Goal: Information Seeking & Learning: Compare options

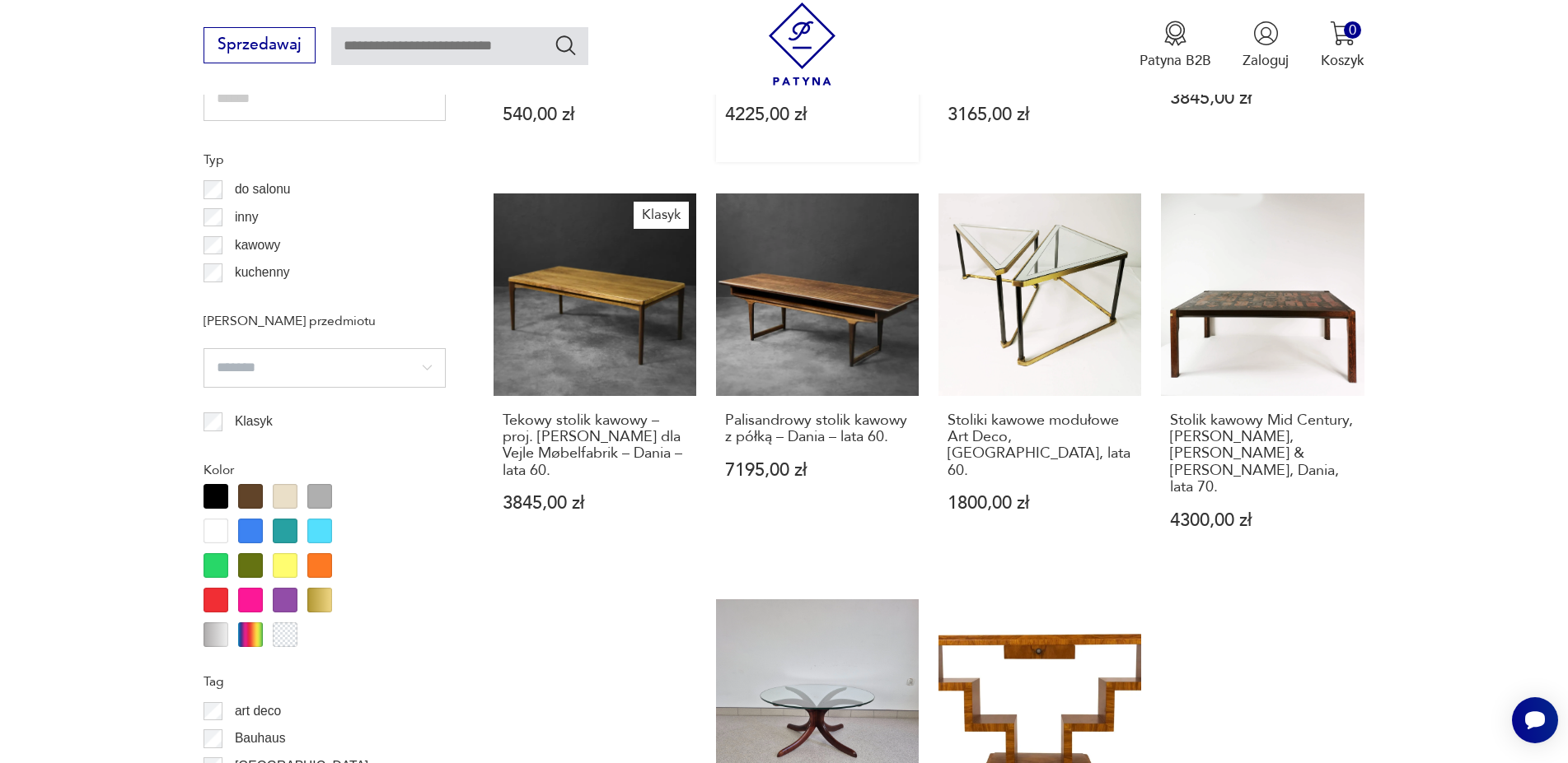
scroll to position [1793, 0]
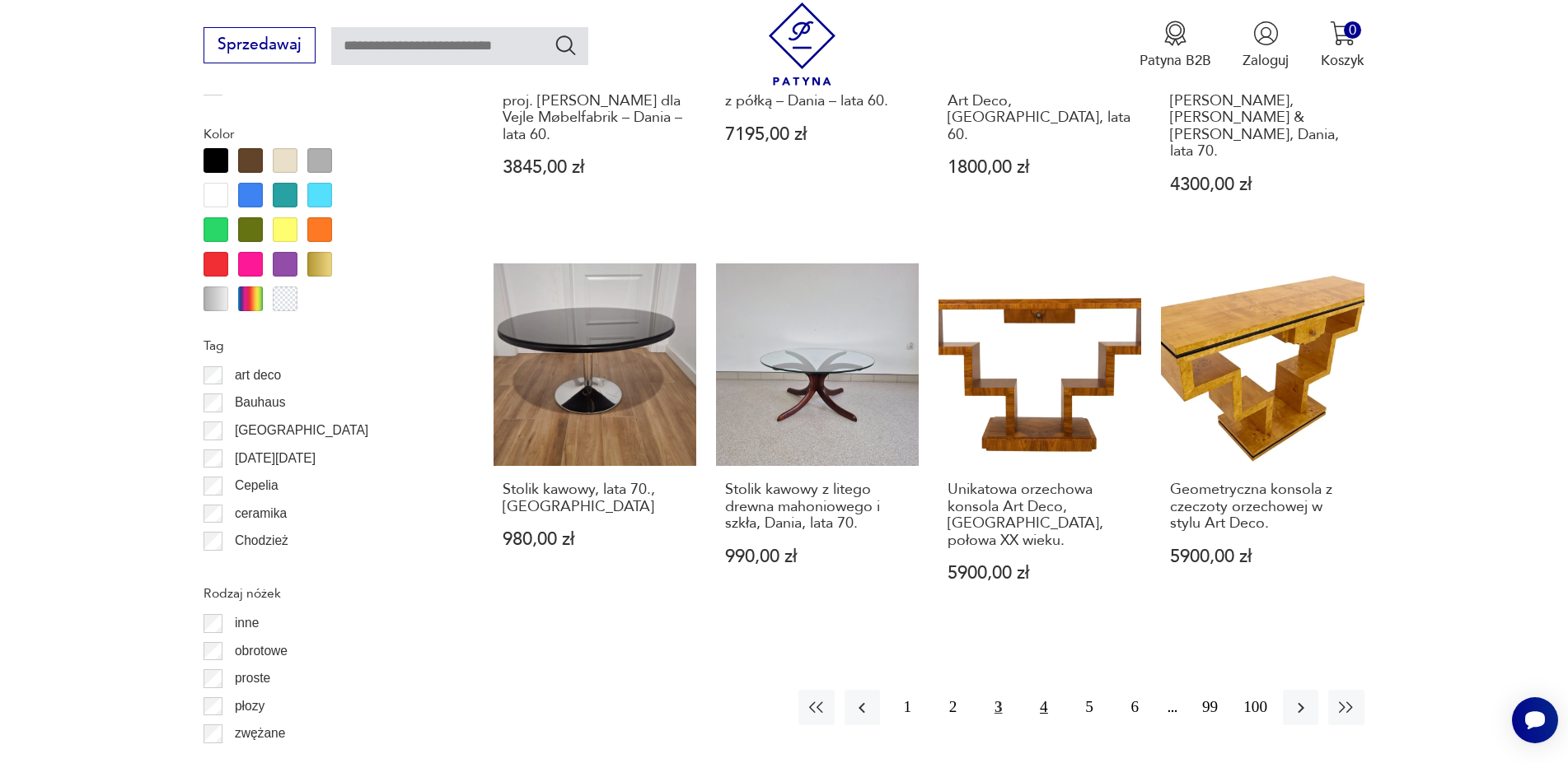
click at [1040, 690] on button "4" at bounding box center [1043, 707] width 35 height 35
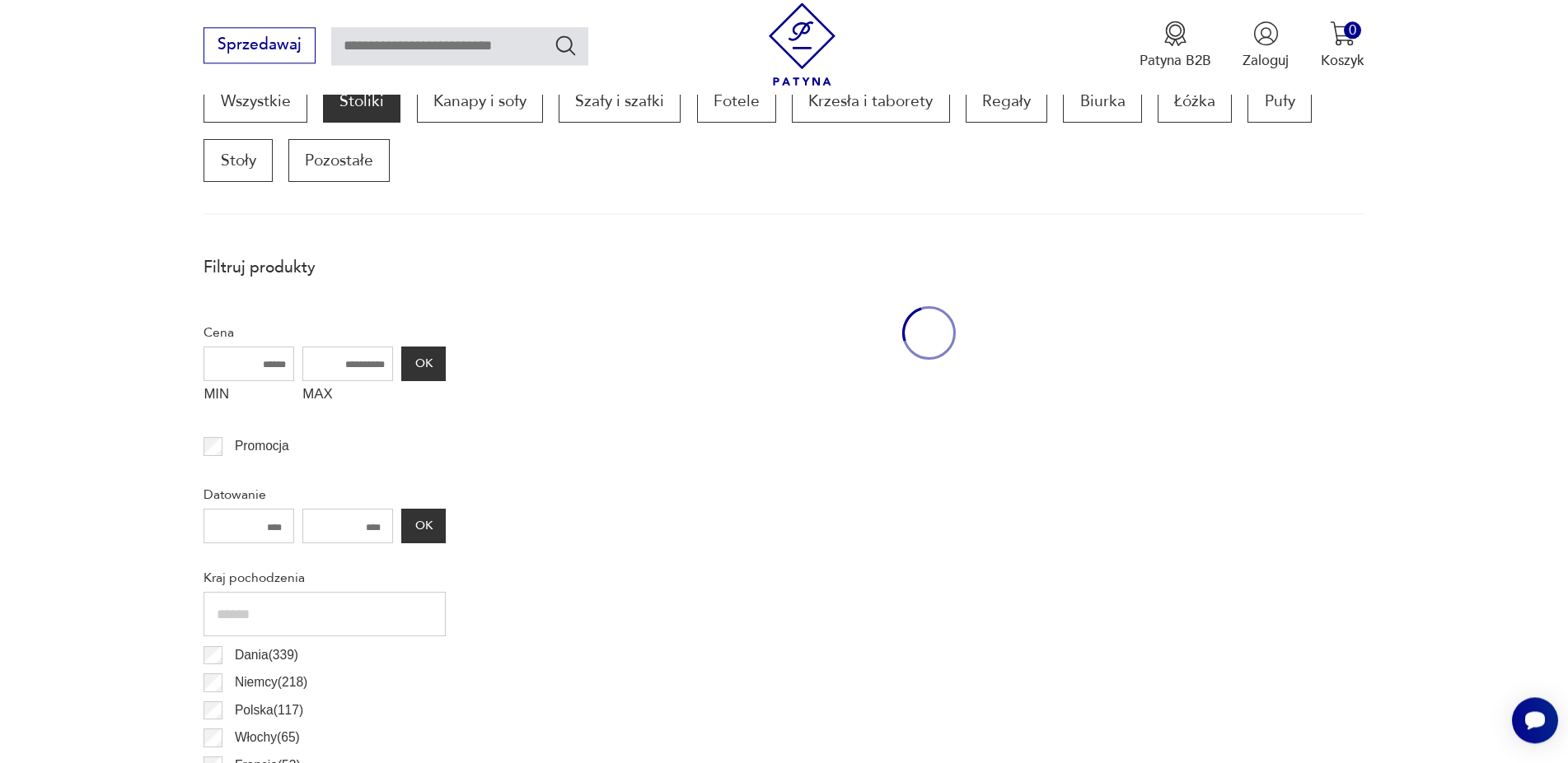
scroll to position [547, 0]
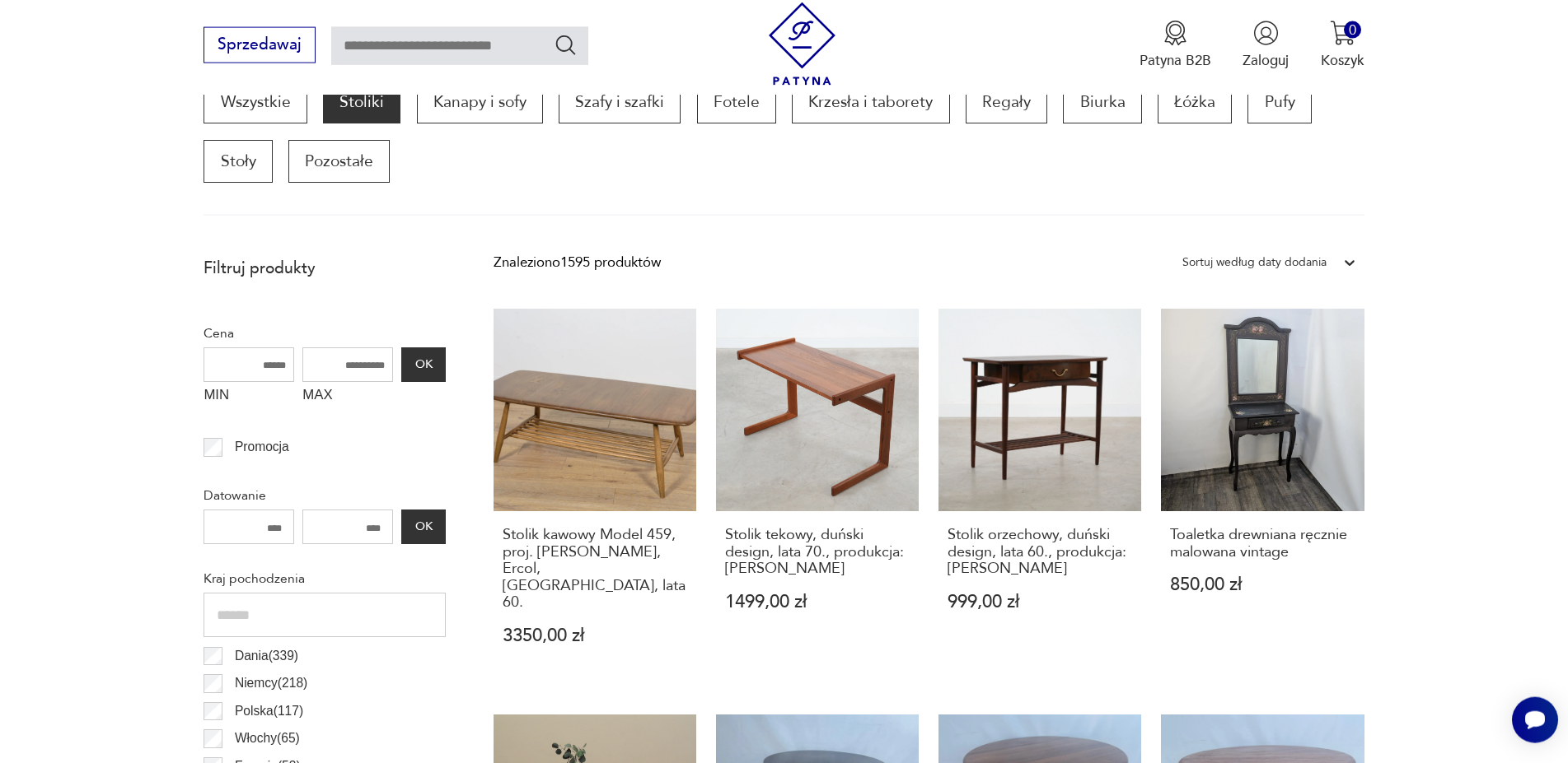
click at [386, 357] on input "MAX" at bounding box center [348, 365] width 91 height 34
type input "****"
click at [417, 367] on button "OK" at bounding box center [423, 365] width 45 height 34
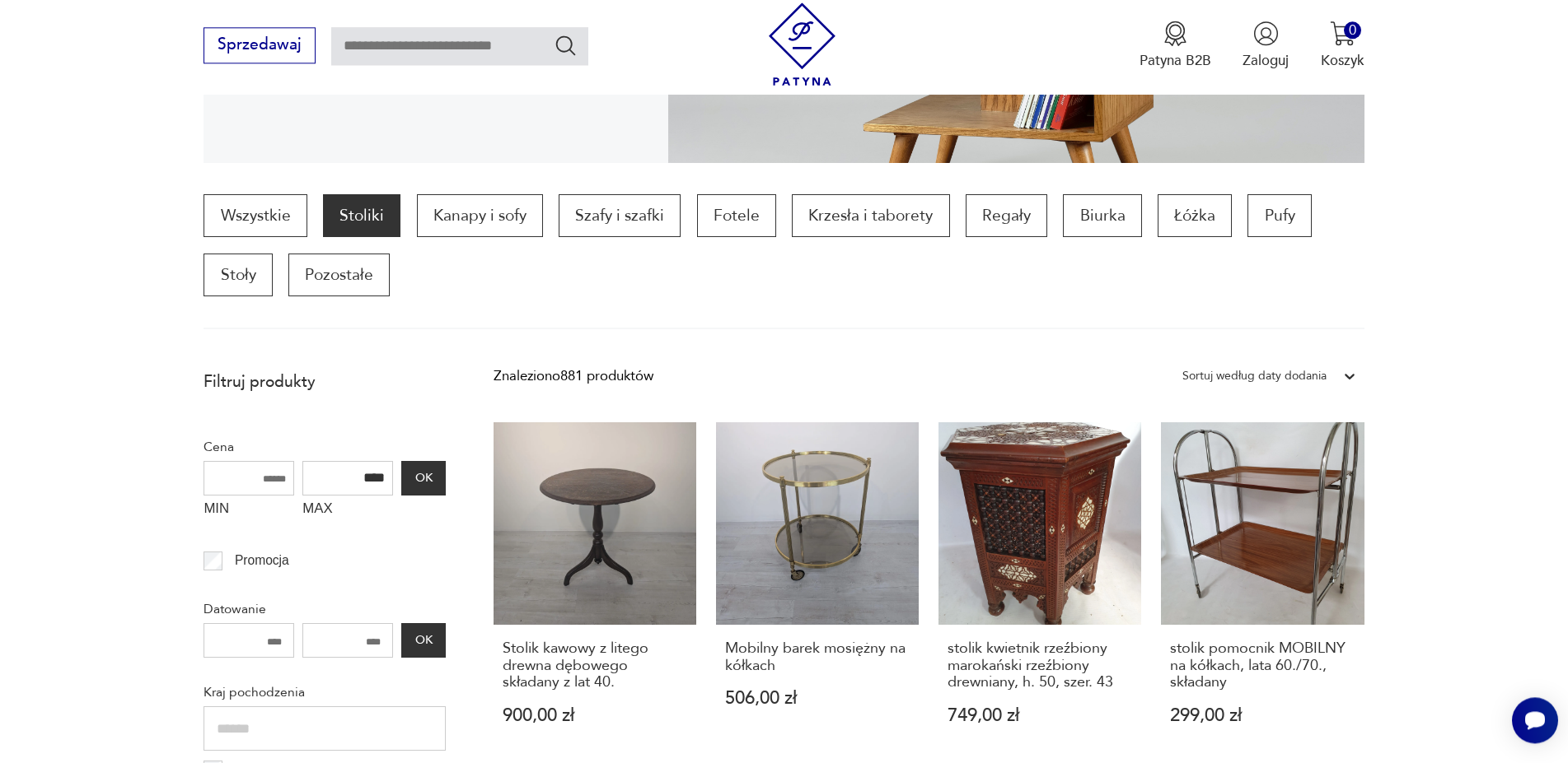
scroll to position [379, 0]
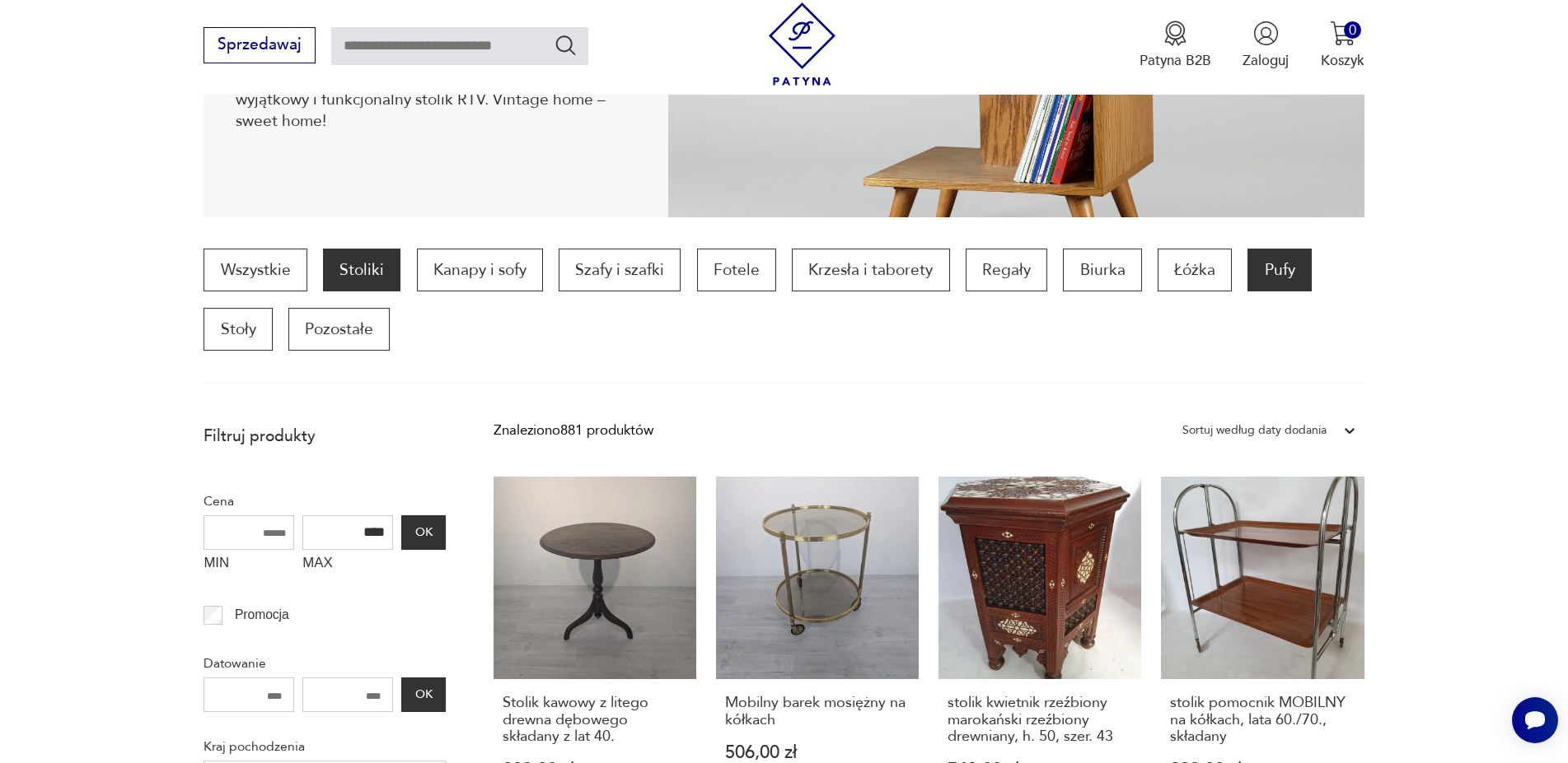
click at [1268, 271] on p "Pufy" at bounding box center [1279, 270] width 63 height 43
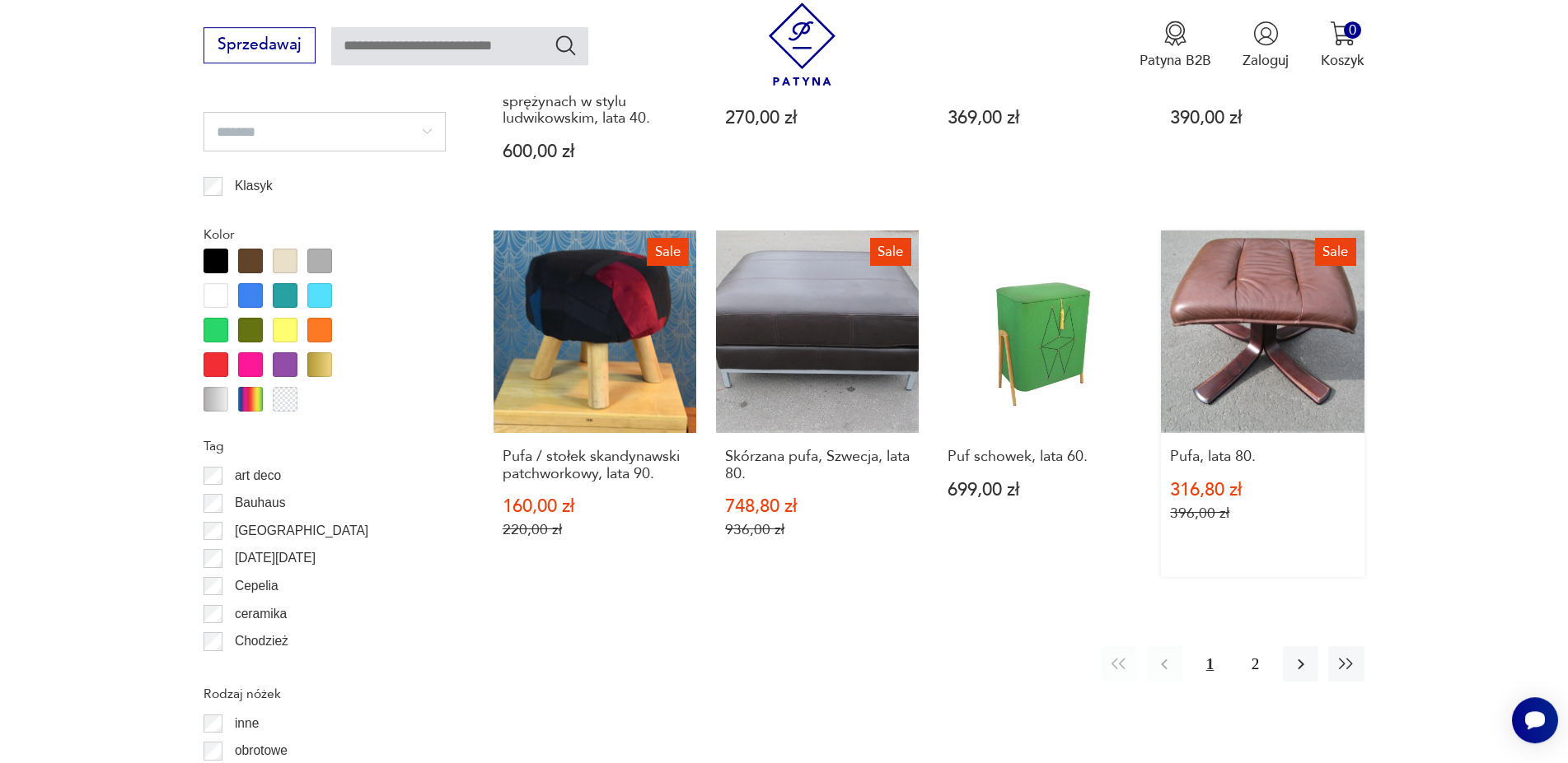
scroll to position [1733, 0]
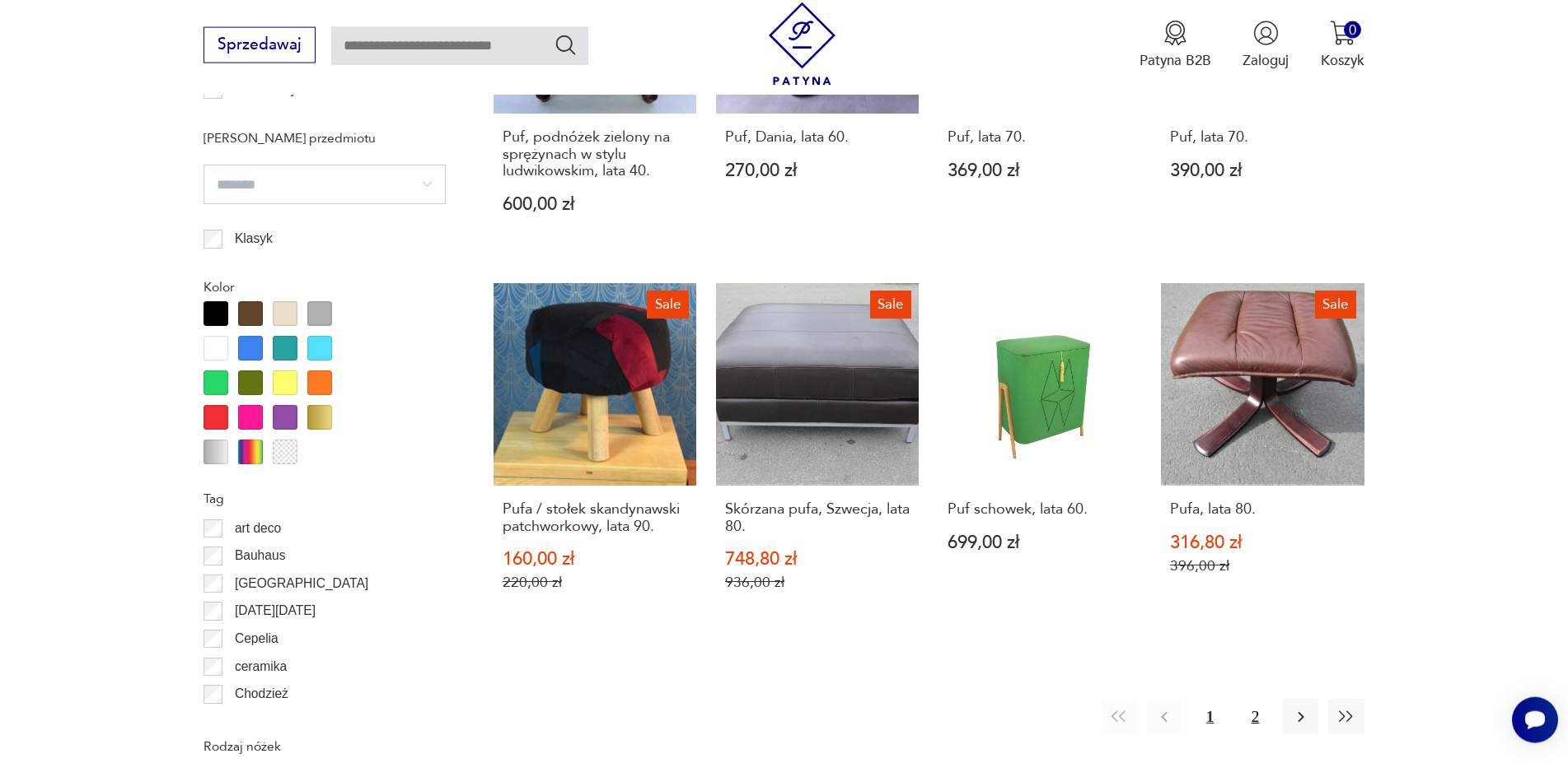
click at [1260, 699] on button "2" at bounding box center [1254, 716] width 35 height 35
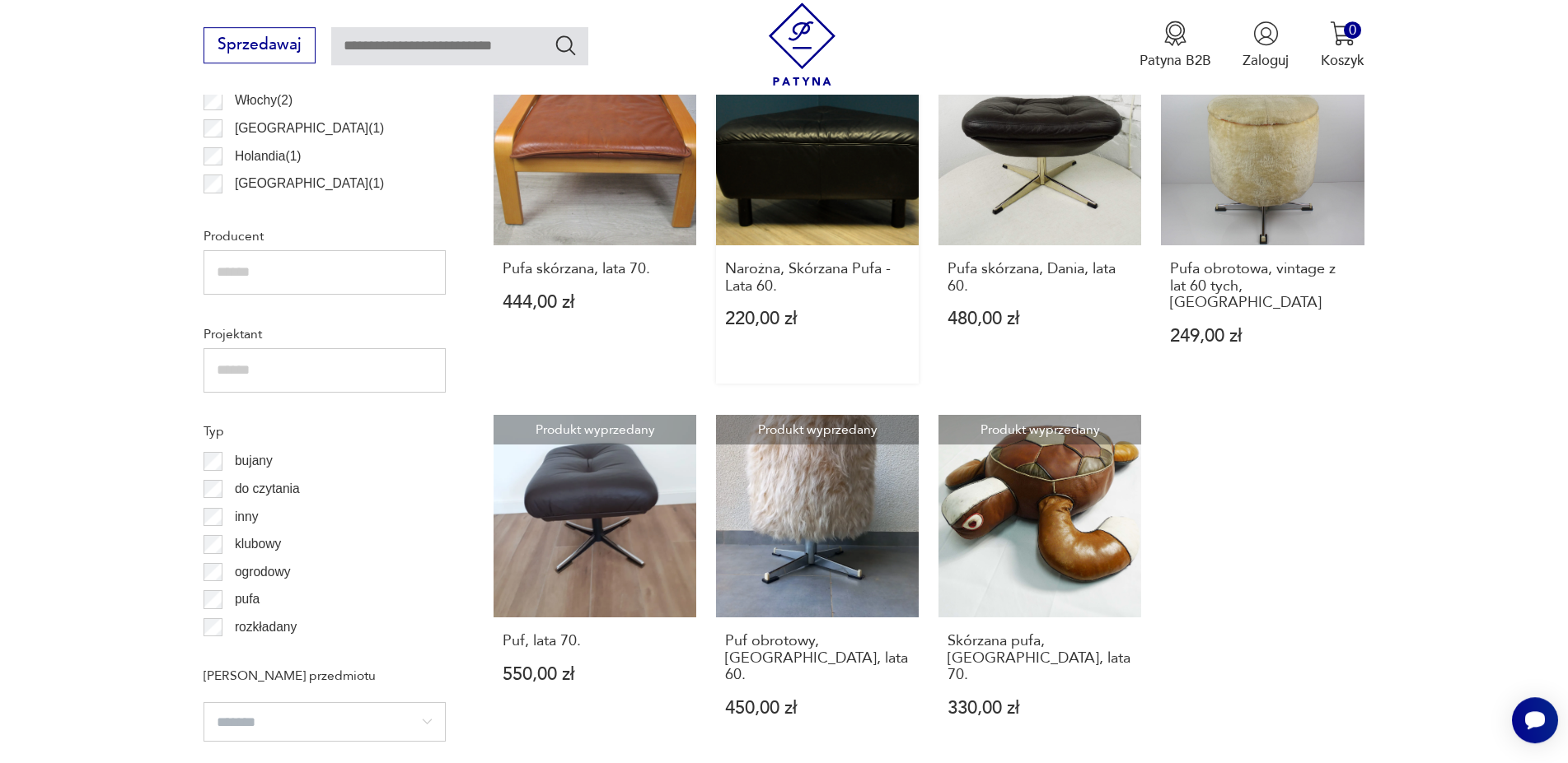
scroll to position [1314, 0]
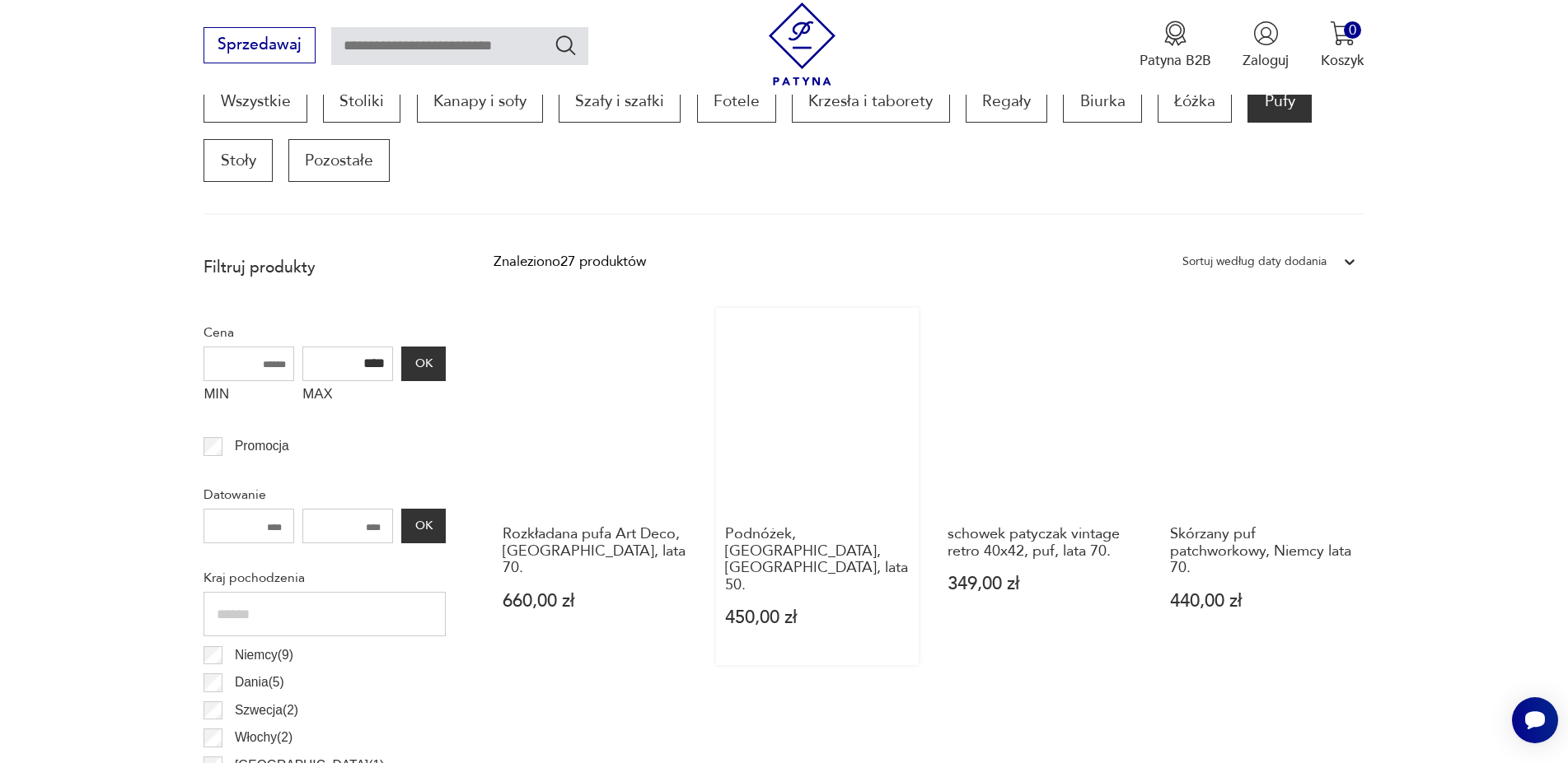
scroll to position [474, 0]
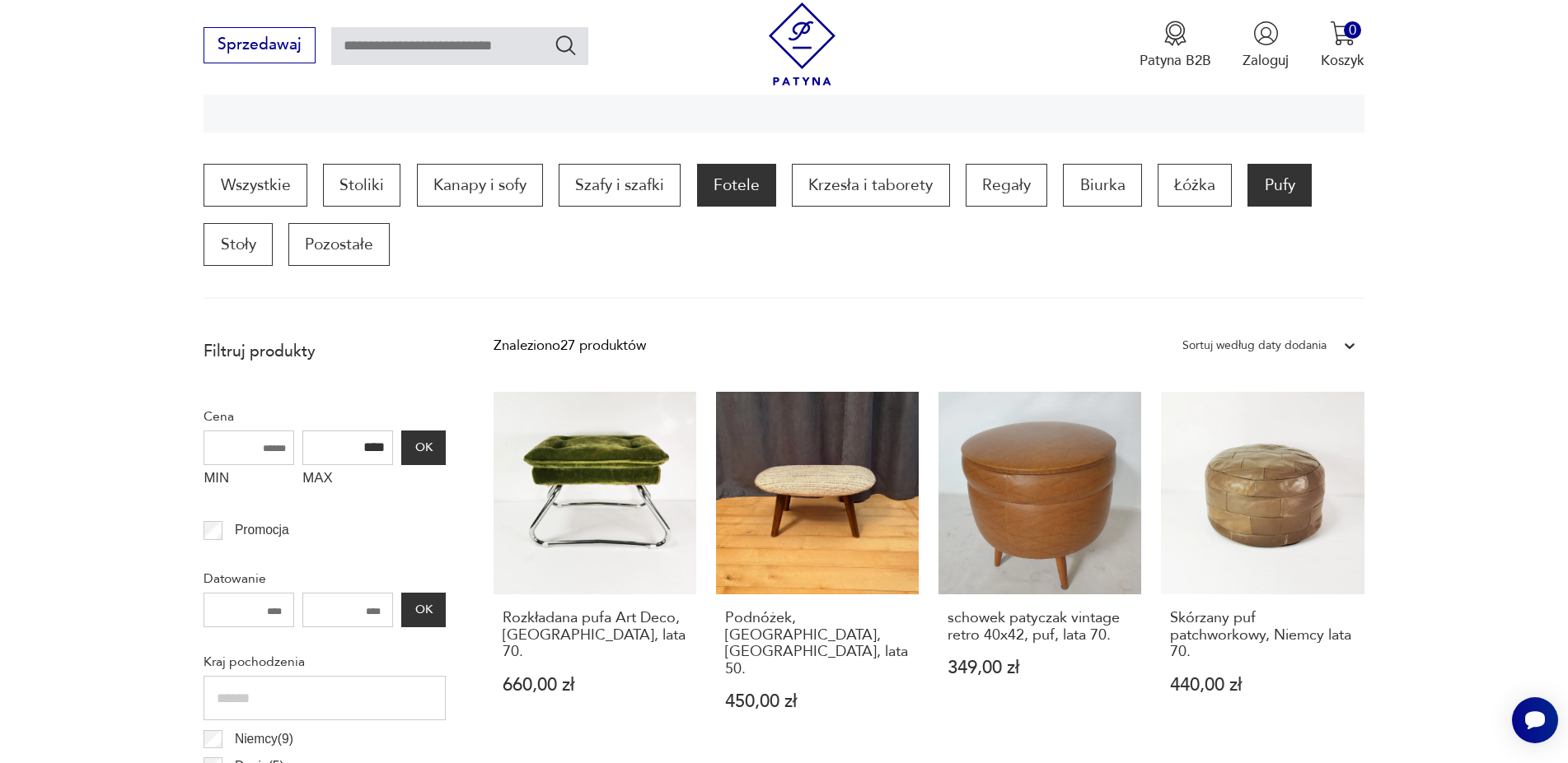
click at [744, 182] on p "Fotele" at bounding box center [737, 185] width 79 height 43
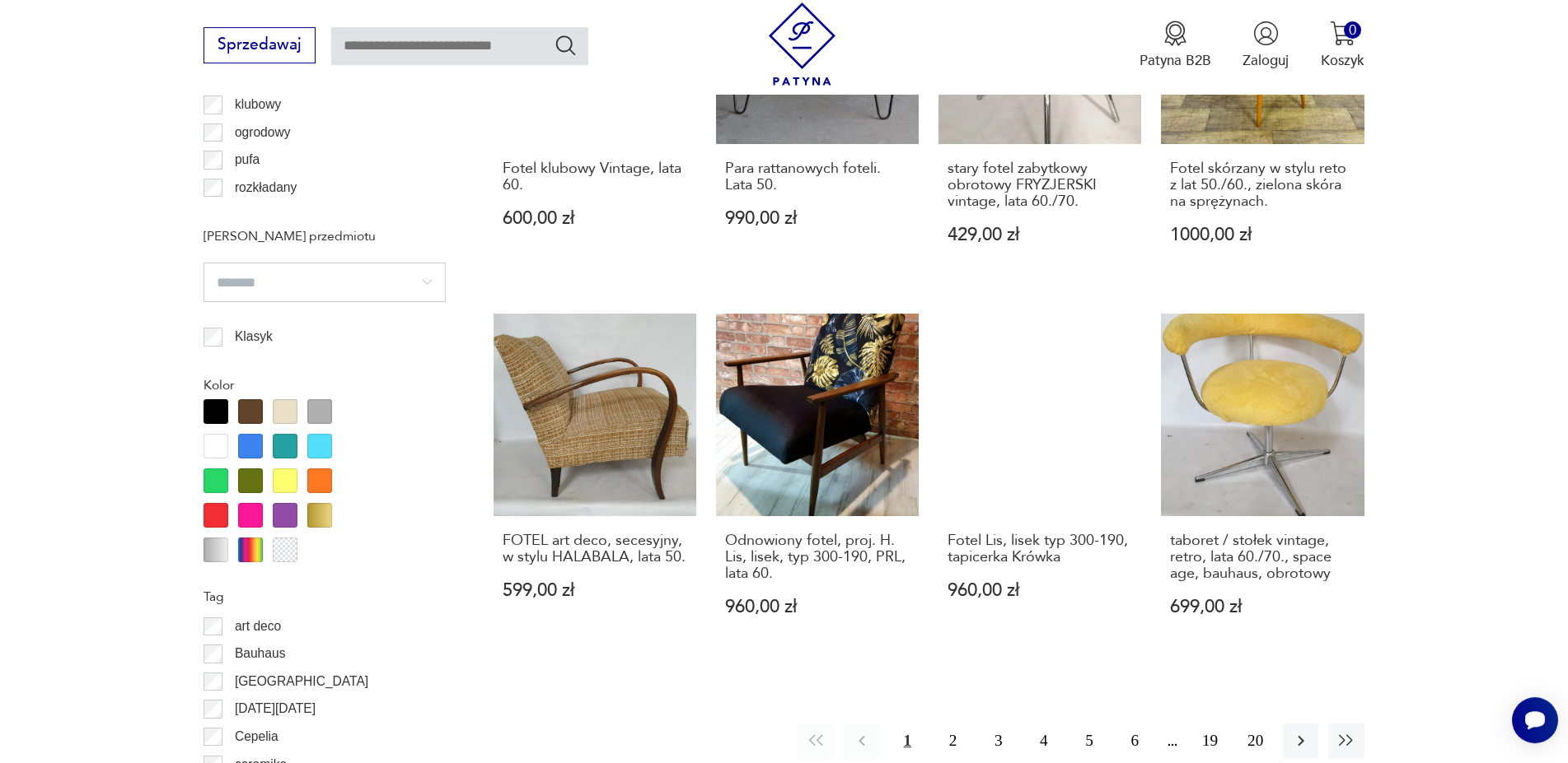
scroll to position [1725, 0]
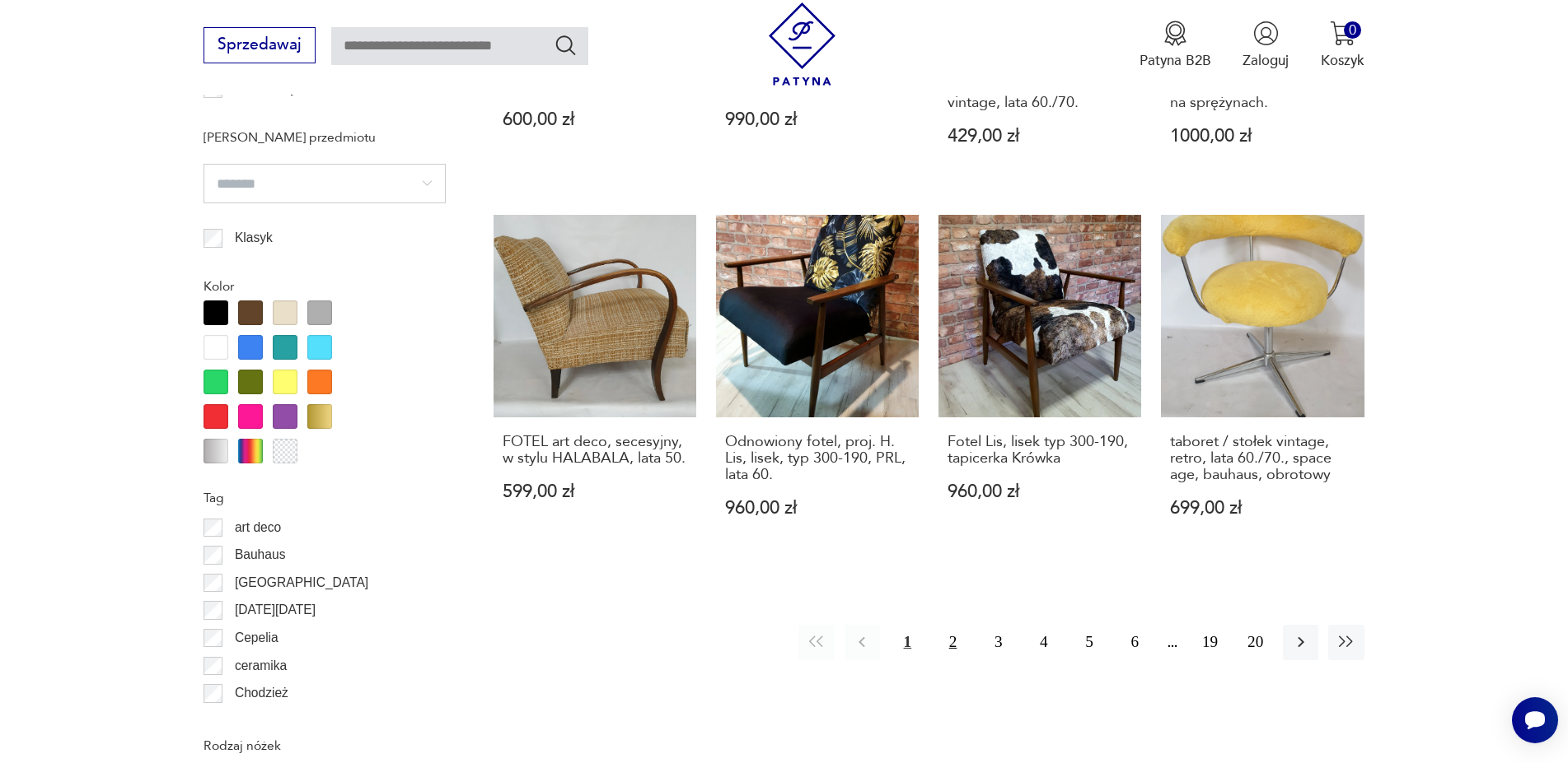
click at [950, 645] on button "2" at bounding box center [952, 642] width 35 height 35
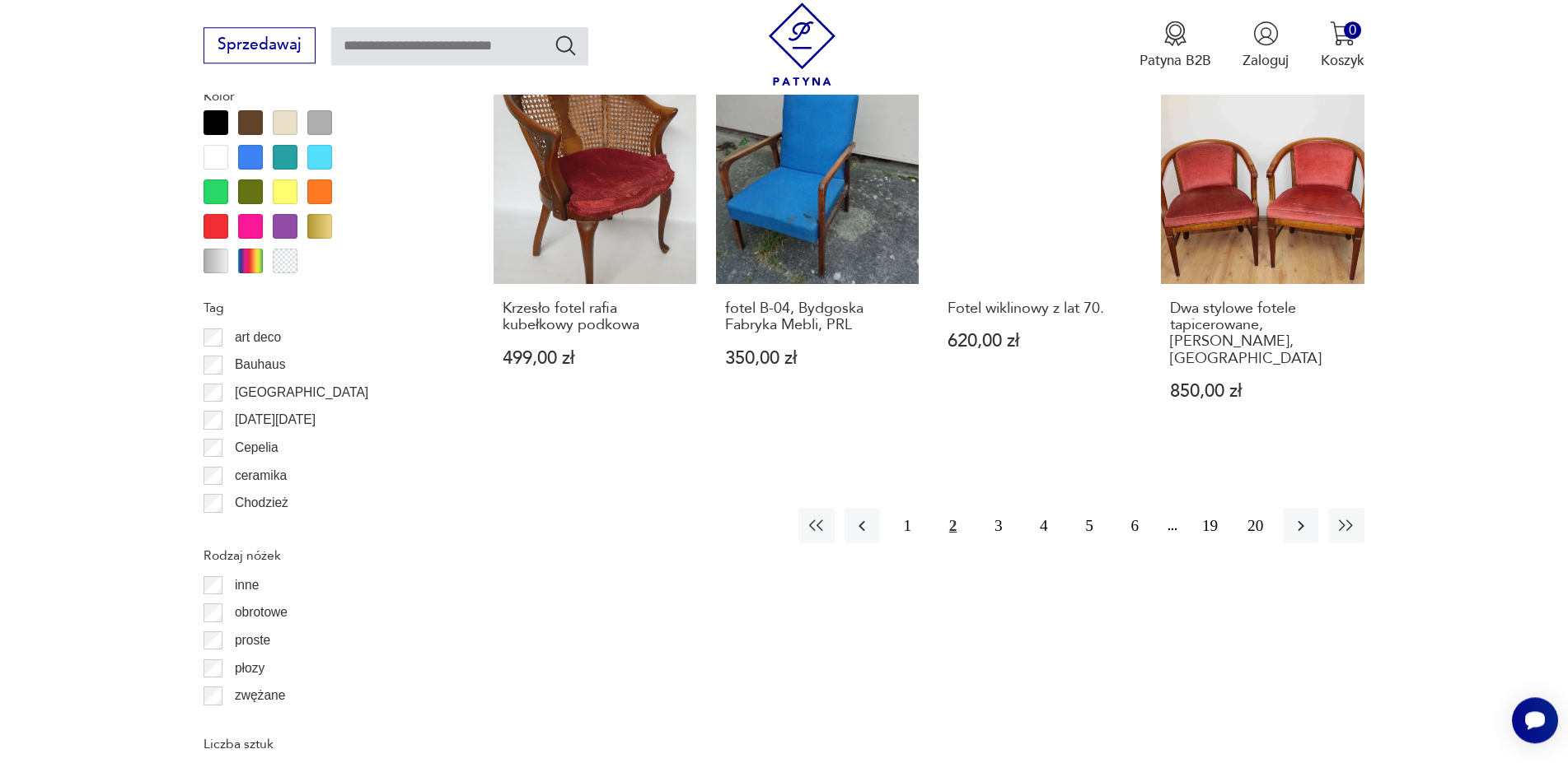
scroll to position [1976, 0]
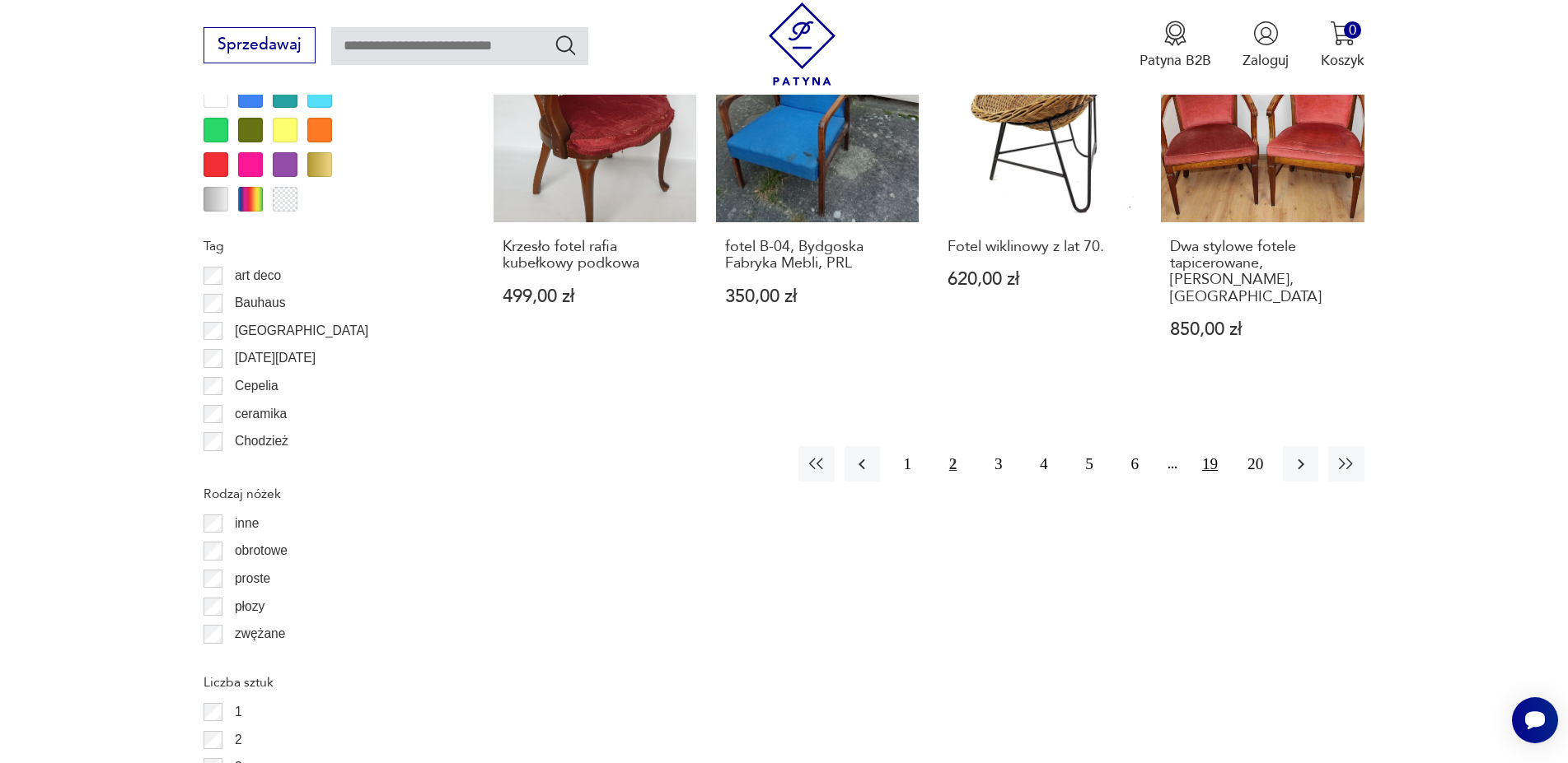
click at [1208, 447] on button "19" at bounding box center [1210, 463] width 35 height 35
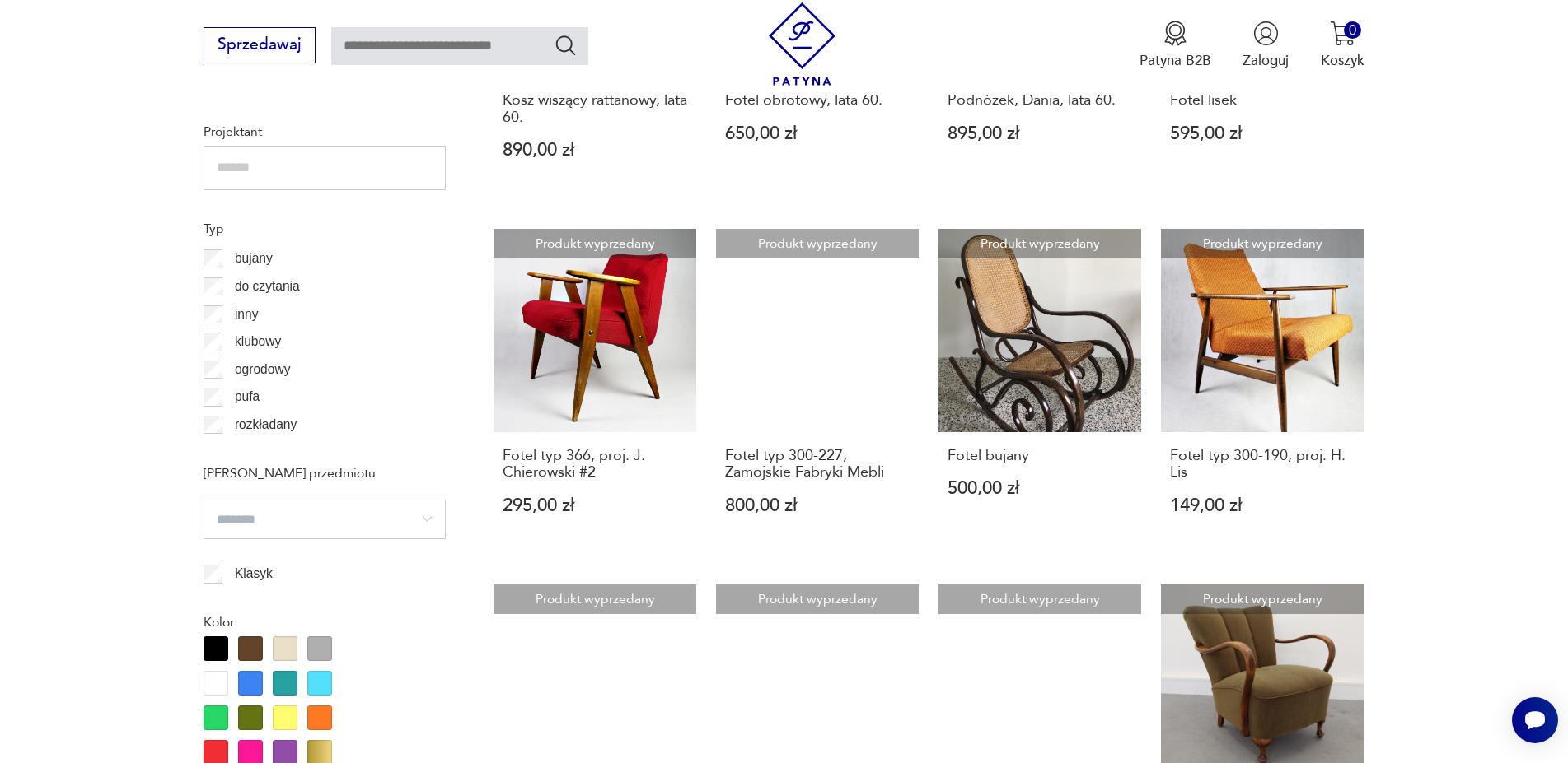
scroll to position [1893, 0]
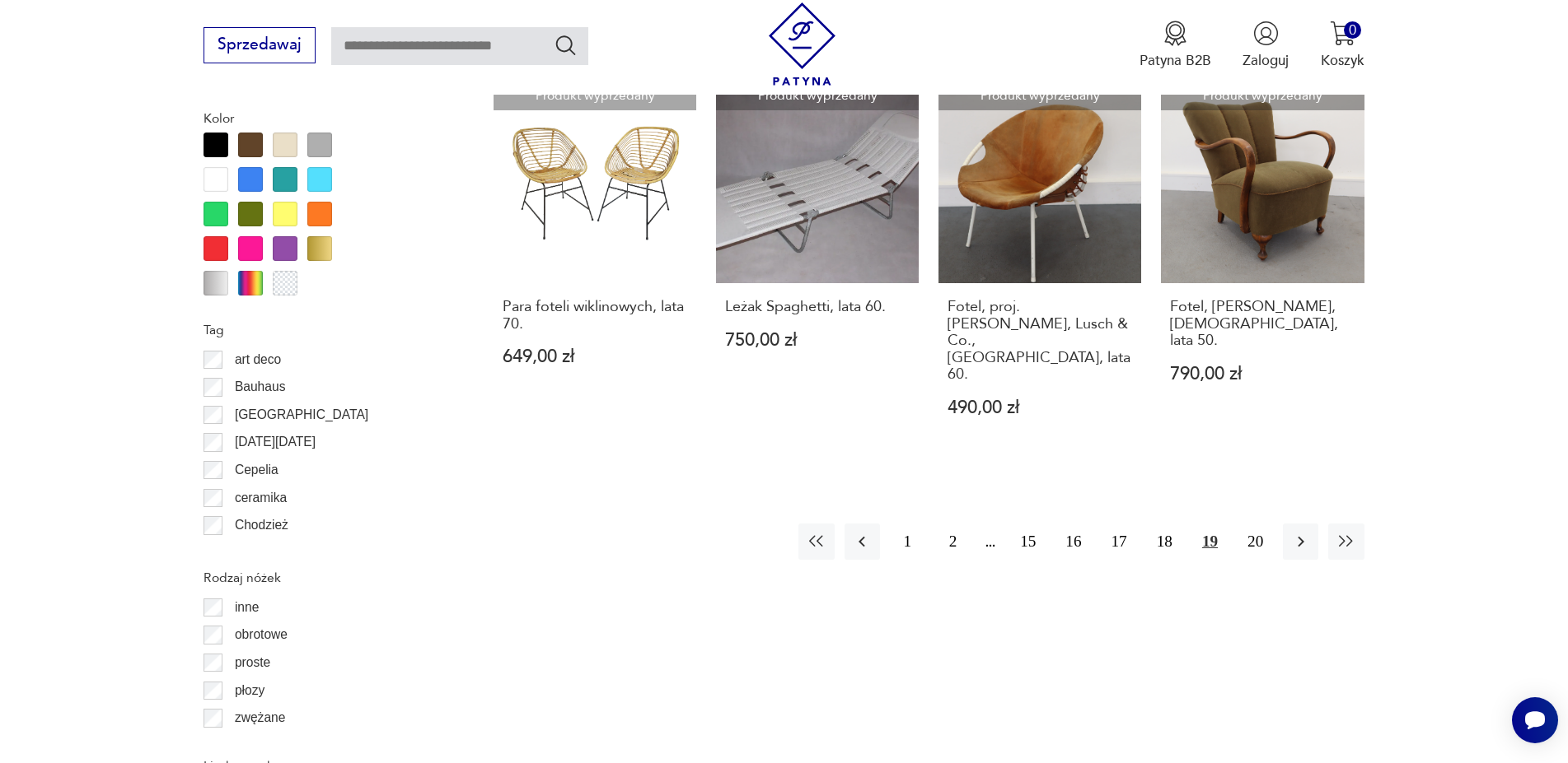
click at [1053, 524] on div "1 2 15 16 17 18 19 20" at bounding box center [1081, 541] width 566 height 35
click at [1066, 524] on button "16" at bounding box center [1073, 541] width 35 height 35
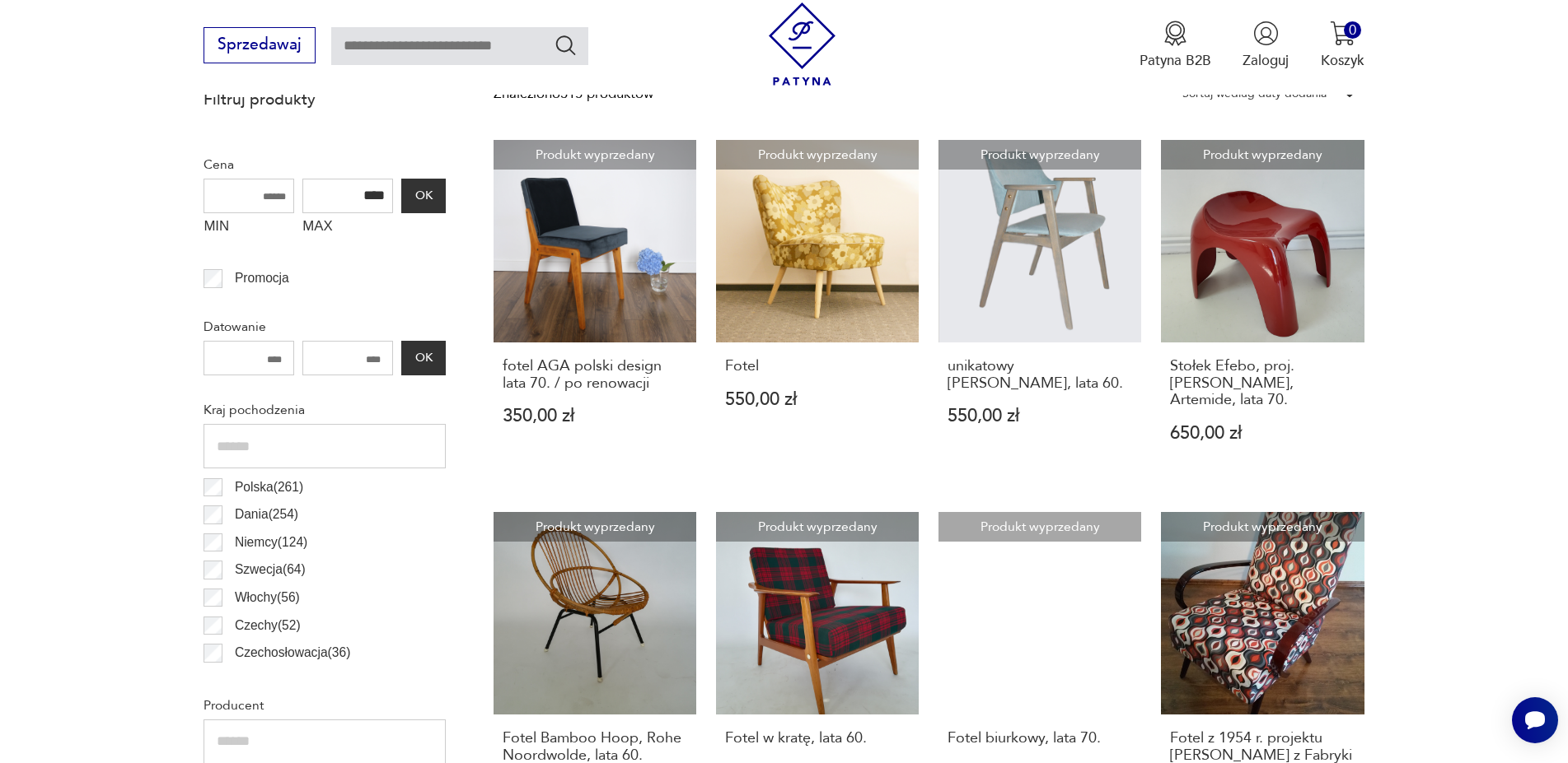
scroll to position [380, 0]
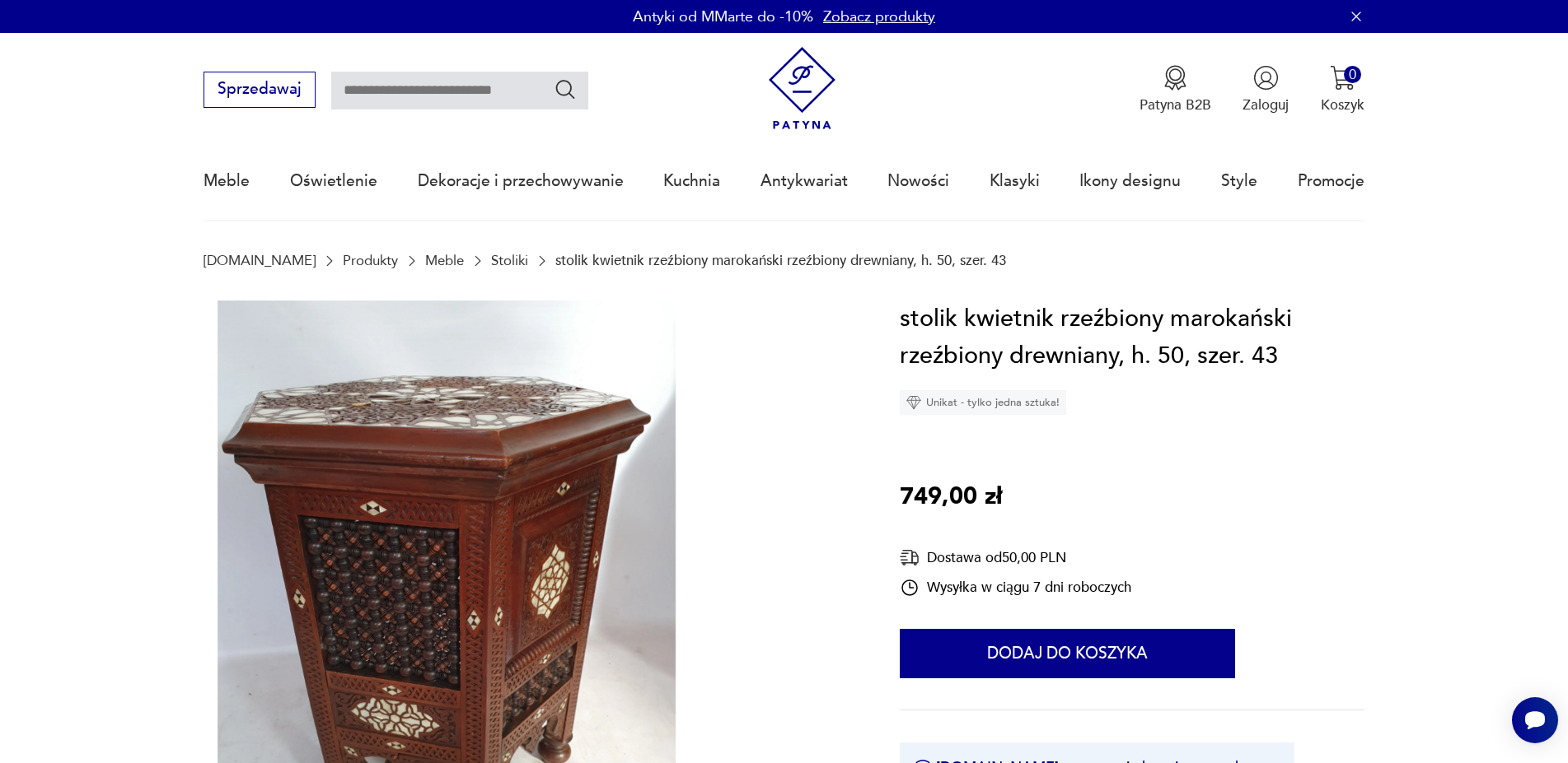
click at [530, 539] on img at bounding box center [446, 606] width 486 height 611
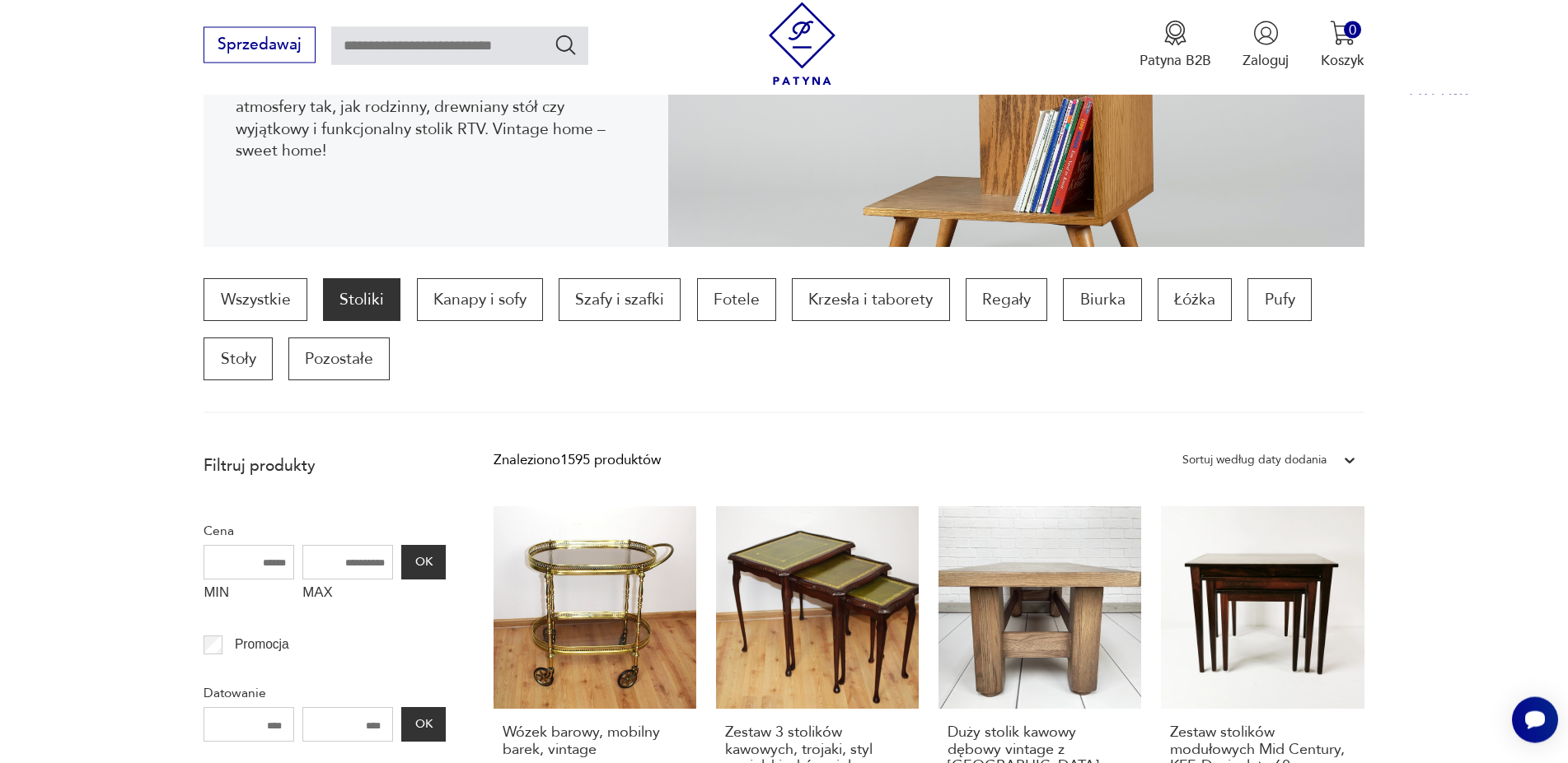
scroll to position [420, 0]
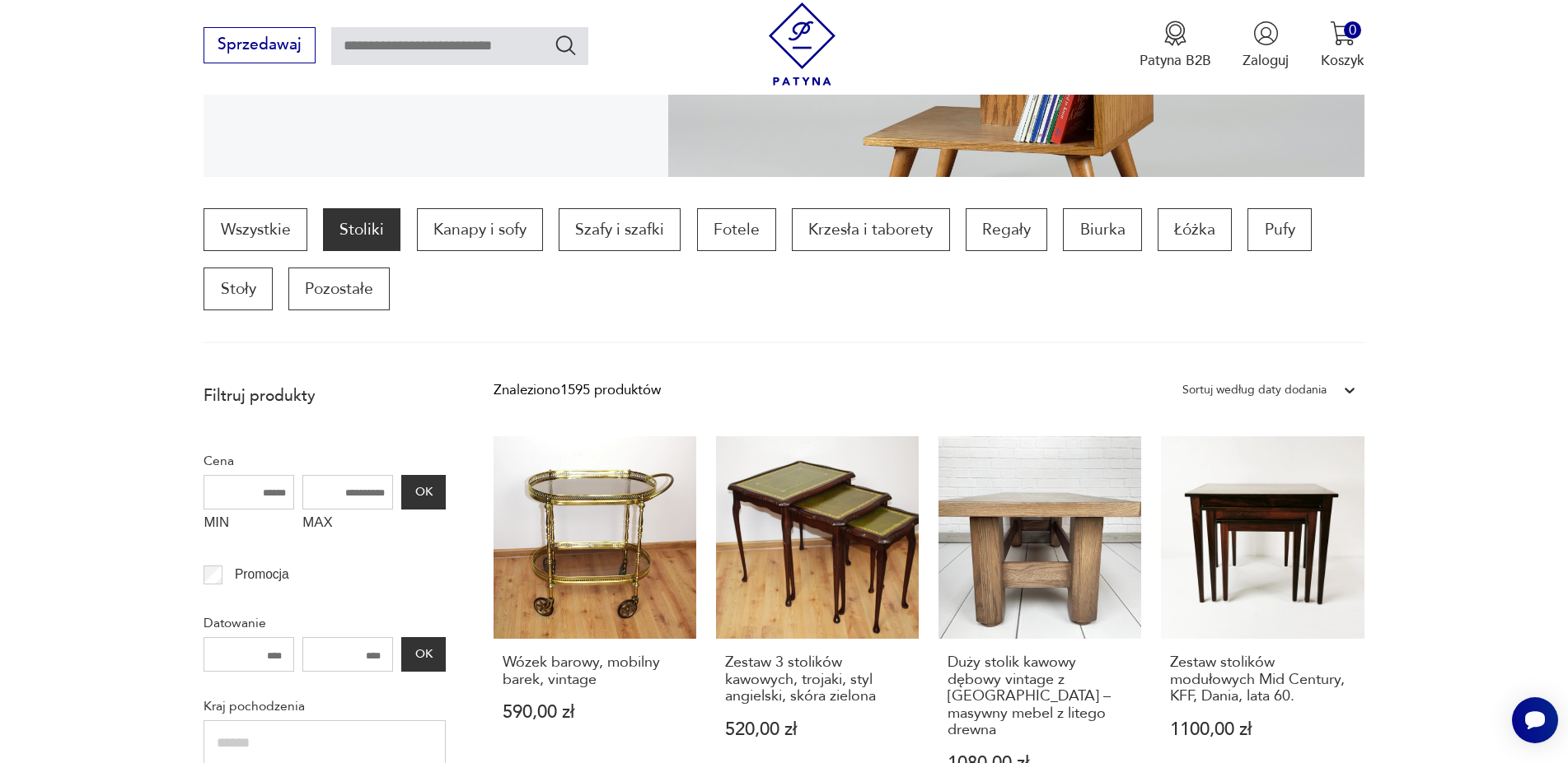
click at [345, 504] on input "MAX" at bounding box center [348, 492] width 91 height 34
type input "****"
click at [417, 498] on button "OK" at bounding box center [423, 492] width 45 height 34
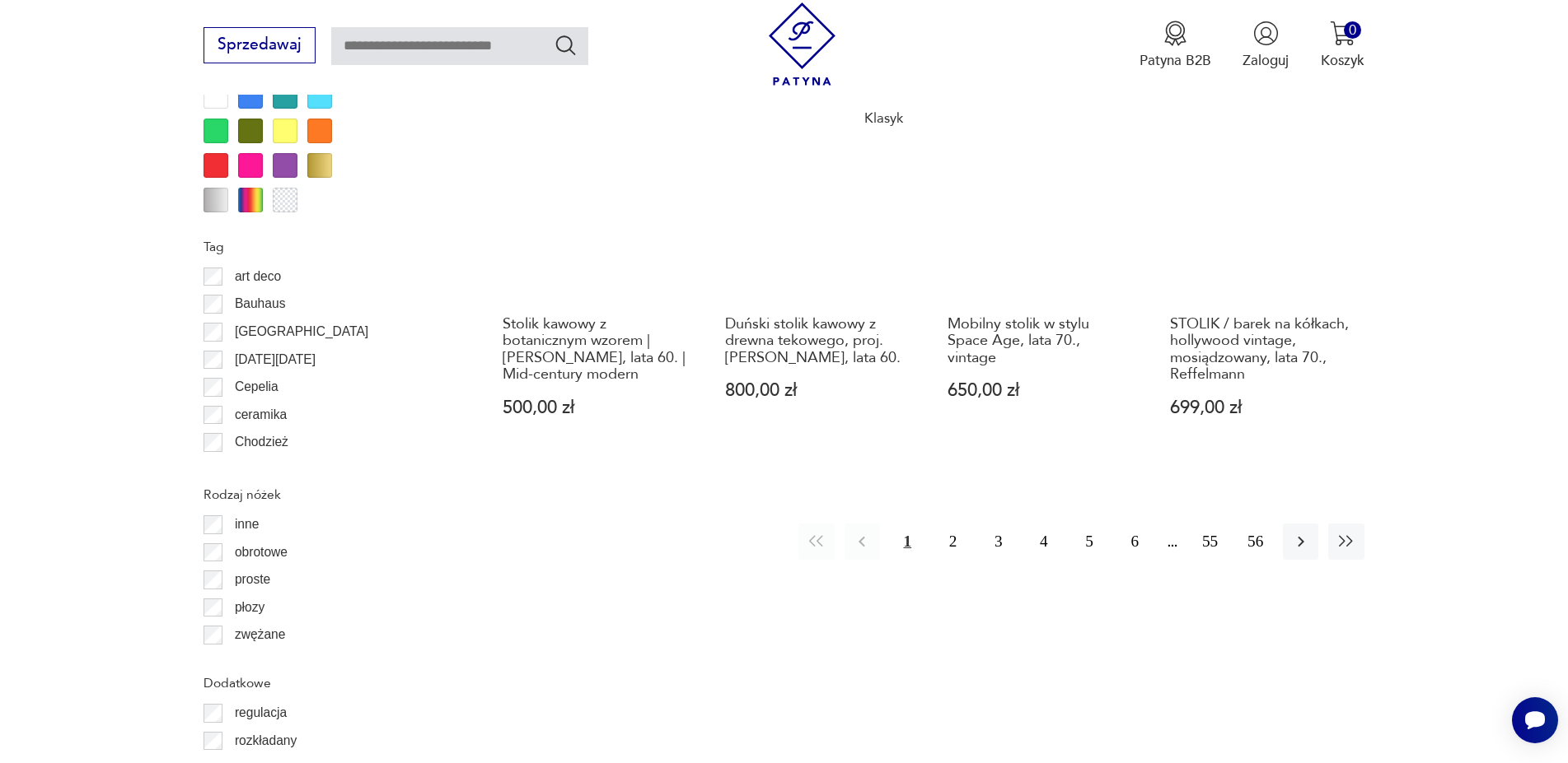
scroll to position [2144, 0]
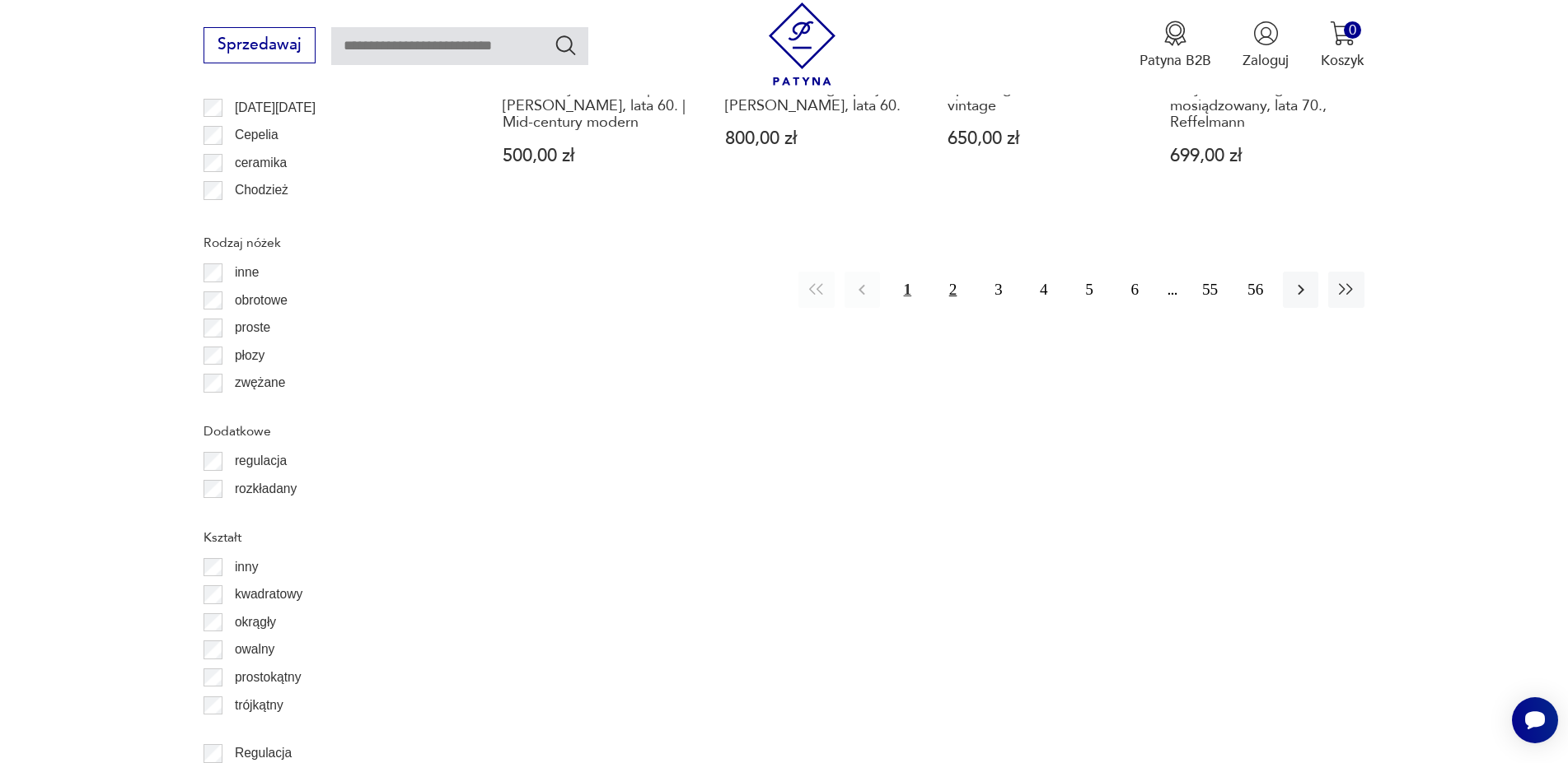
click at [946, 277] on button "2" at bounding box center [952, 289] width 35 height 35
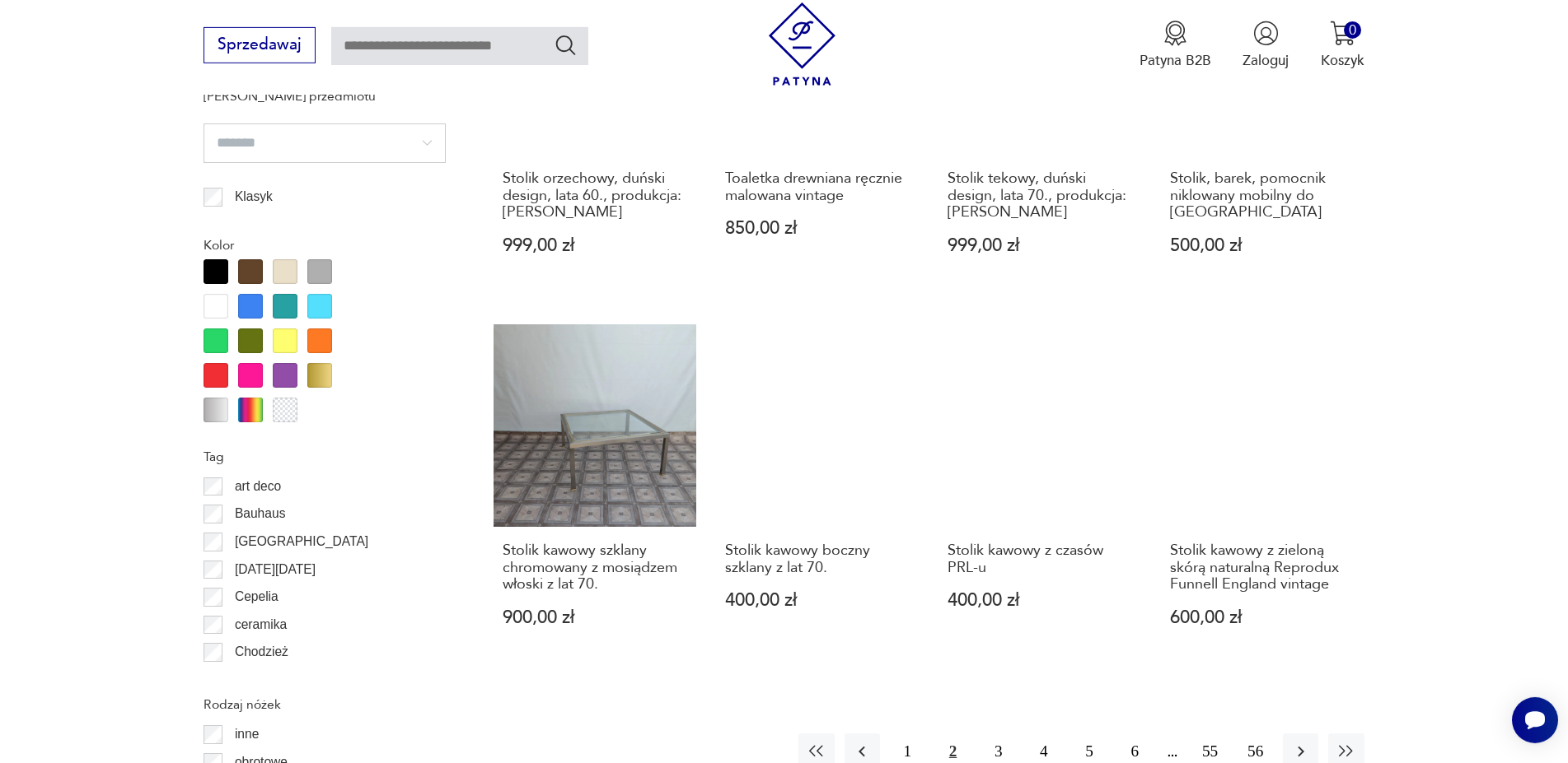
scroll to position [1725, 0]
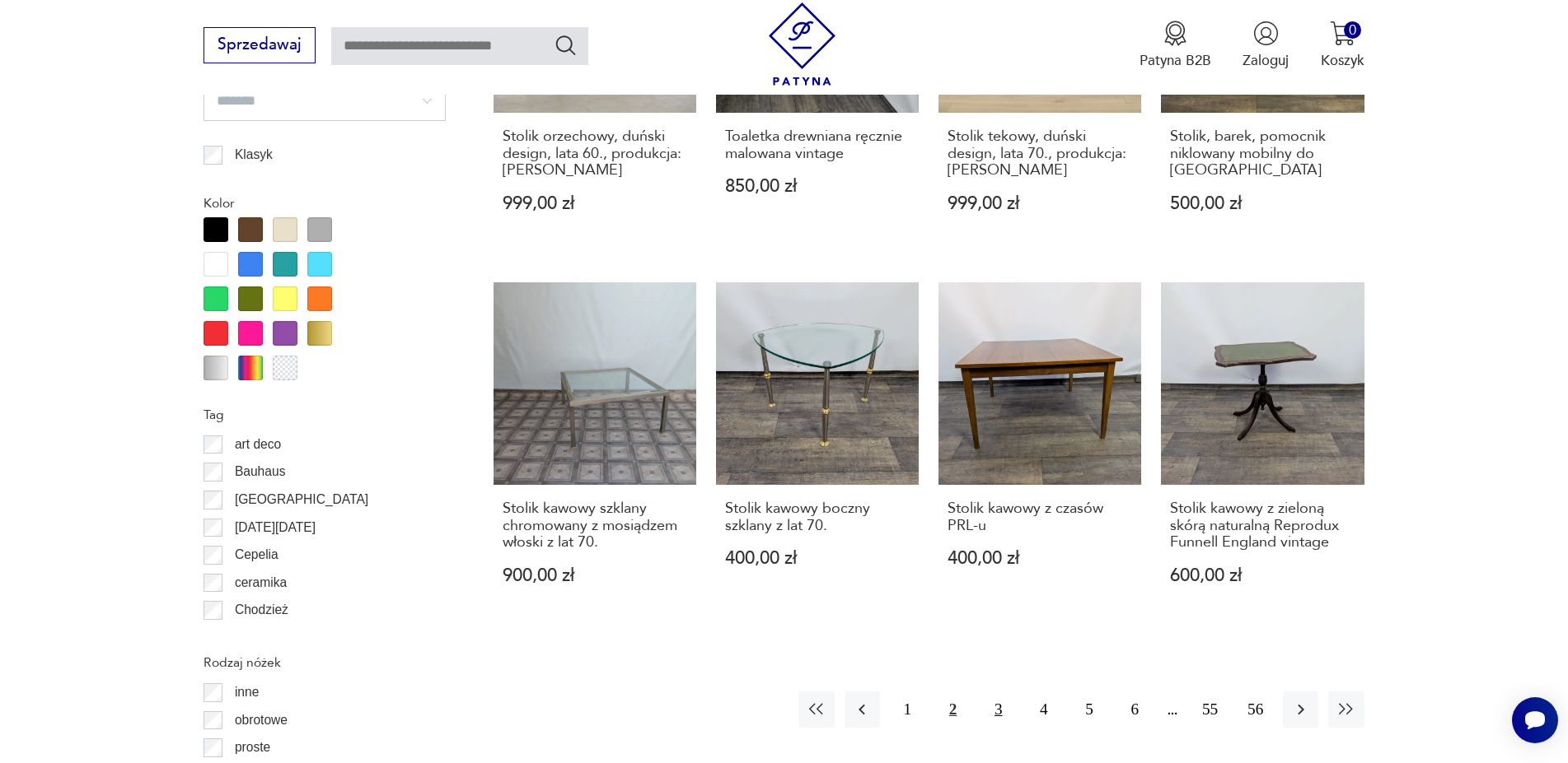
click at [995, 692] on button "3" at bounding box center [997, 709] width 35 height 35
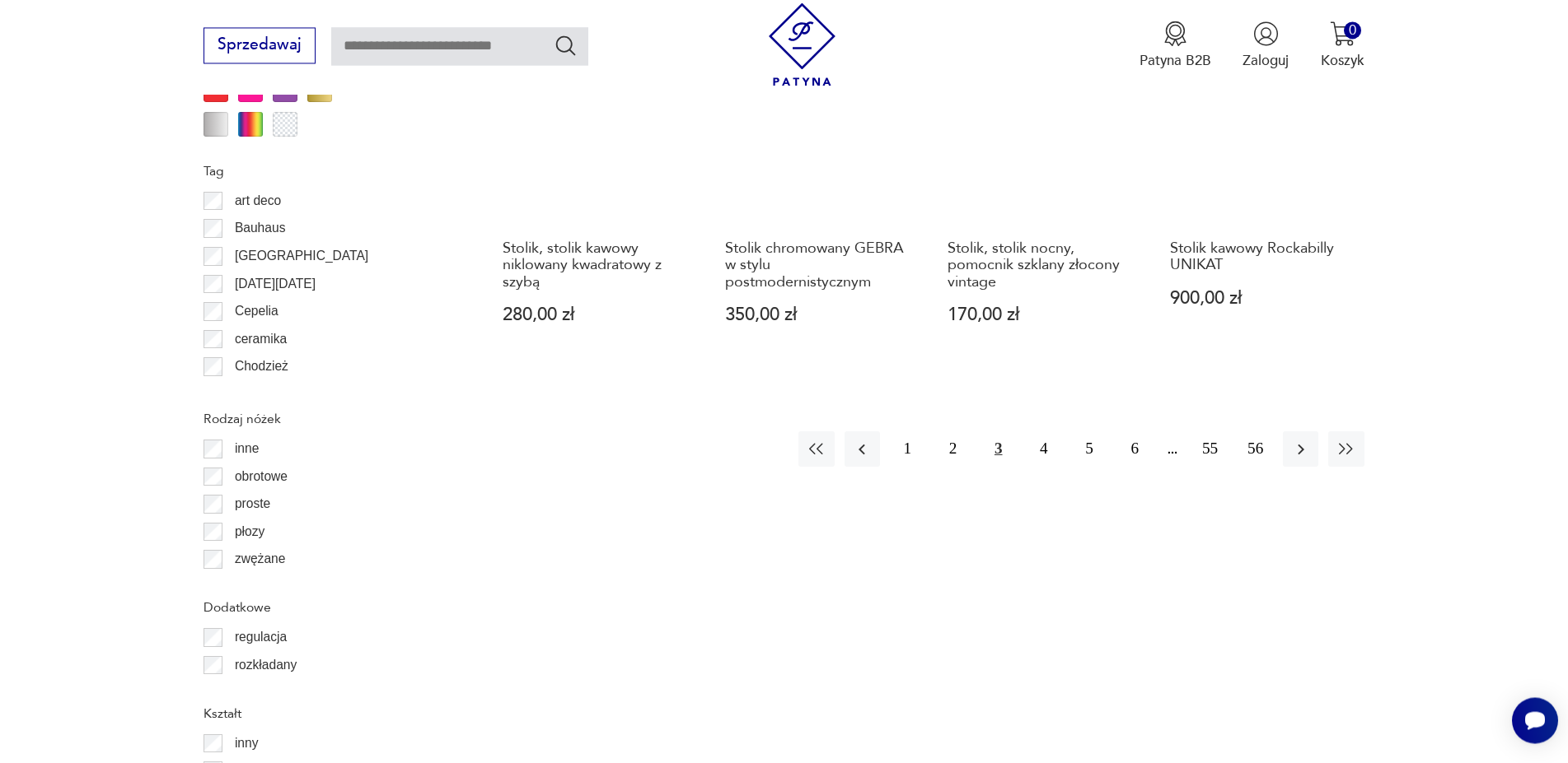
scroll to position [1976, 0]
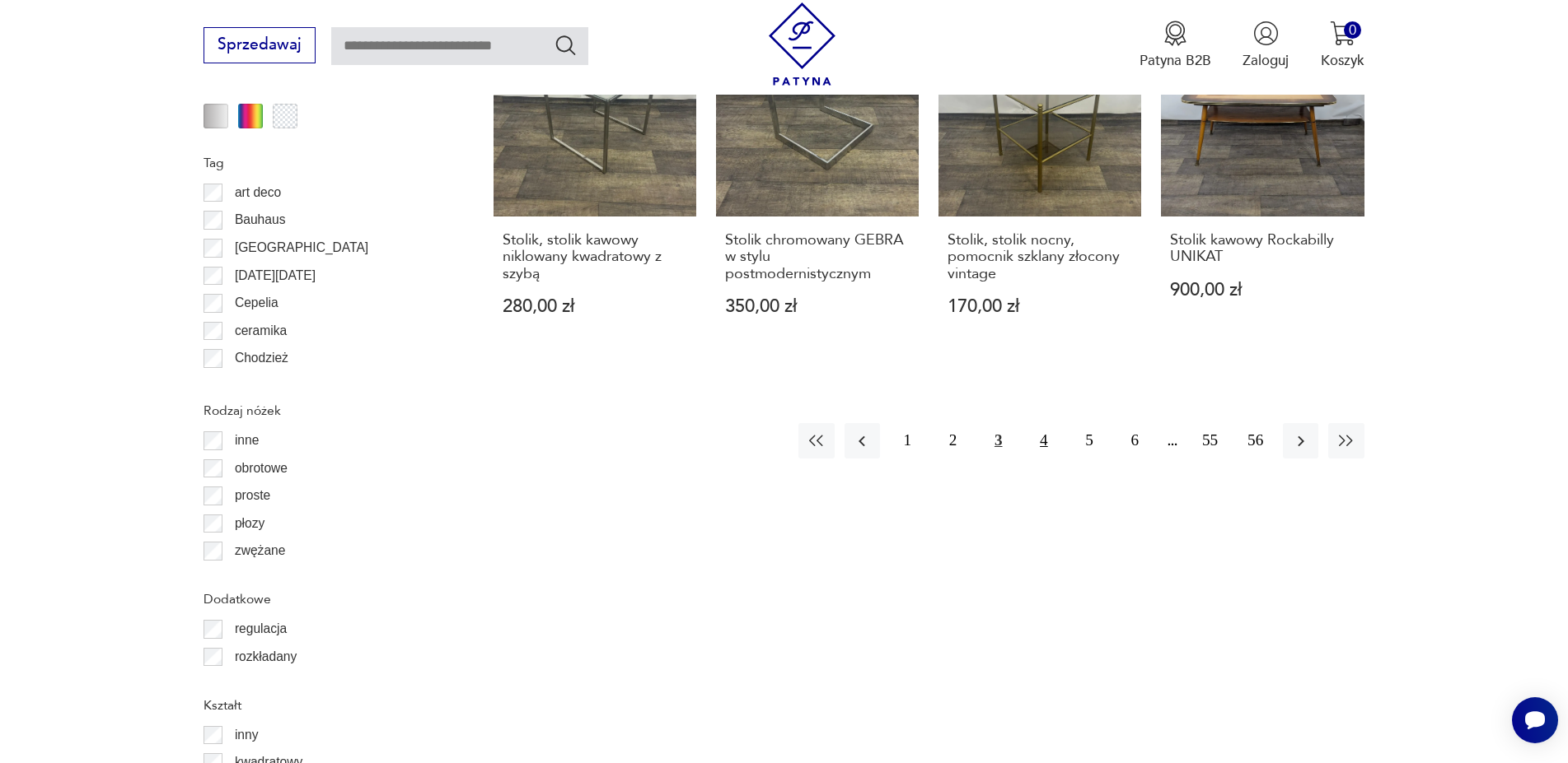
click at [1032, 444] on button "4" at bounding box center [1043, 440] width 35 height 35
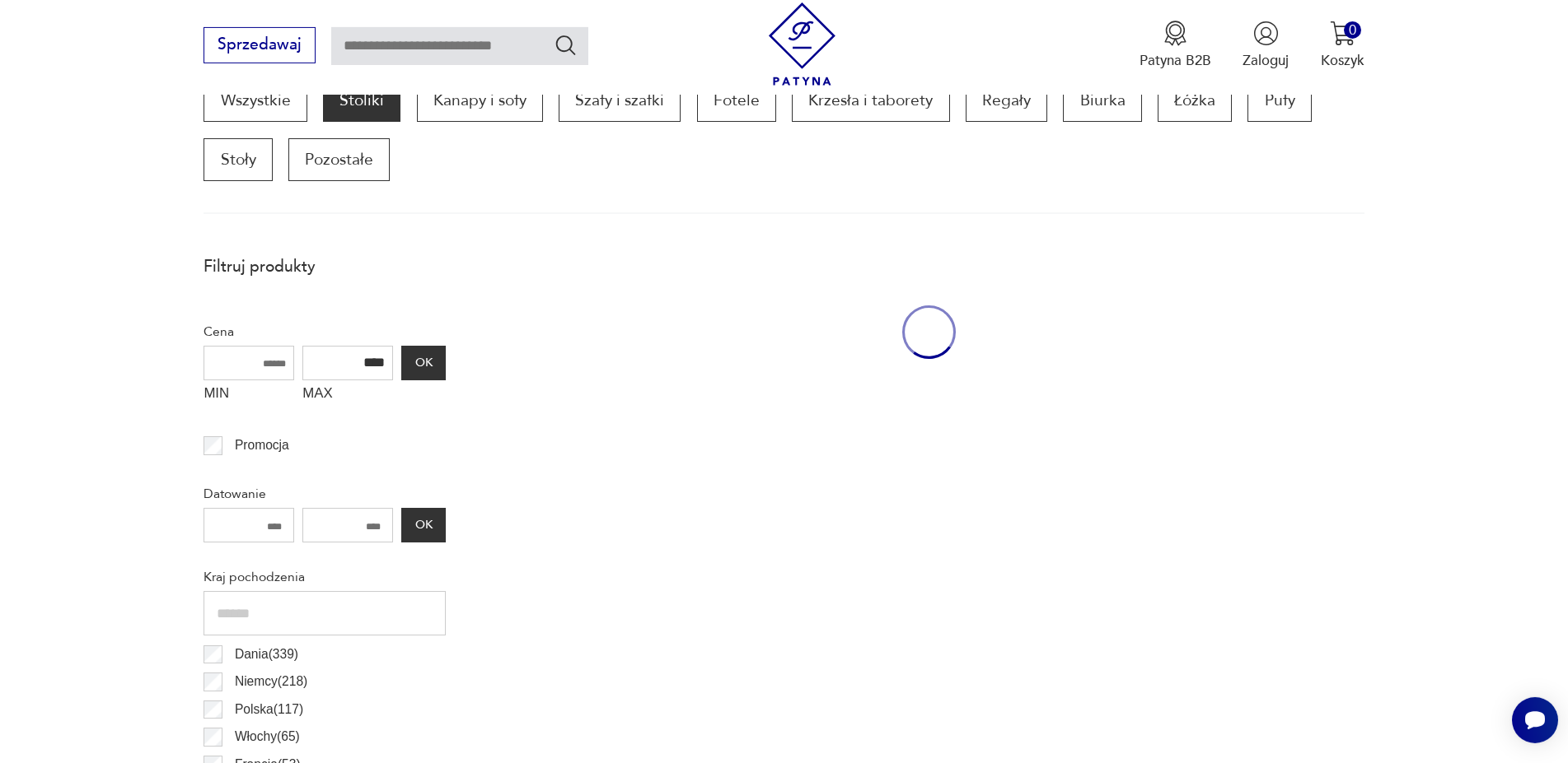
scroll to position [548, 0]
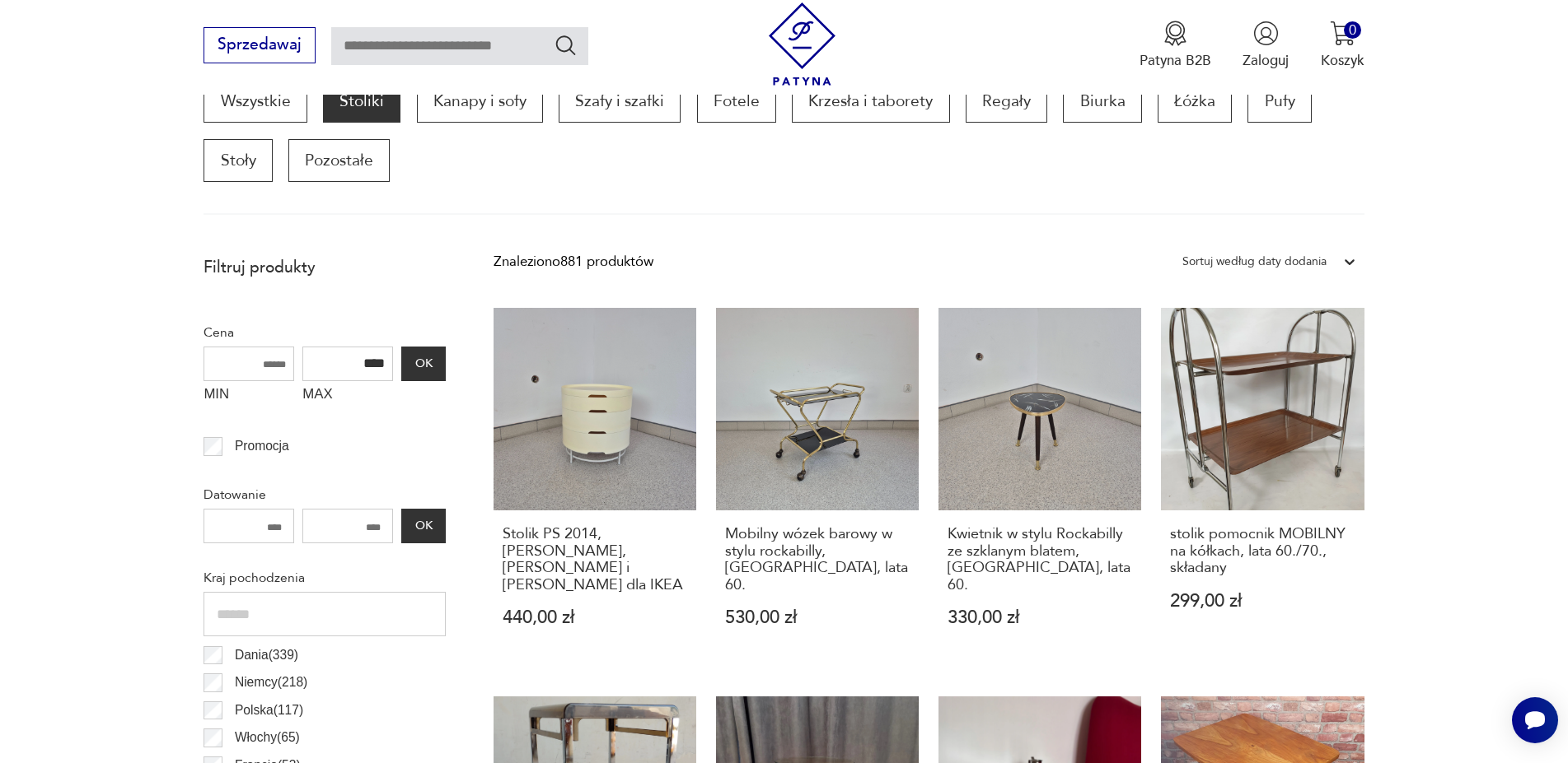
click at [1332, 271] on div "Sortuj według daty dodania" at bounding box center [1254, 261] width 161 height 25
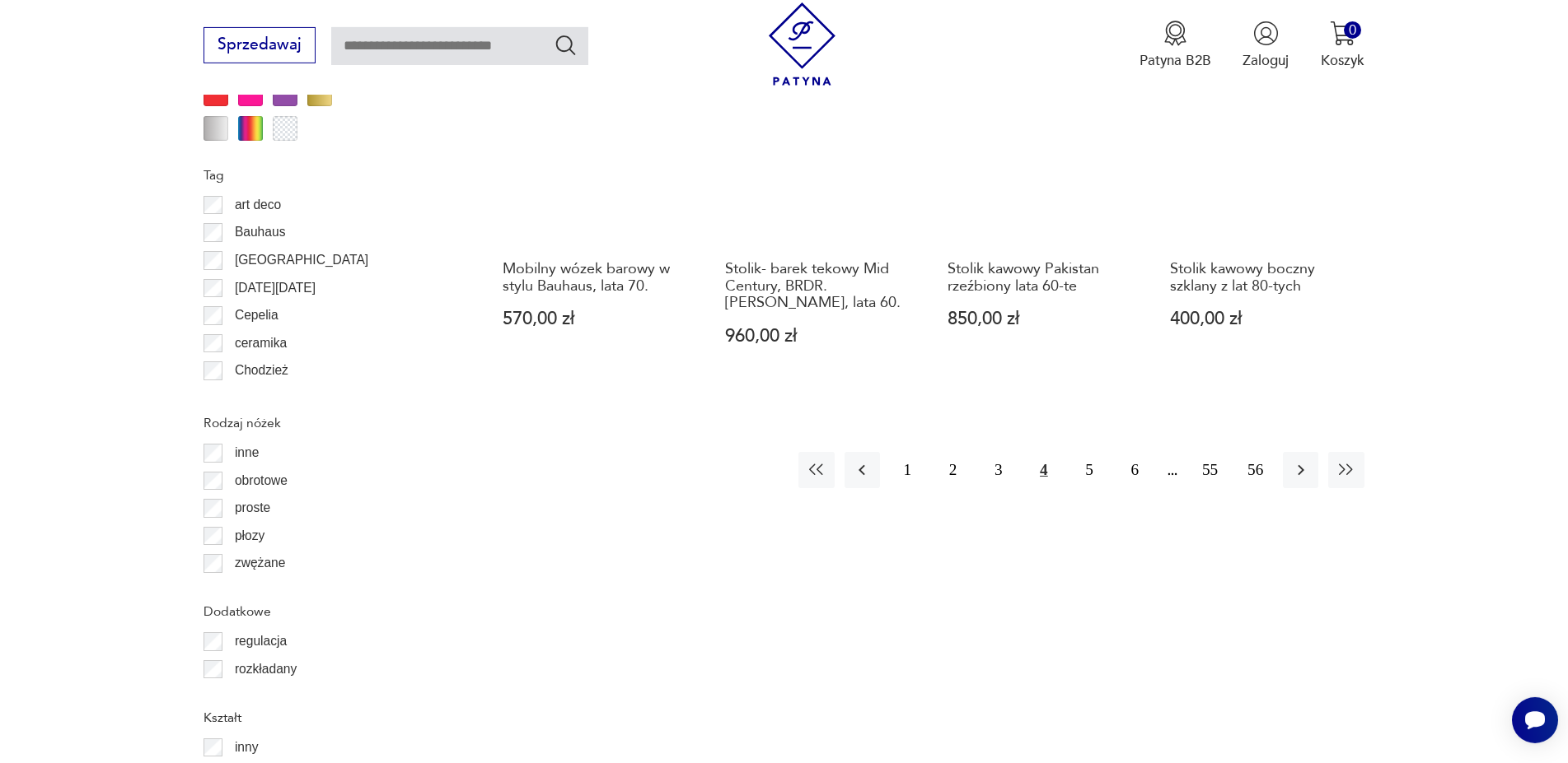
scroll to position [1976, 0]
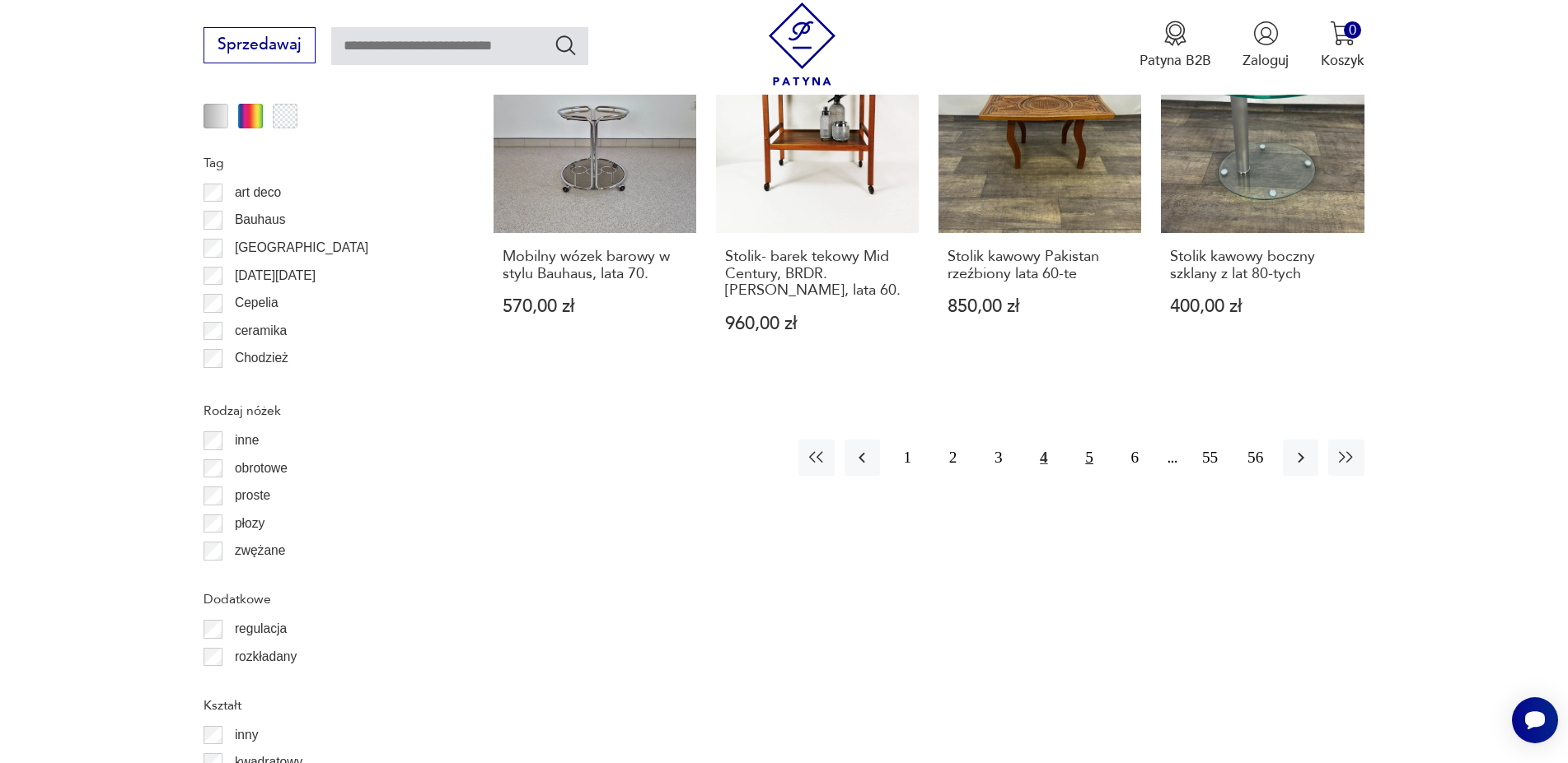
click at [1096, 440] on button "5" at bounding box center [1089, 457] width 35 height 35
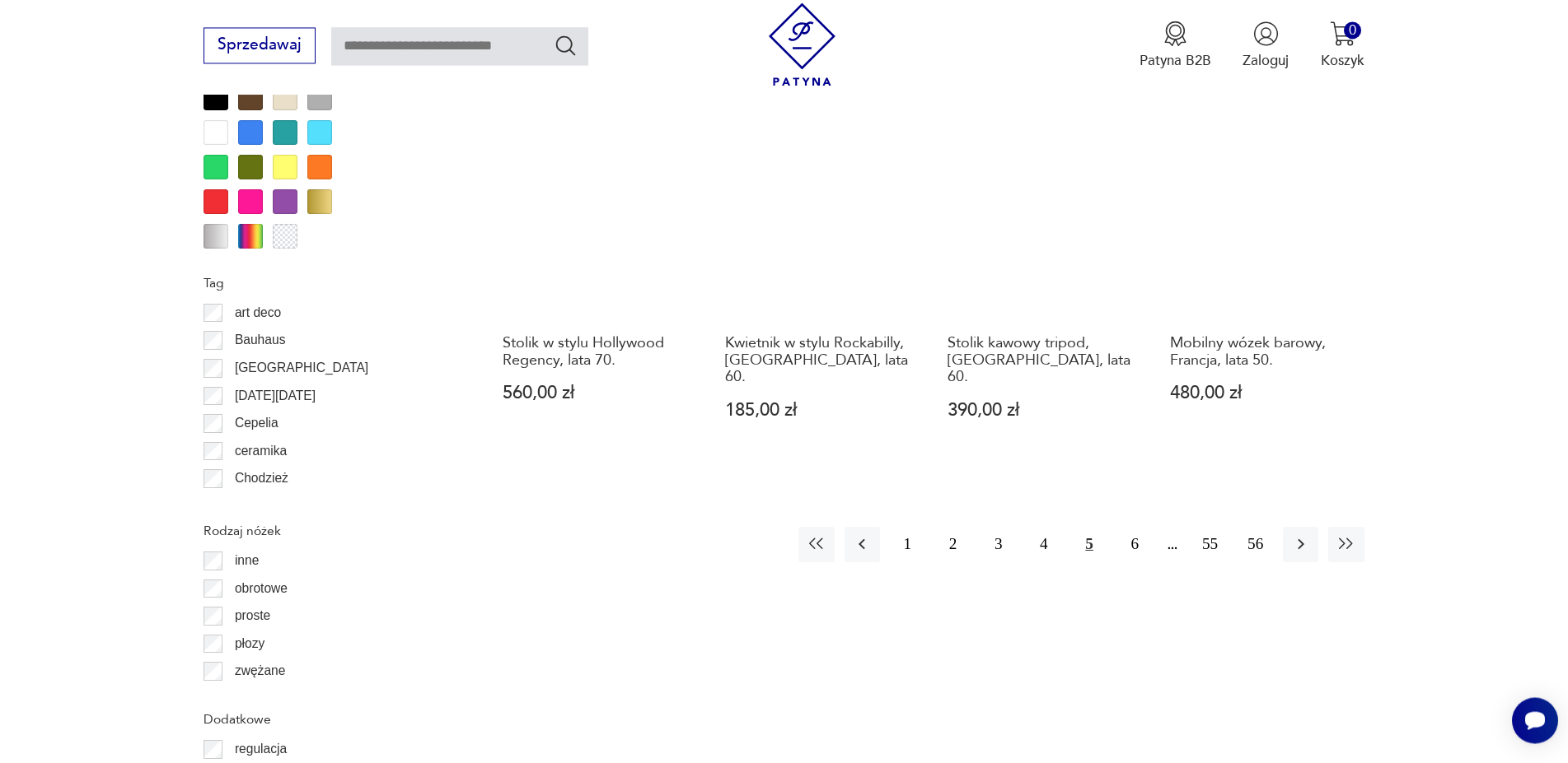
scroll to position [1893, 0]
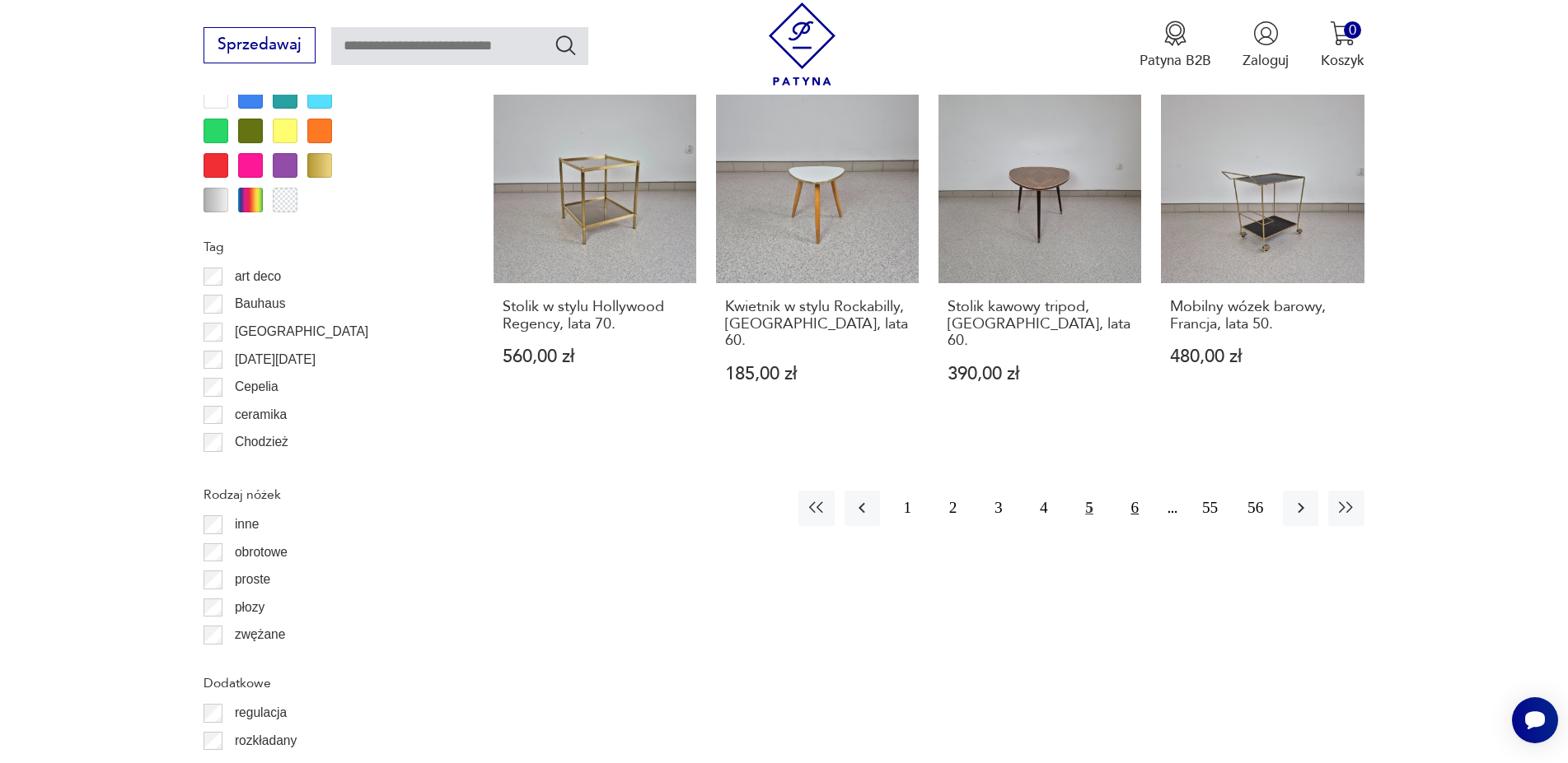
click at [1127, 493] on button "6" at bounding box center [1134, 508] width 35 height 35
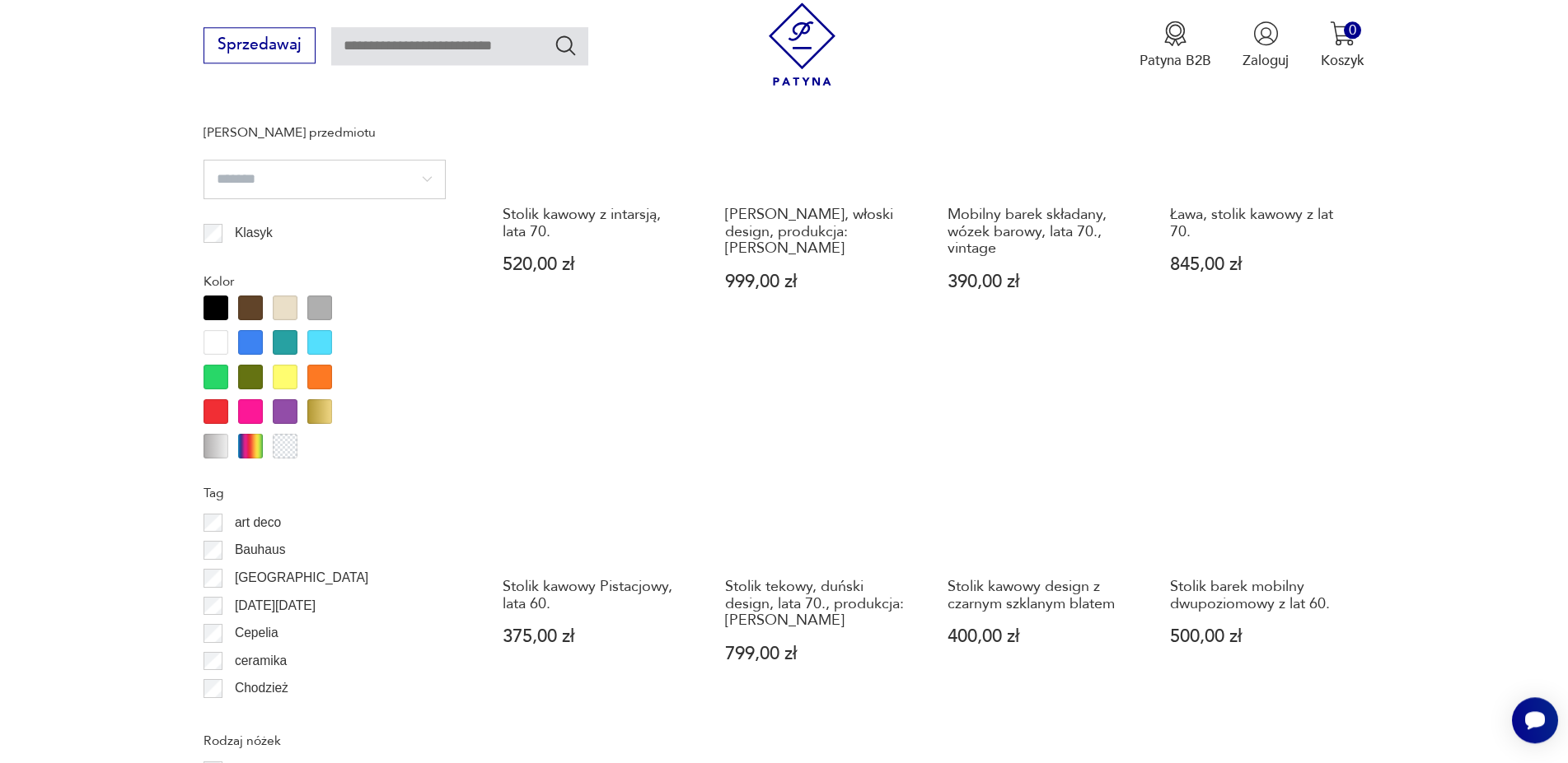
scroll to position [1725, 0]
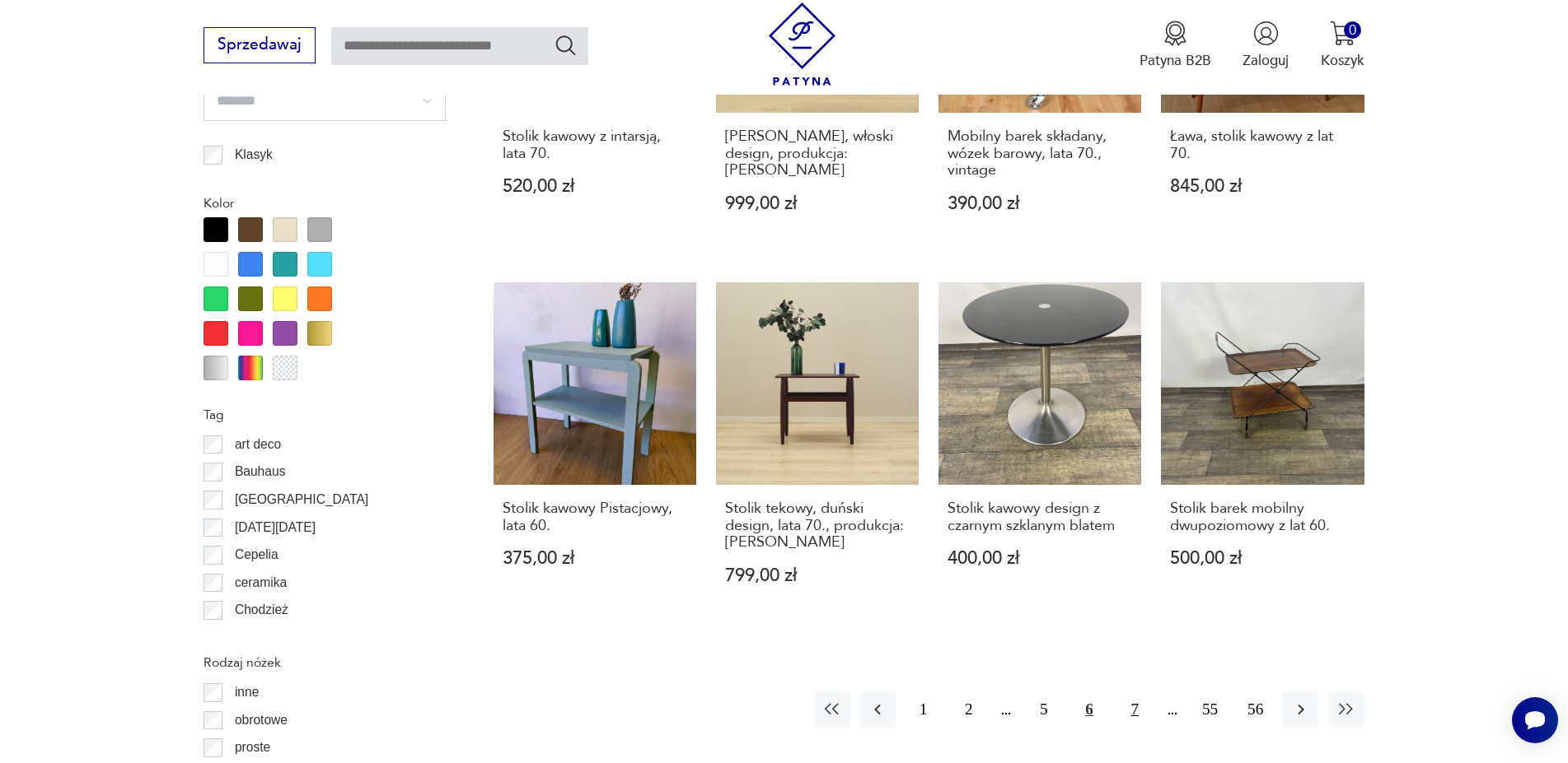
click at [1123, 692] on button "7" at bounding box center [1134, 709] width 35 height 35
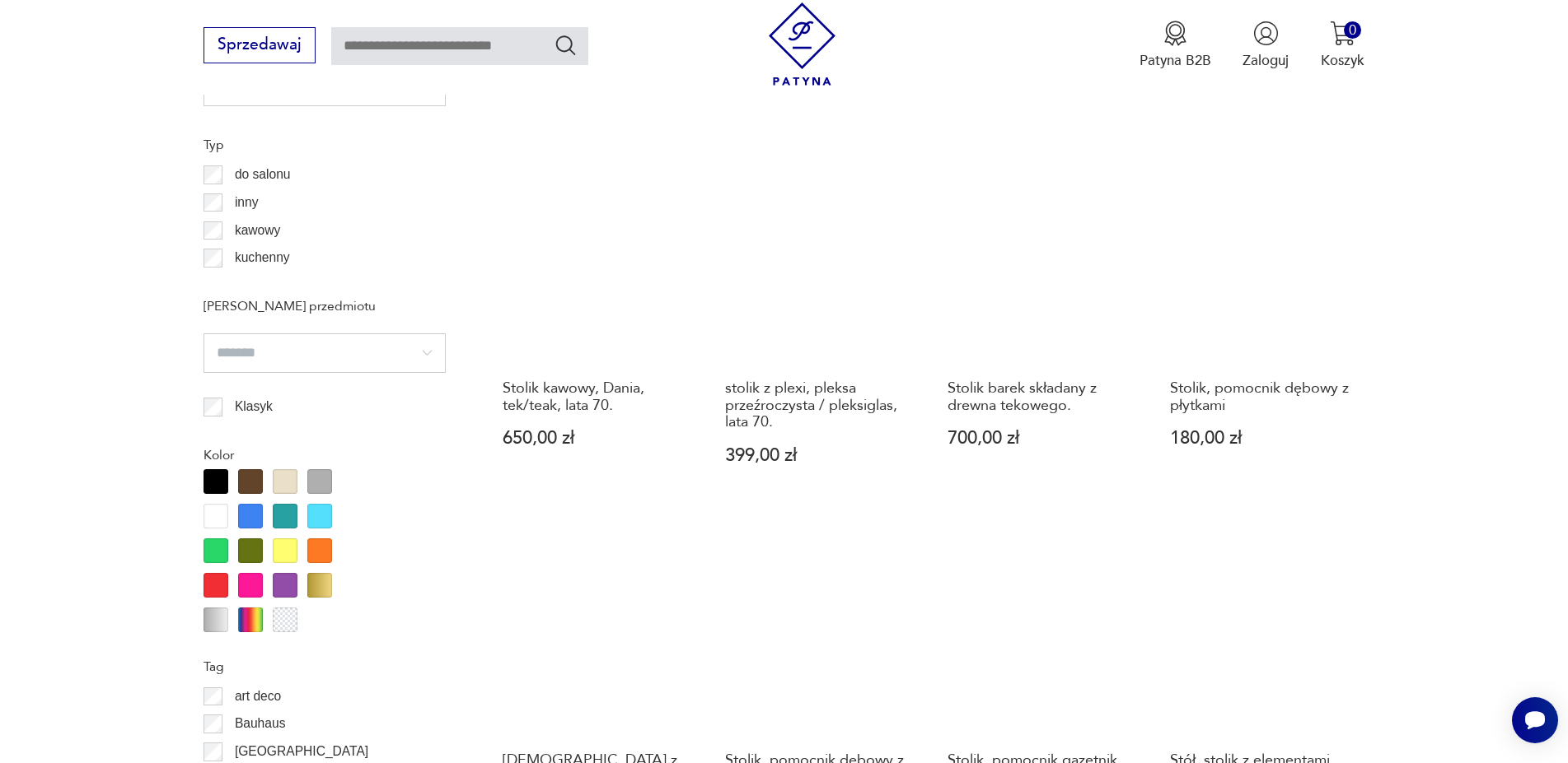
scroll to position [1893, 0]
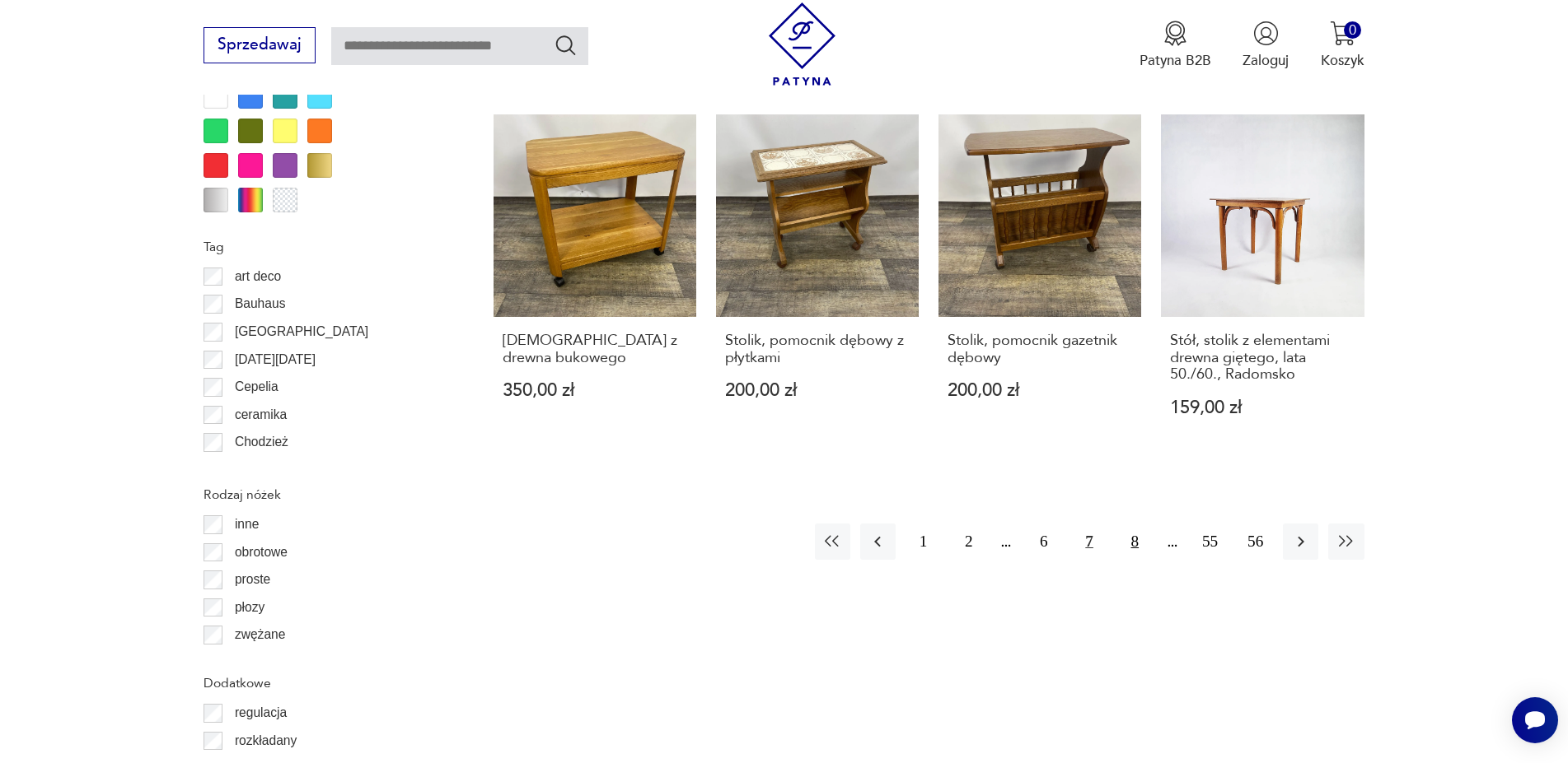
click at [1139, 530] on button "8" at bounding box center [1134, 541] width 35 height 35
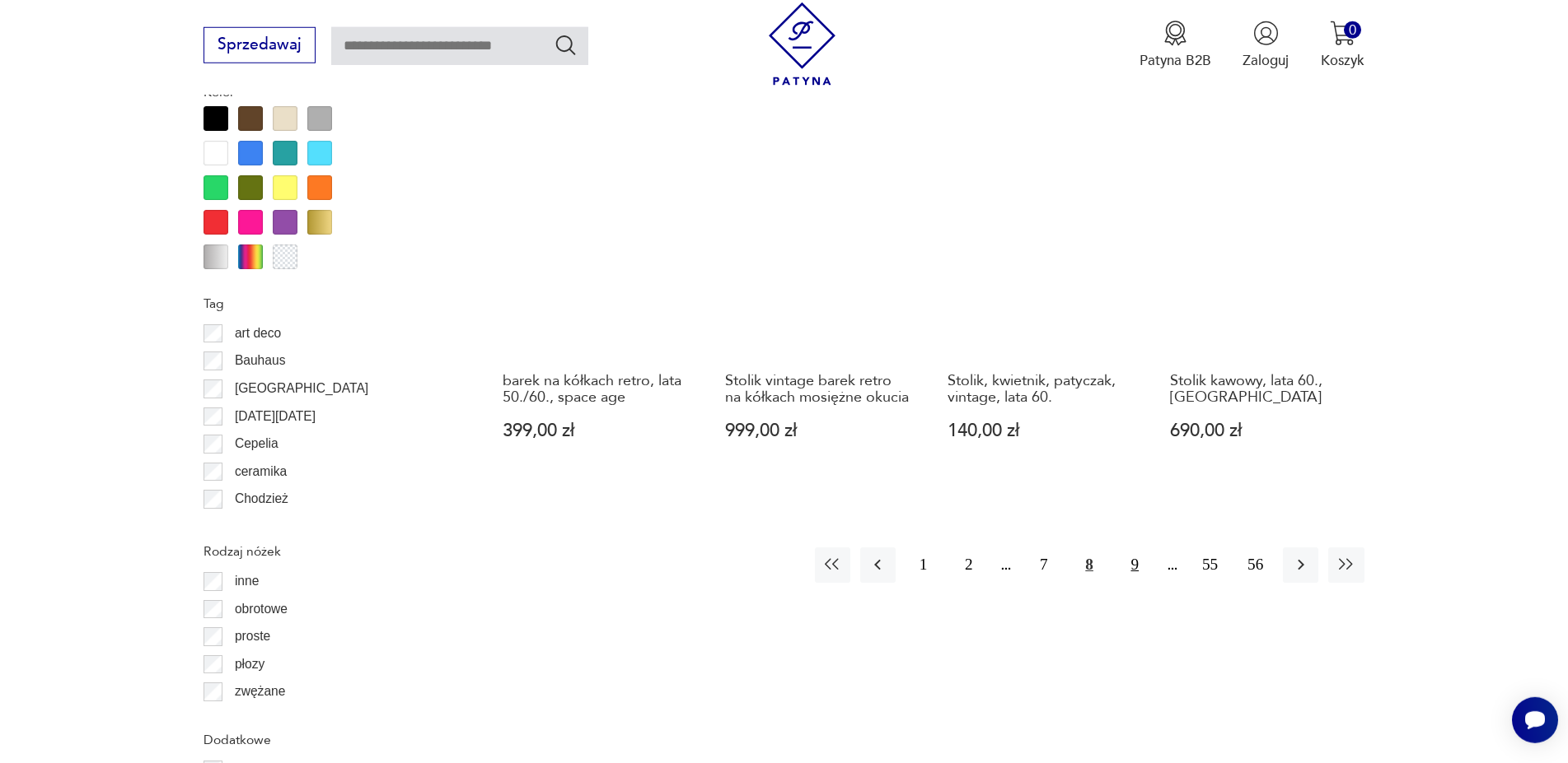
scroll to position [1893, 0]
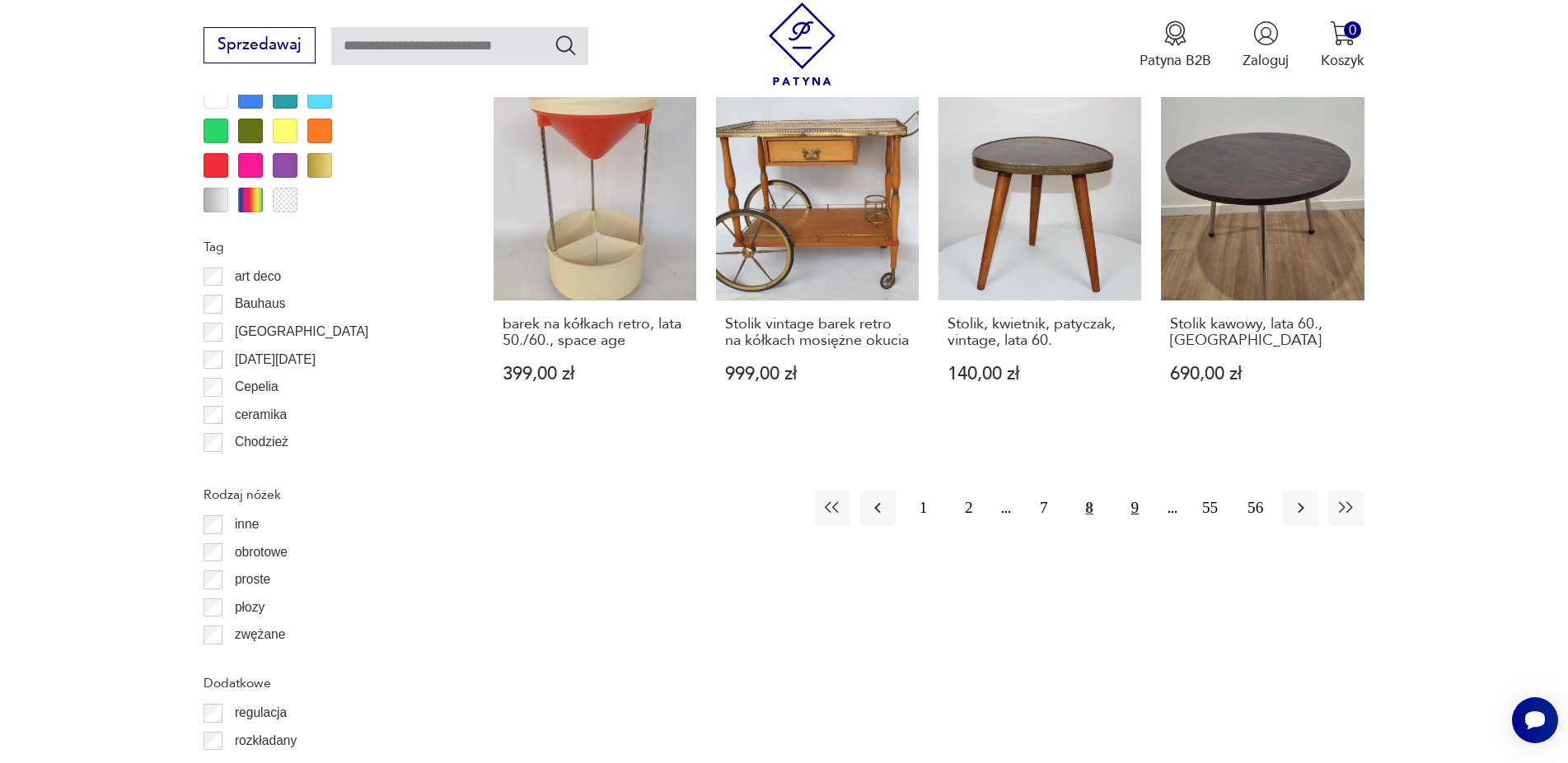
click at [1125, 506] on button "9" at bounding box center [1134, 508] width 35 height 35
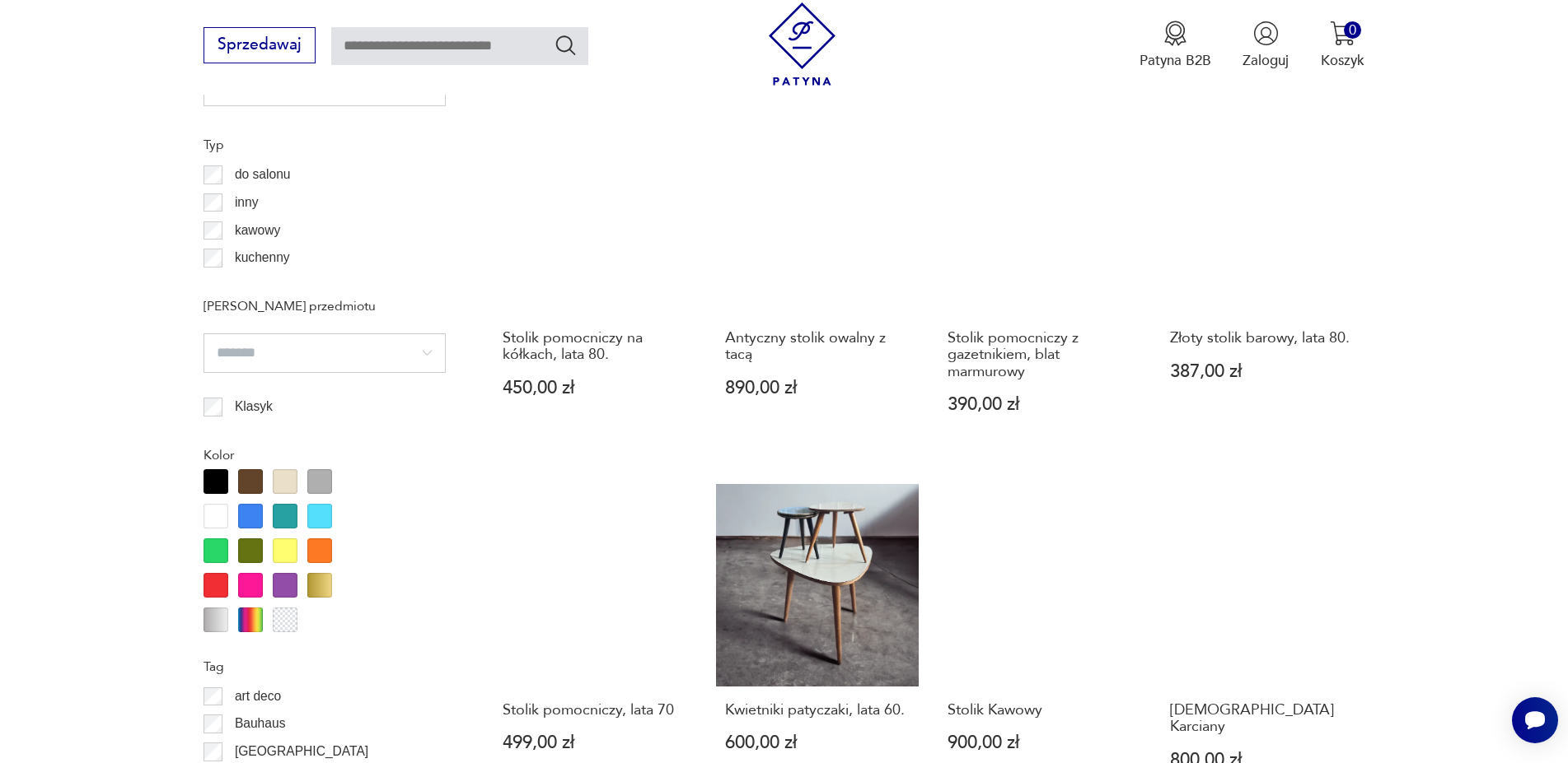
scroll to position [1893, 0]
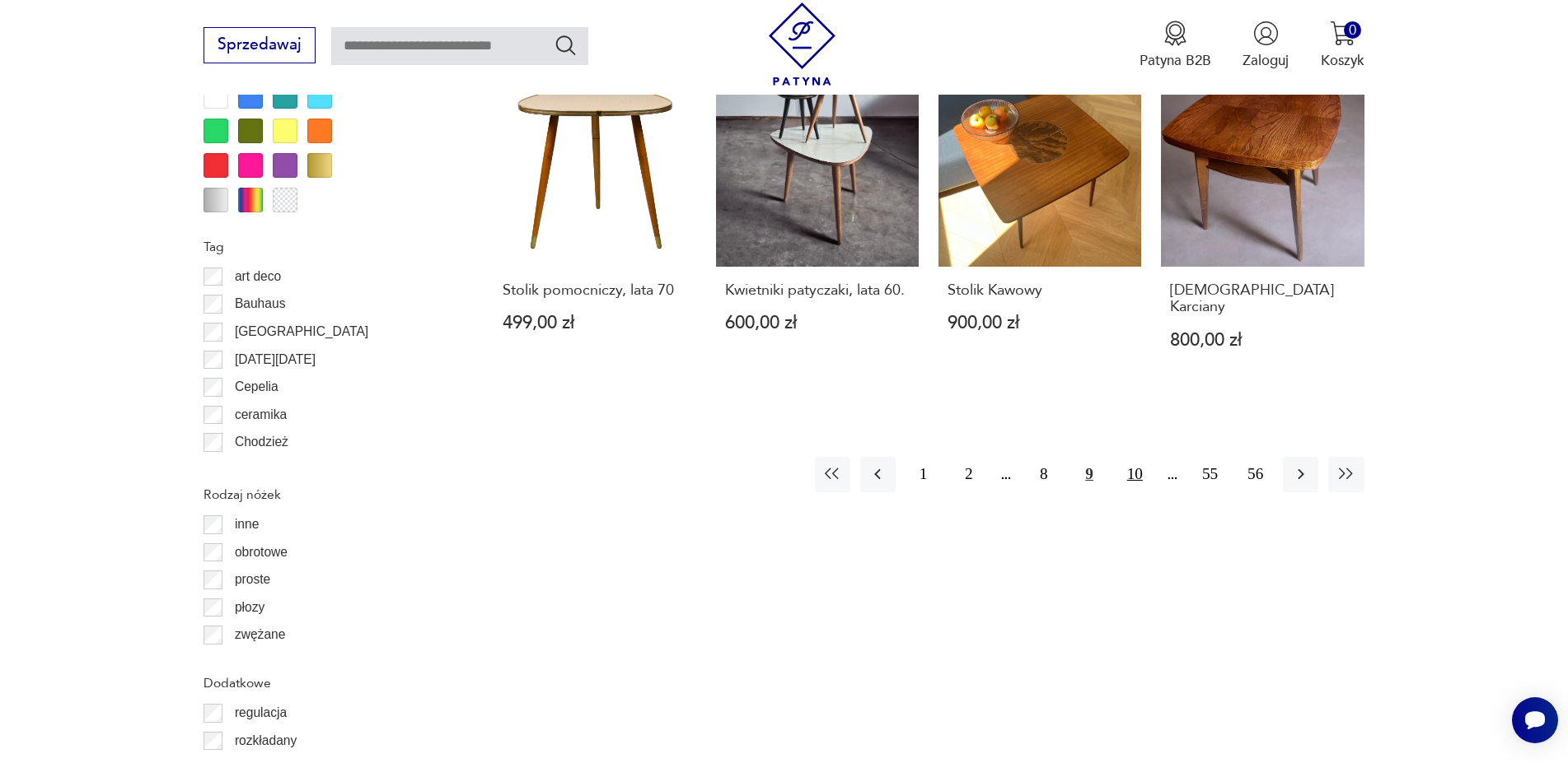
click at [1136, 469] on button "10" at bounding box center [1134, 474] width 35 height 35
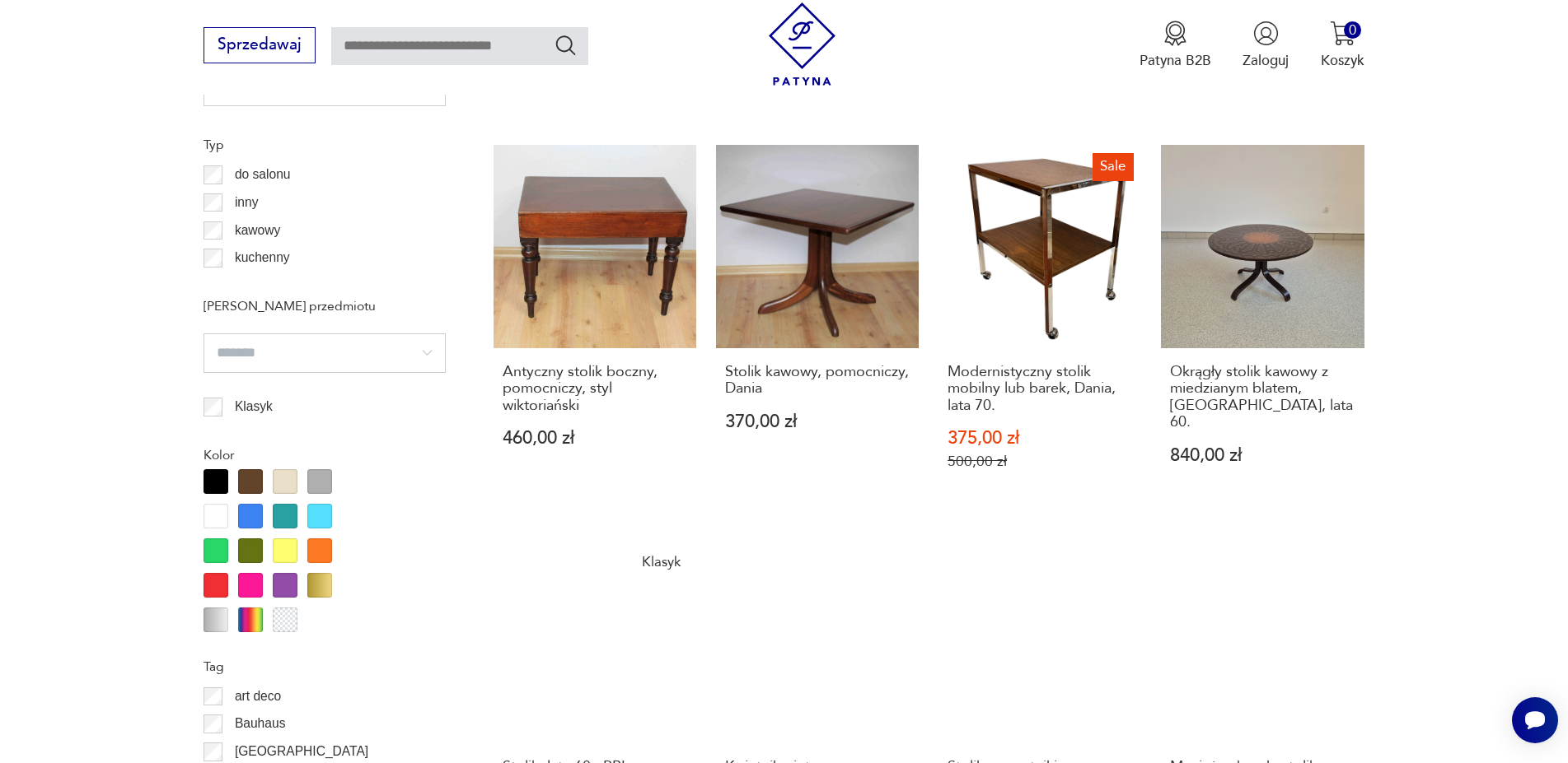
scroll to position [1809, 0]
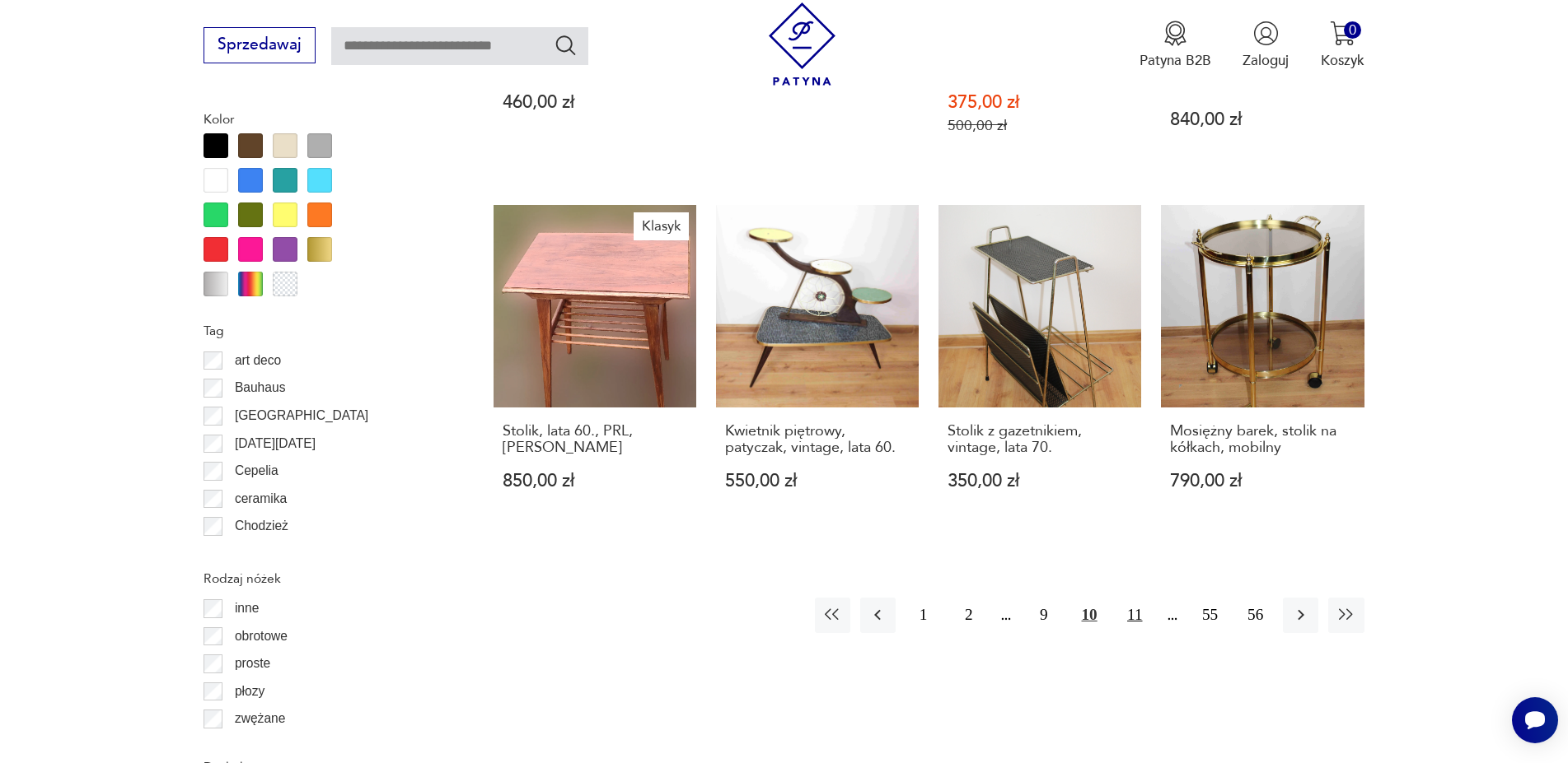
click at [1128, 598] on button "11" at bounding box center [1134, 615] width 35 height 35
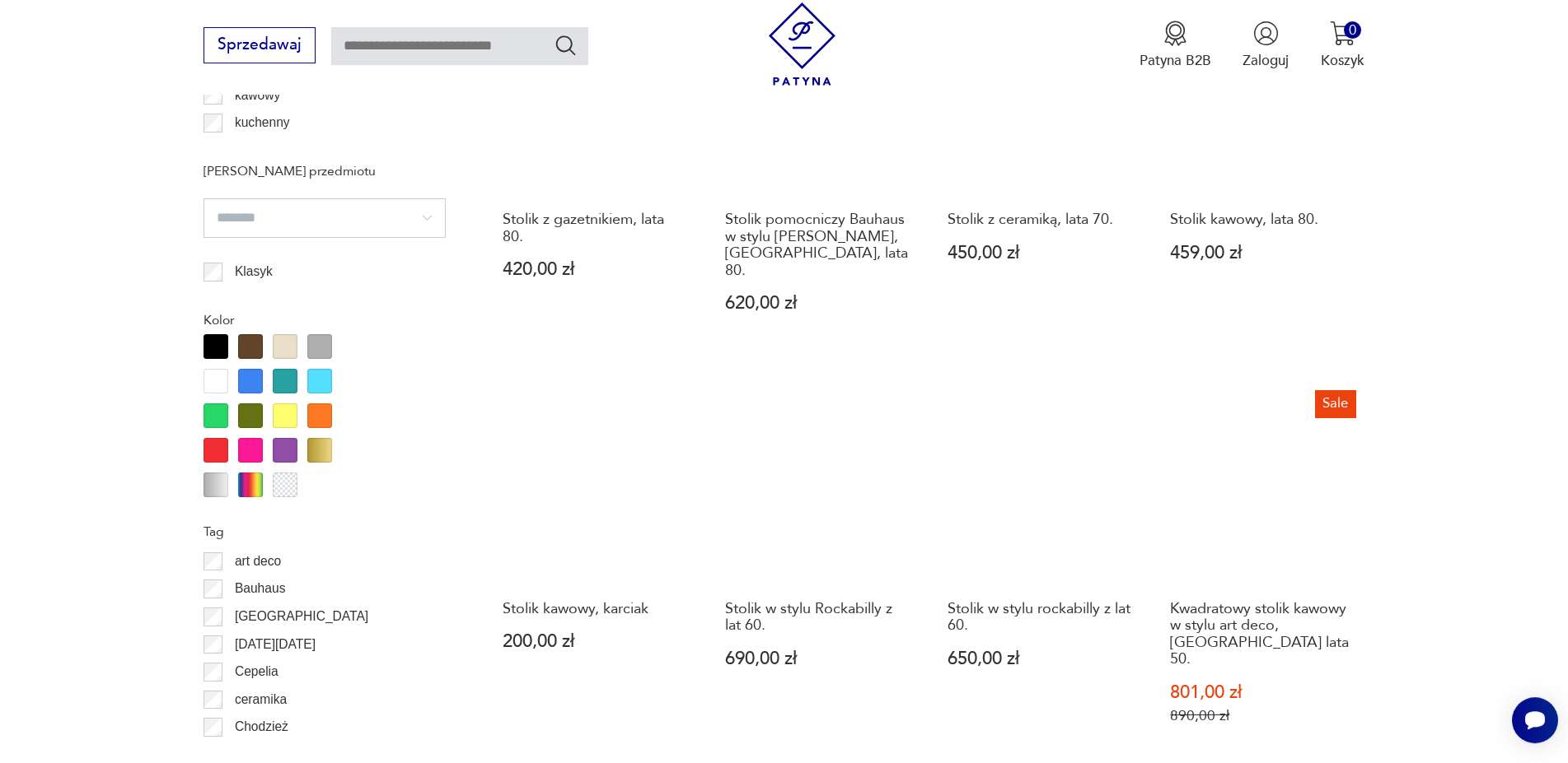
scroll to position [1725, 0]
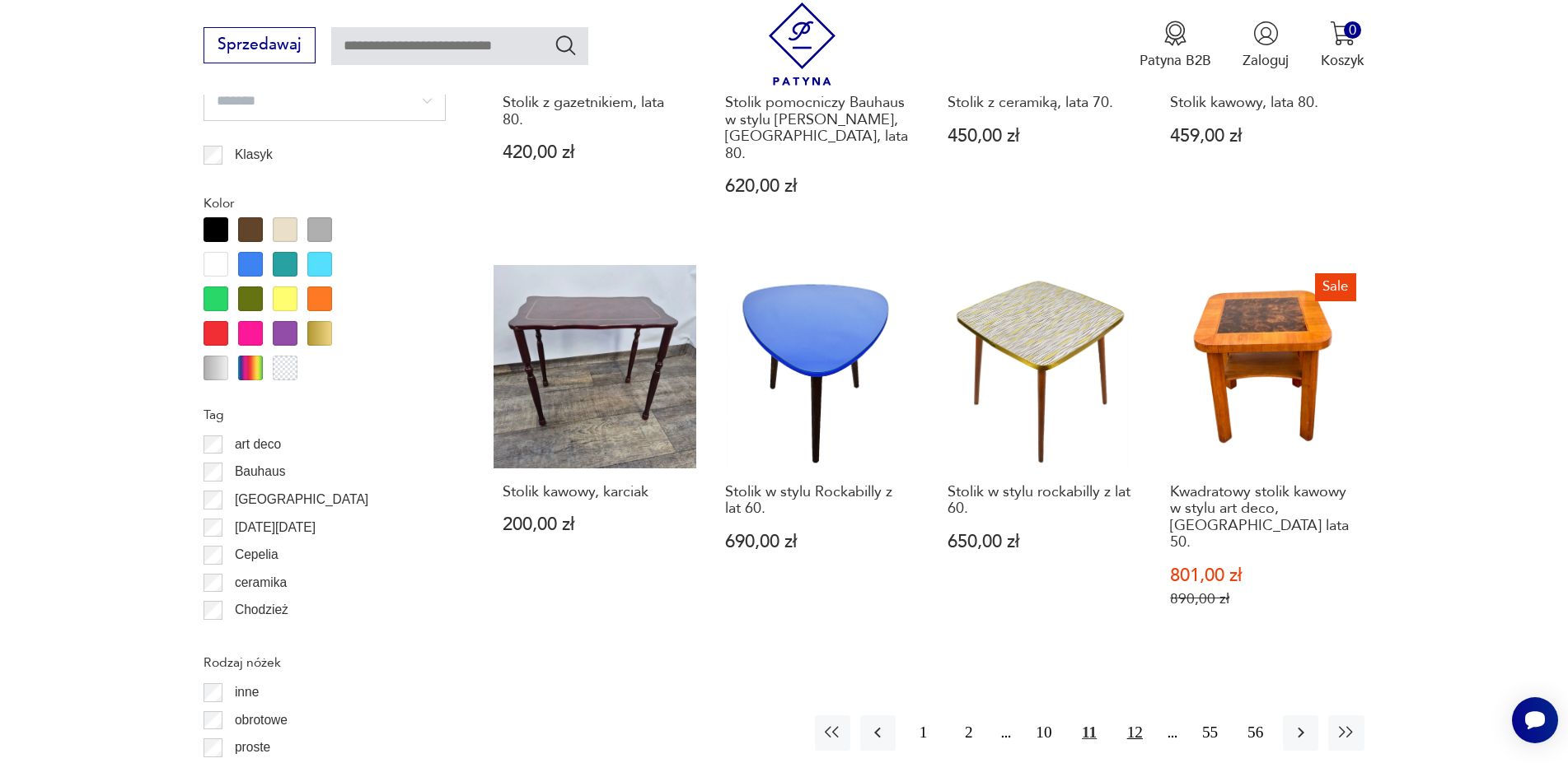
click at [1143, 716] on button "12" at bounding box center [1134, 733] width 35 height 35
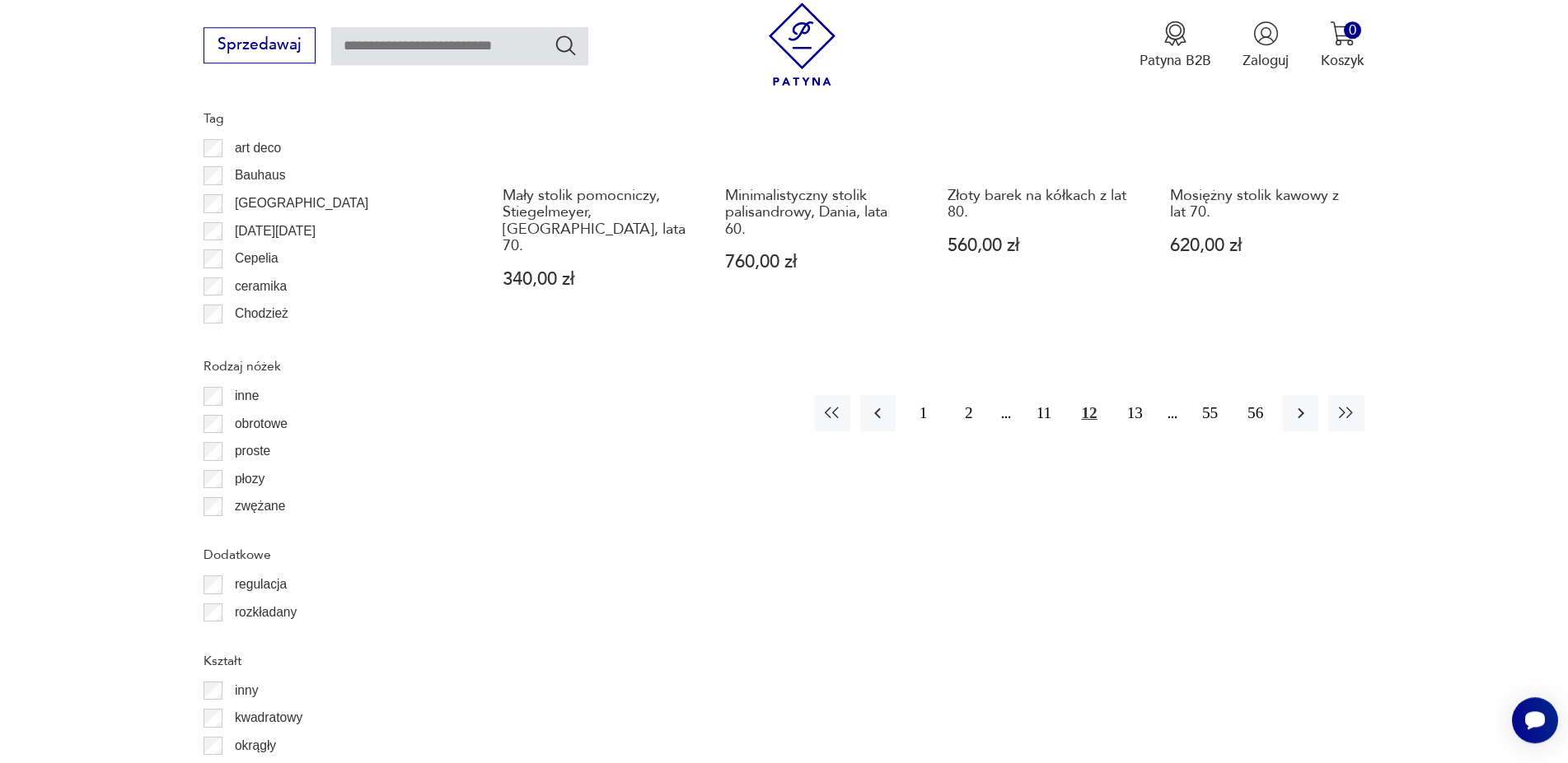
scroll to position [2060, 0]
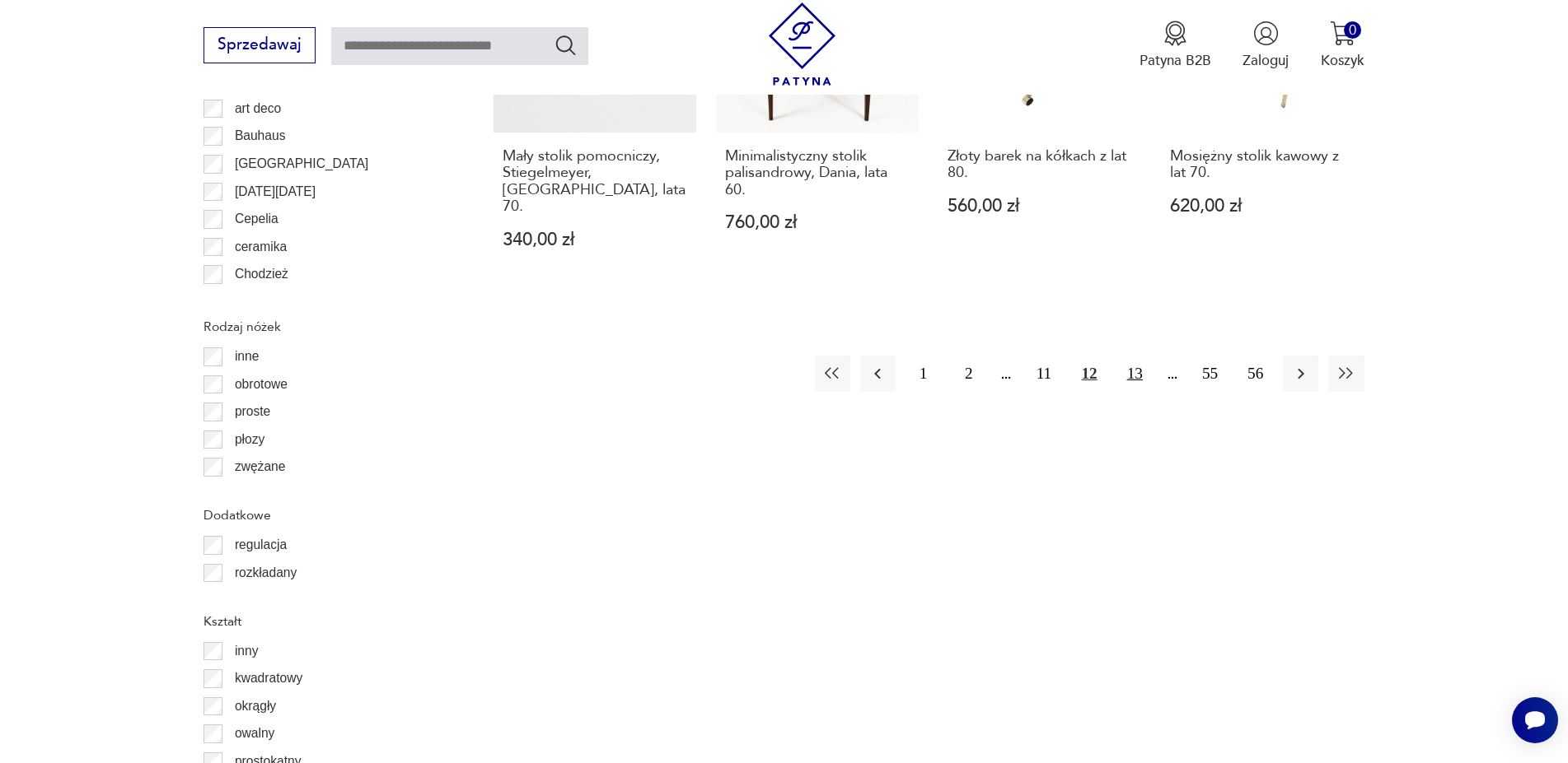
click at [1131, 355] on button "13" at bounding box center [1134, 373] width 35 height 35
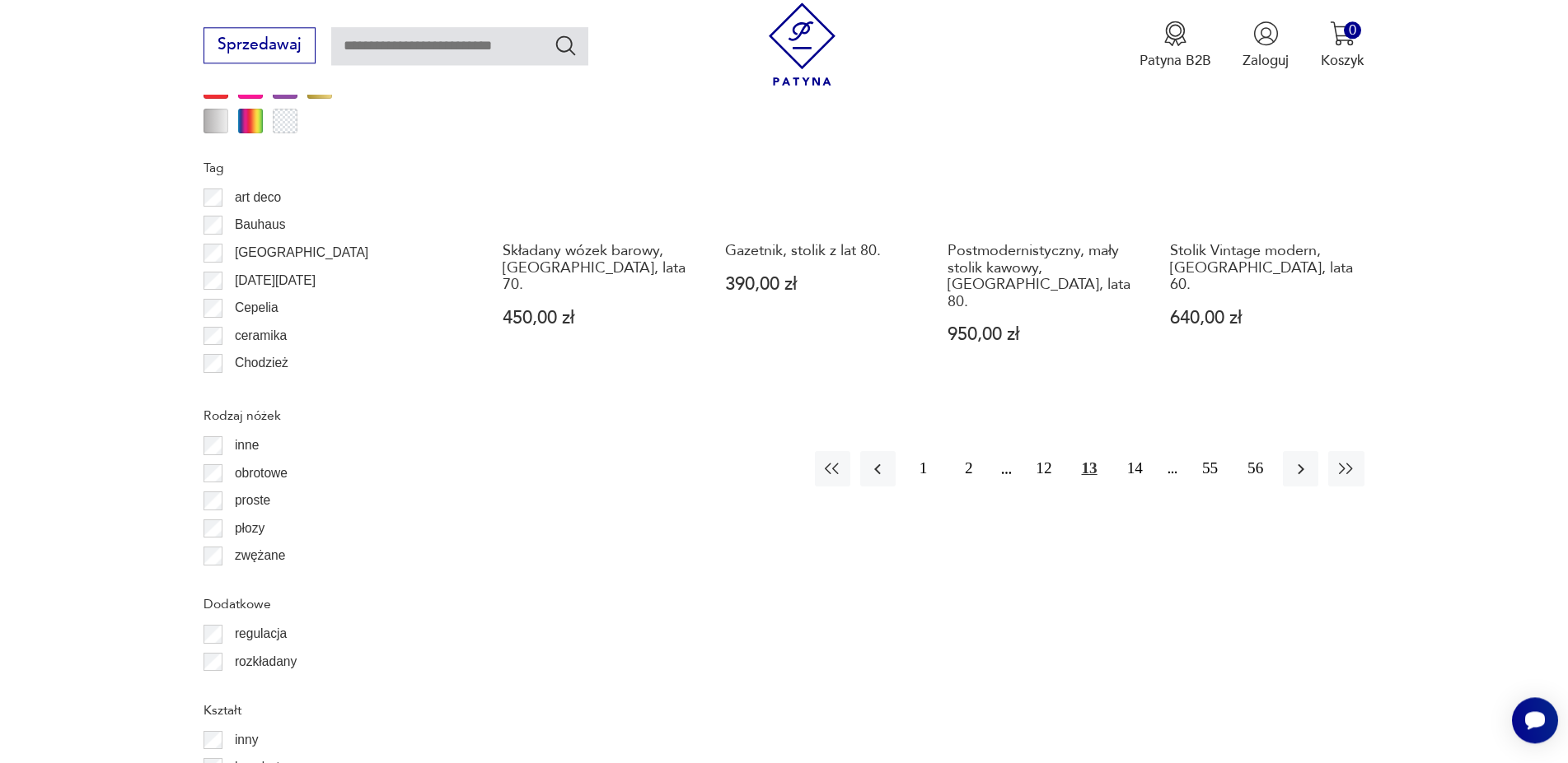
scroll to position [1976, 0]
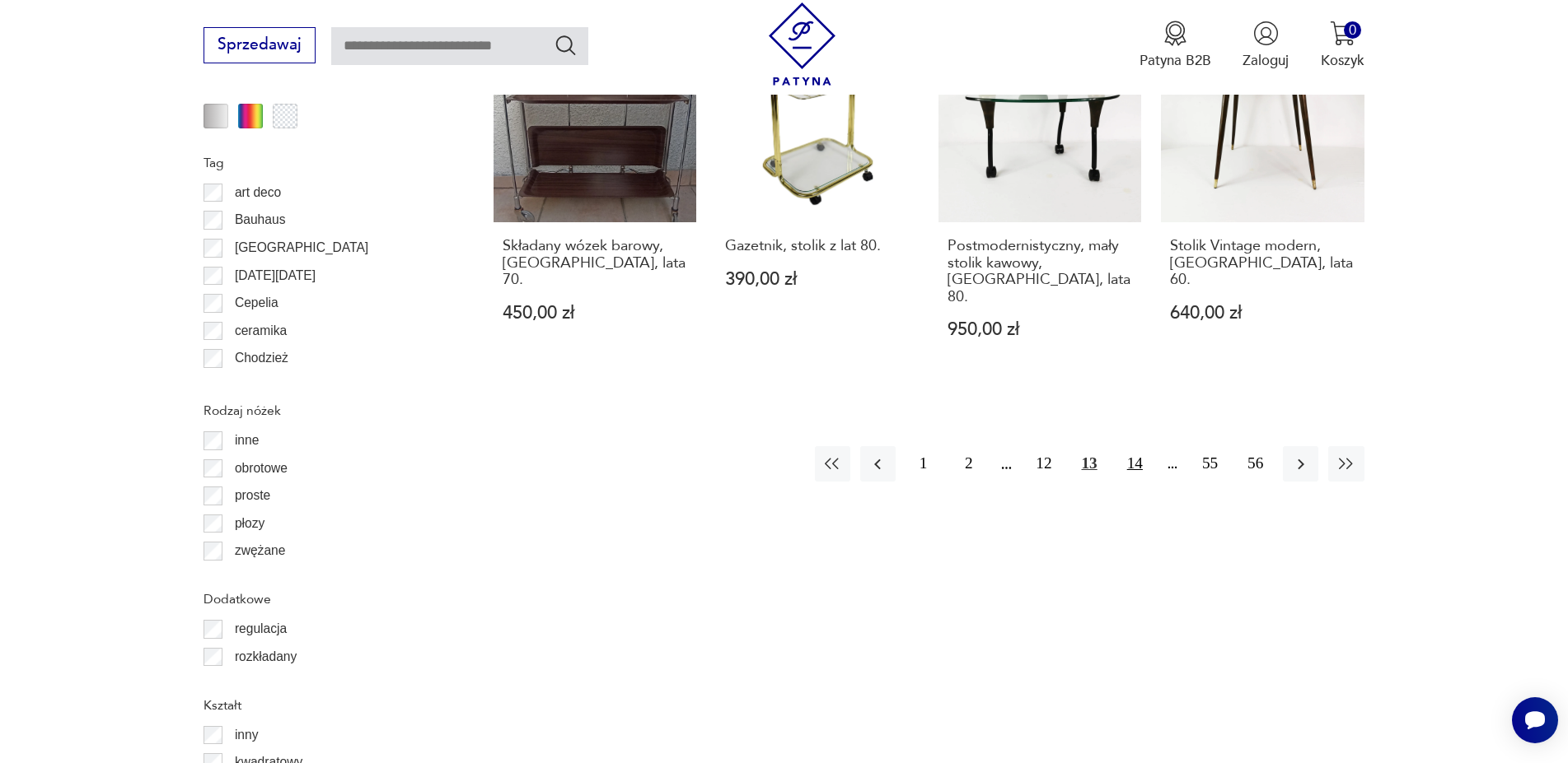
click at [1141, 446] on button "14" at bounding box center [1134, 463] width 35 height 35
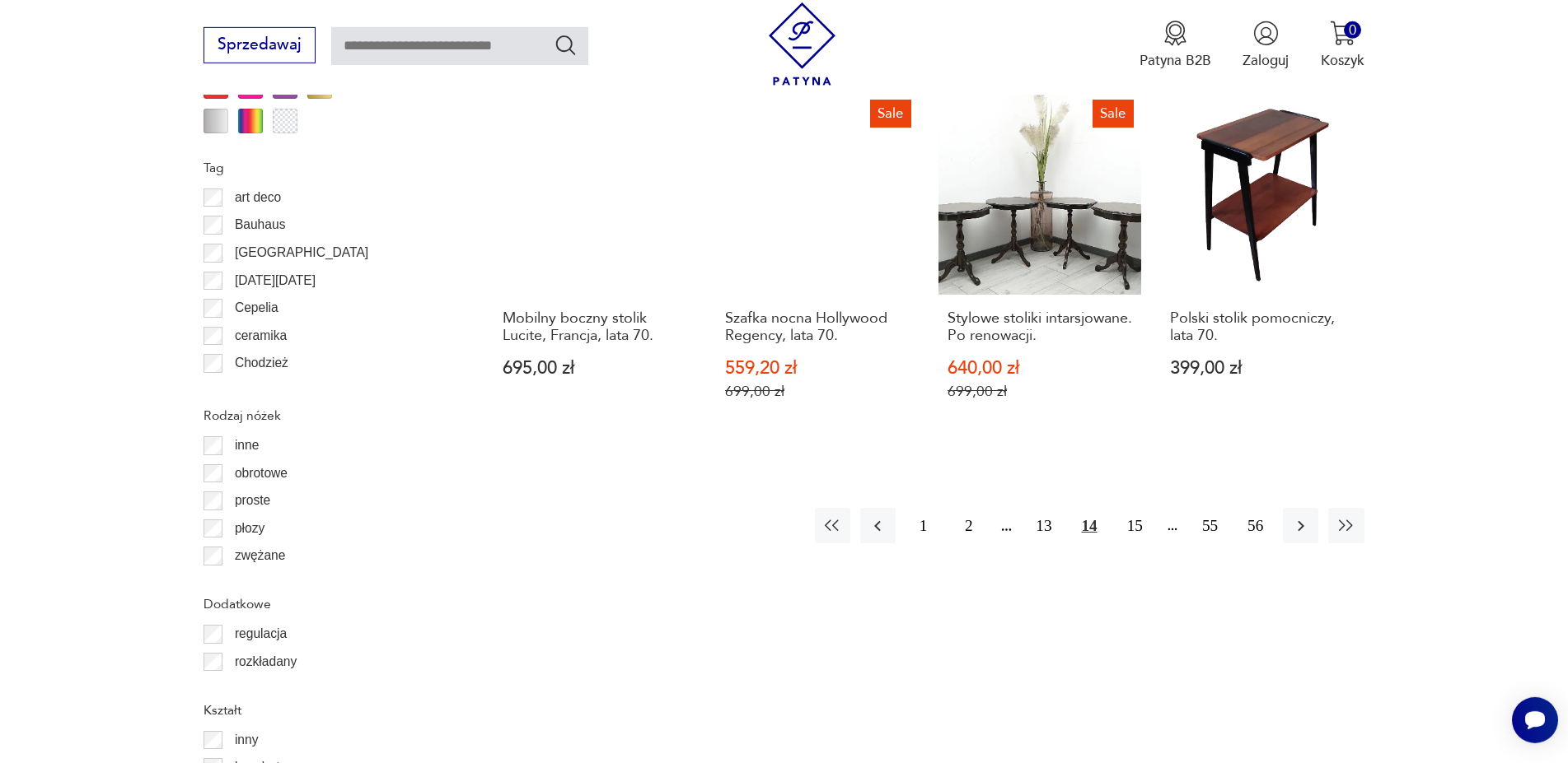
scroll to position [2060, 0]
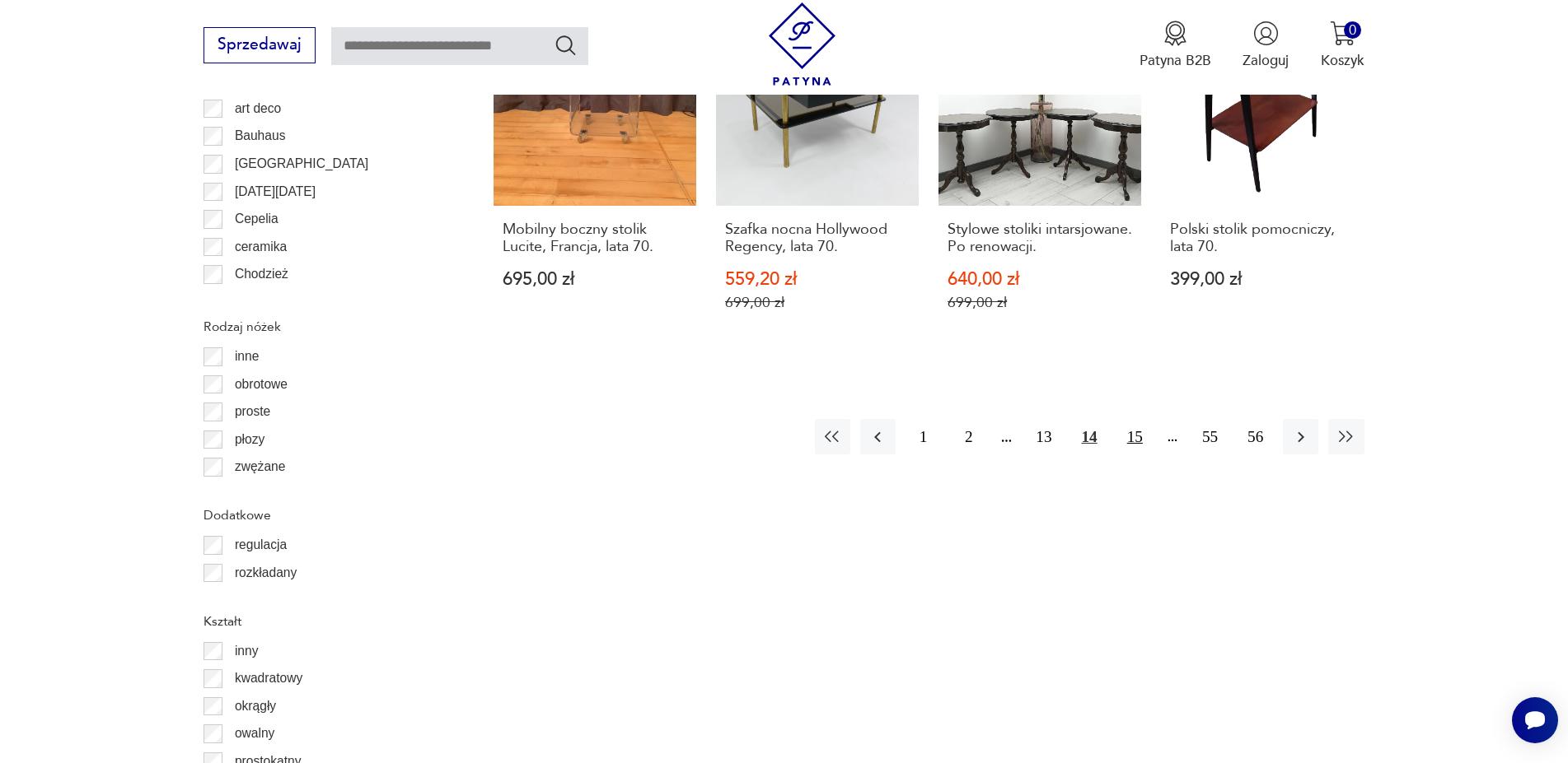
click at [1146, 419] on button "15" at bounding box center [1134, 436] width 35 height 35
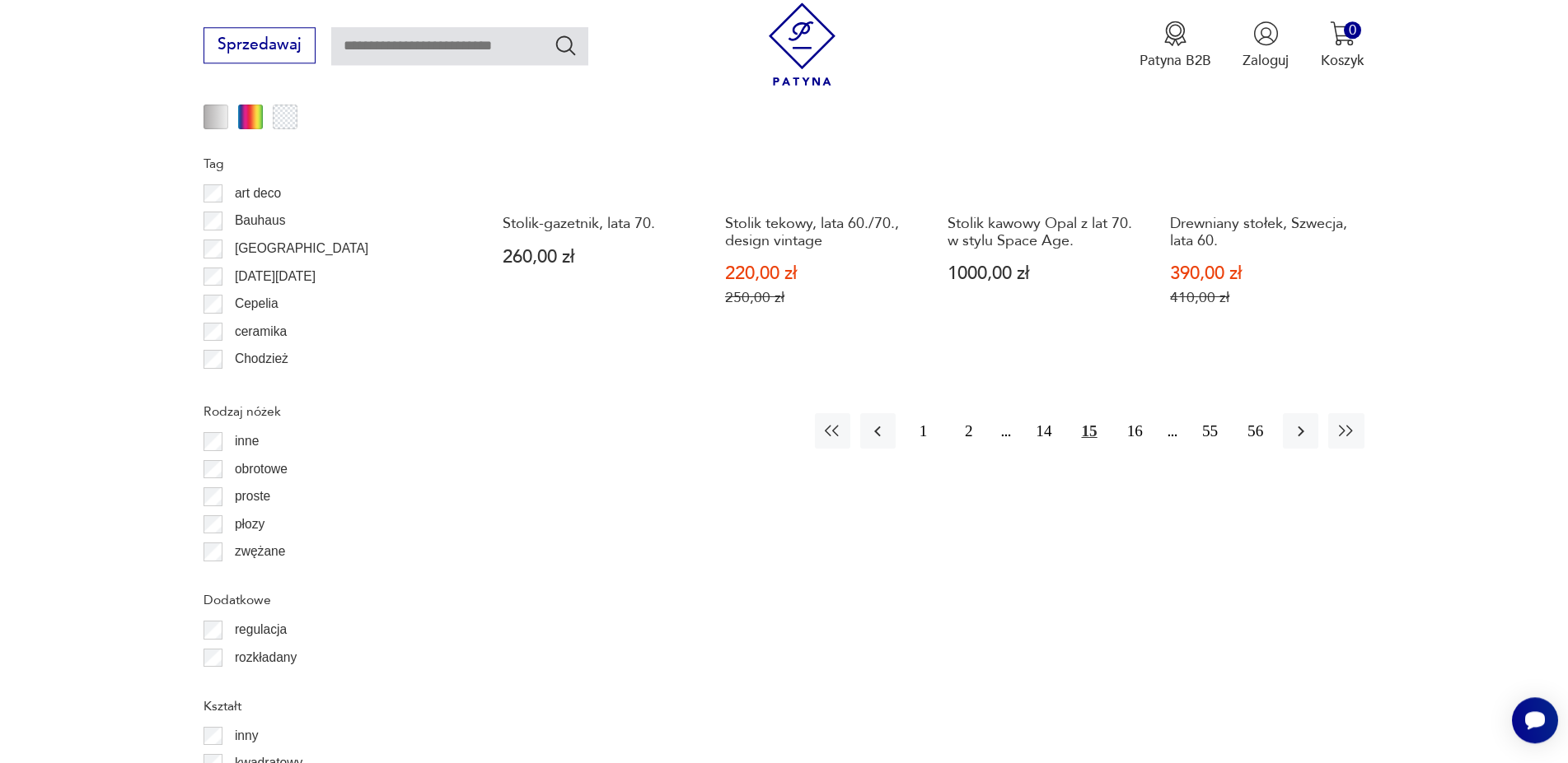
scroll to position [1976, 0]
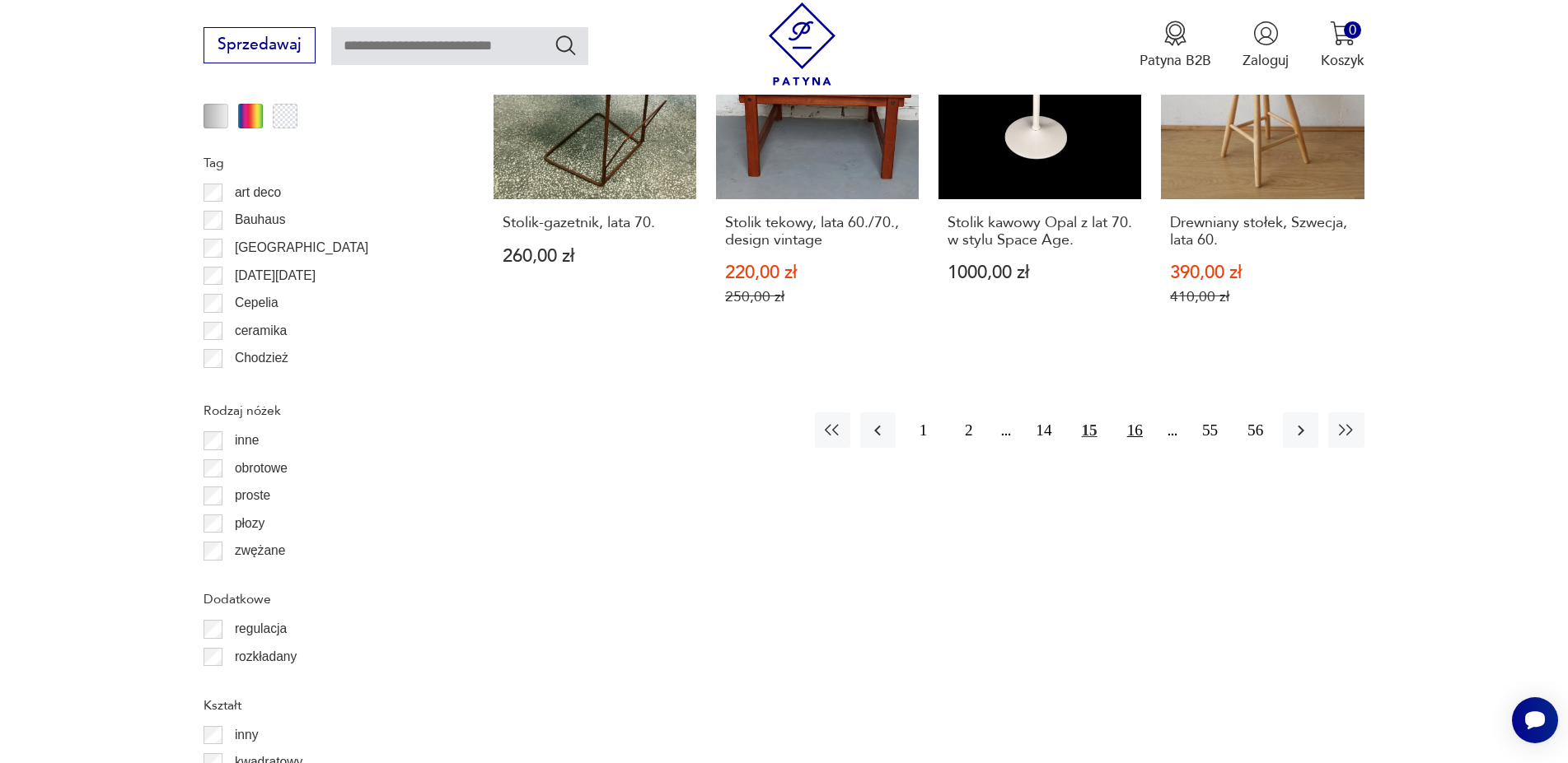
click at [1136, 413] on button "16" at bounding box center [1134, 430] width 35 height 35
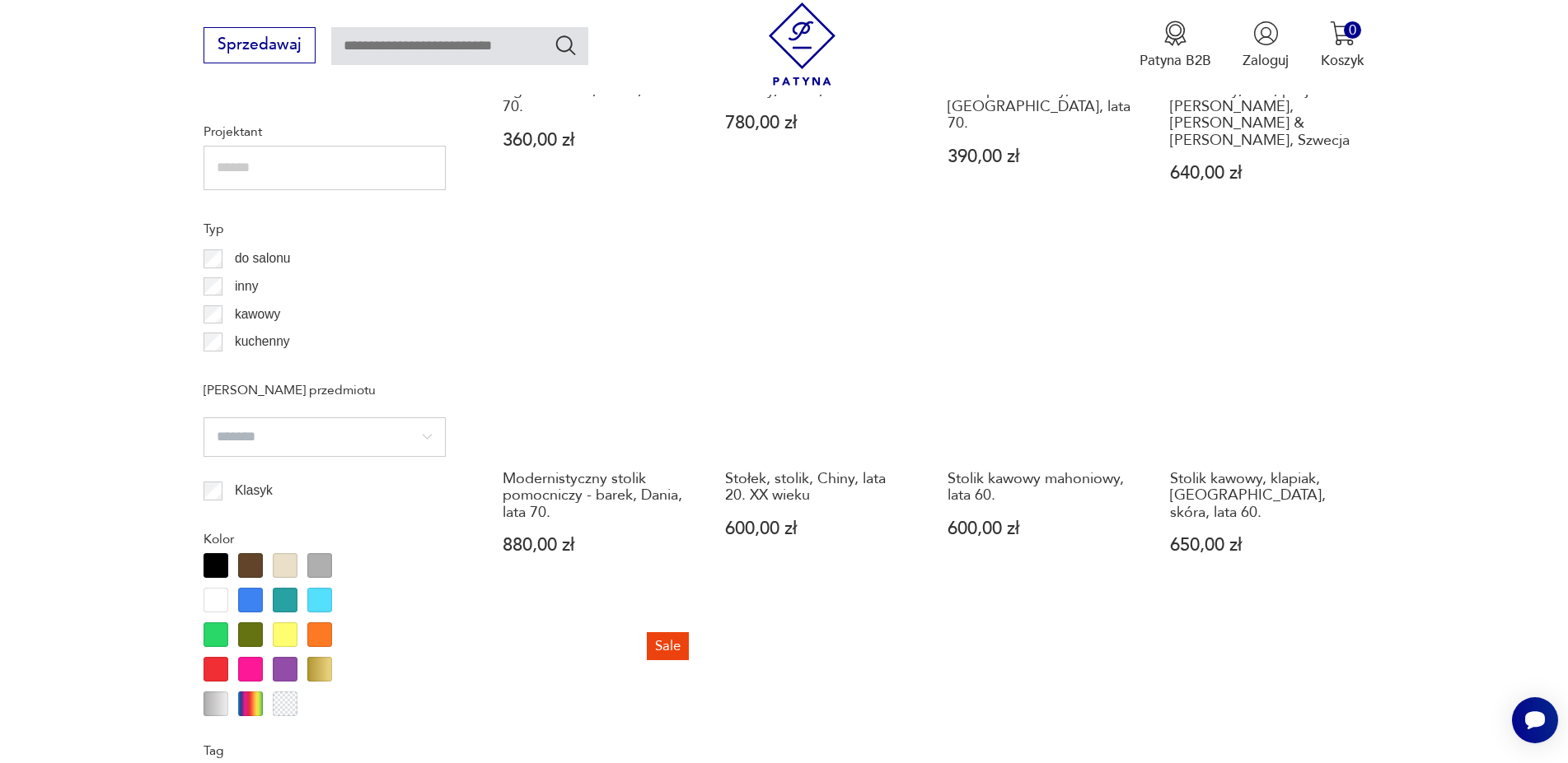
scroll to position [1725, 0]
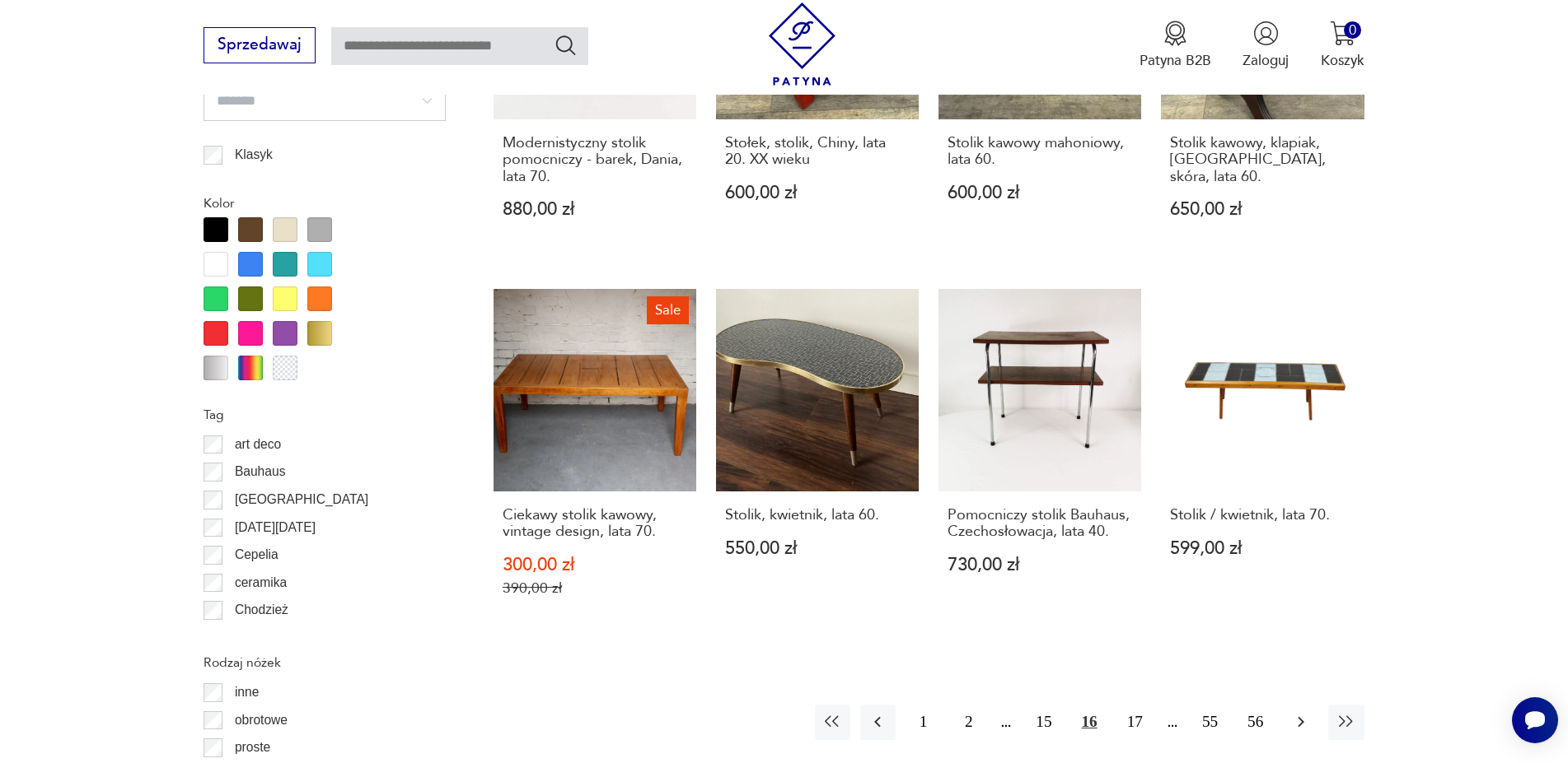
click at [1297, 712] on icon "button" at bounding box center [1301, 722] width 20 height 20
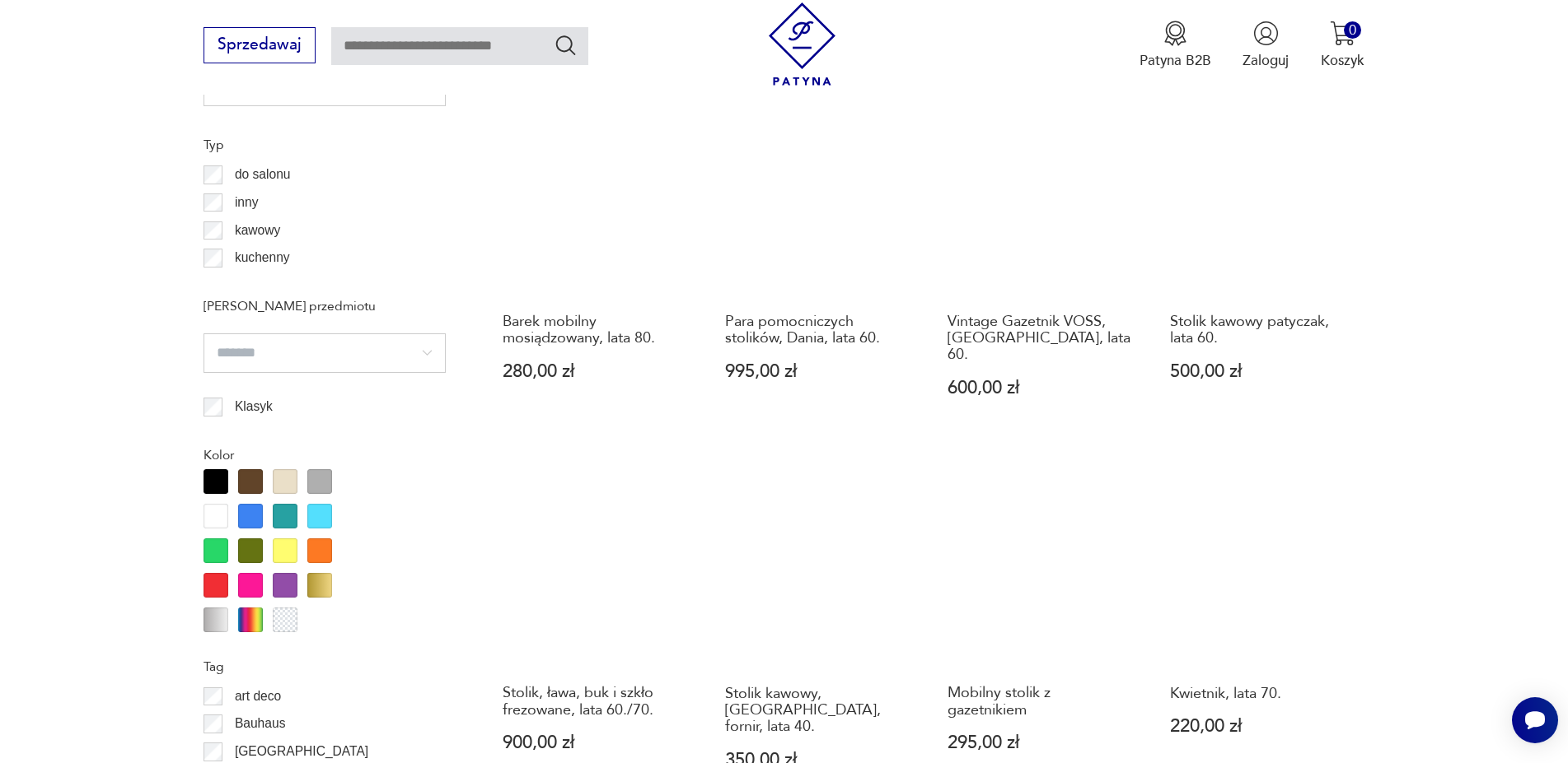
scroll to position [1809, 0]
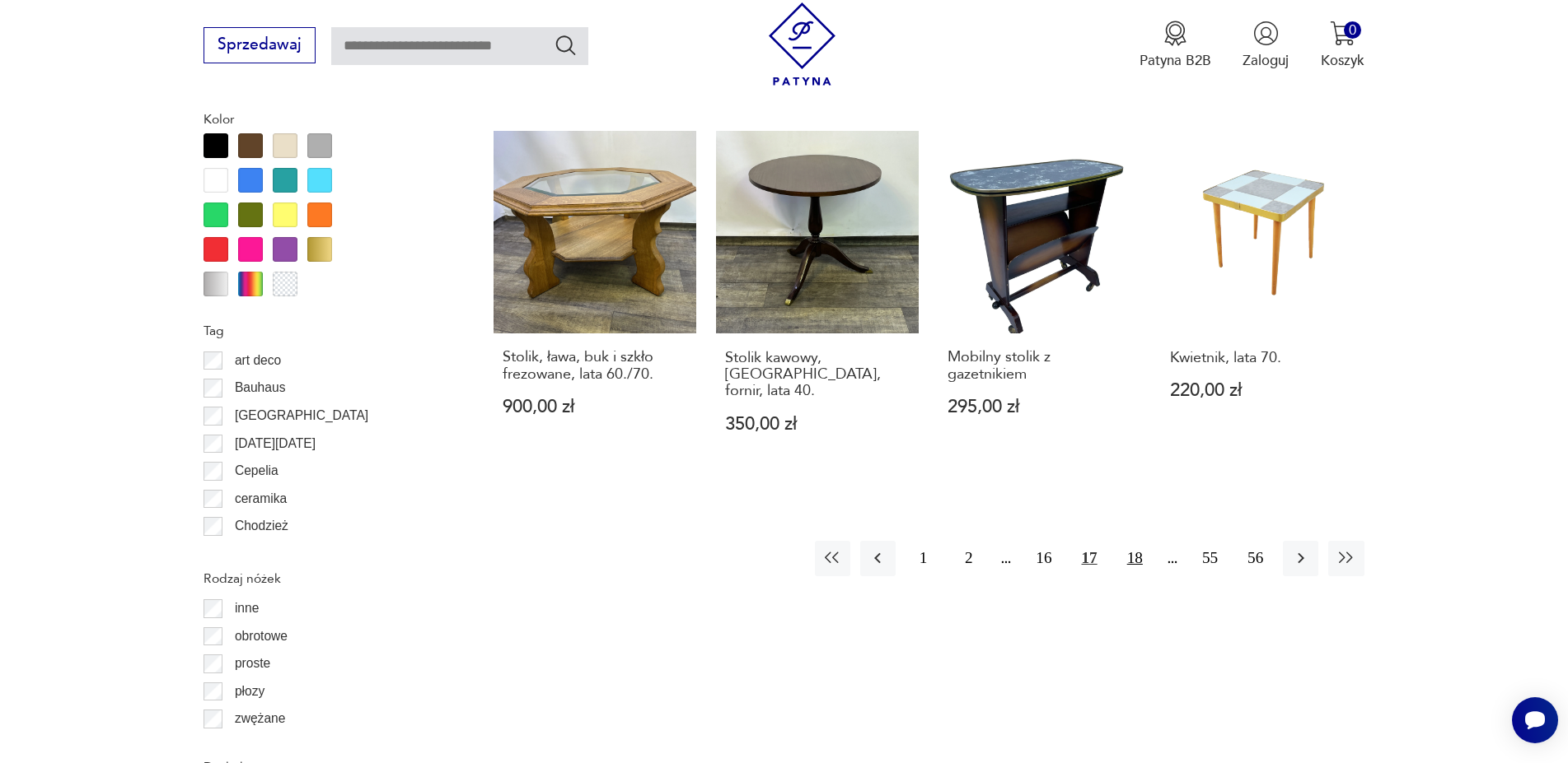
click at [1139, 541] on button "18" at bounding box center [1134, 558] width 35 height 35
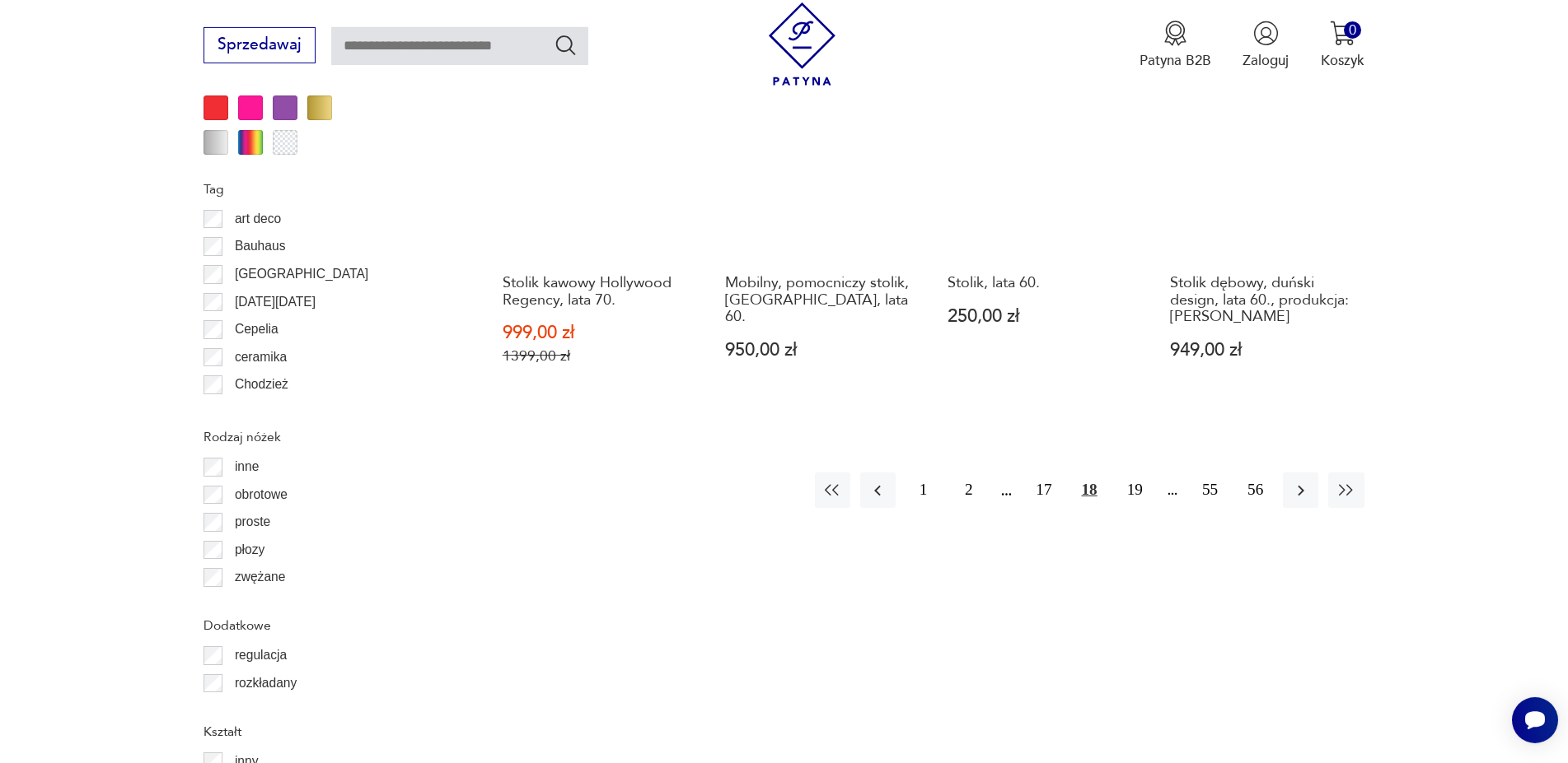
scroll to position [1976, 0]
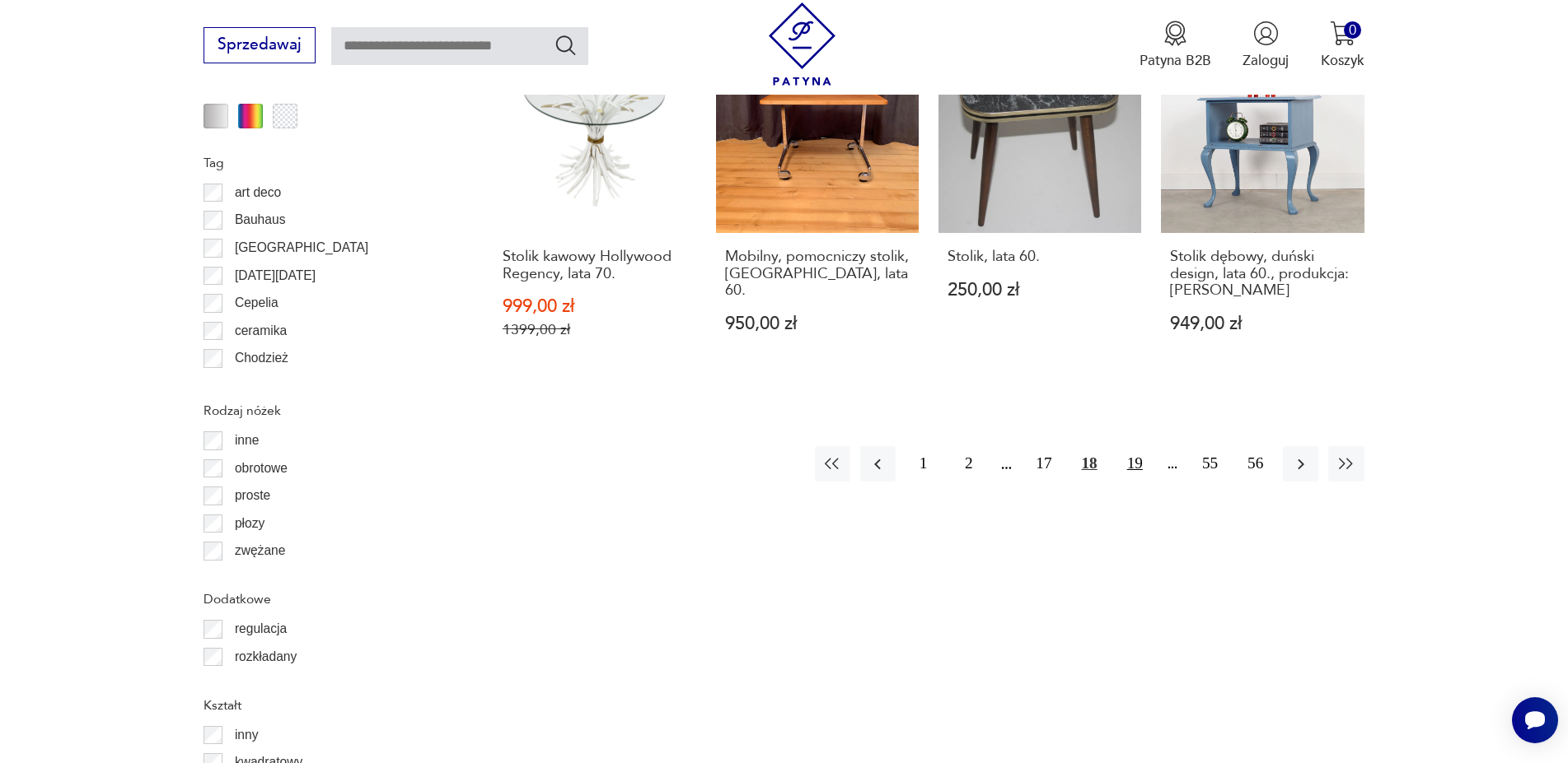
click at [1138, 446] on button "19" at bounding box center [1134, 463] width 35 height 35
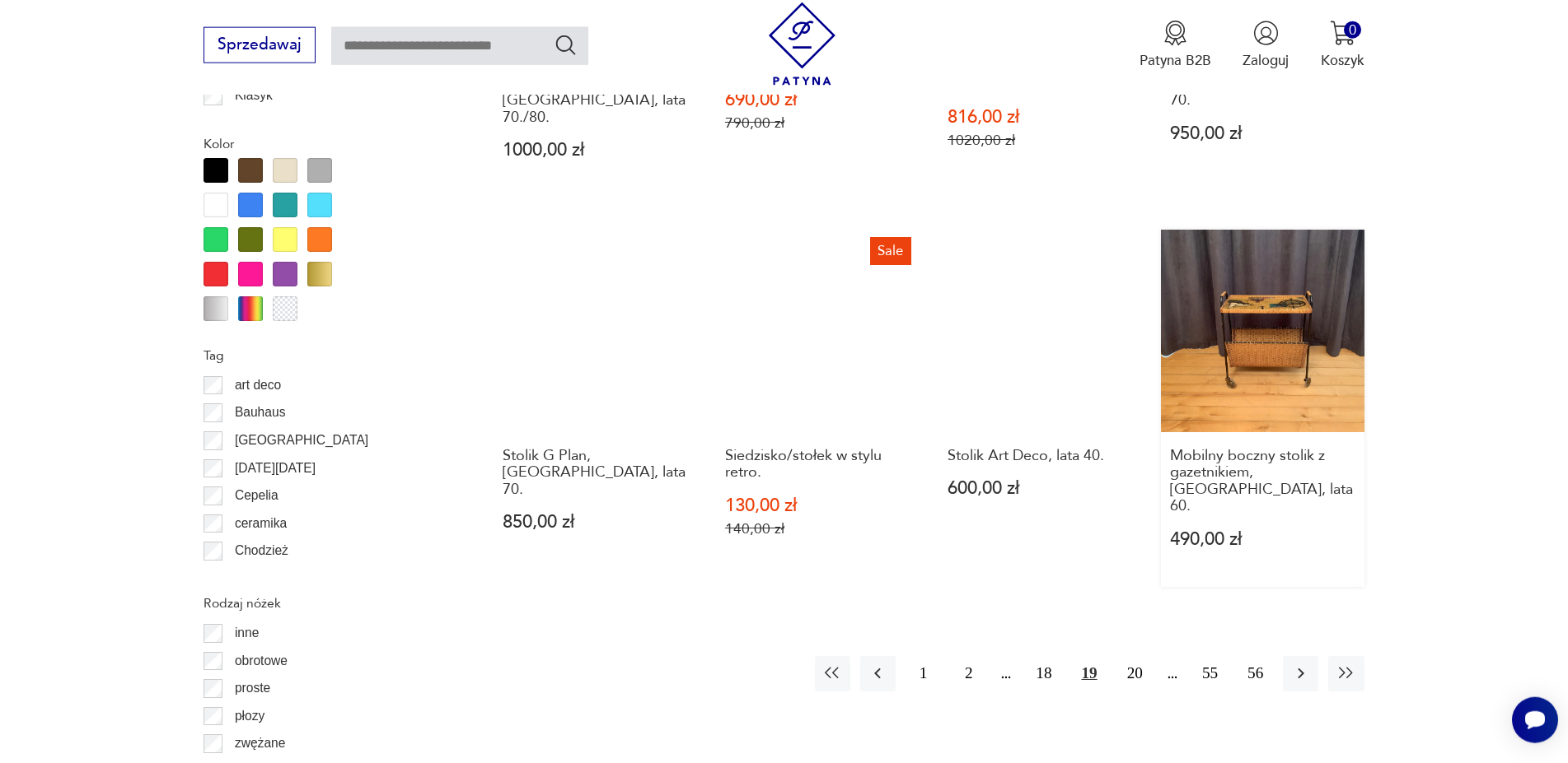
scroll to position [1809, 0]
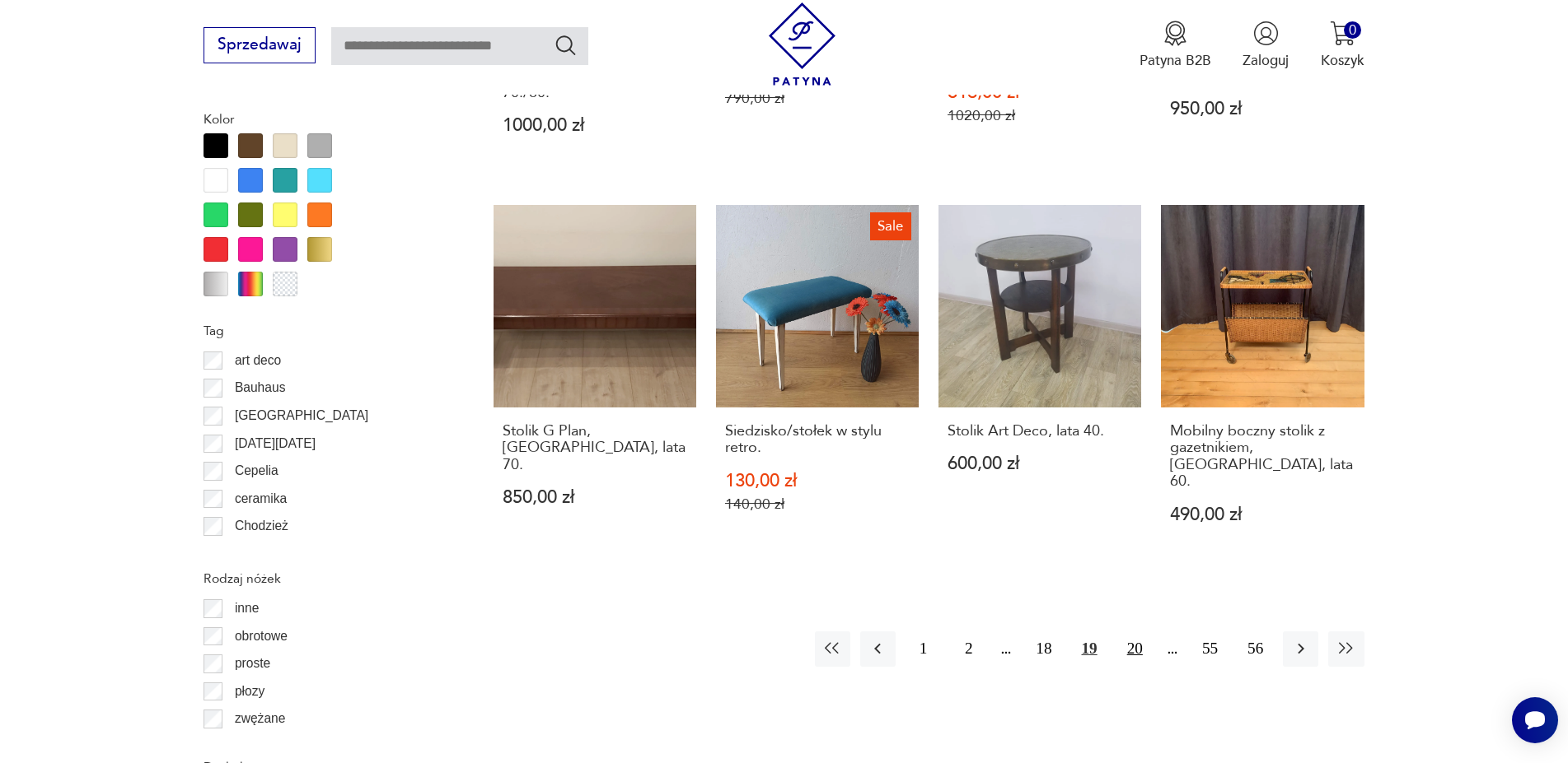
click at [1134, 632] on button "20" at bounding box center [1134, 649] width 35 height 35
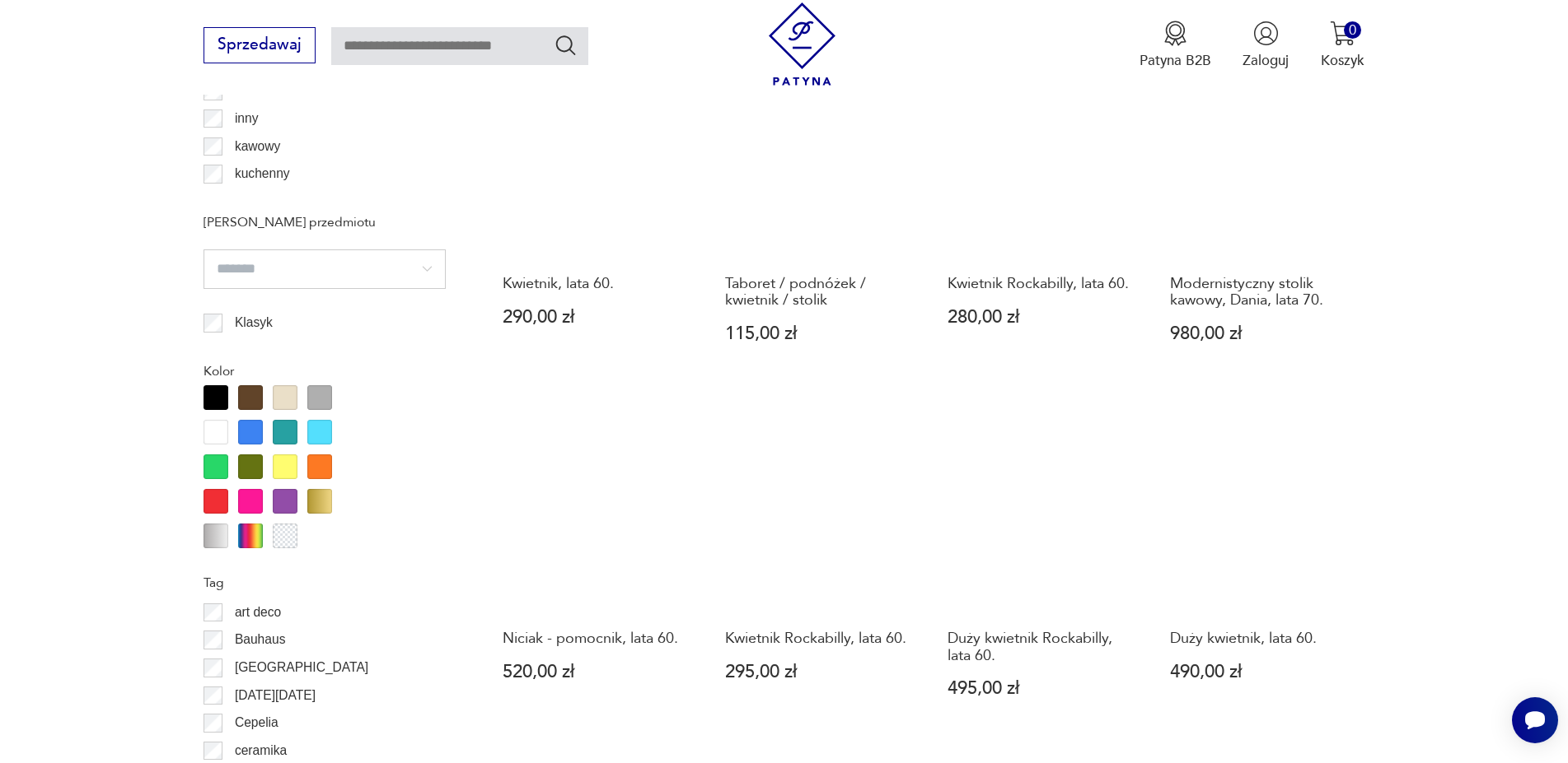
scroll to position [1893, 0]
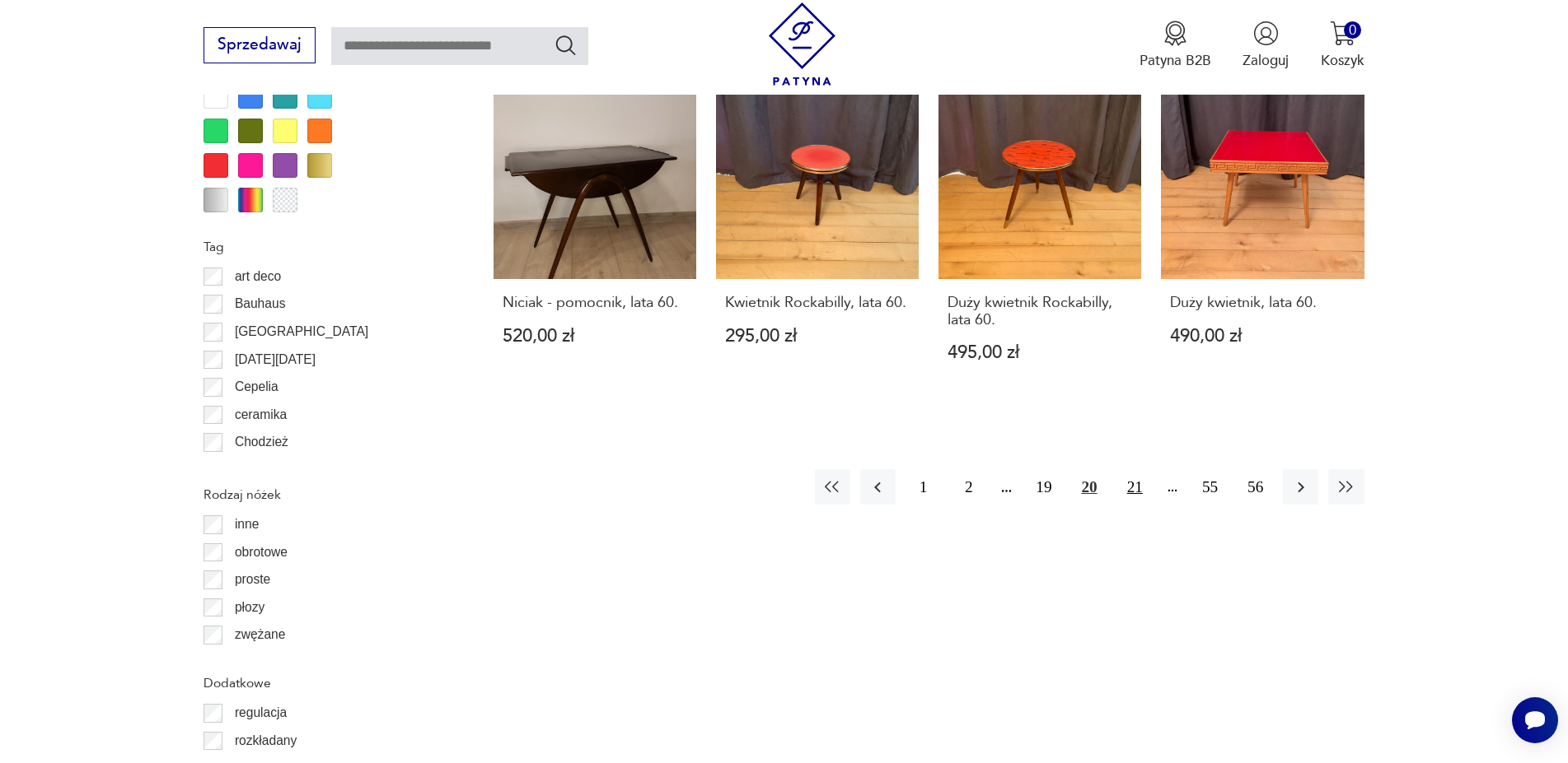
click at [1136, 486] on button "21" at bounding box center [1134, 486] width 35 height 35
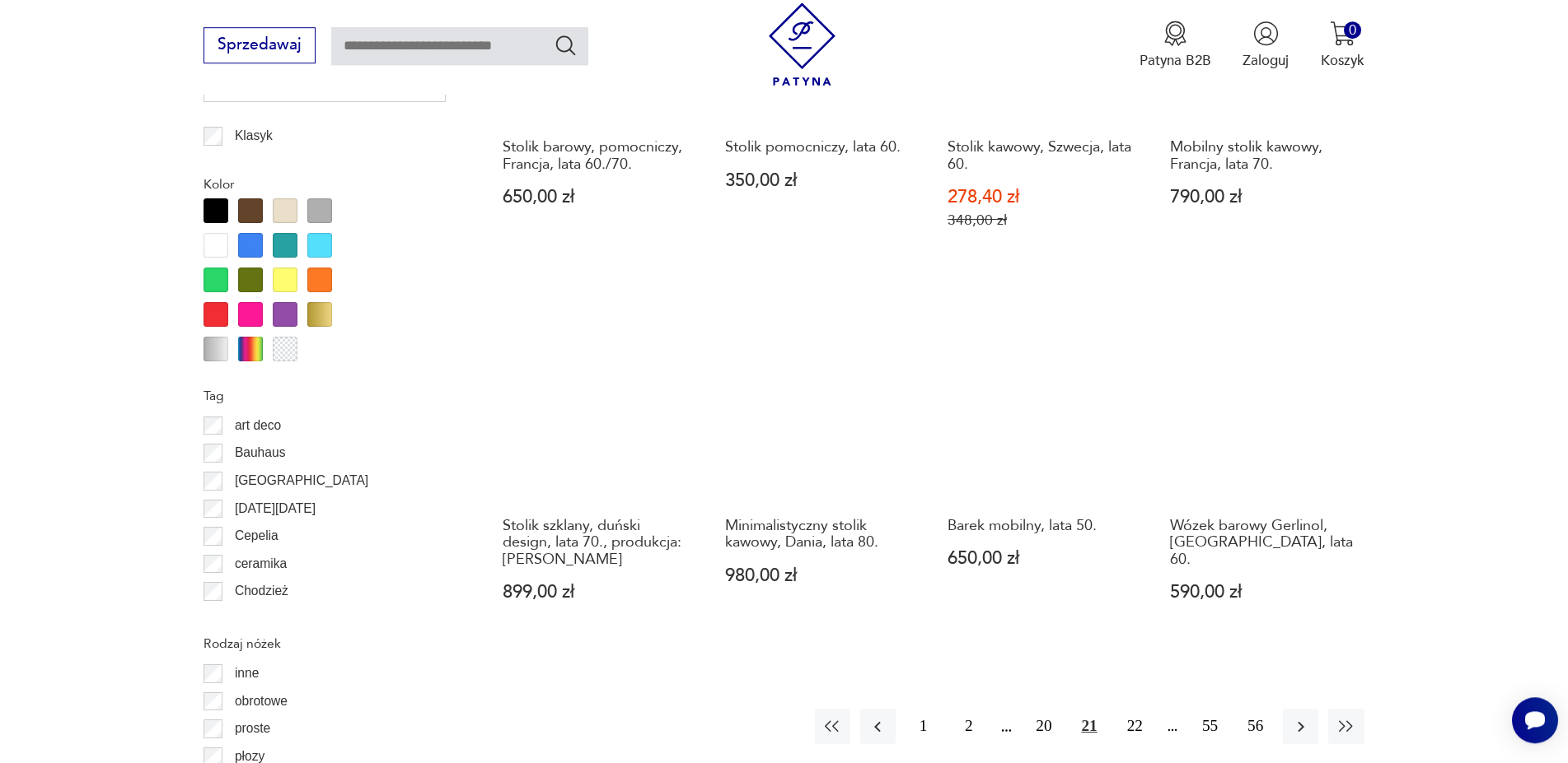
scroll to position [1809, 0]
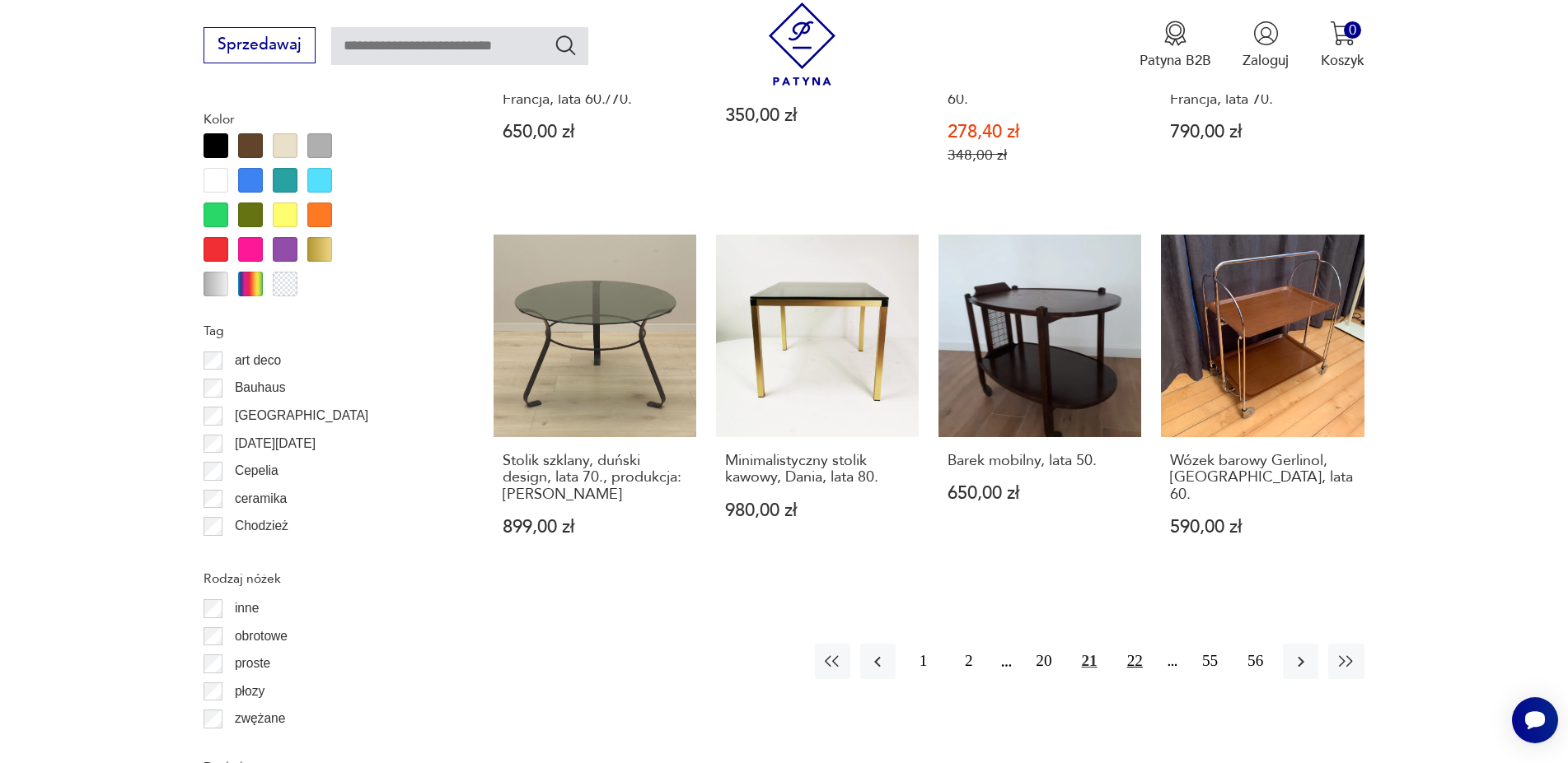
click at [1126, 644] on button "22" at bounding box center [1134, 661] width 35 height 35
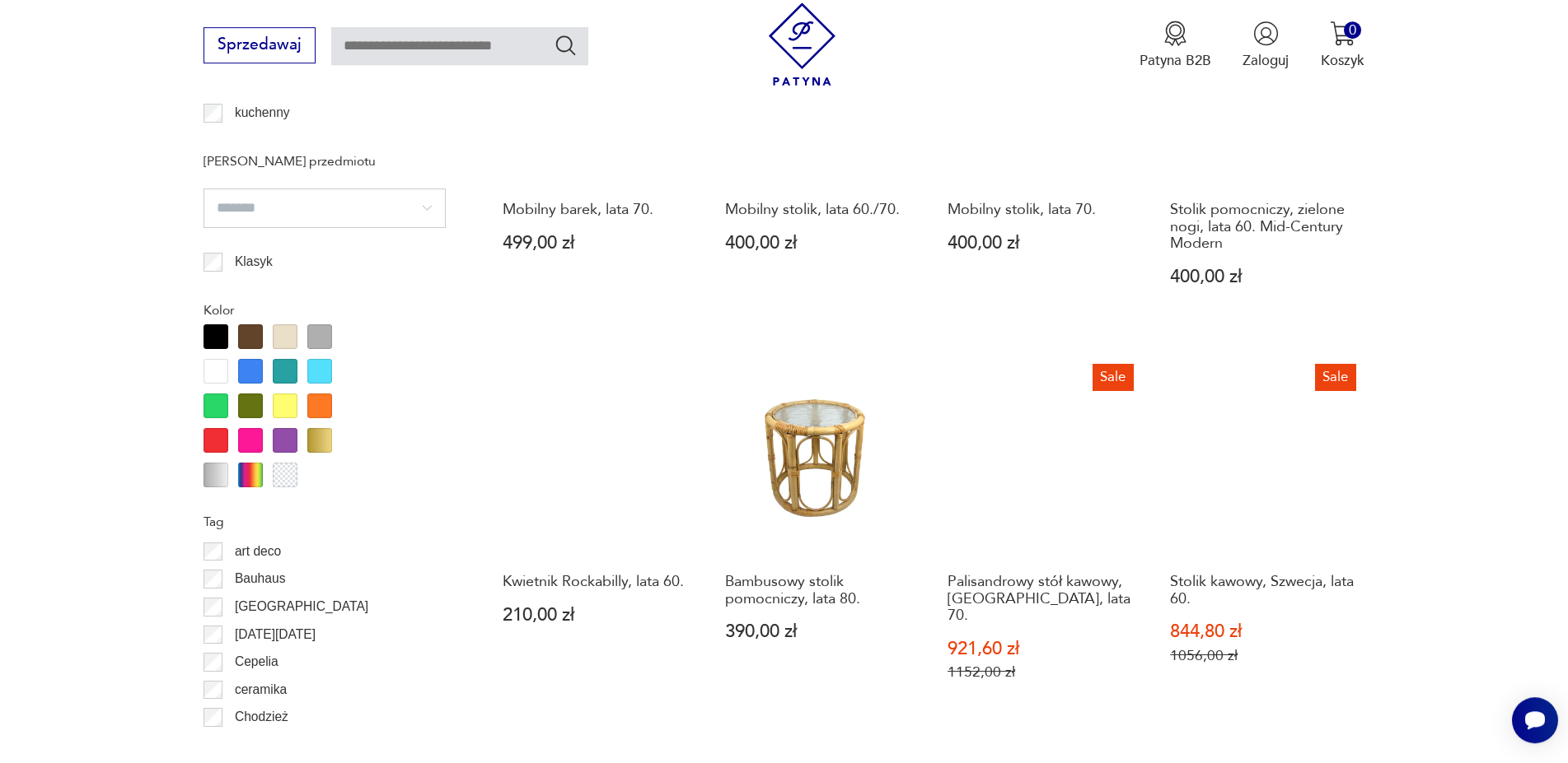
scroll to position [1725, 0]
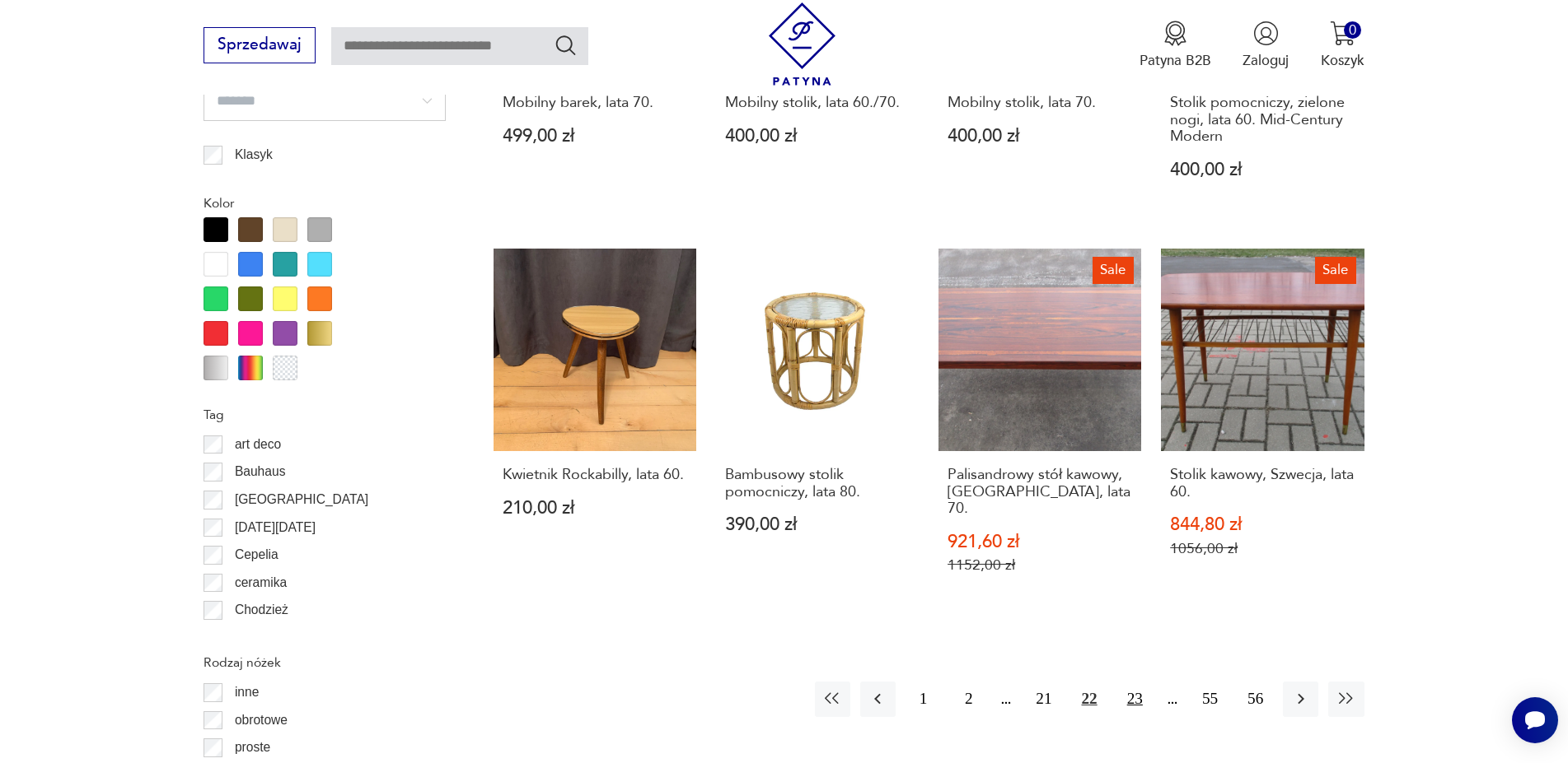
click at [1126, 682] on button "23" at bounding box center [1134, 699] width 35 height 35
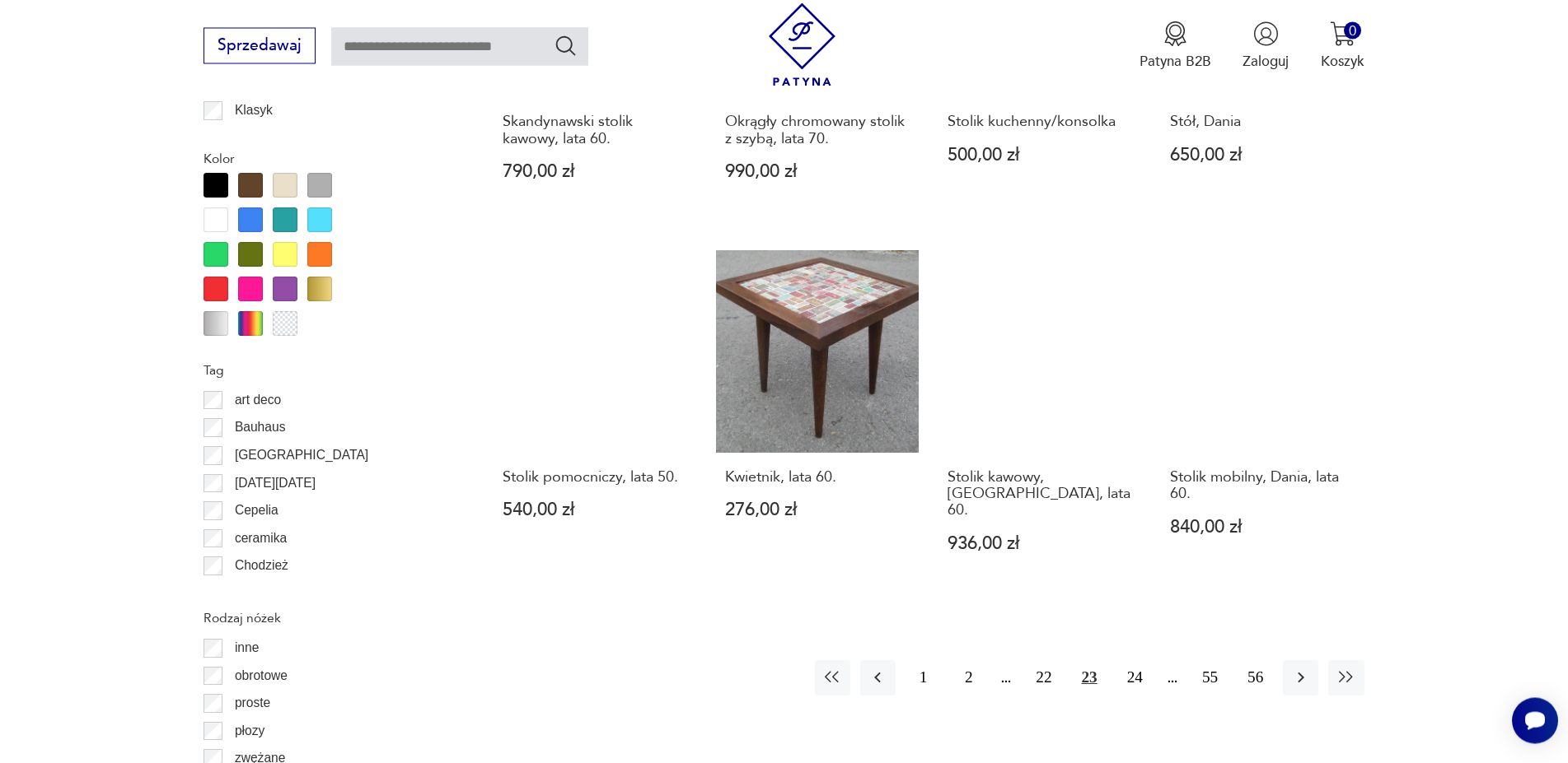
scroll to position [1809, 0]
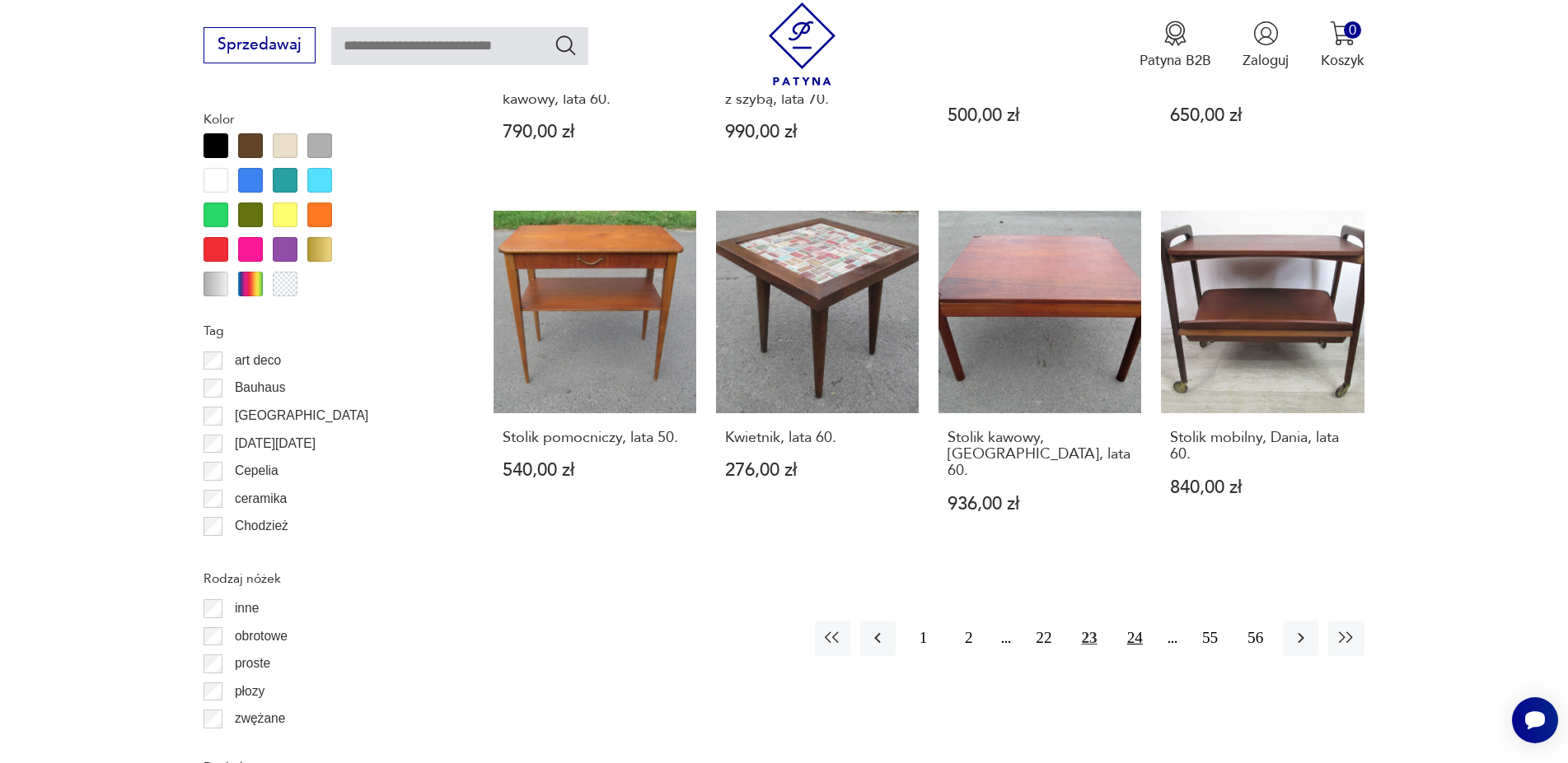
click at [1142, 621] on button "24" at bounding box center [1134, 638] width 35 height 35
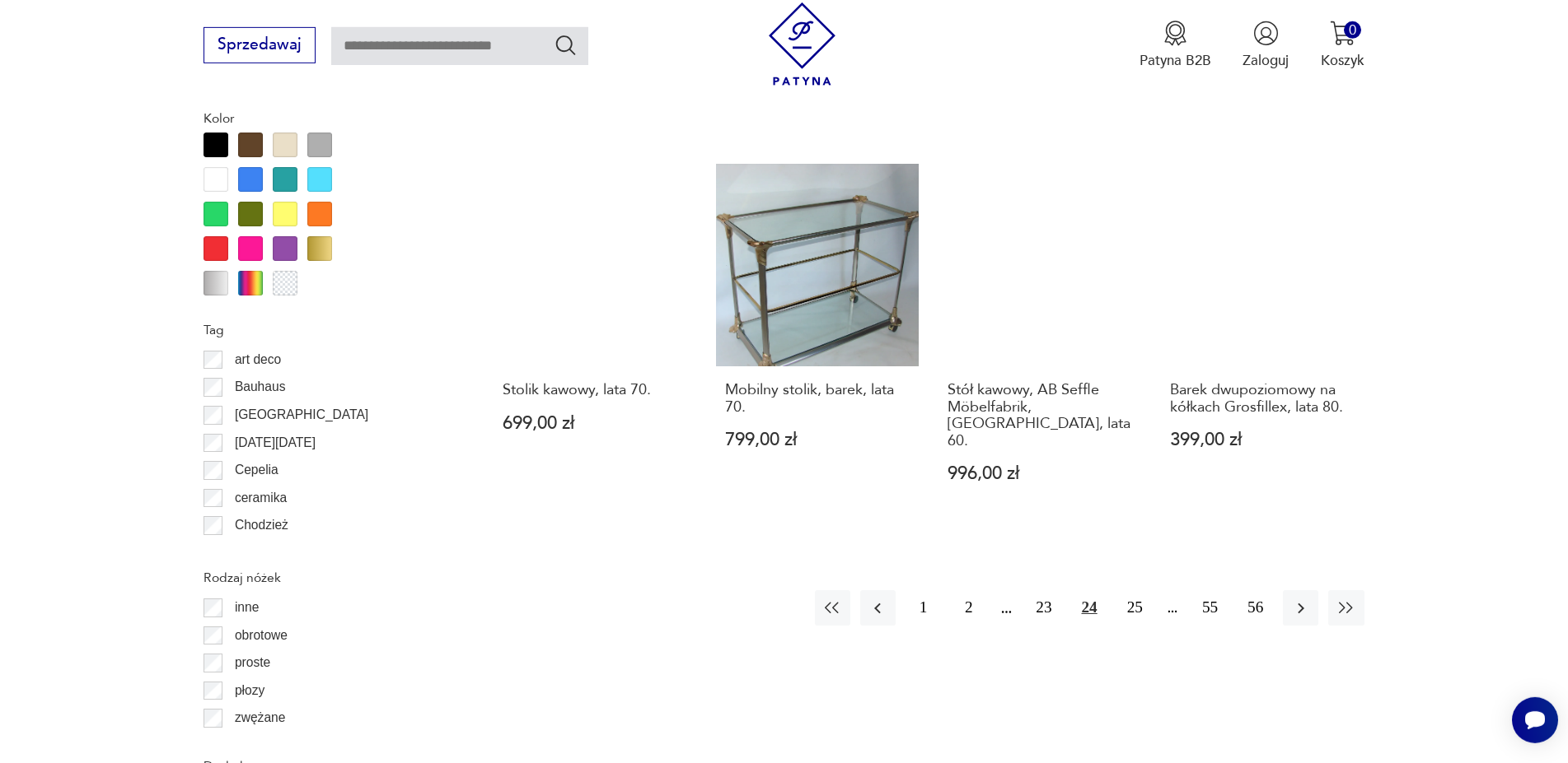
scroll to position [1809, 0]
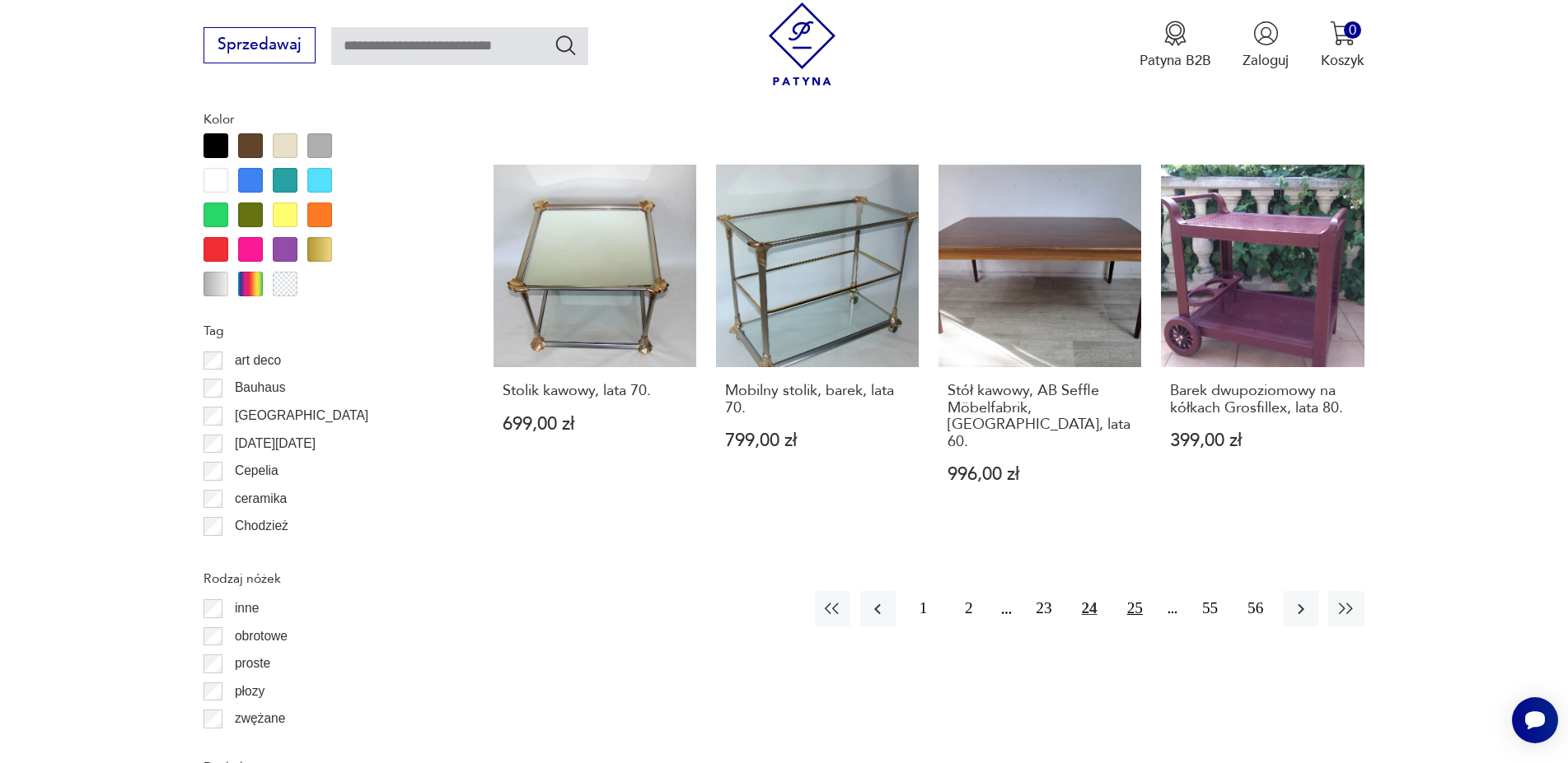
click at [1127, 591] on button "25" at bounding box center [1134, 608] width 35 height 35
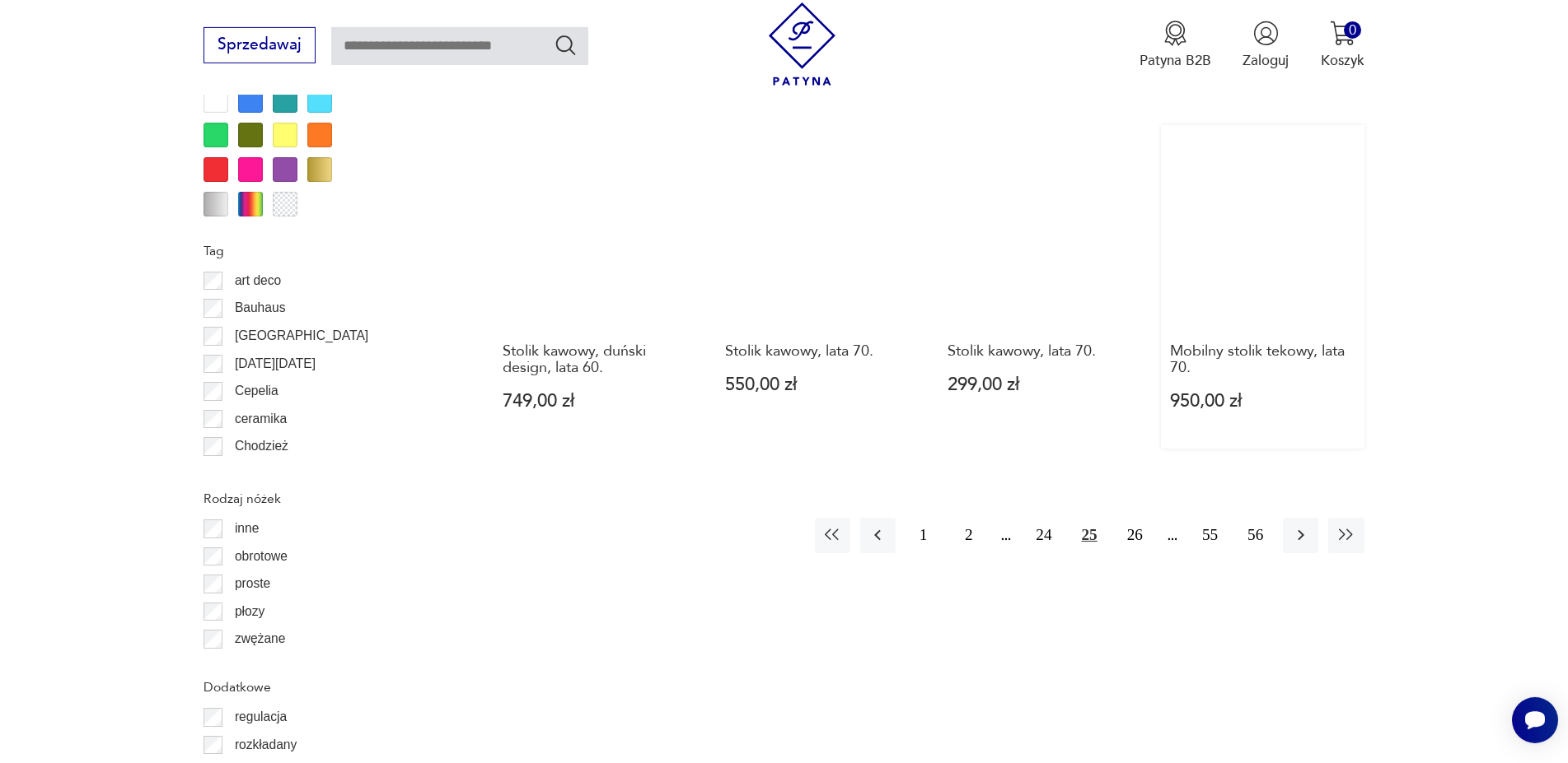
scroll to position [1893, 0]
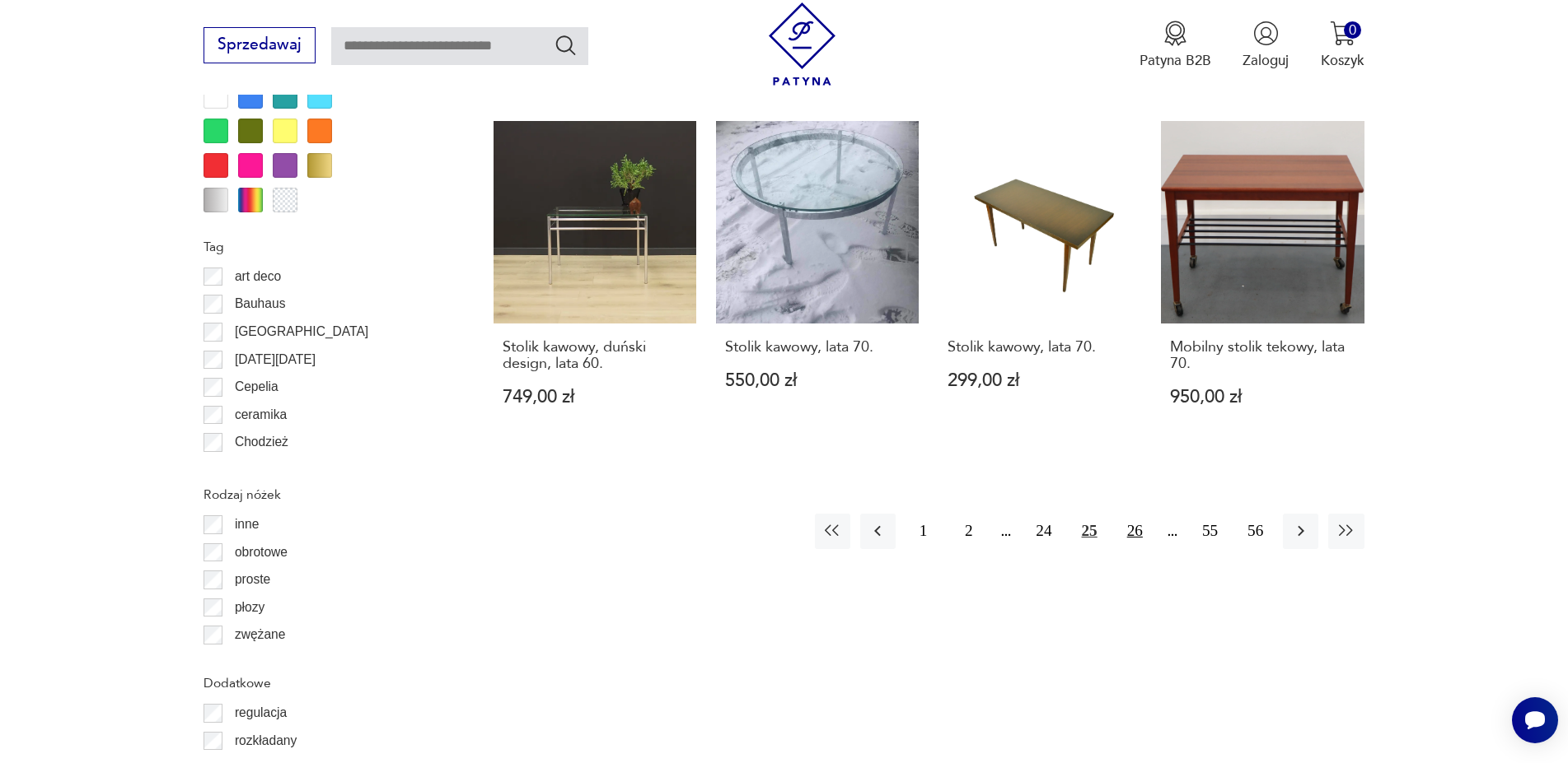
click at [1132, 514] on button "26" at bounding box center [1134, 531] width 35 height 35
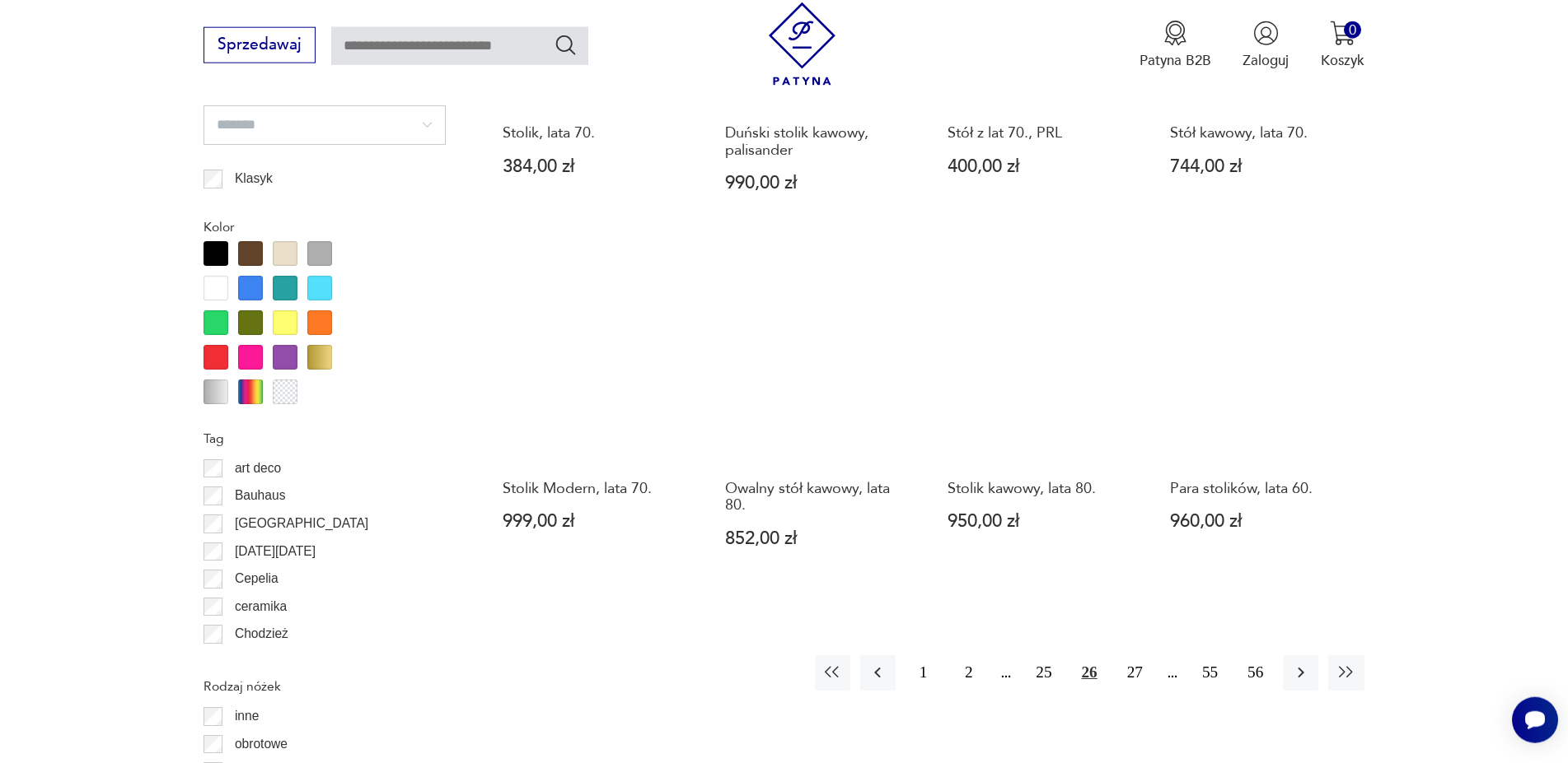
scroll to position [1809, 0]
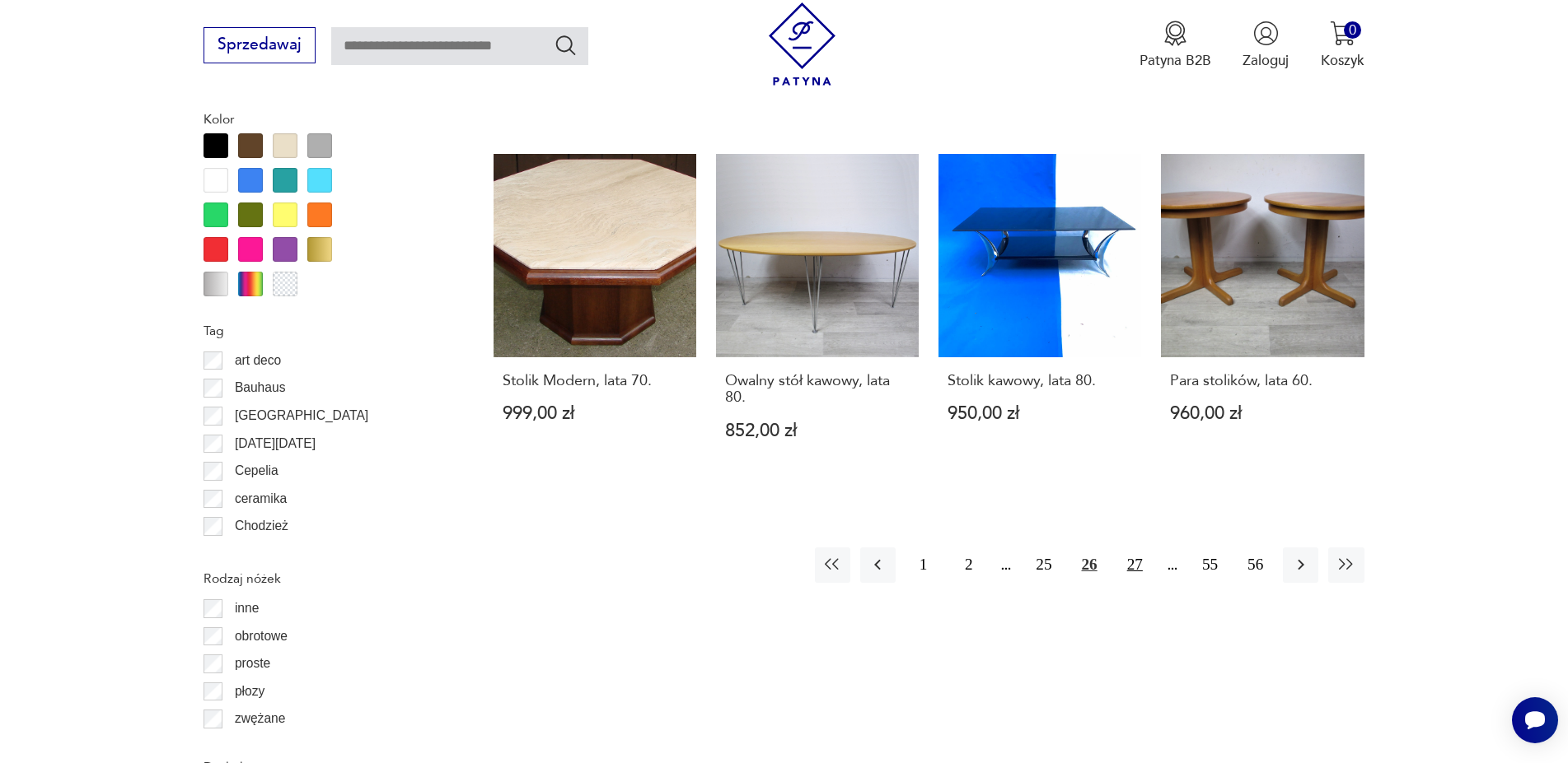
click at [1134, 552] on button "27" at bounding box center [1134, 564] width 35 height 35
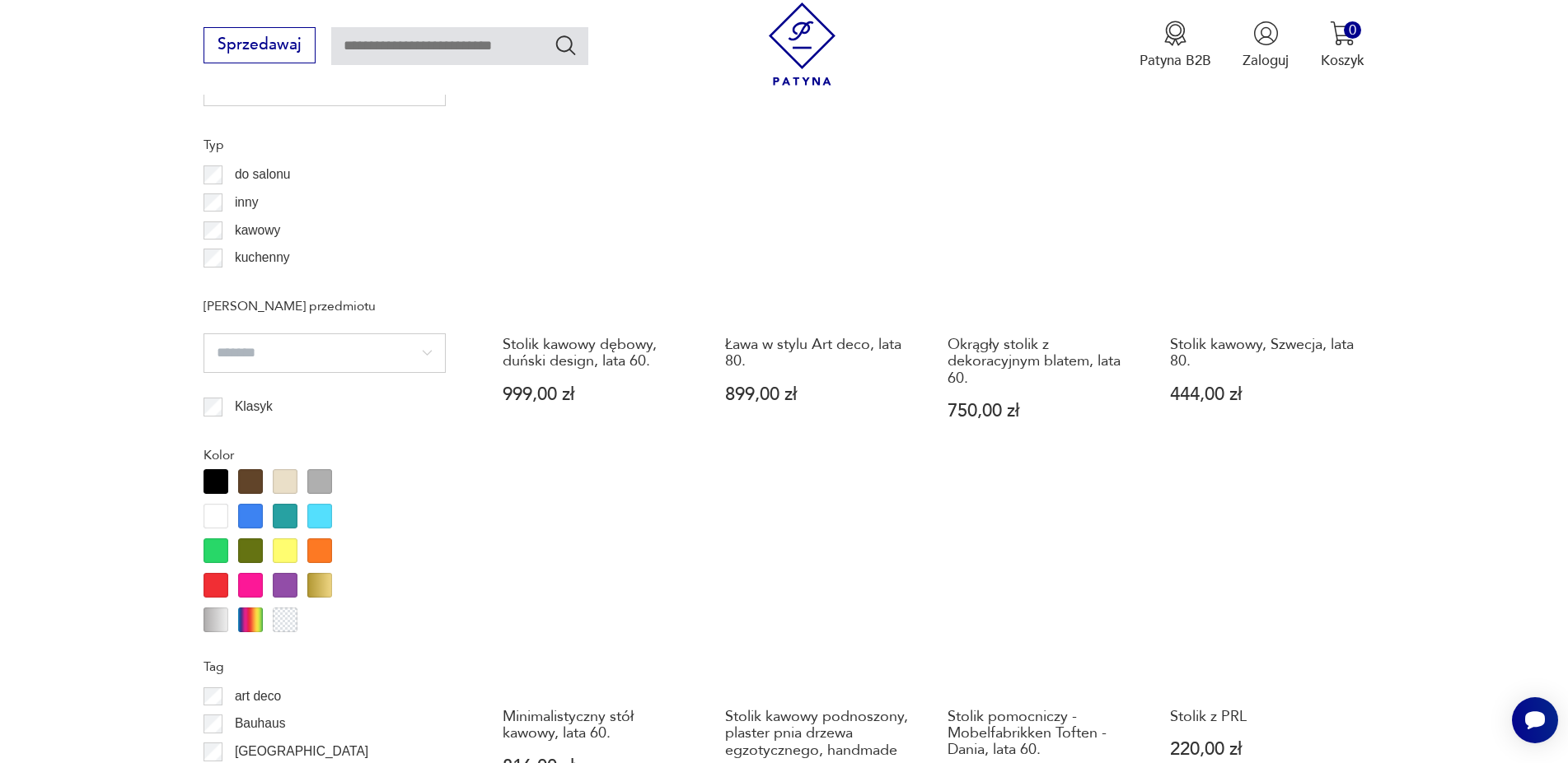
scroll to position [1809, 0]
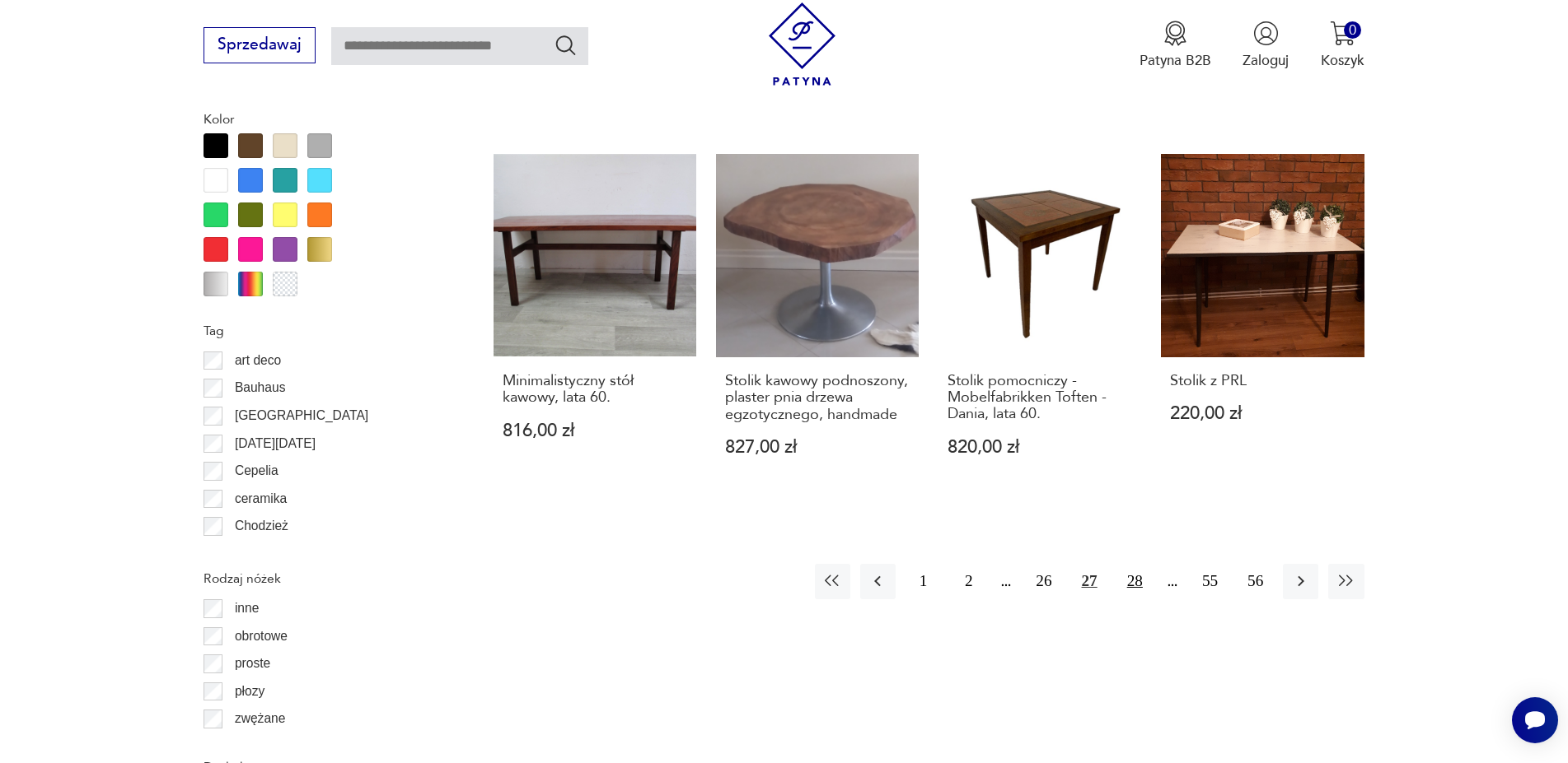
click at [1125, 571] on button "28" at bounding box center [1134, 581] width 35 height 35
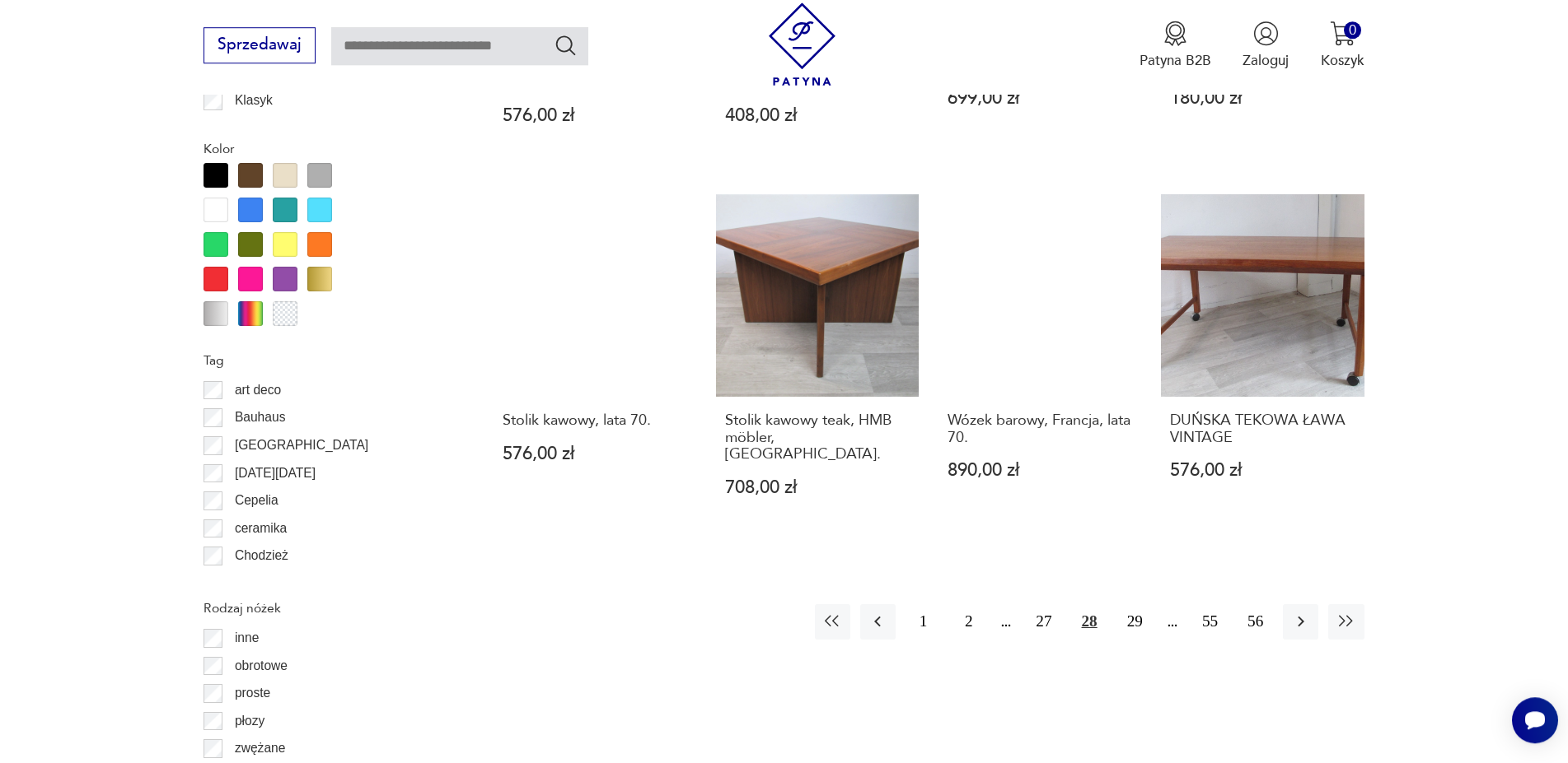
scroll to position [1809, 0]
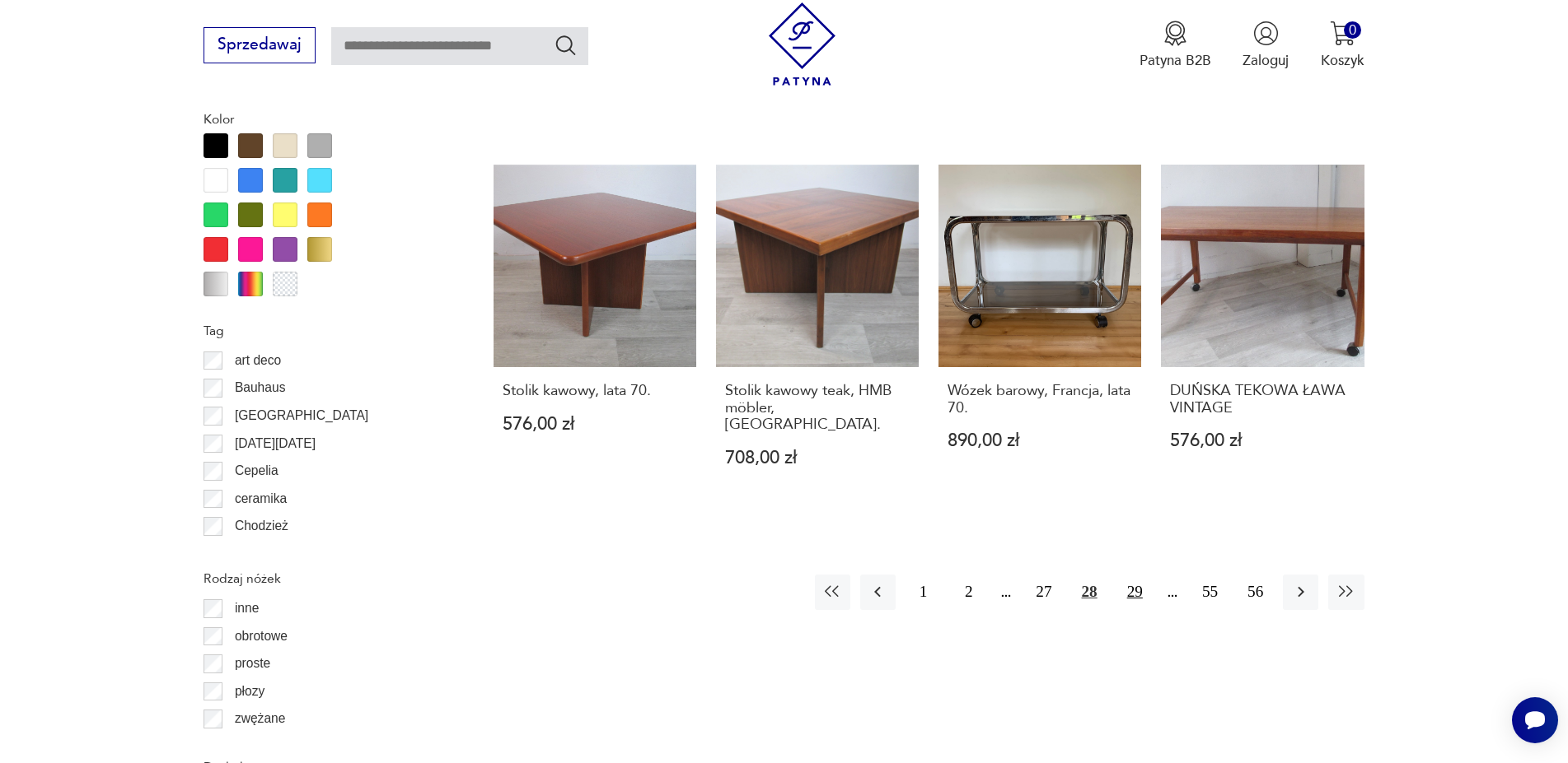
click at [1129, 575] on button "29" at bounding box center [1134, 592] width 35 height 35
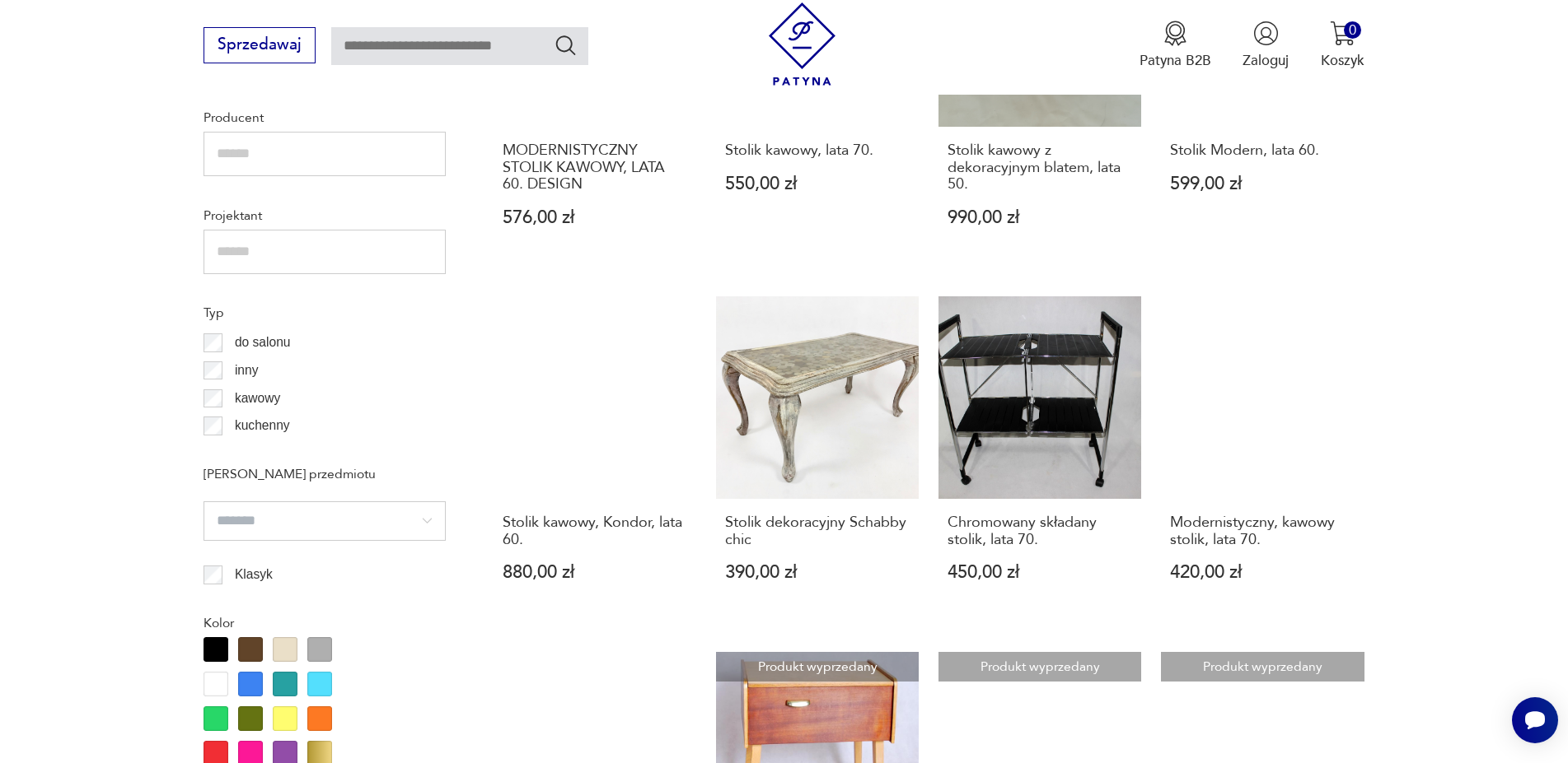
scroll to position [1641, 0]
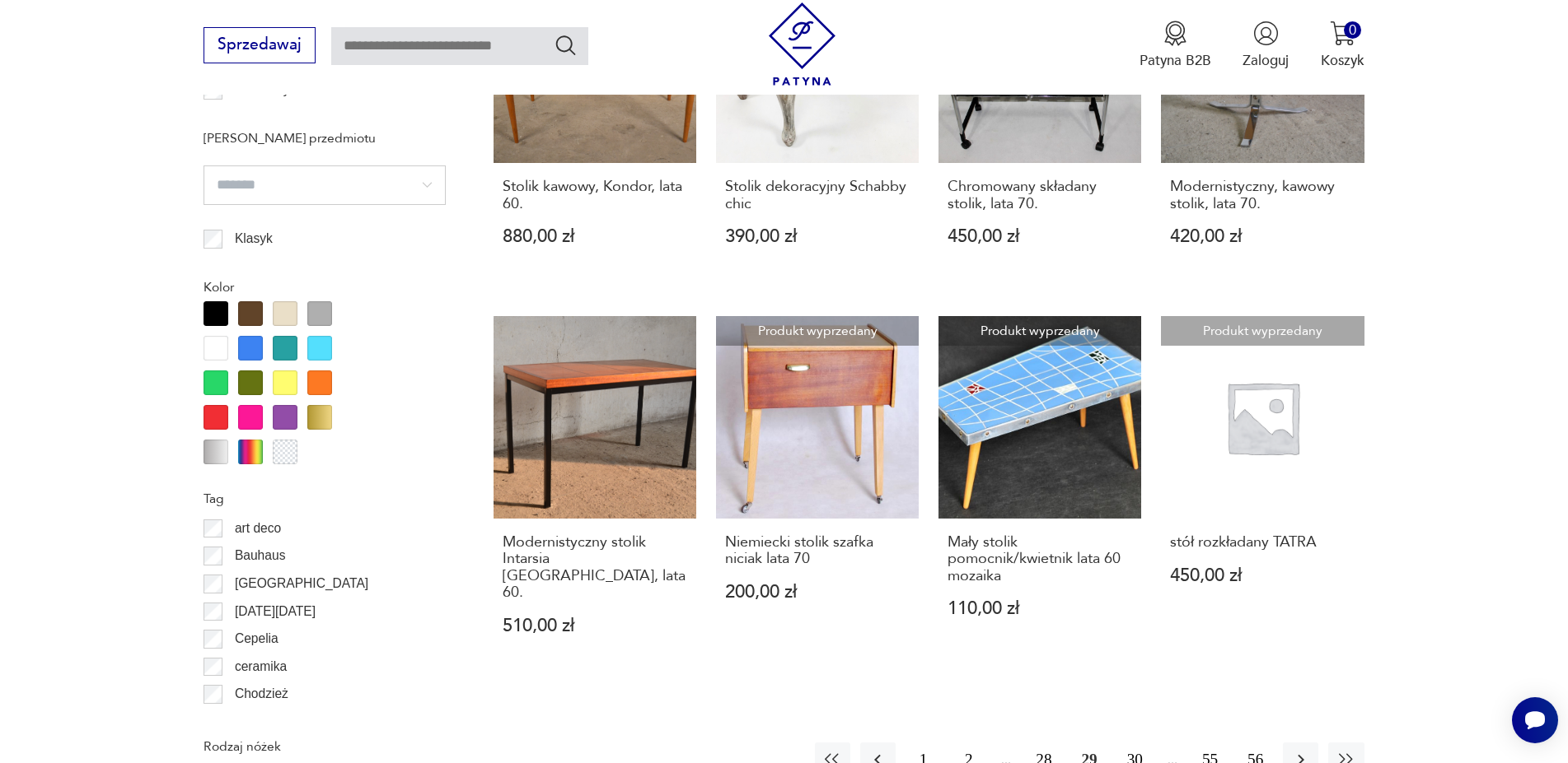
click at [1128, 742] on button "30" at bounding box center [1134, 760] width 35 height 35
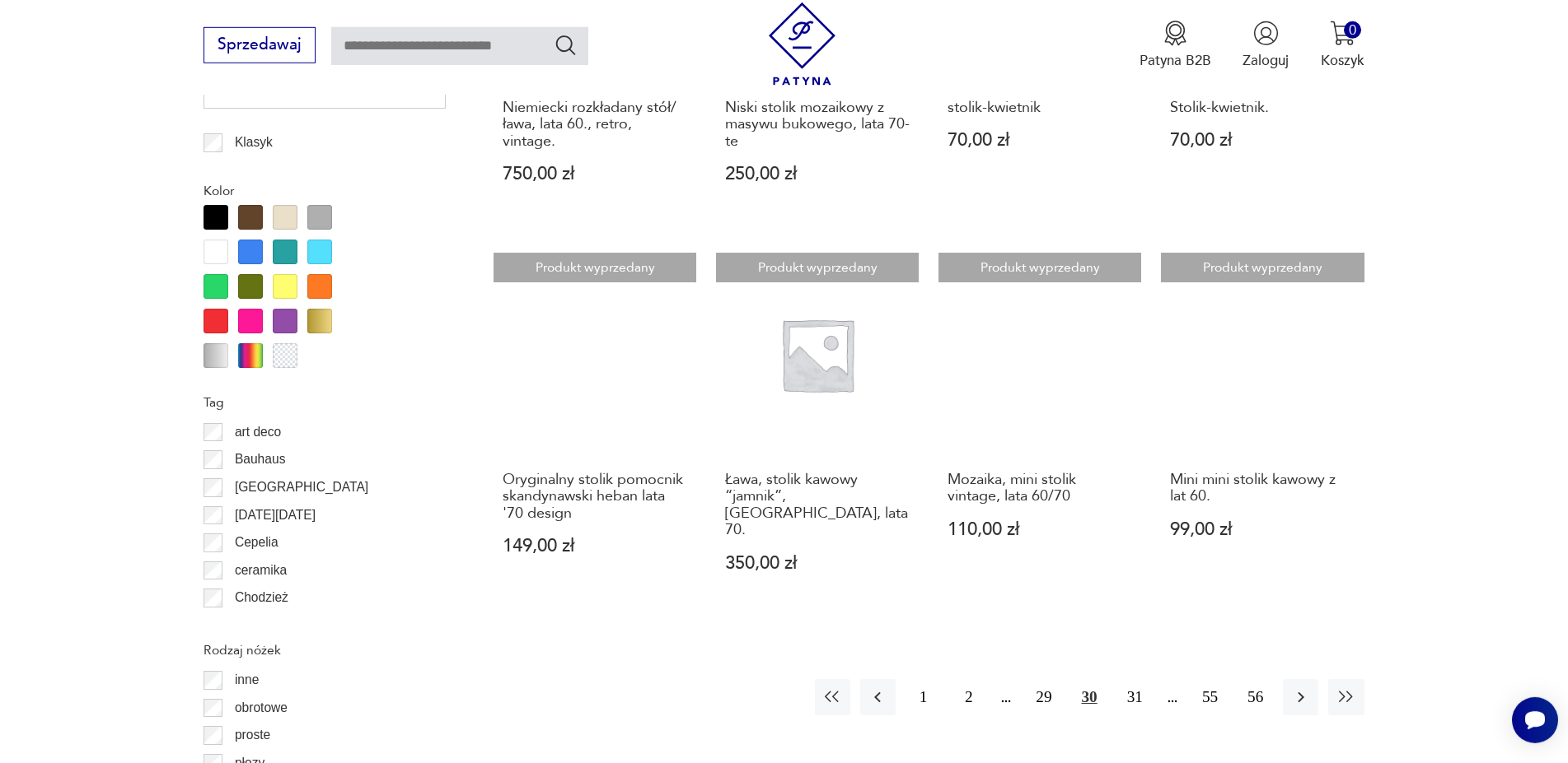
scroll to position [1809, 0]
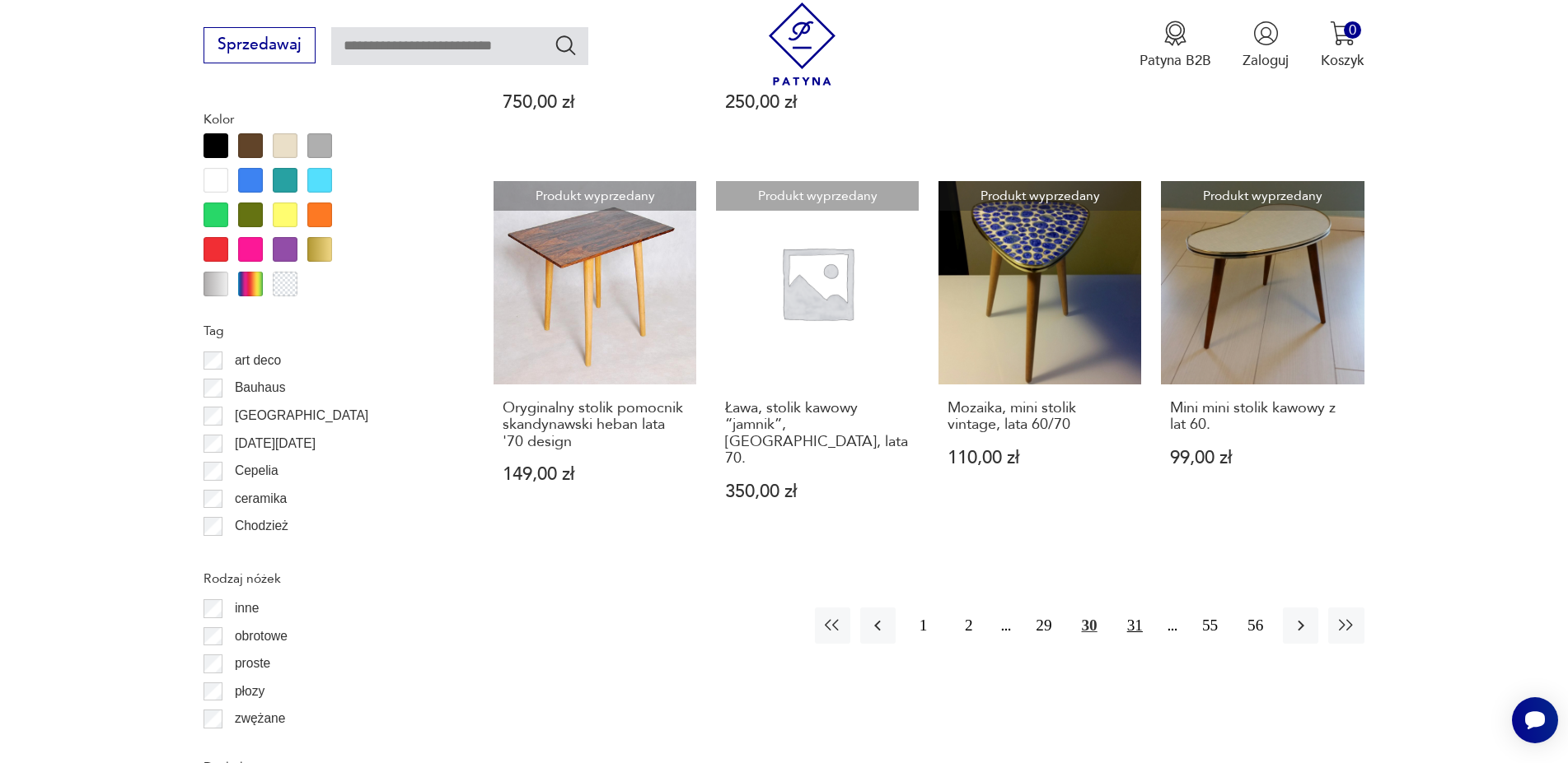
click at [1124, 608] on button "31" at bounding box center [1134, 625] width 35 height 35
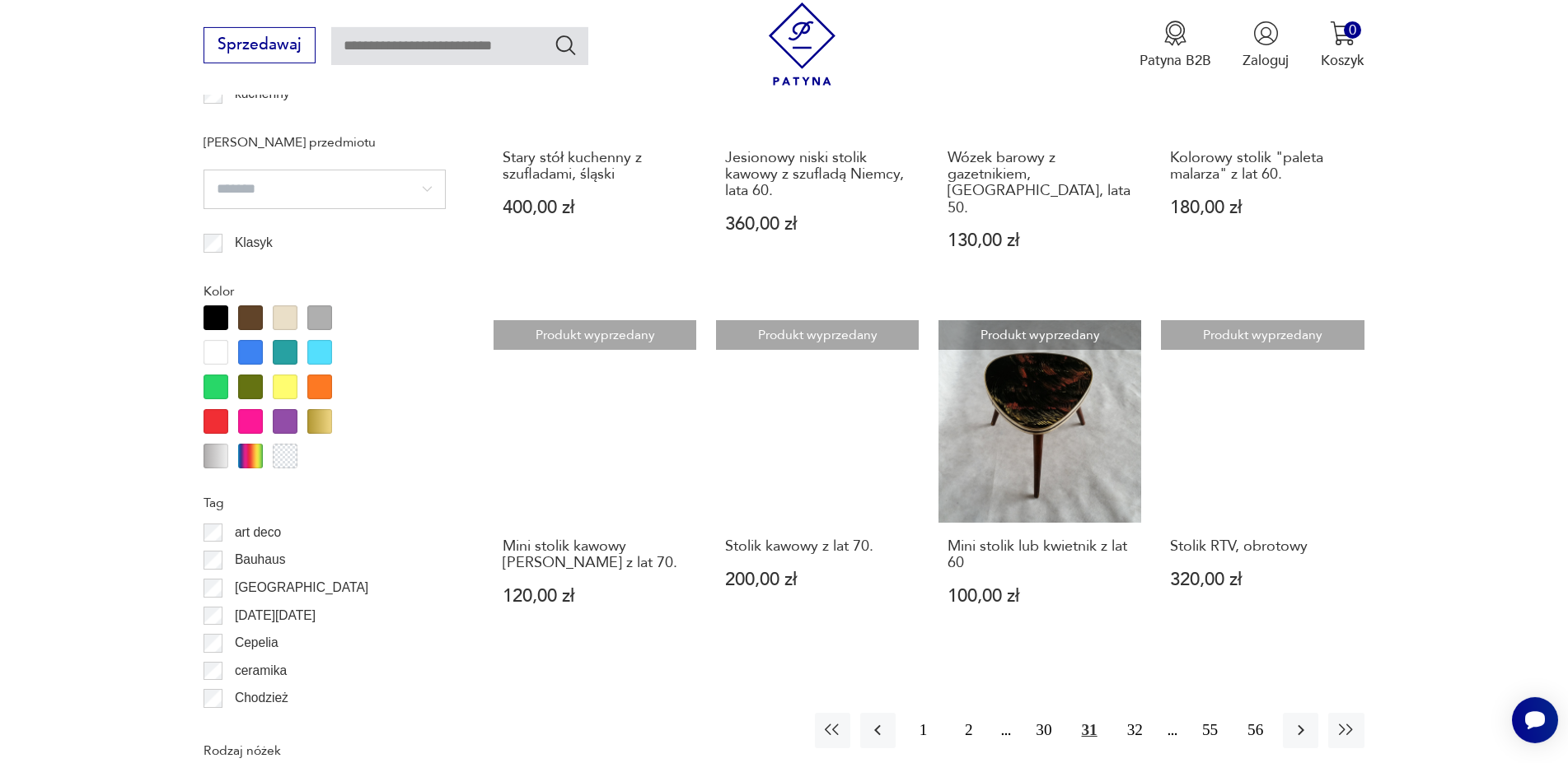
scroll to position [1893, 0]
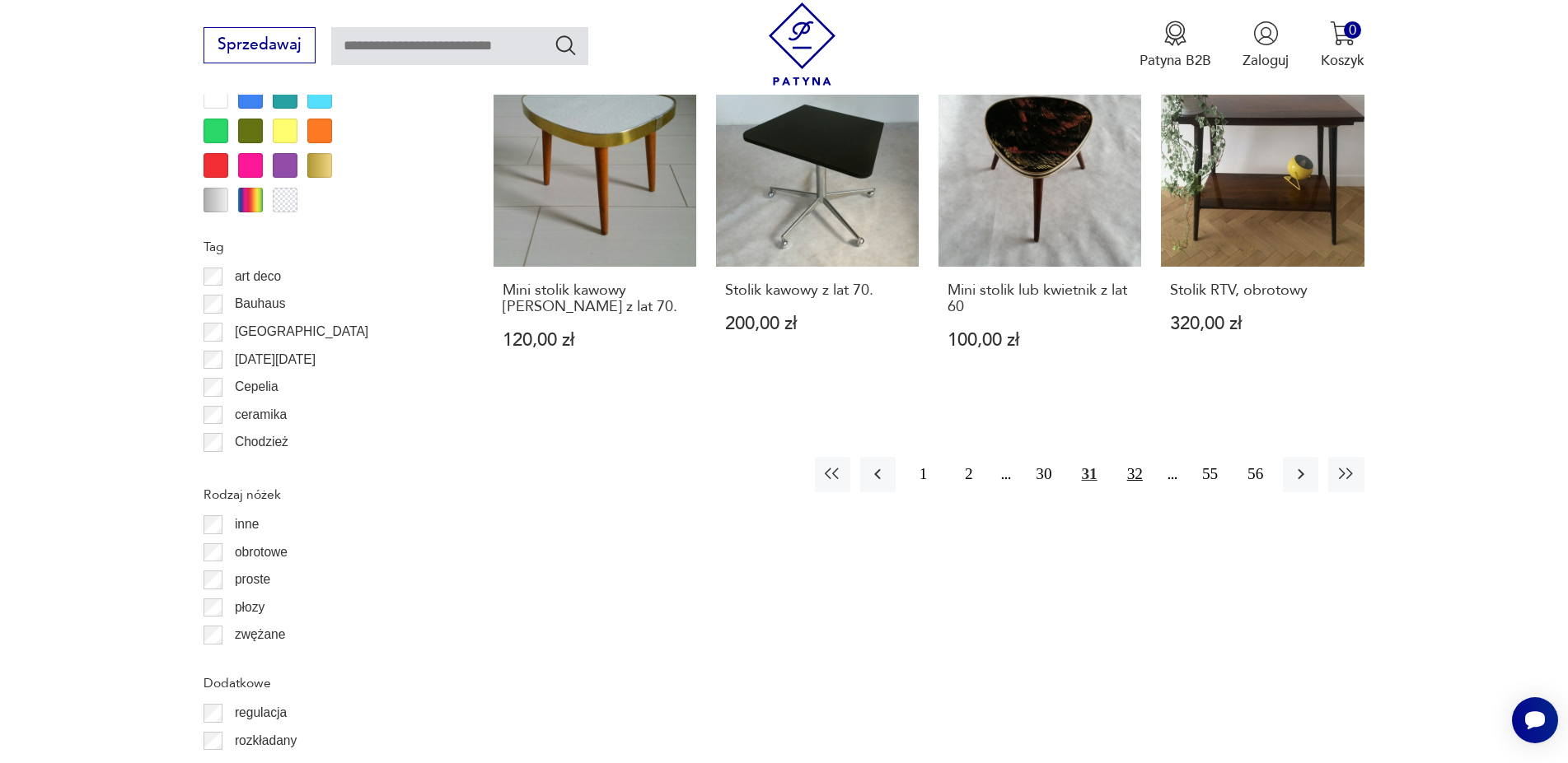
click at [1128, 457] on button "32" at bounding box center [1134, 474] width 35 height 35
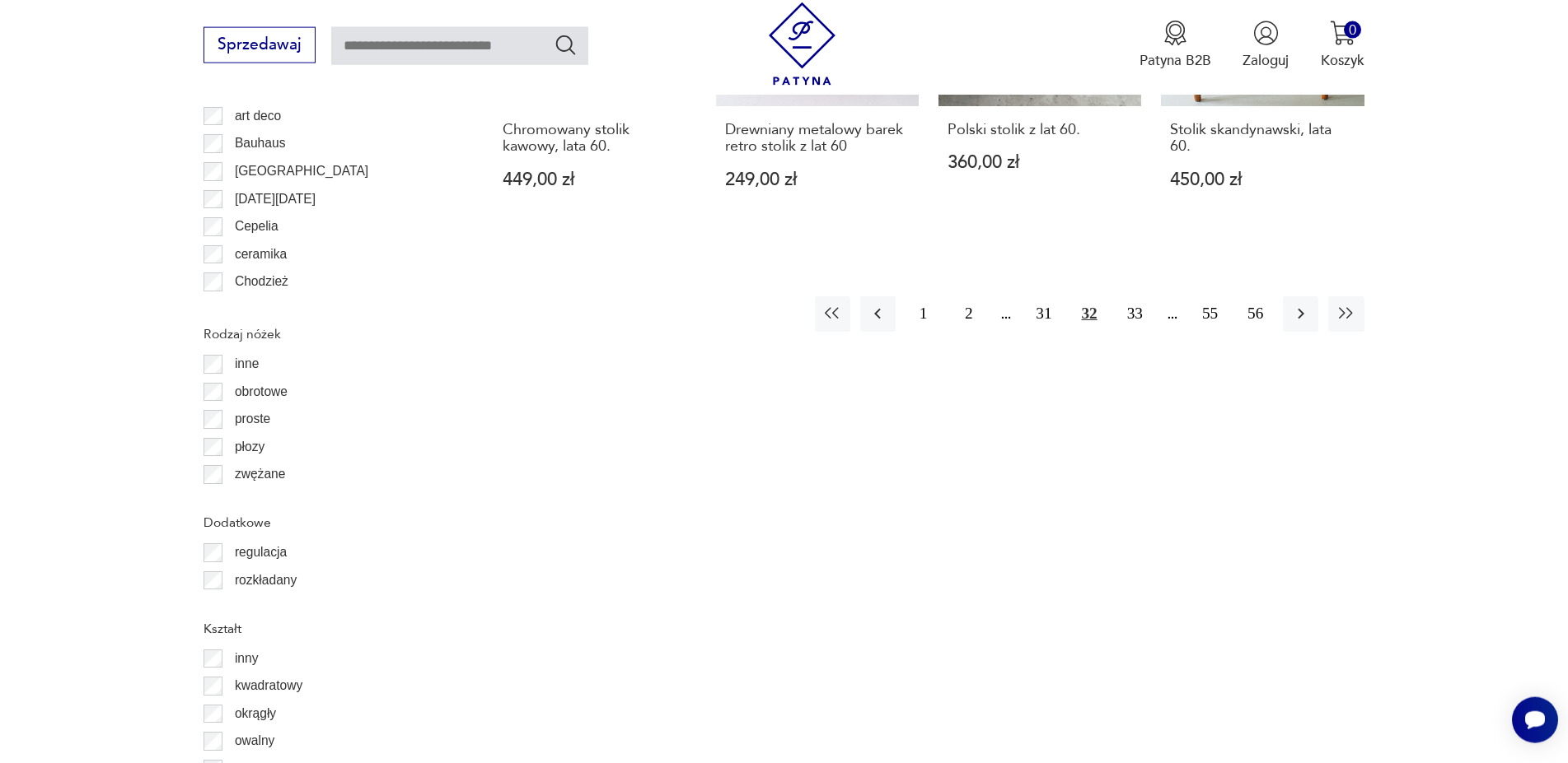
scroll to position [2054, 0]
click at [1135, 295] on button "33" at bounding box center [1134, 312] width 35 height 35
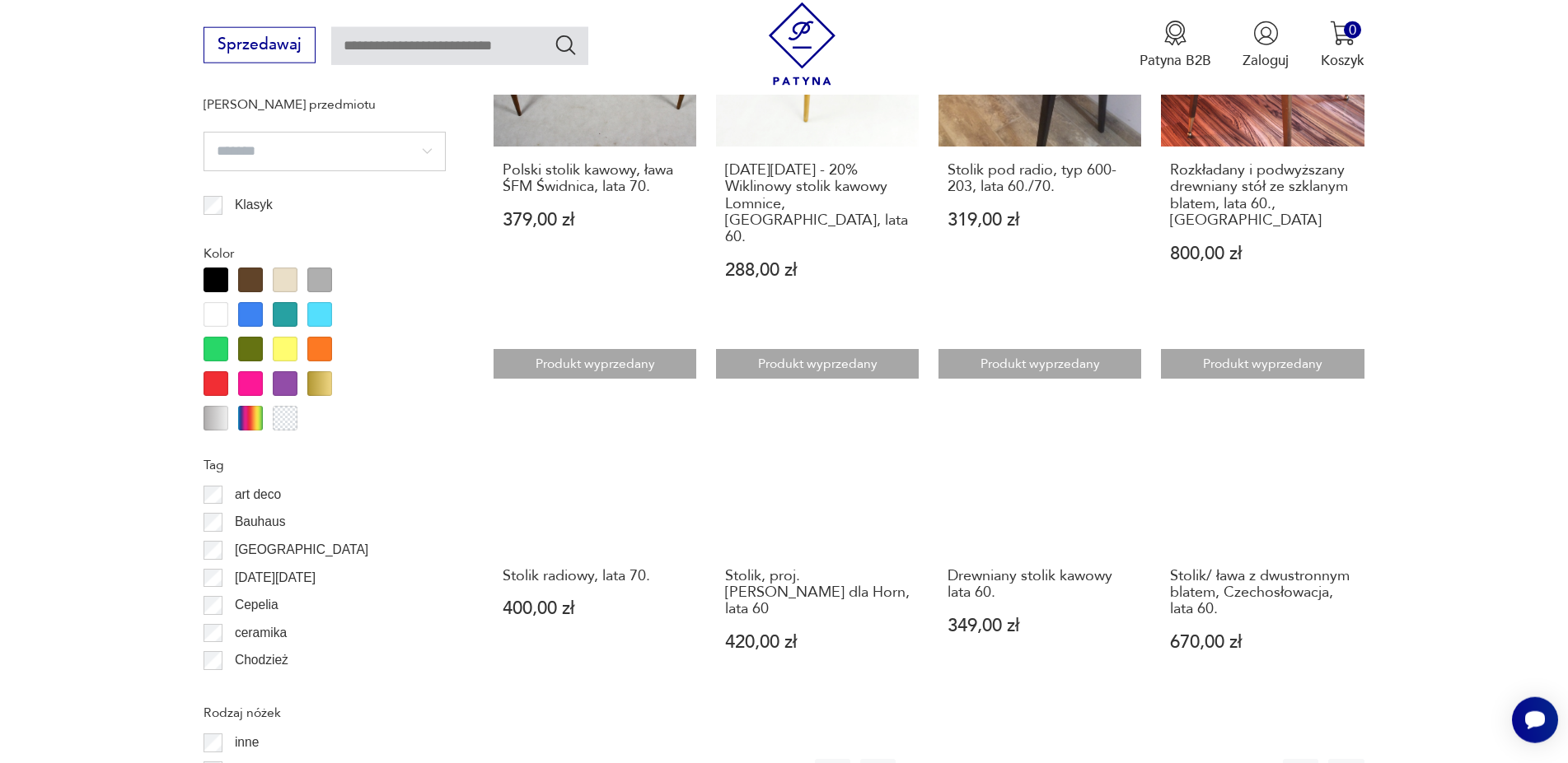
scroll to position [1725, 0]
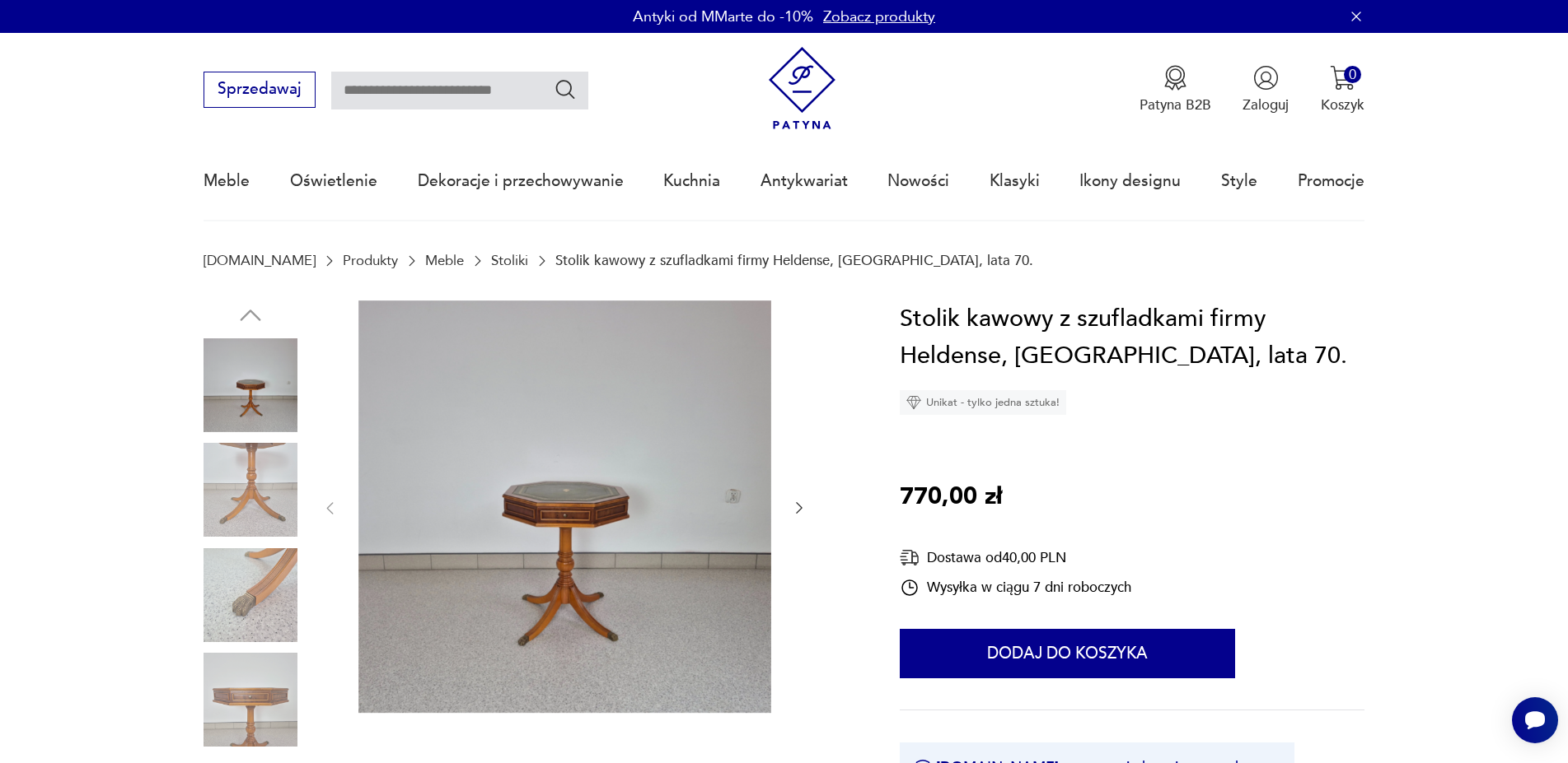
click at [634, 528] on img at bounding box center [565, 507] width 413 height 413
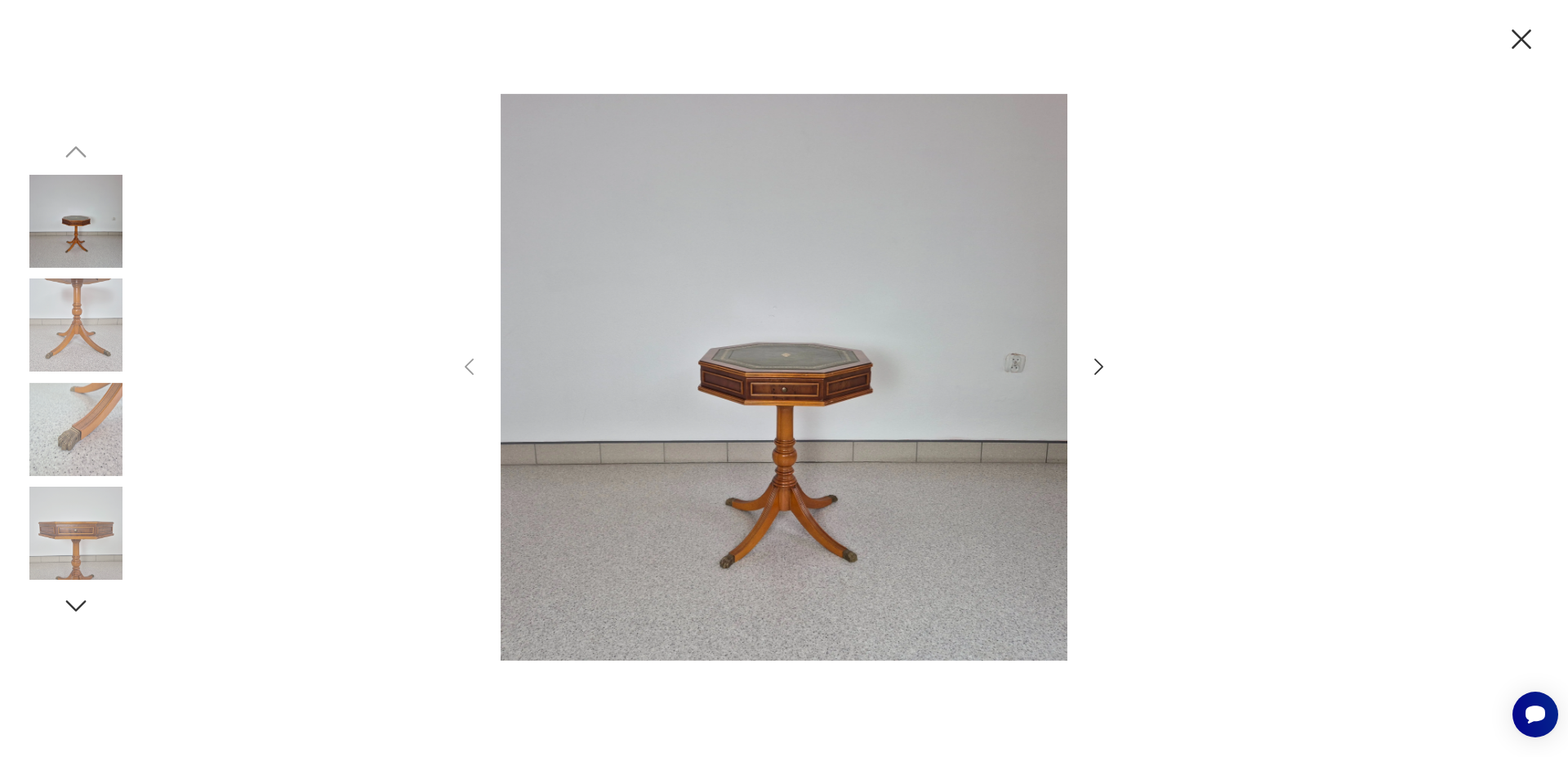
click at [1101, 365] on icon "button" at bounding box center [1099, 366] width 9 height 16
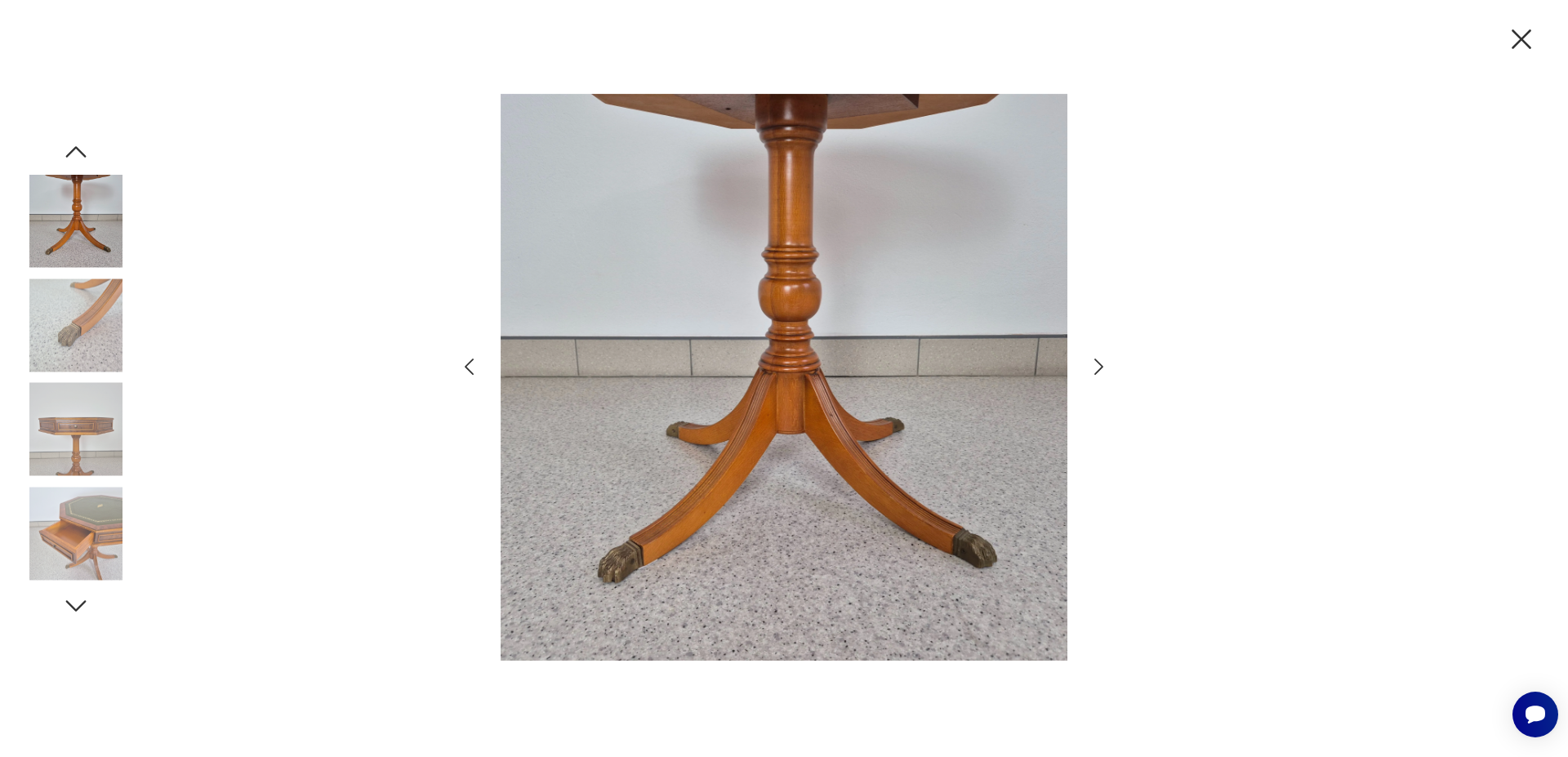
click at [1101, 365] on icon "button" at bounding box center [1099, 366] width 9 height 16
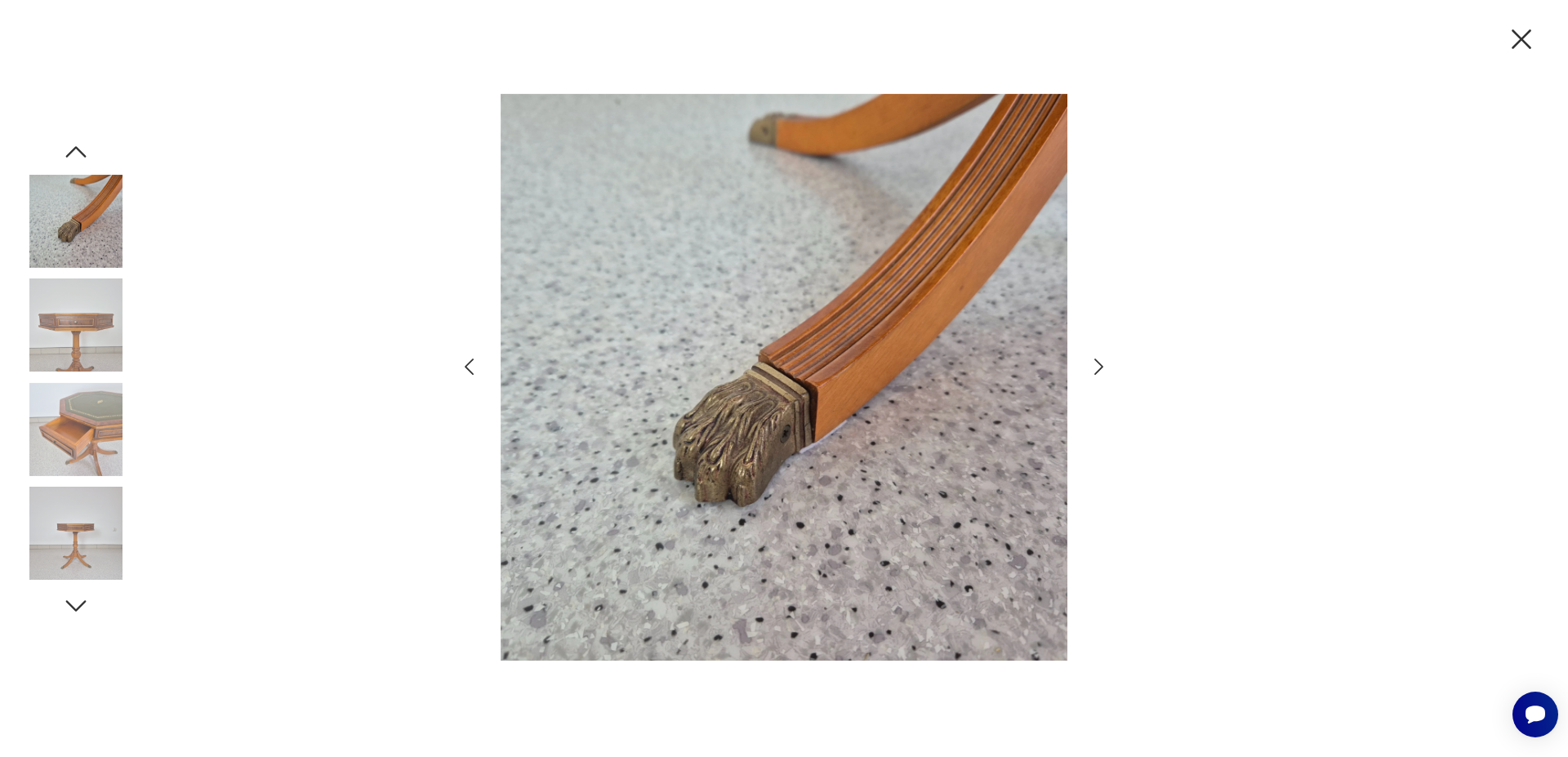
click at [1101, 364] on icon "button" at bounding box center [1099, 367] width 24 height 24
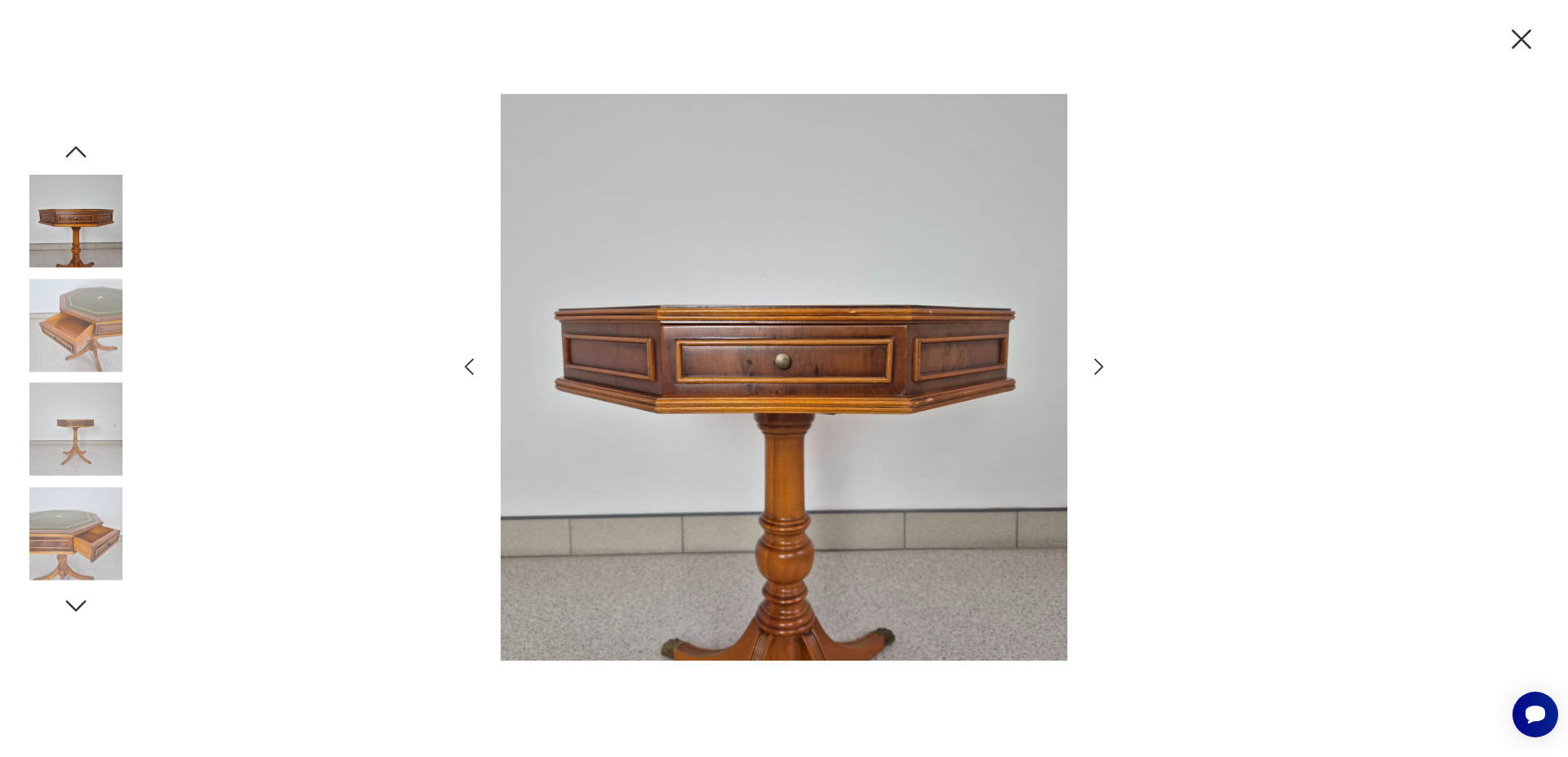
click at [1101, 364] on icon "button" at bounding box center [1099, 367] width 24 height 24
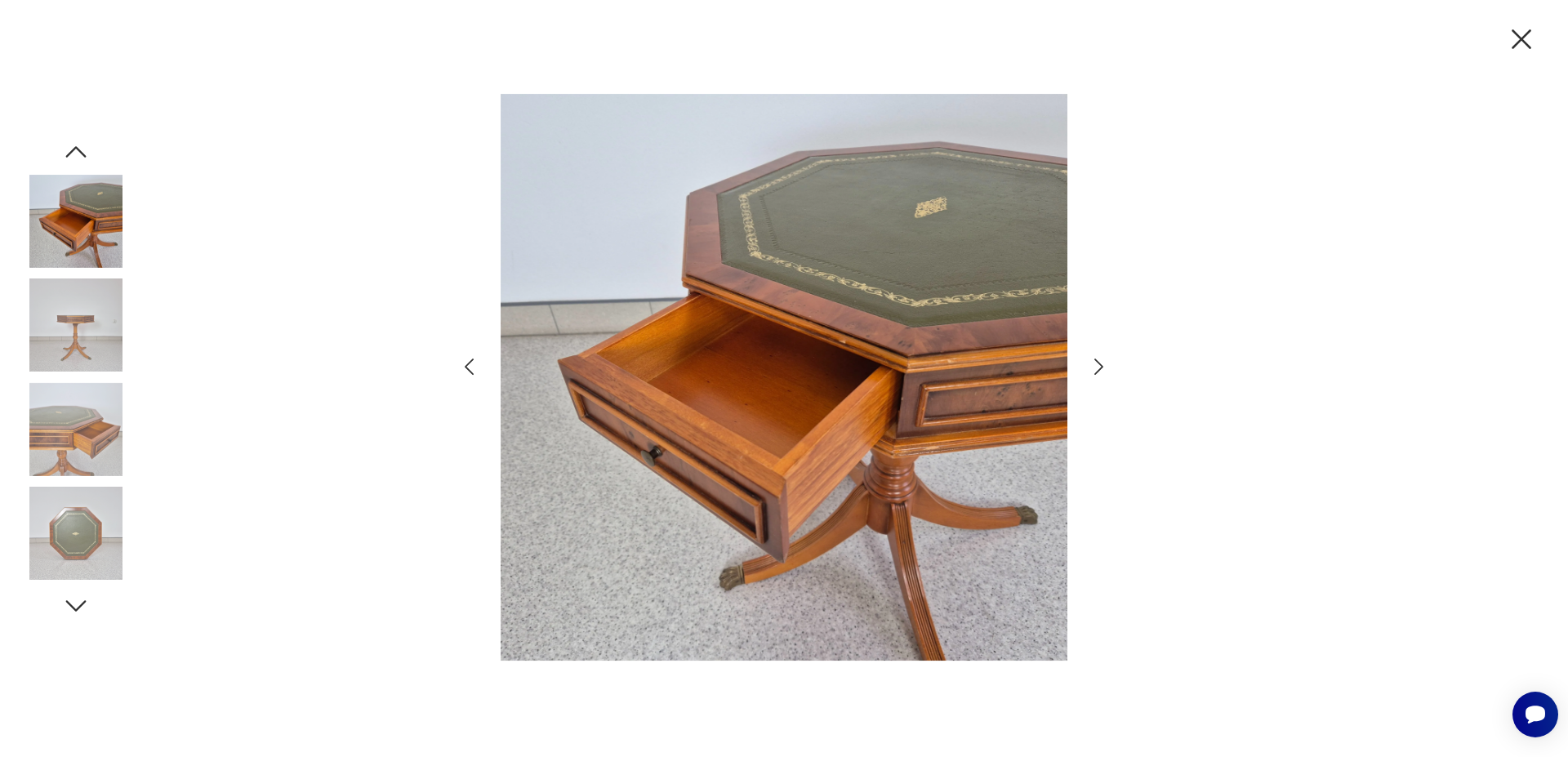
click at [1101, 364] on icon "button" at bounding box center [1099, 367] width 24 height 24
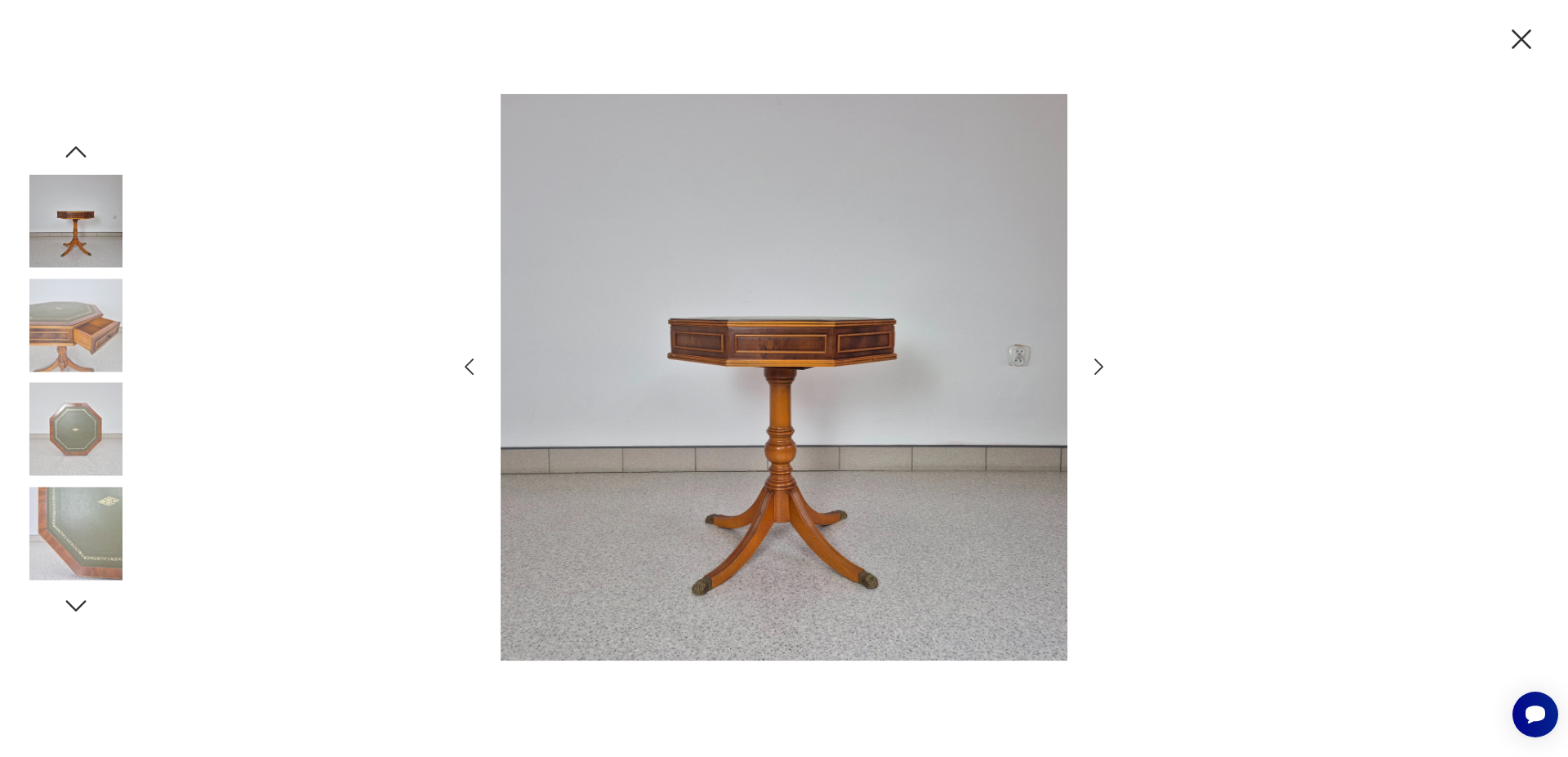
click at [1102, 364] on icon "button" at bounding box center [1099, 367] width 24 height 24
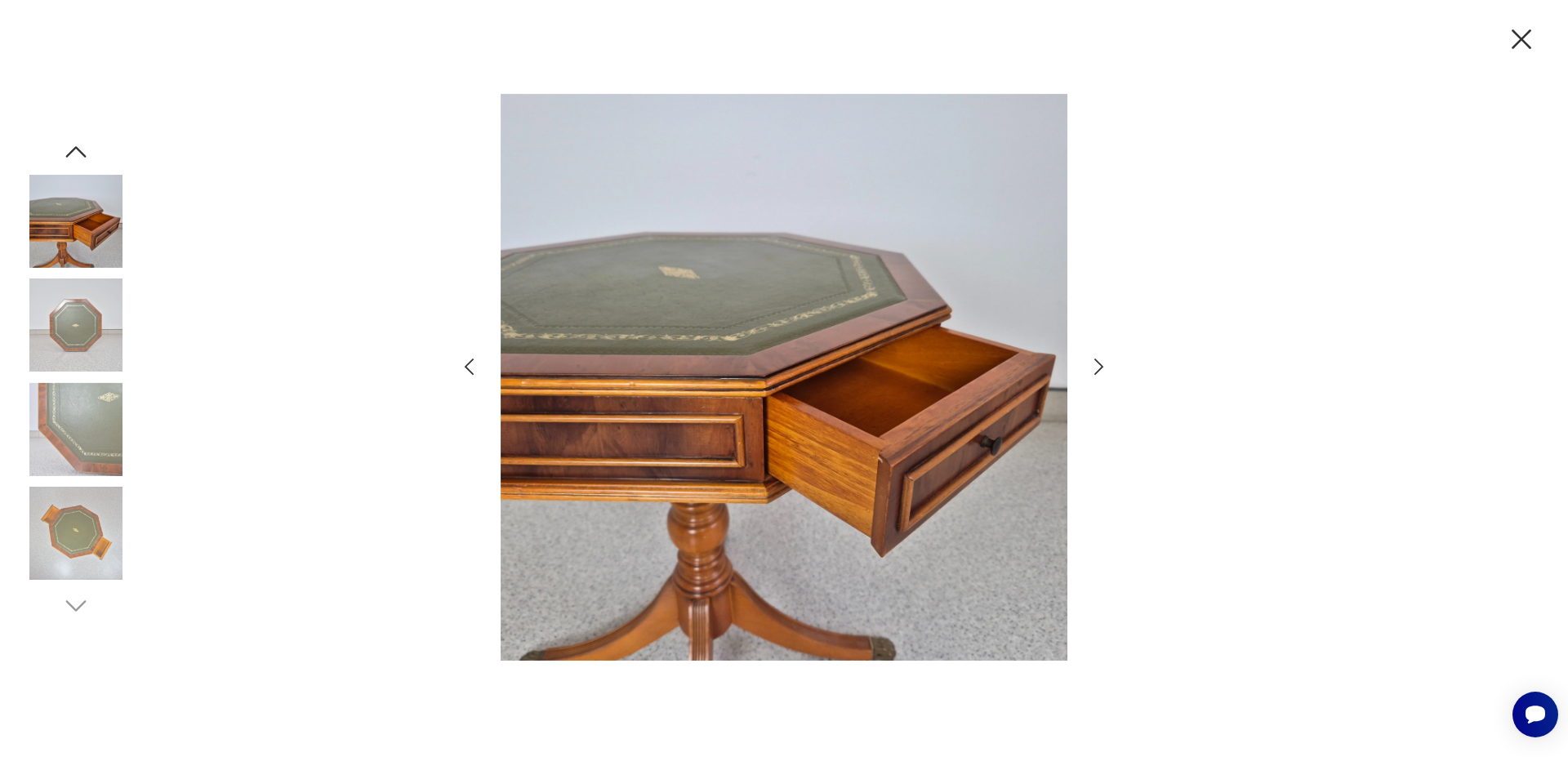
click at [1102, 364] on icon "button" at bounding box center [1099, 367] width 24 height 24
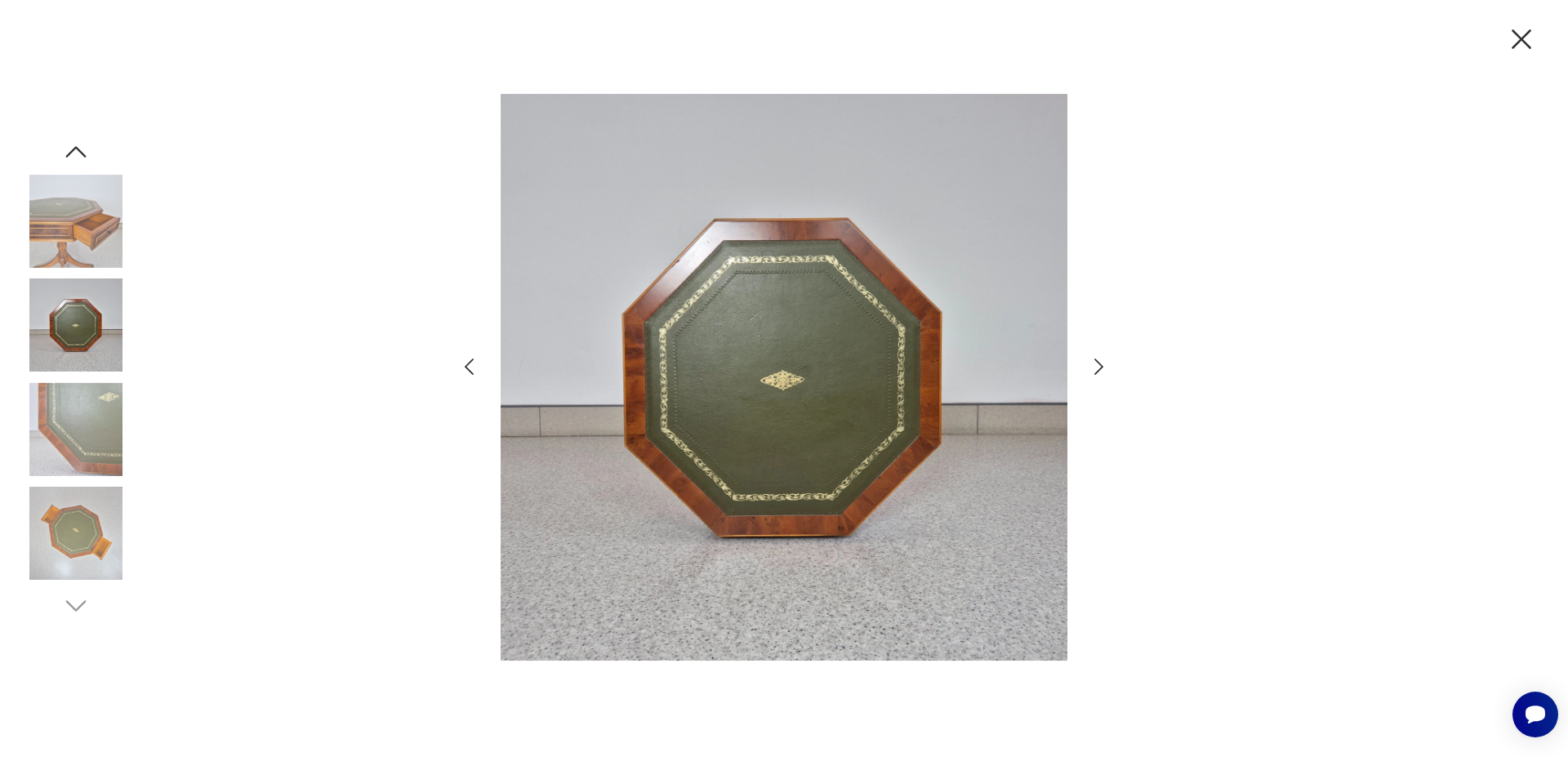
click at [1102, 364] on icon "button" at bounding box center [1099, 367] width 24 height 24
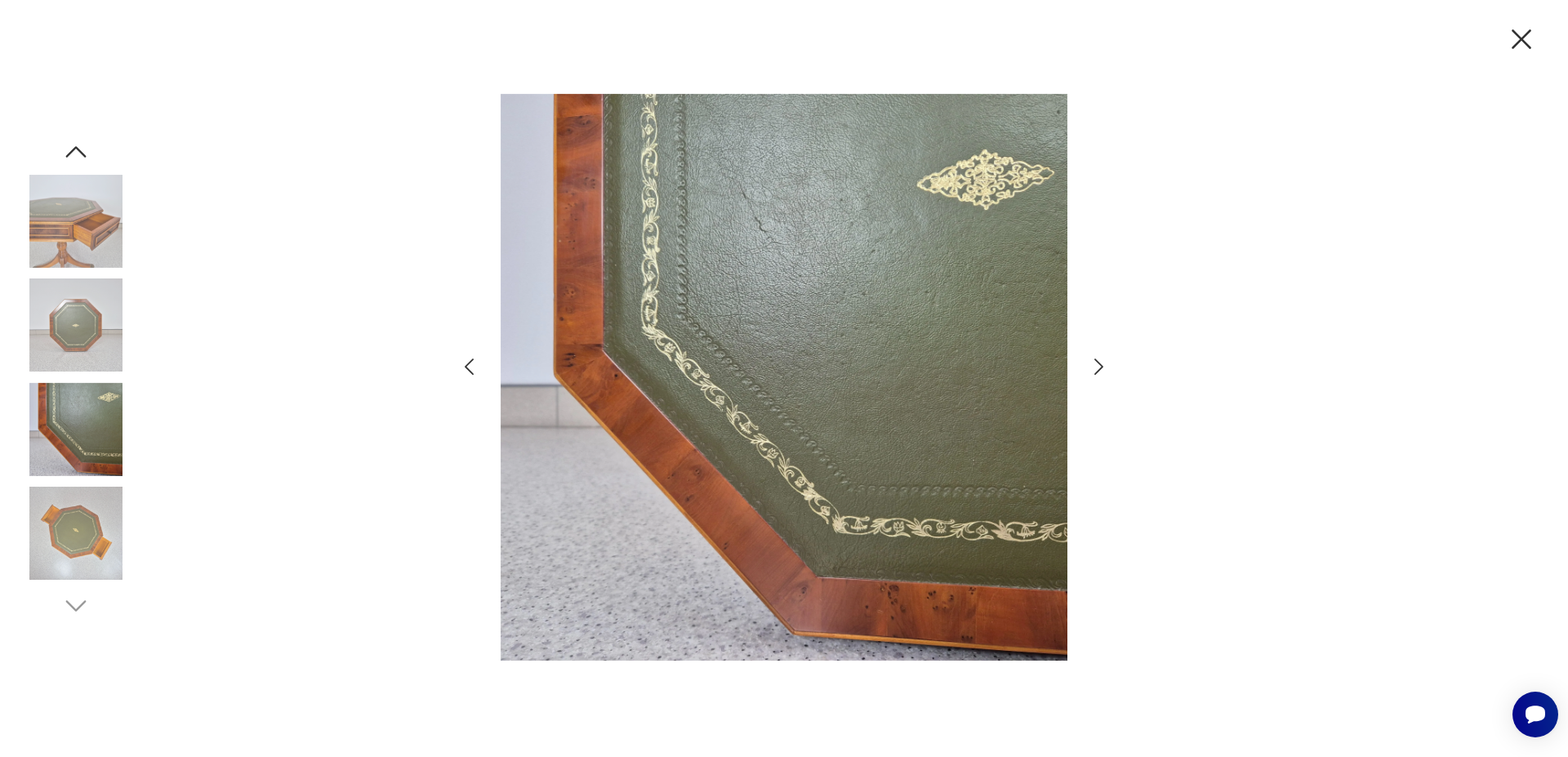
click at [1522, 30] on icon "button" at bounding box center [1521, 39] width 34 height 34
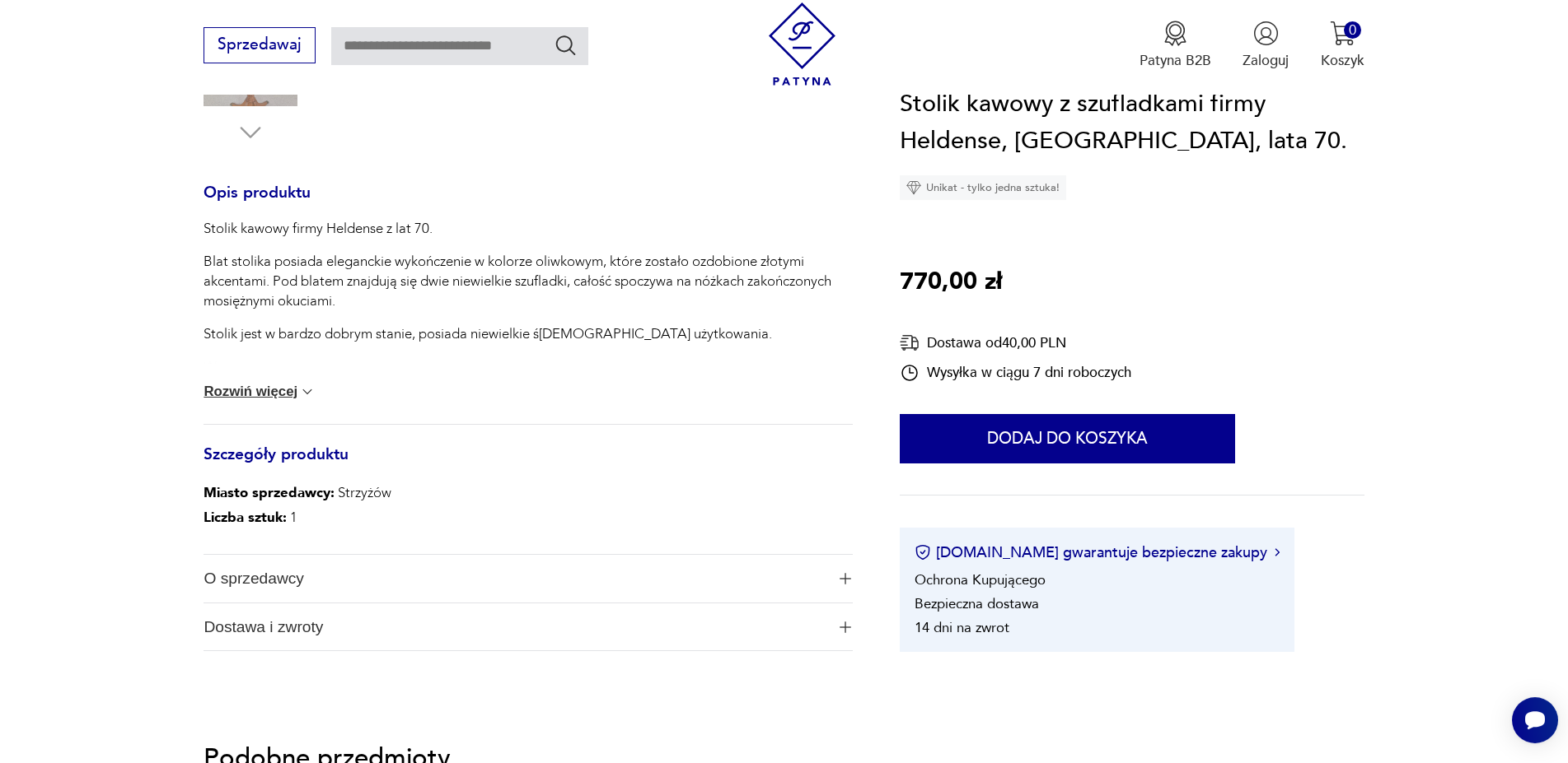
scroll to position [756, 0]
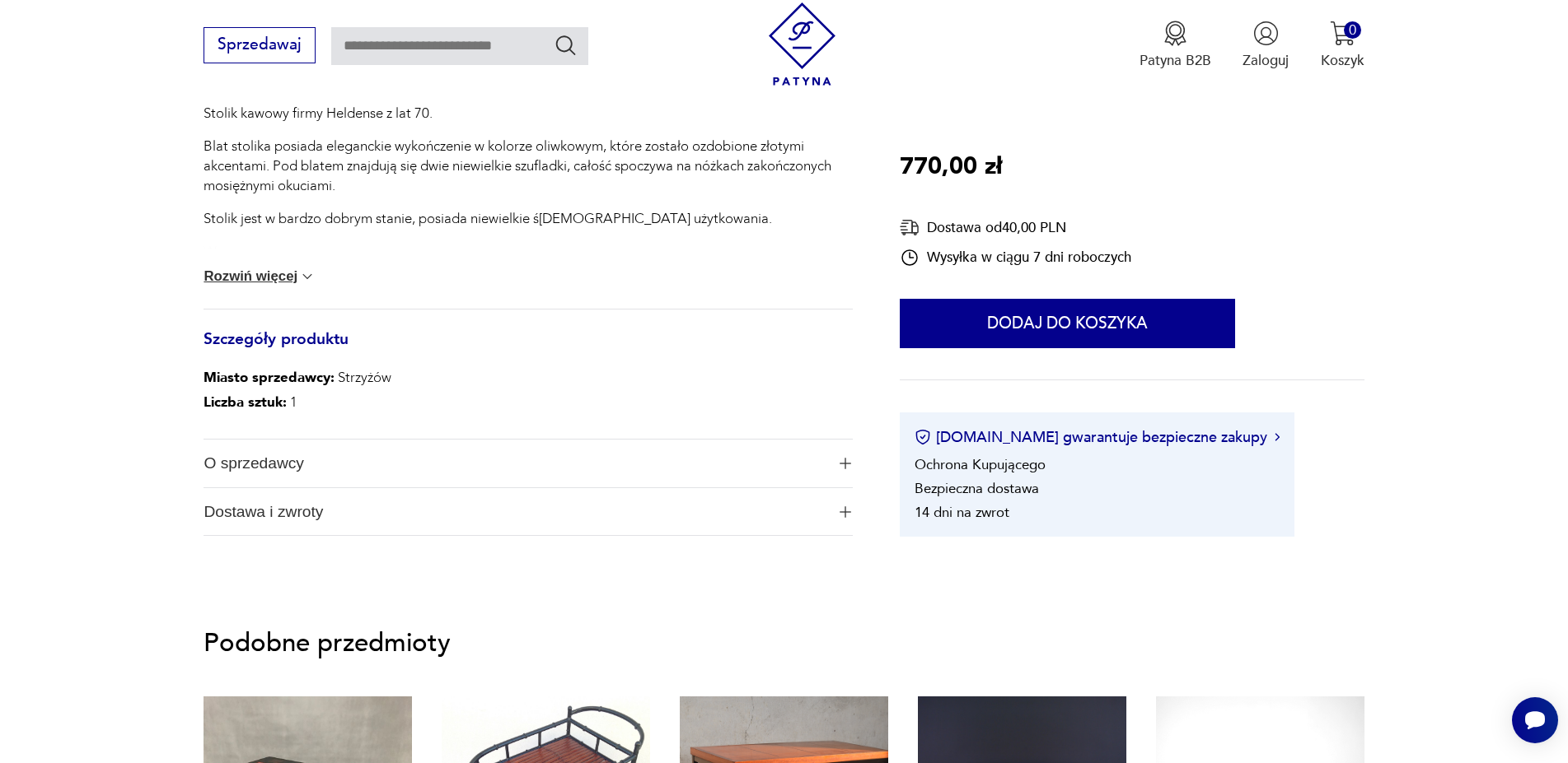
click at [236, 278] on button "Rozwiń więcej" at bounding box center [260, 276] width 112 height 16
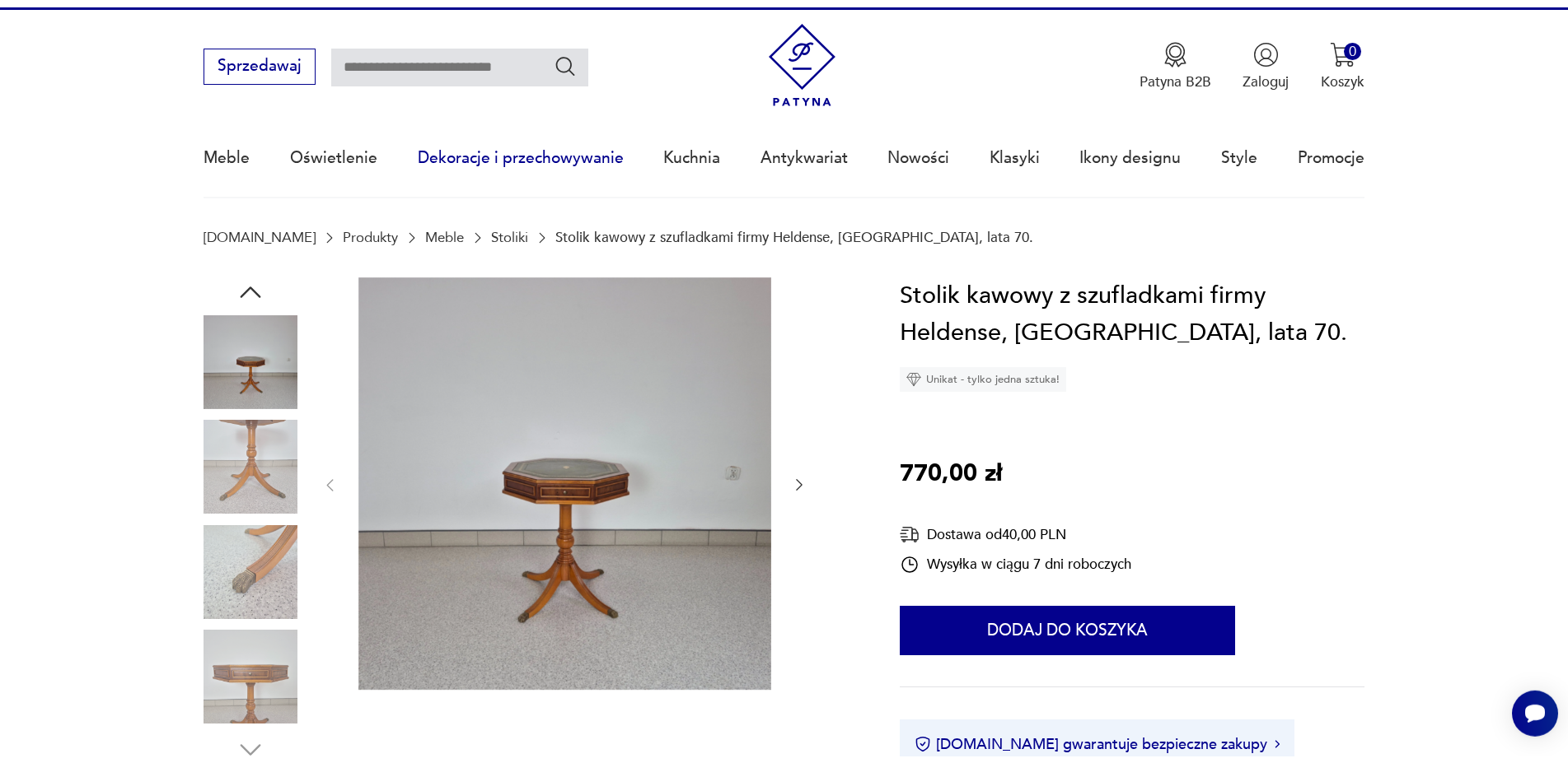
scroll to position [0, 0]
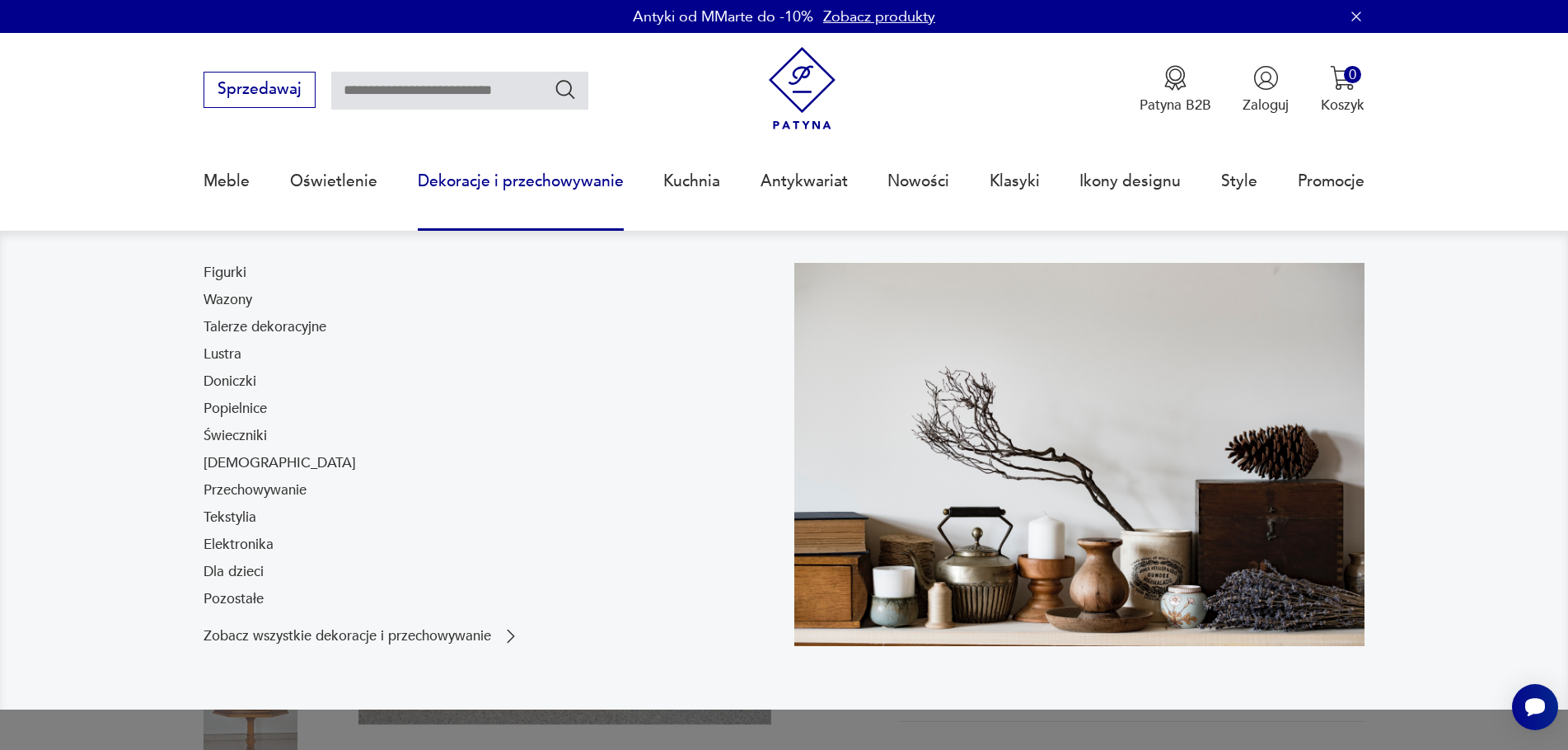
click at [574, 525] on div "Figurki Wazony Talerze dekoracyjne Lustra Doniczki Popielnice Świeczniki Bibelo…" at bounding box center [488, 440] width 570 height 354
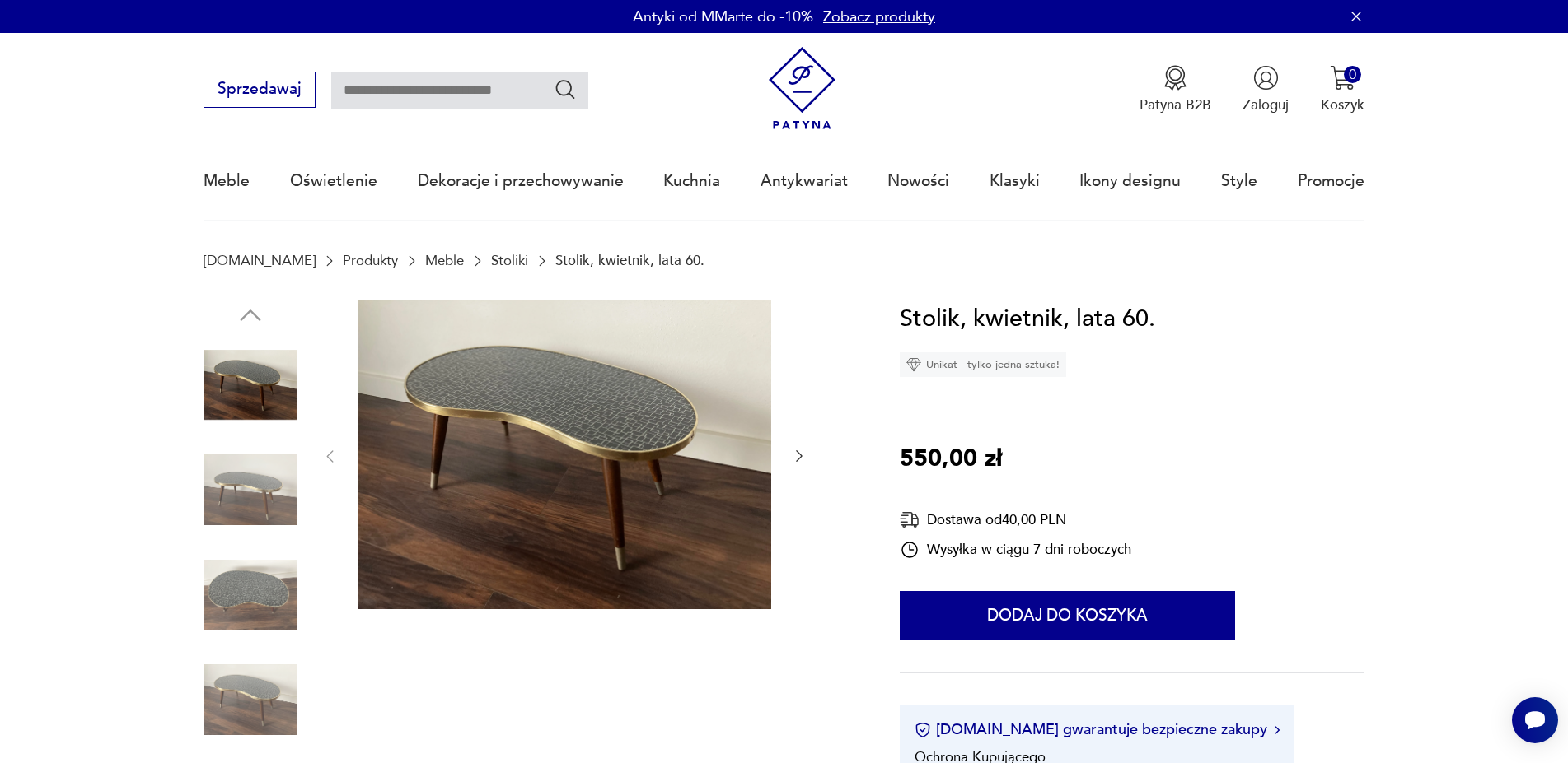
click at [269, 617] on img at bounding box center [251, 595] width 94 height 94
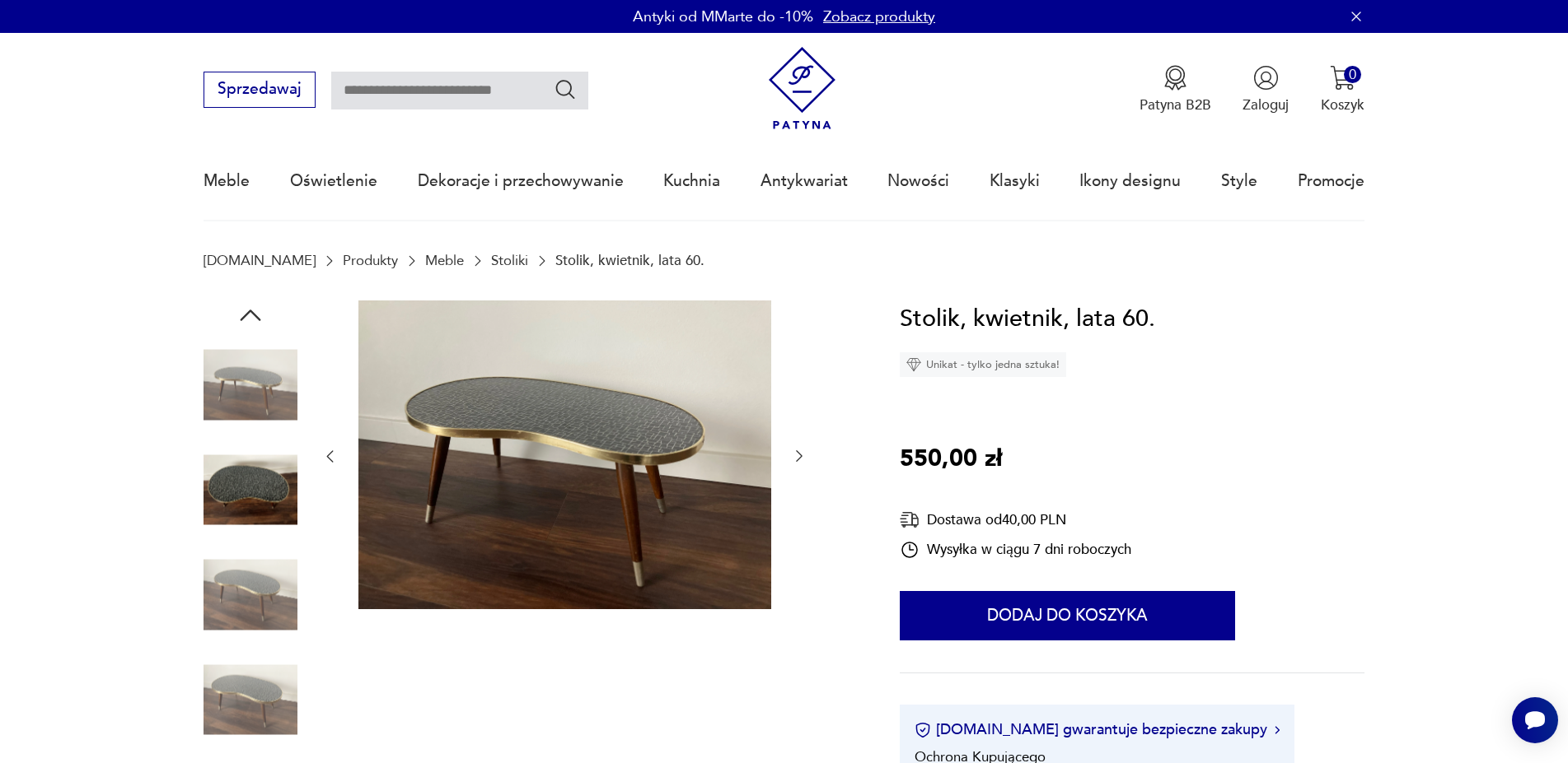
click at [273, 676] on img at bounding box center [251, 700] width 94 height 94
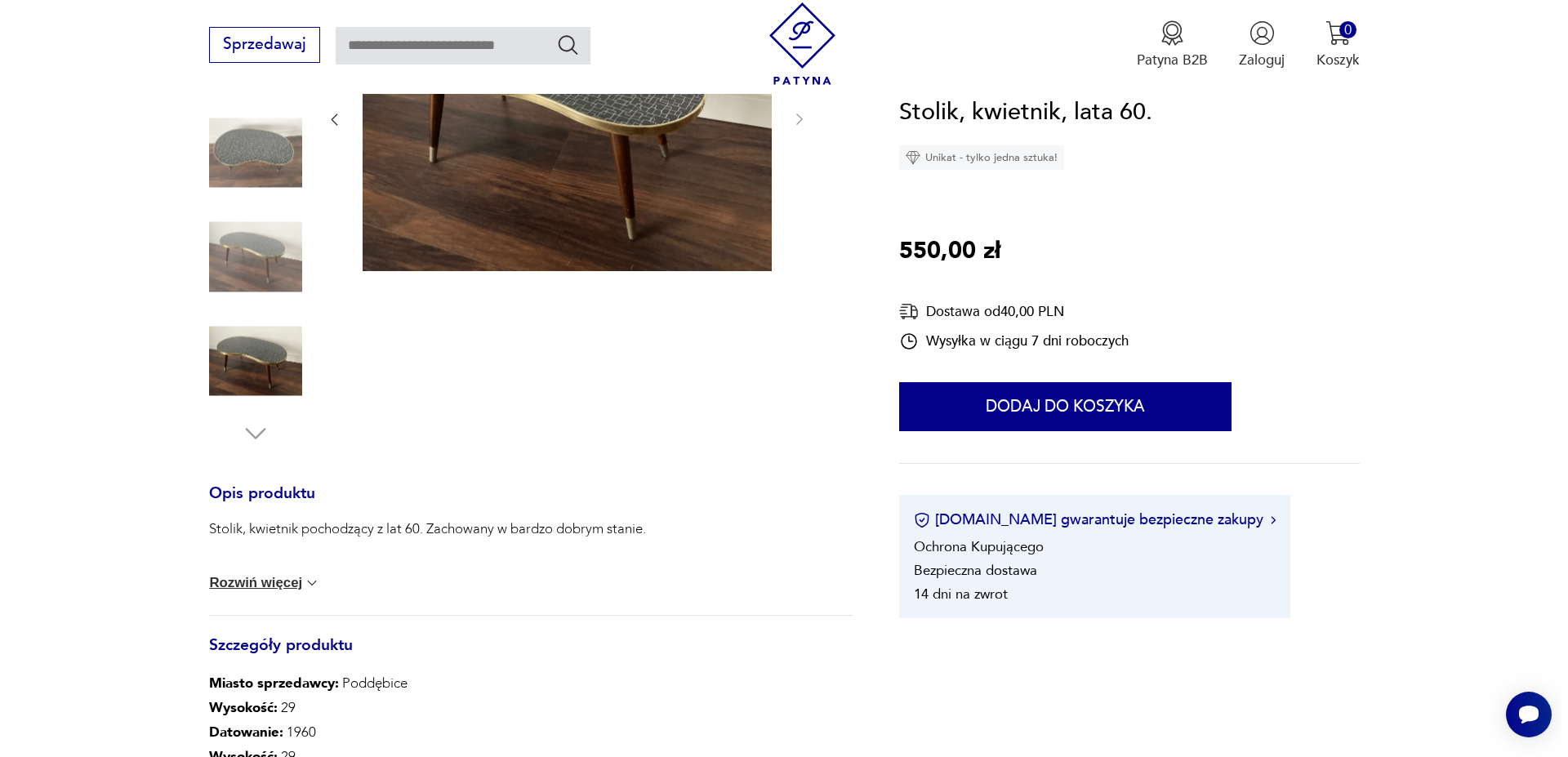
scroll to position [83, 0]
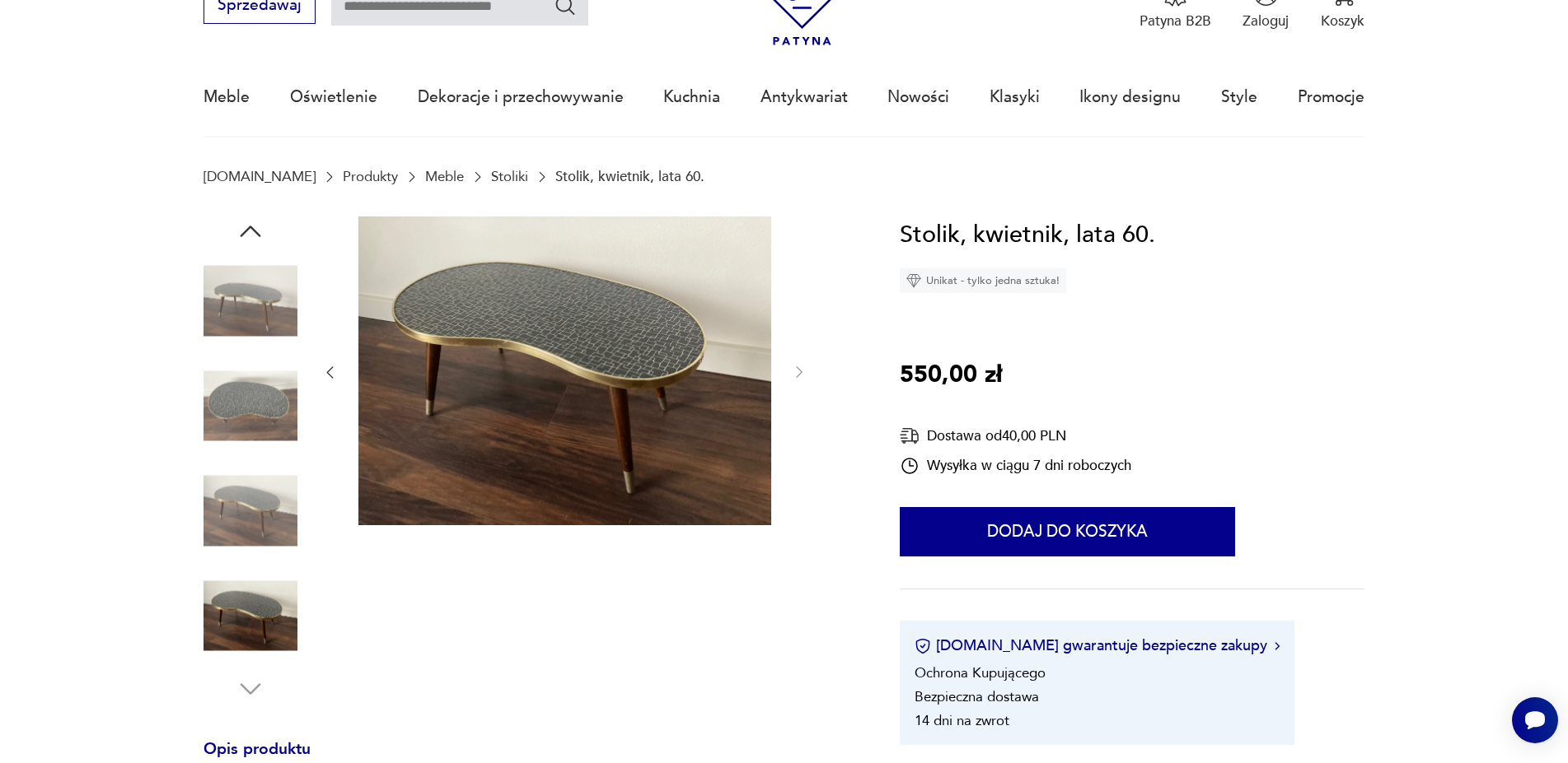
click at [255, 392] on img at bounding box center [251, 406] width 94 height 94
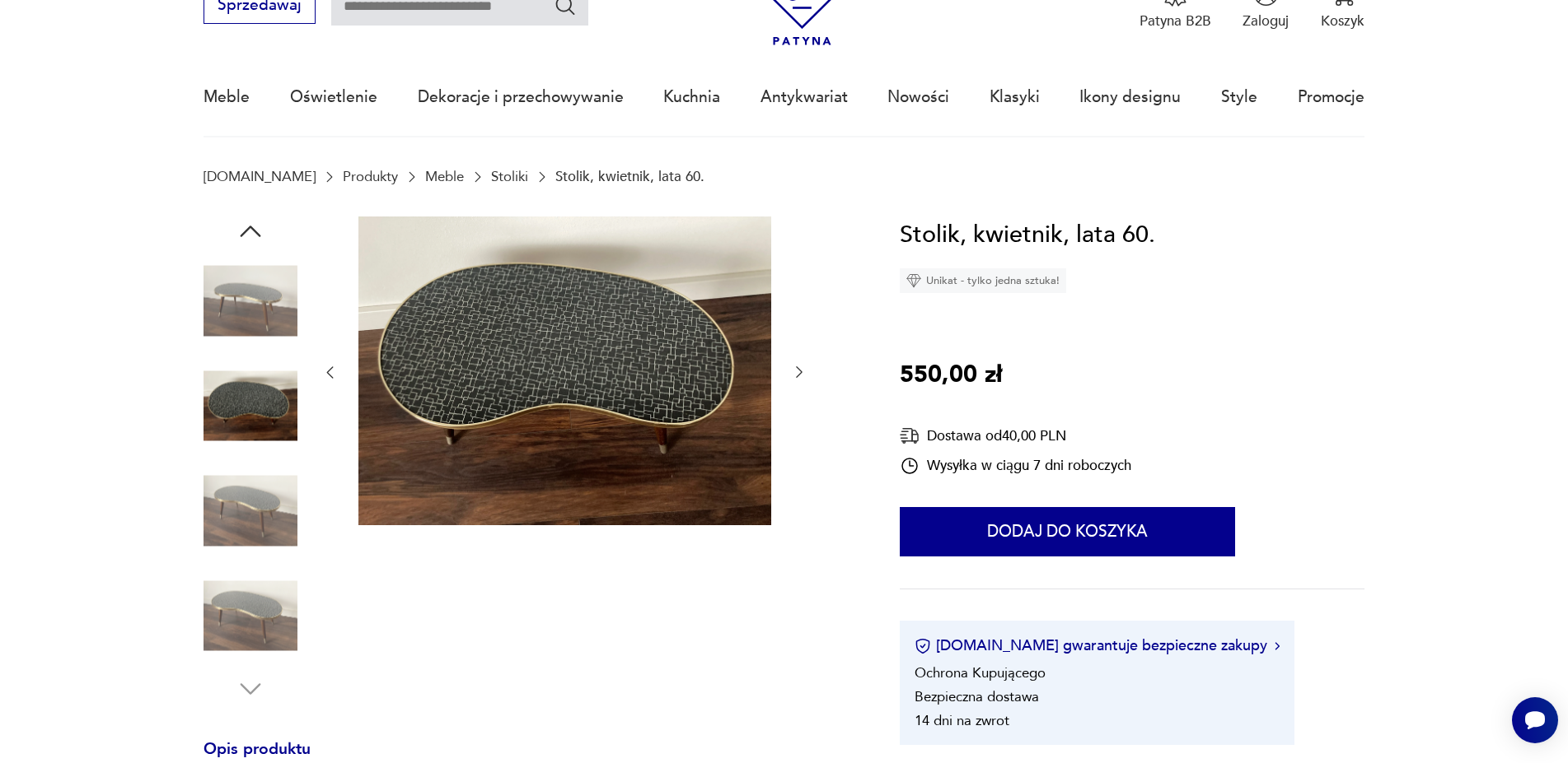
click at [667, 381] on img at bounding box center [565, 372] width 413 height 310
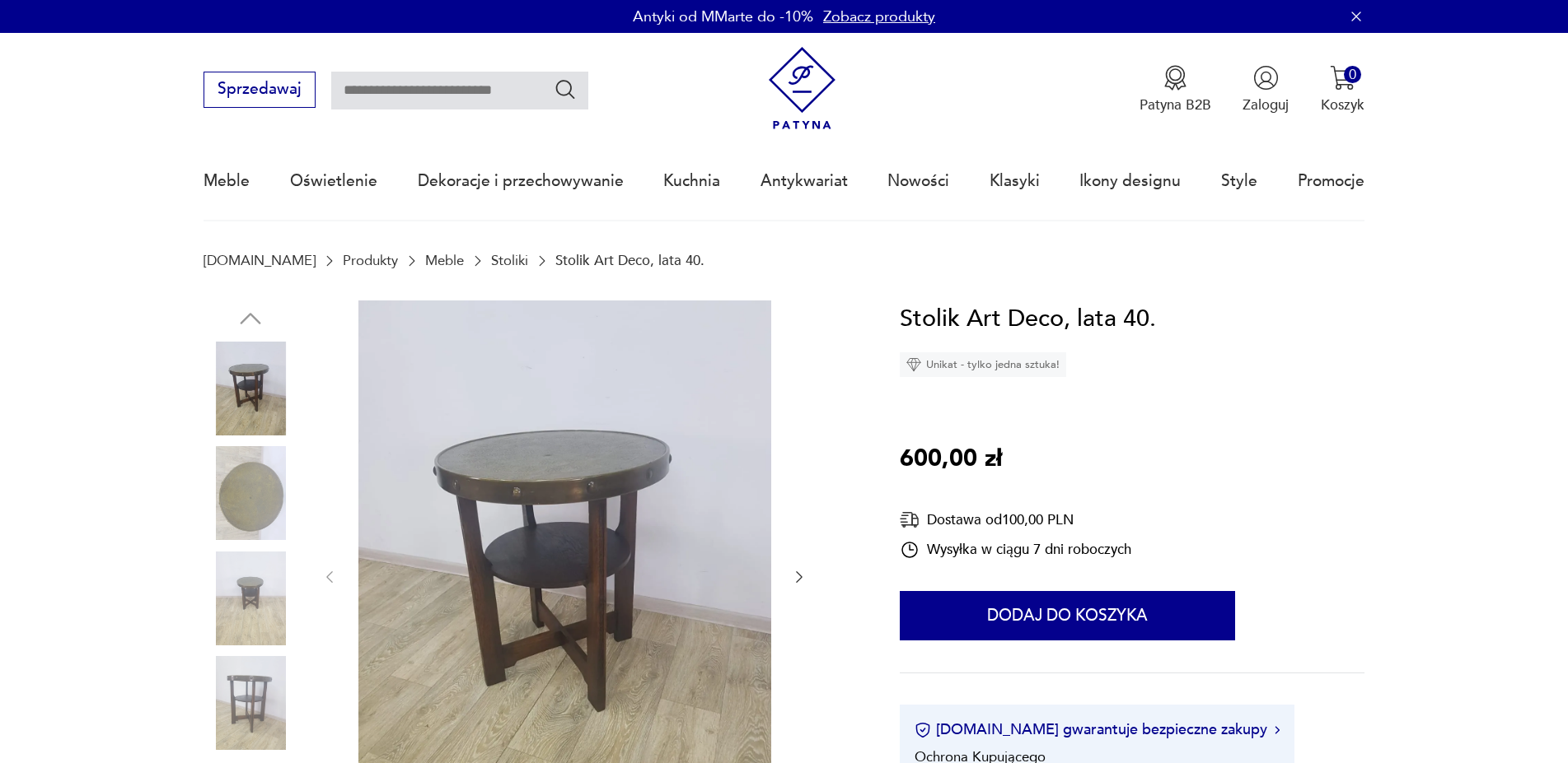
click at [235, 498] on img at bounding box center [251, 493] width 94 height 94
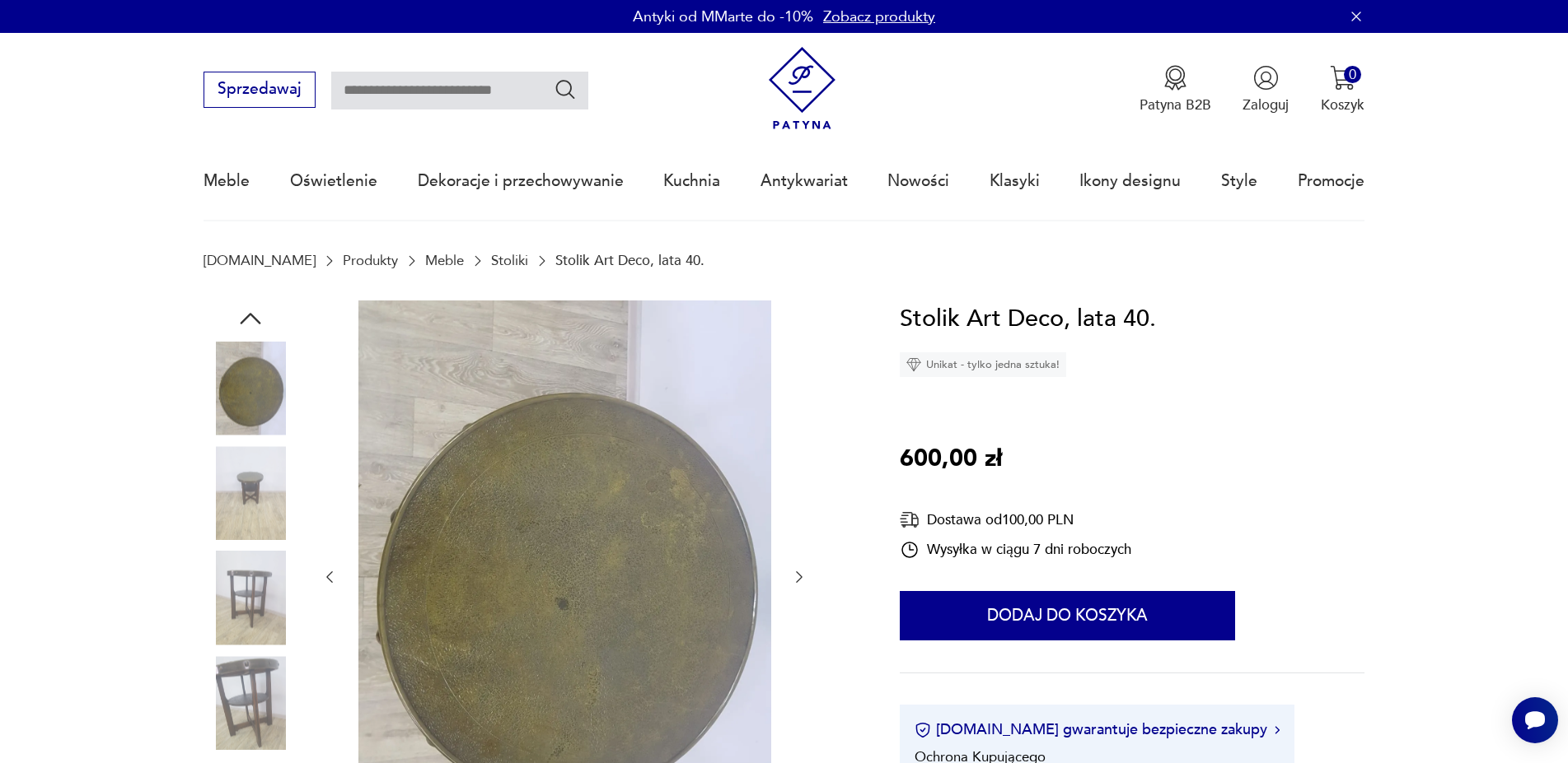
click at [263, 628] on img at bounding box center [251, 599] width 94 height 94
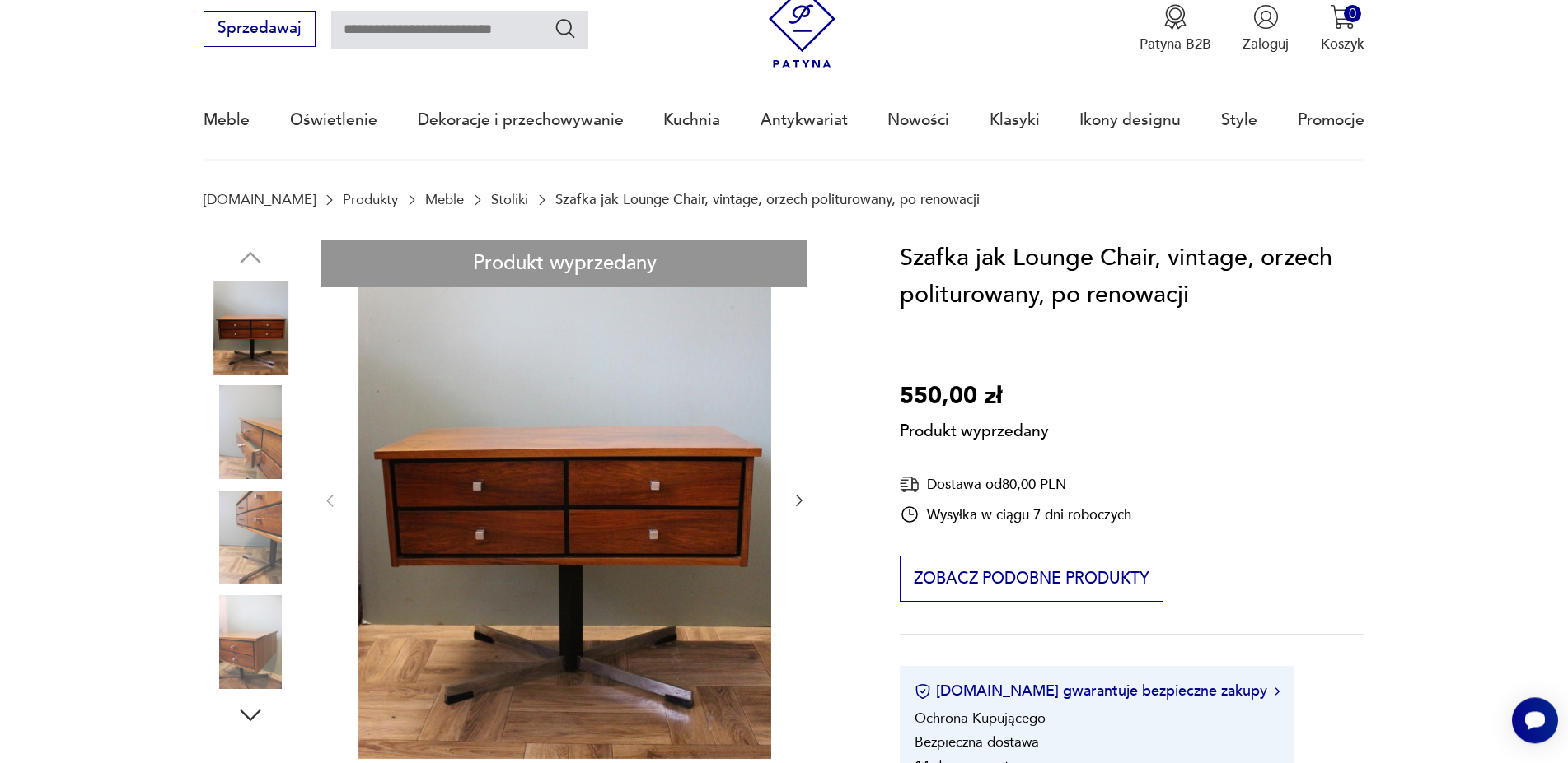
scroll to position [84, 0]
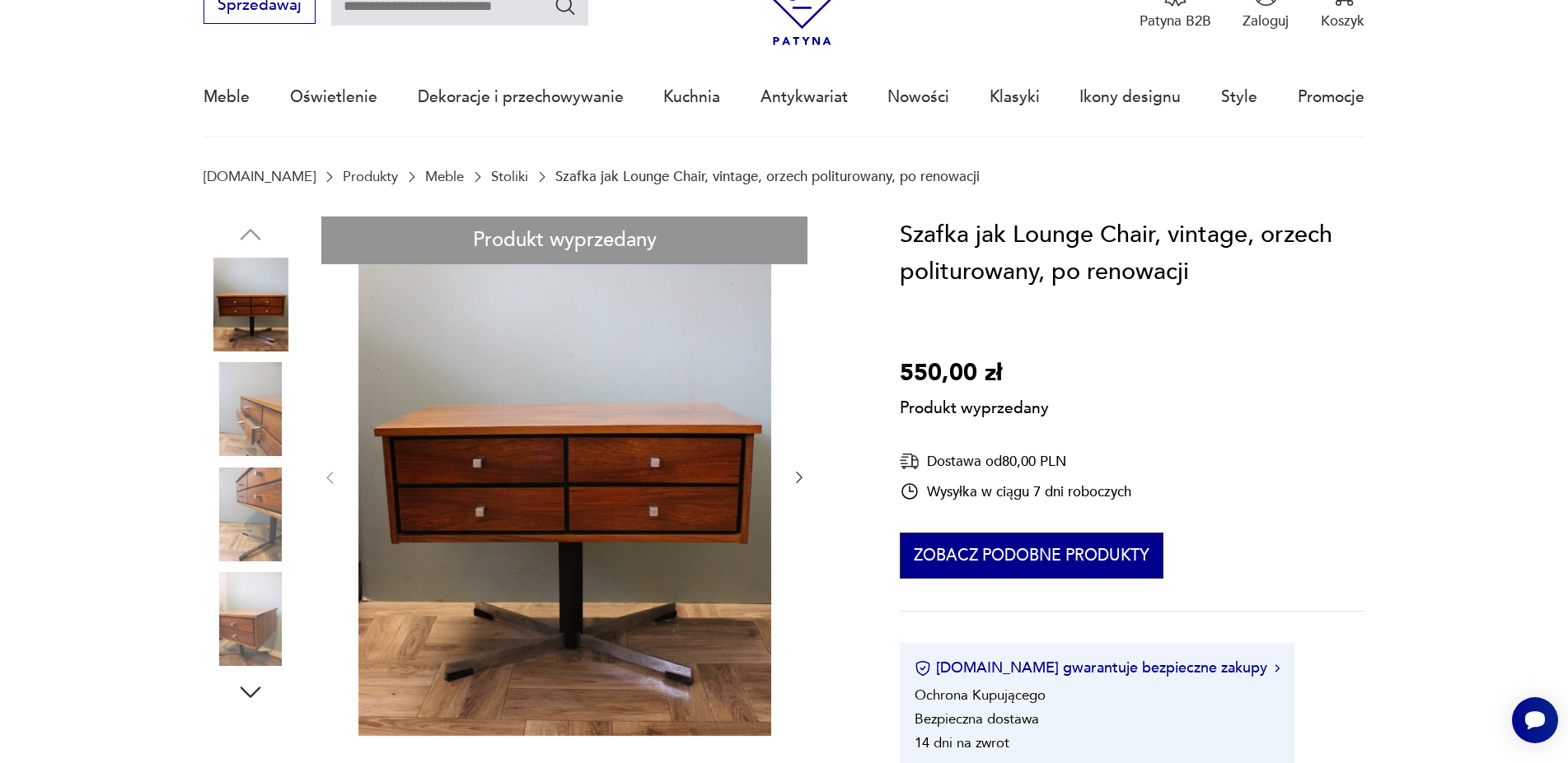
click at [1004, 569] on button "Zobacz podobne produkty" at bounding box center [1031, 556] width 263 height 46
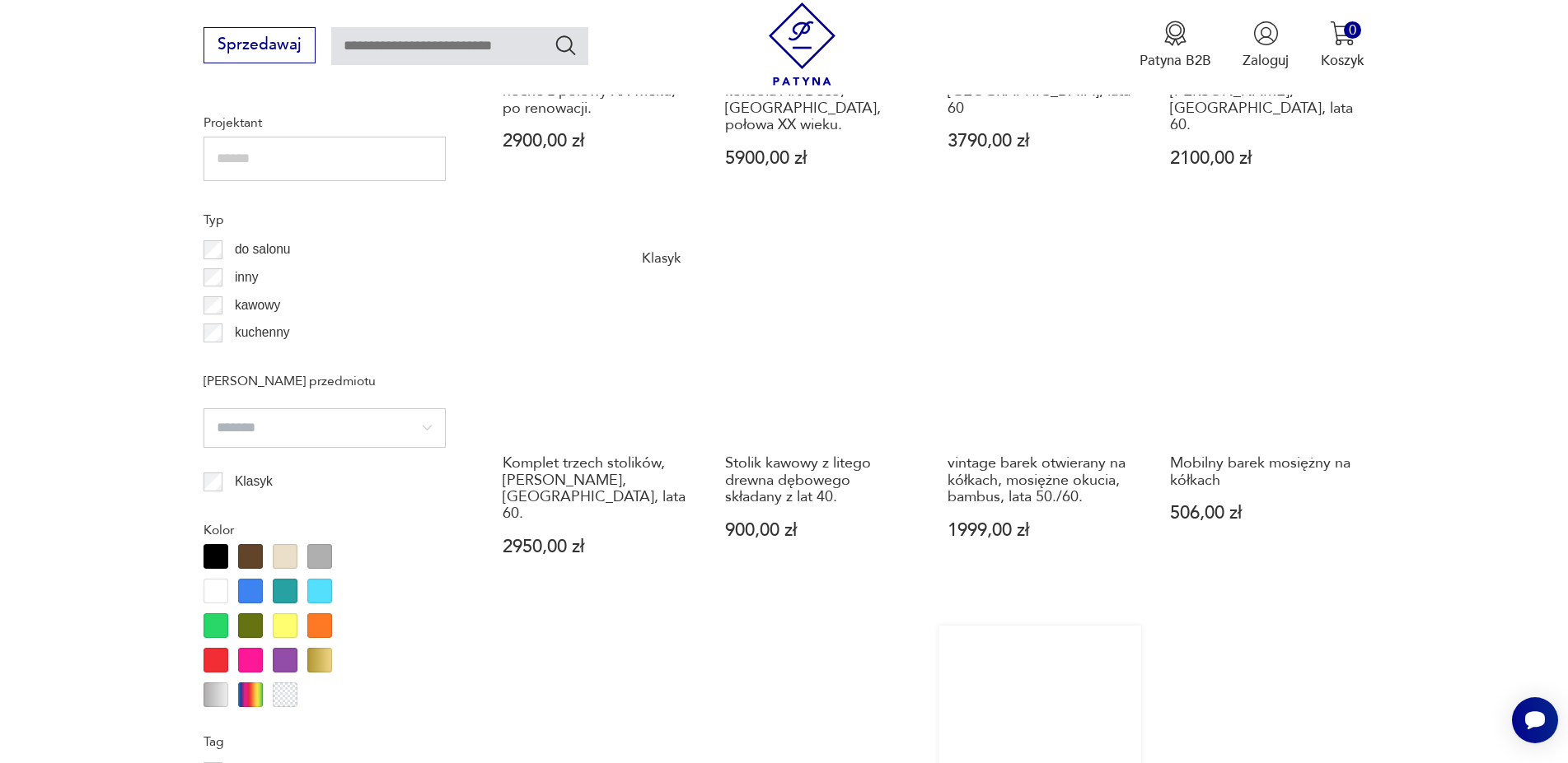
scroll to position [1733, 0]
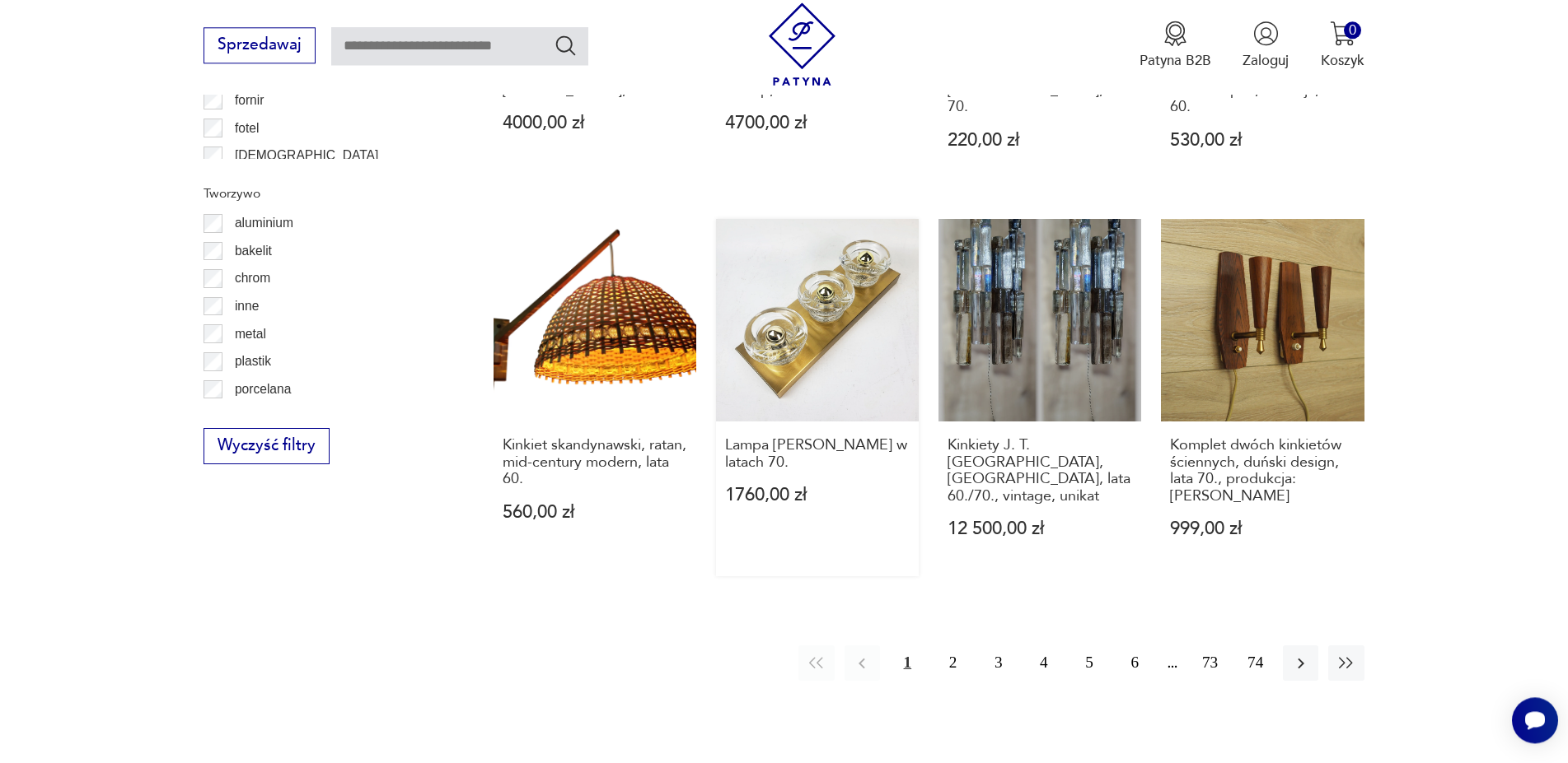
scroll to position [1764, 0]
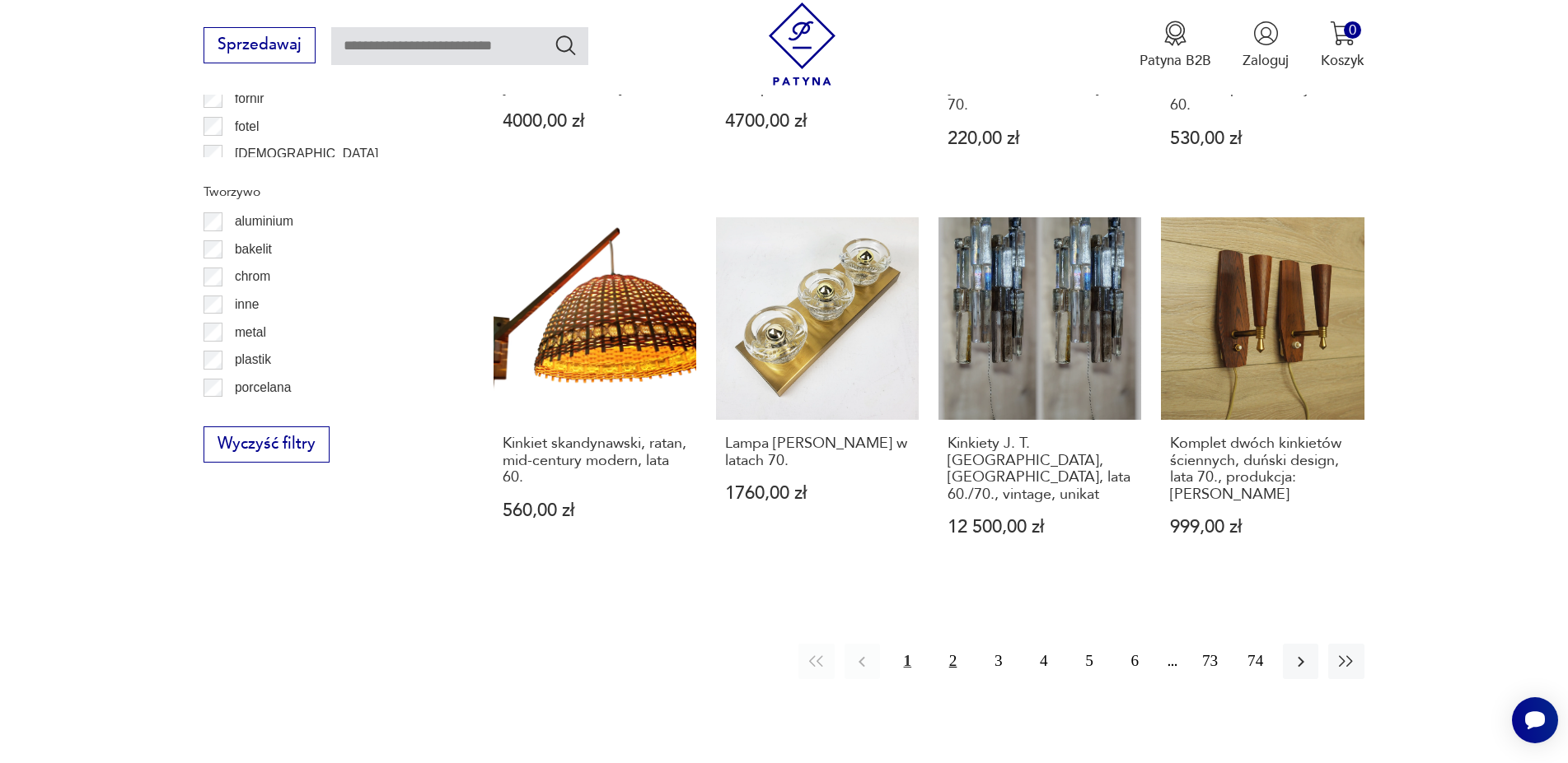
click at [943, 644] on button "2" at bounding box center [952, 661] width 35 height 35
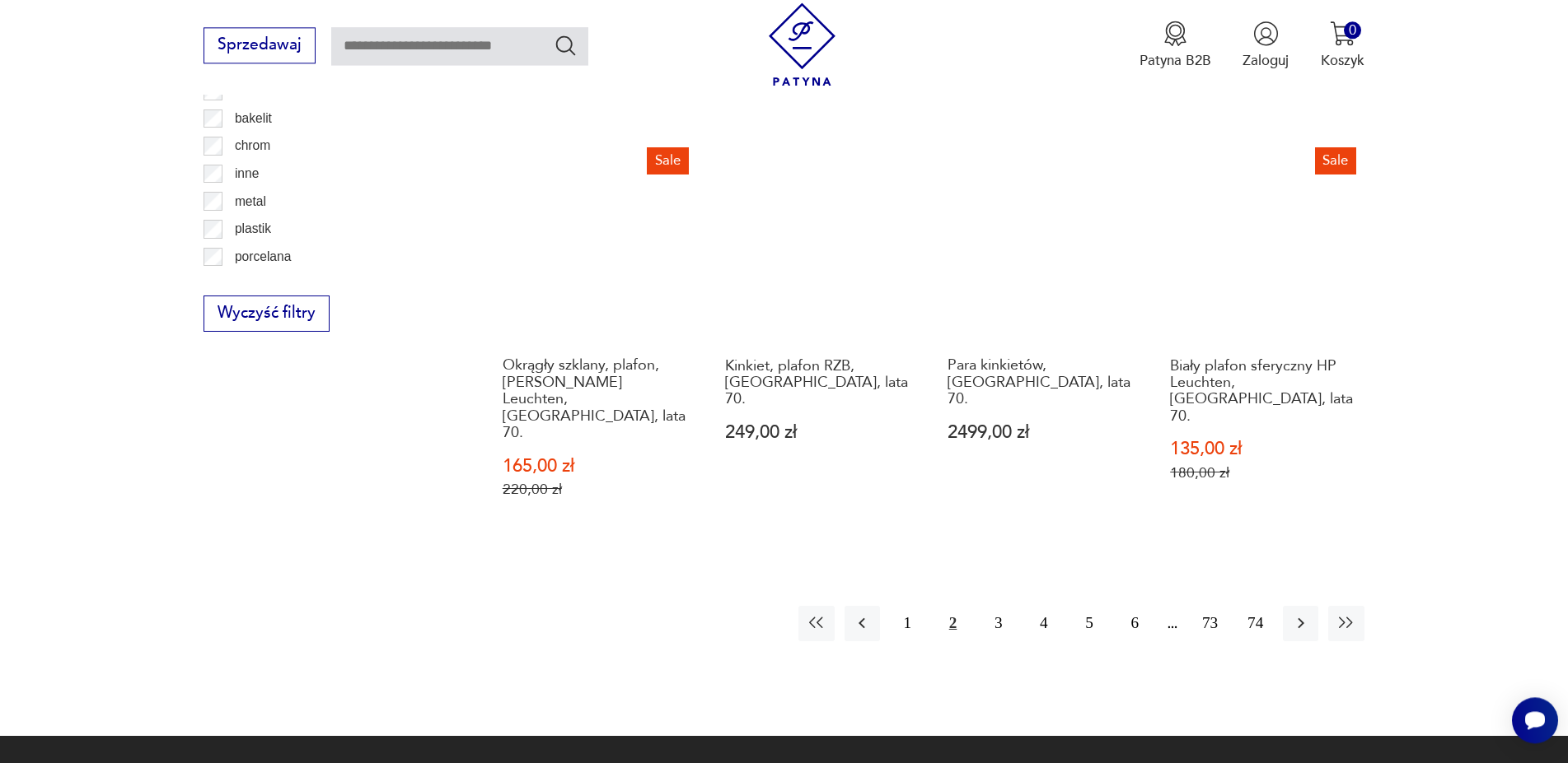
scroll to position [1917, 0]
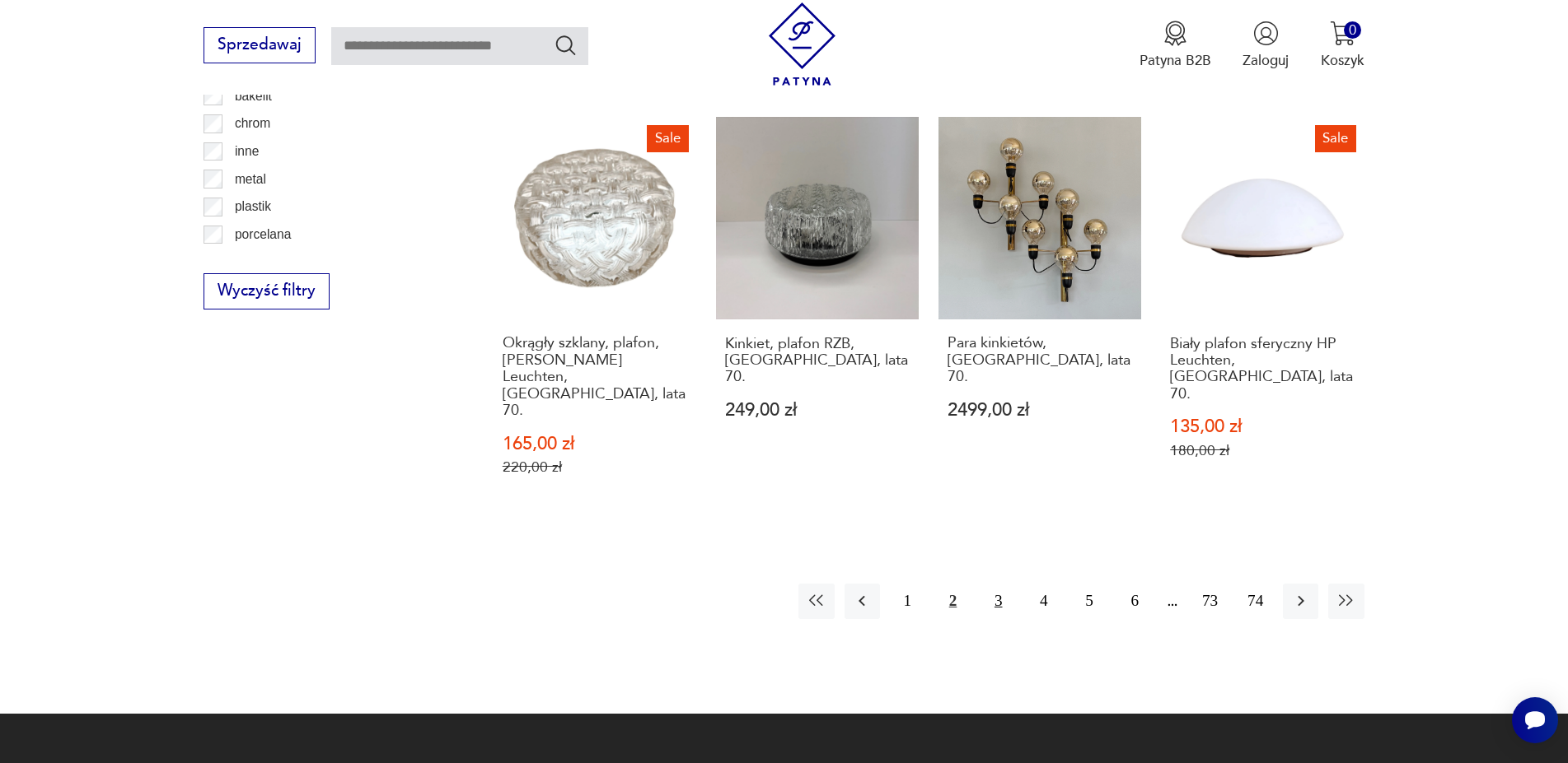
click at [999, 584] on button "3" at bounding box center [997, 601] width 35 height 35
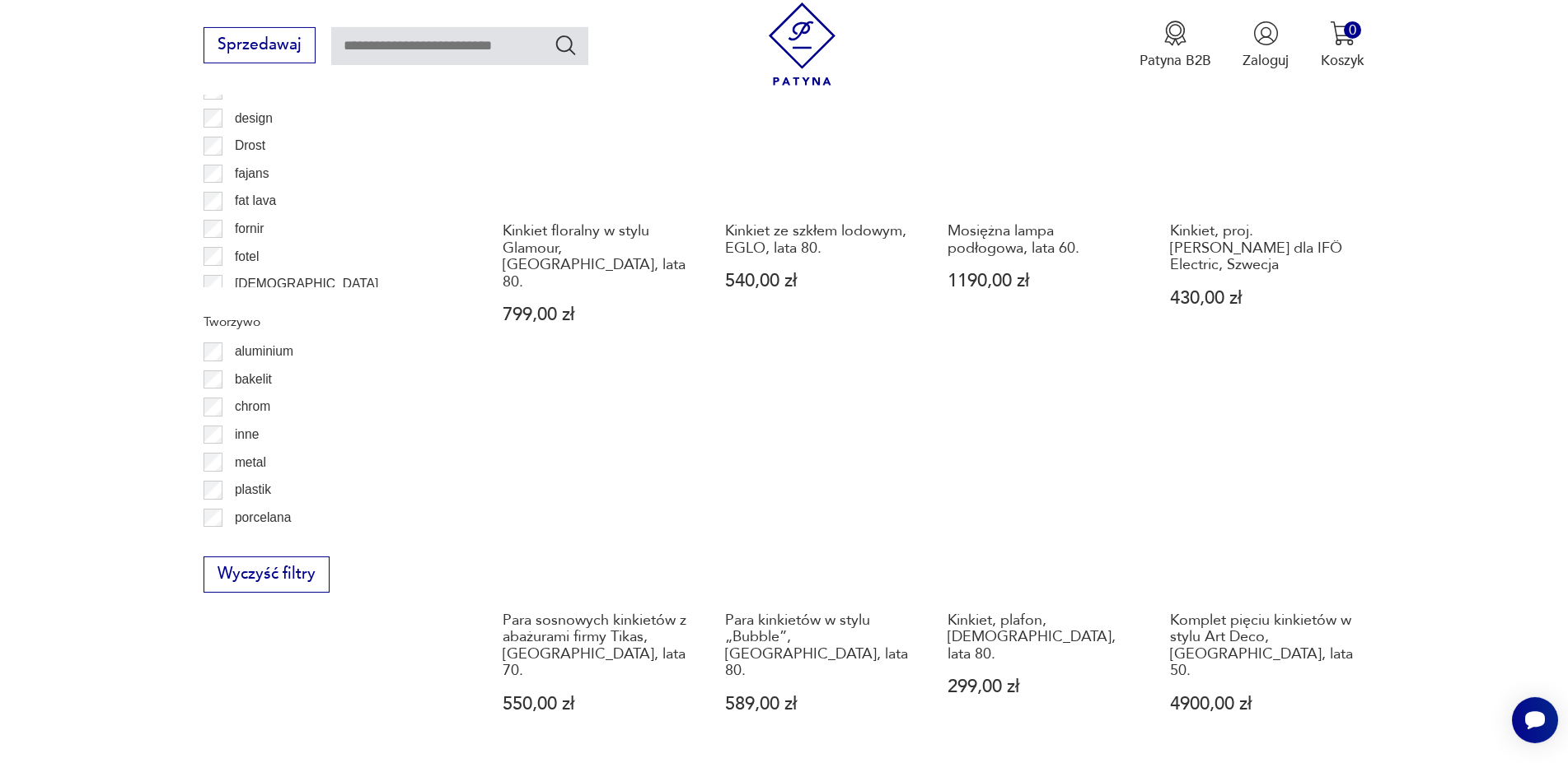
scroll to position [1750, 0]
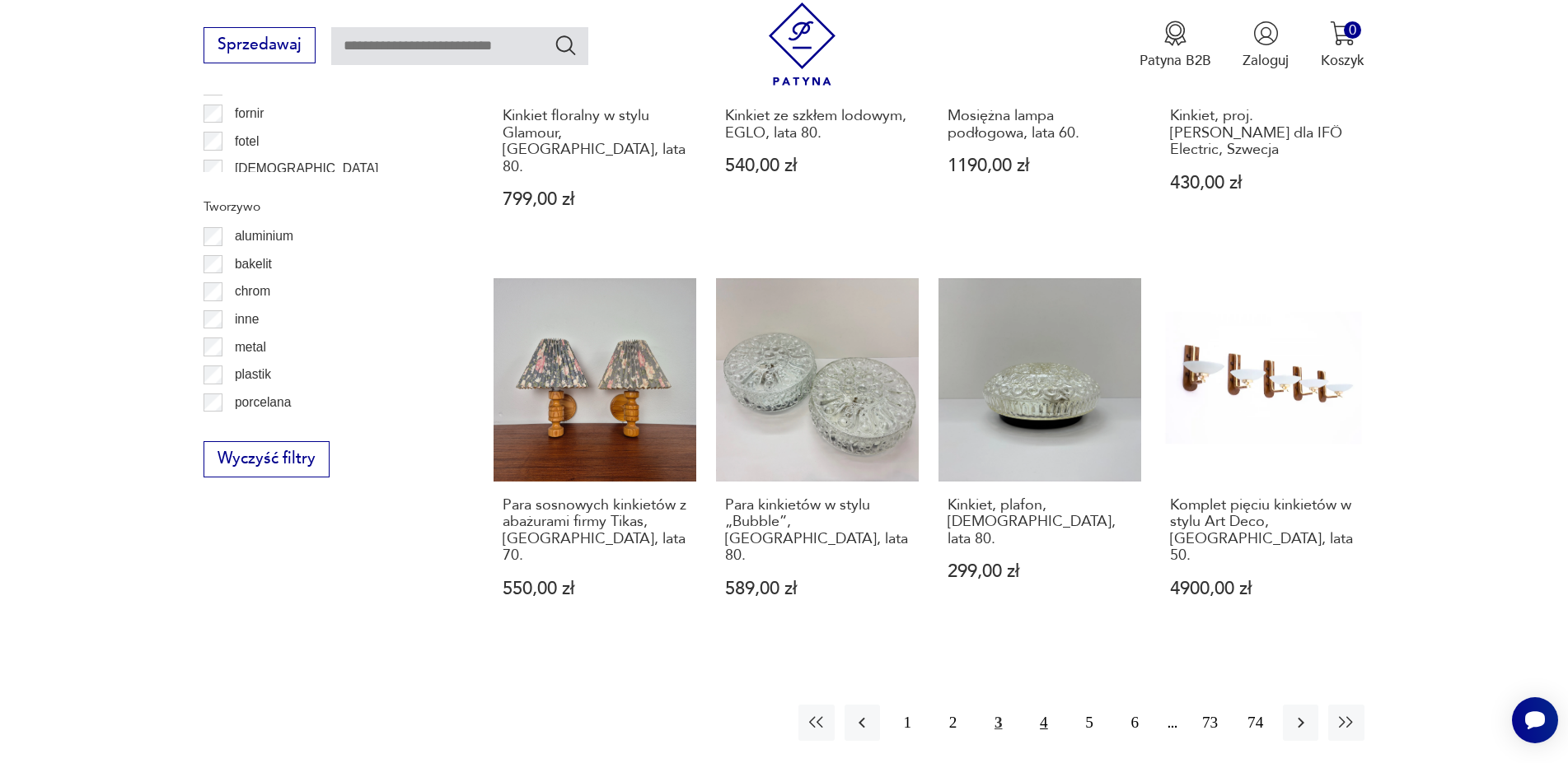
click at [1047, 705] on button "4" at bounding box center [1043, 722] width 35 height 35
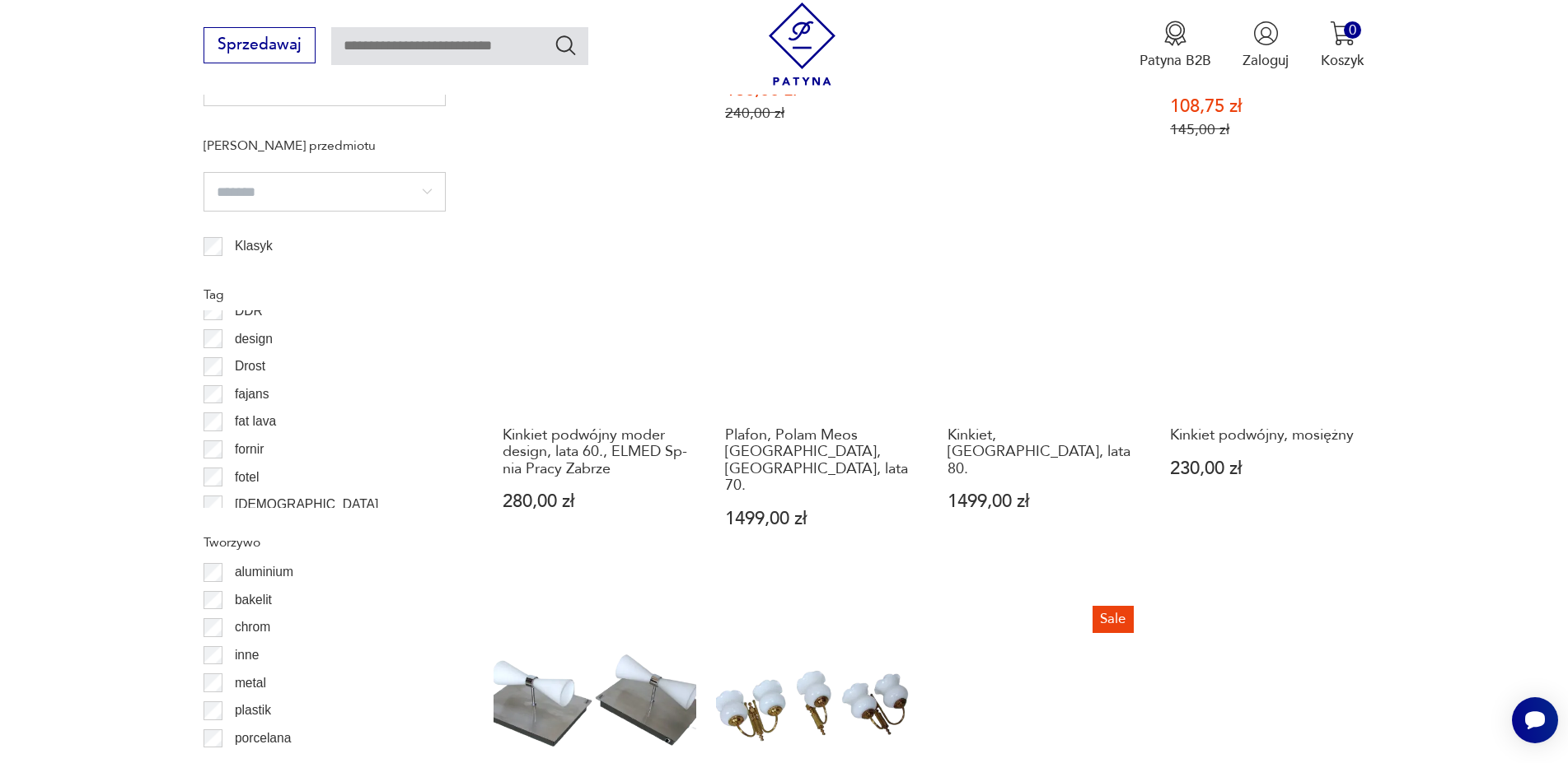
scroll to position [1750, 0]
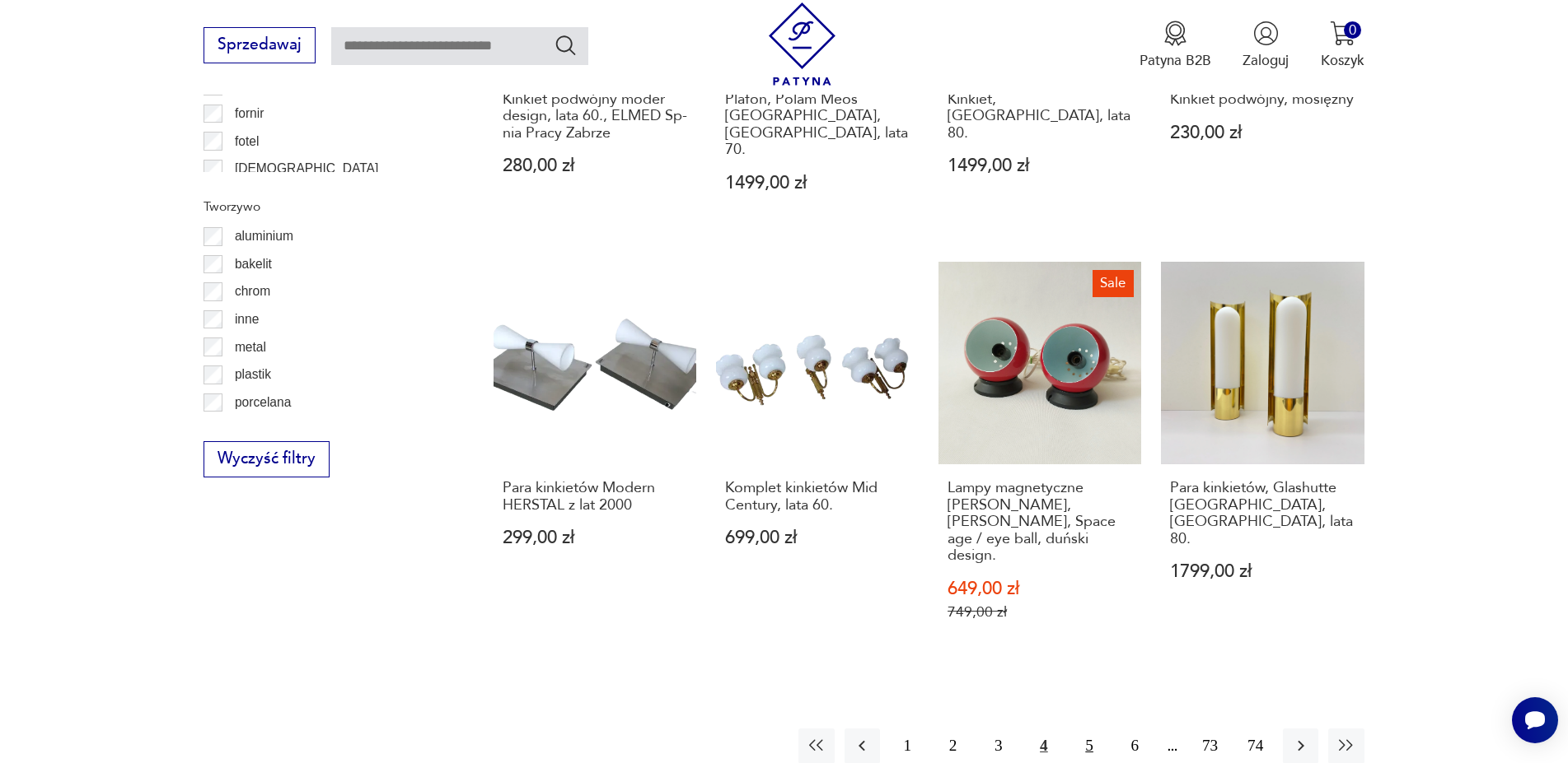
click at [1096, 729] on button "5" at bounding box center [1089, 746] width 35 height 35
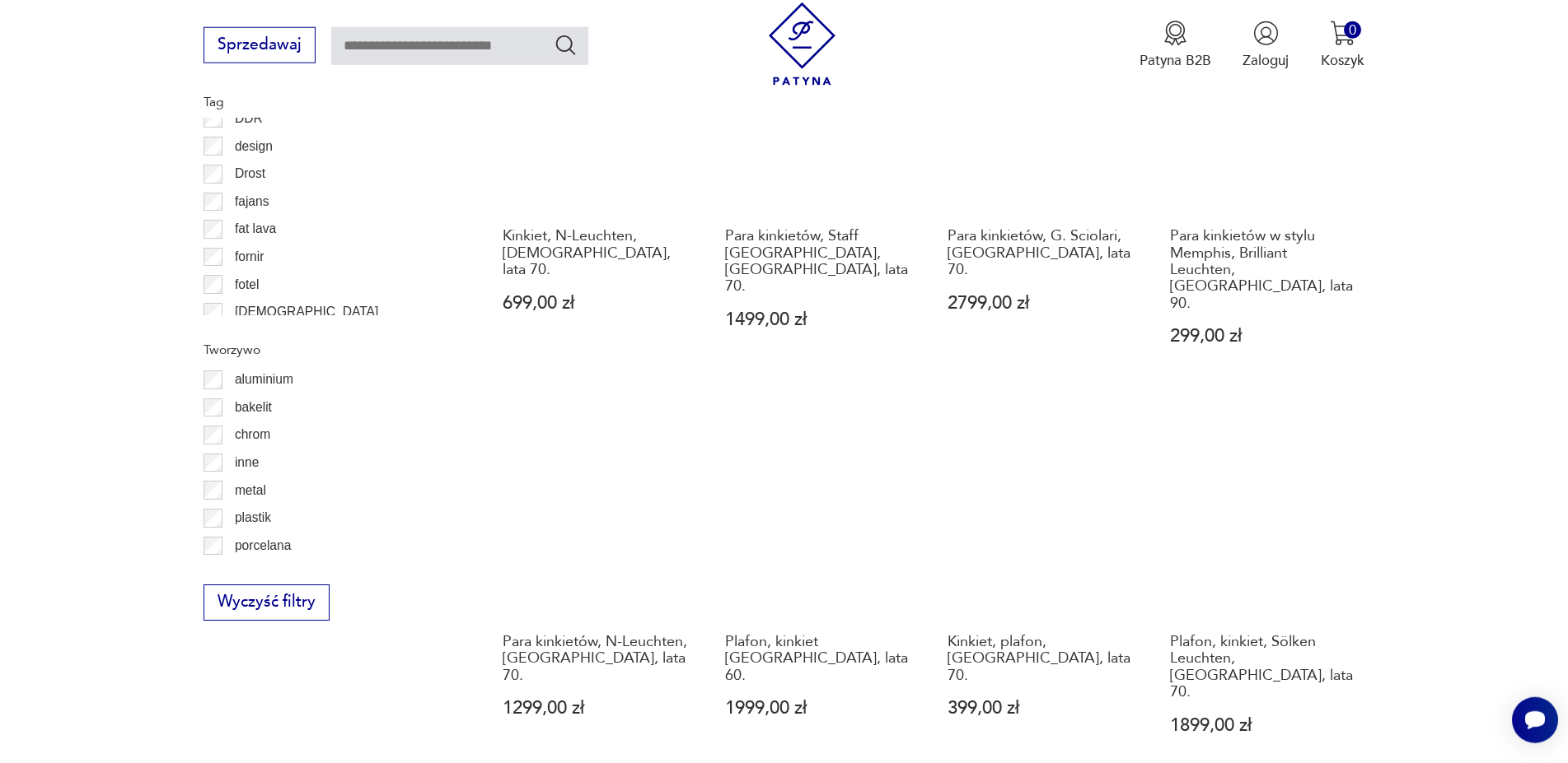
scroll to position [1665, 0]
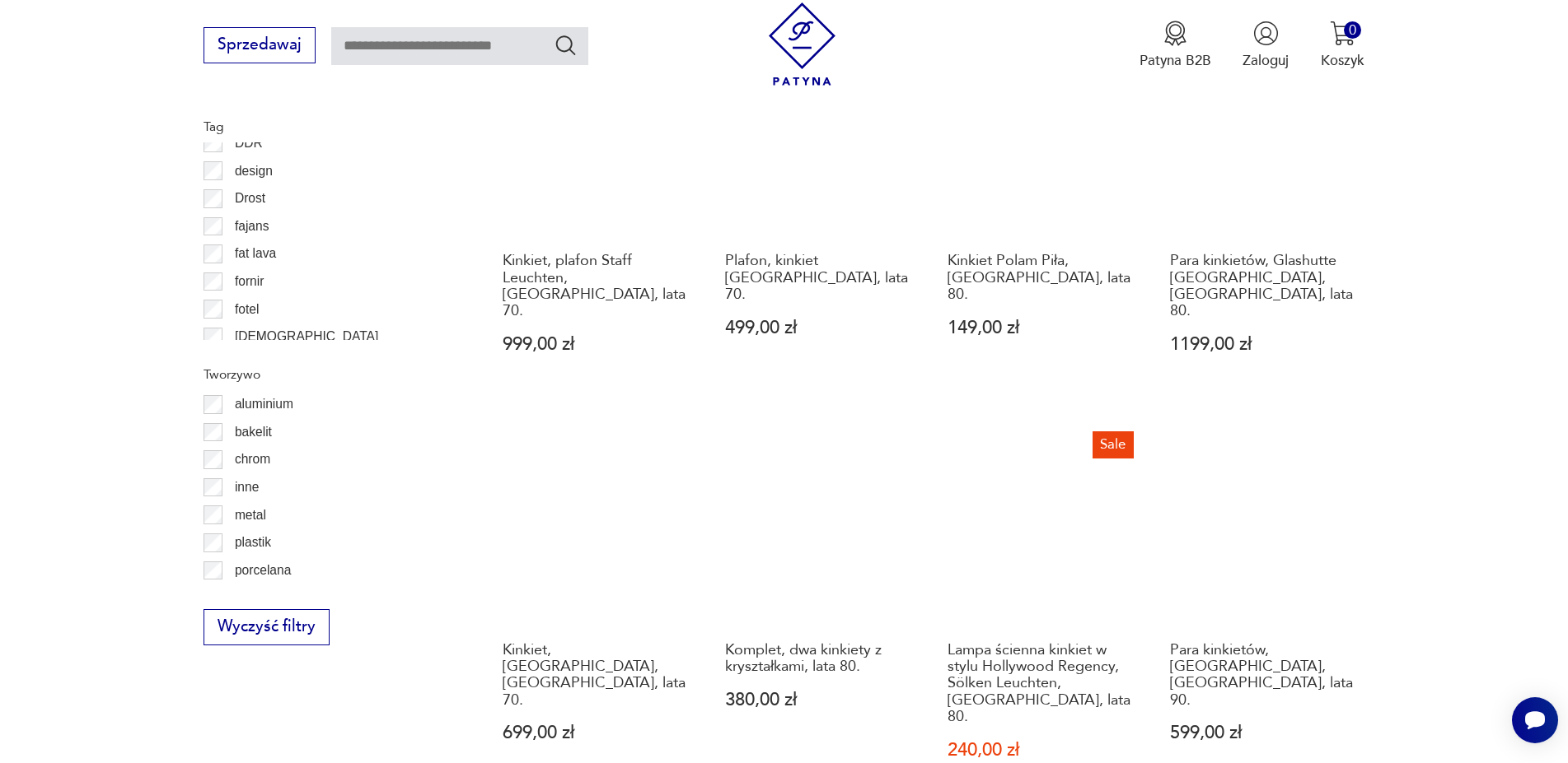
scroll to position [1833, 0]
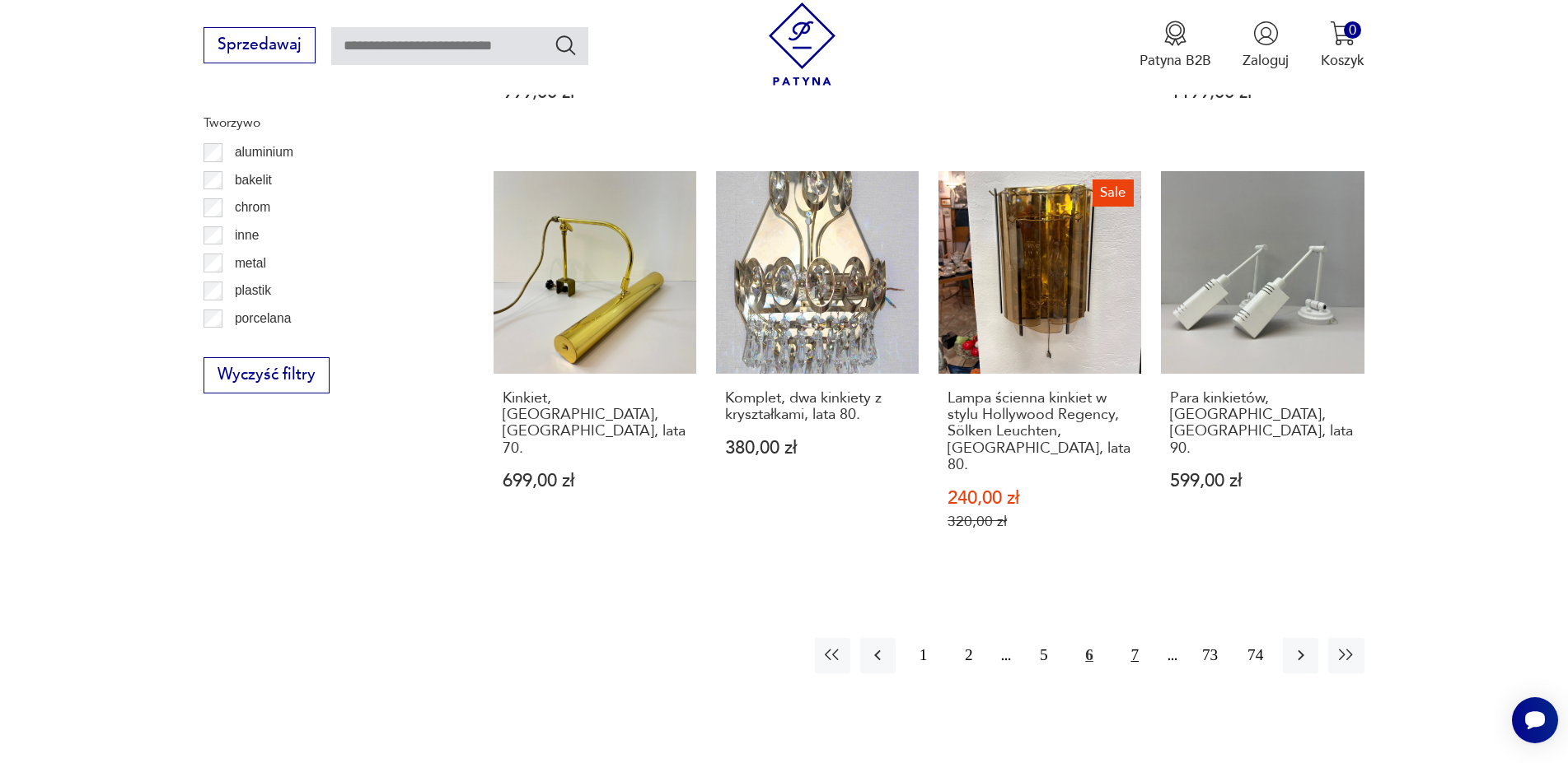
click at [1140, 638] on button "7" at bounding box center [1134, 655] width 35 height 35
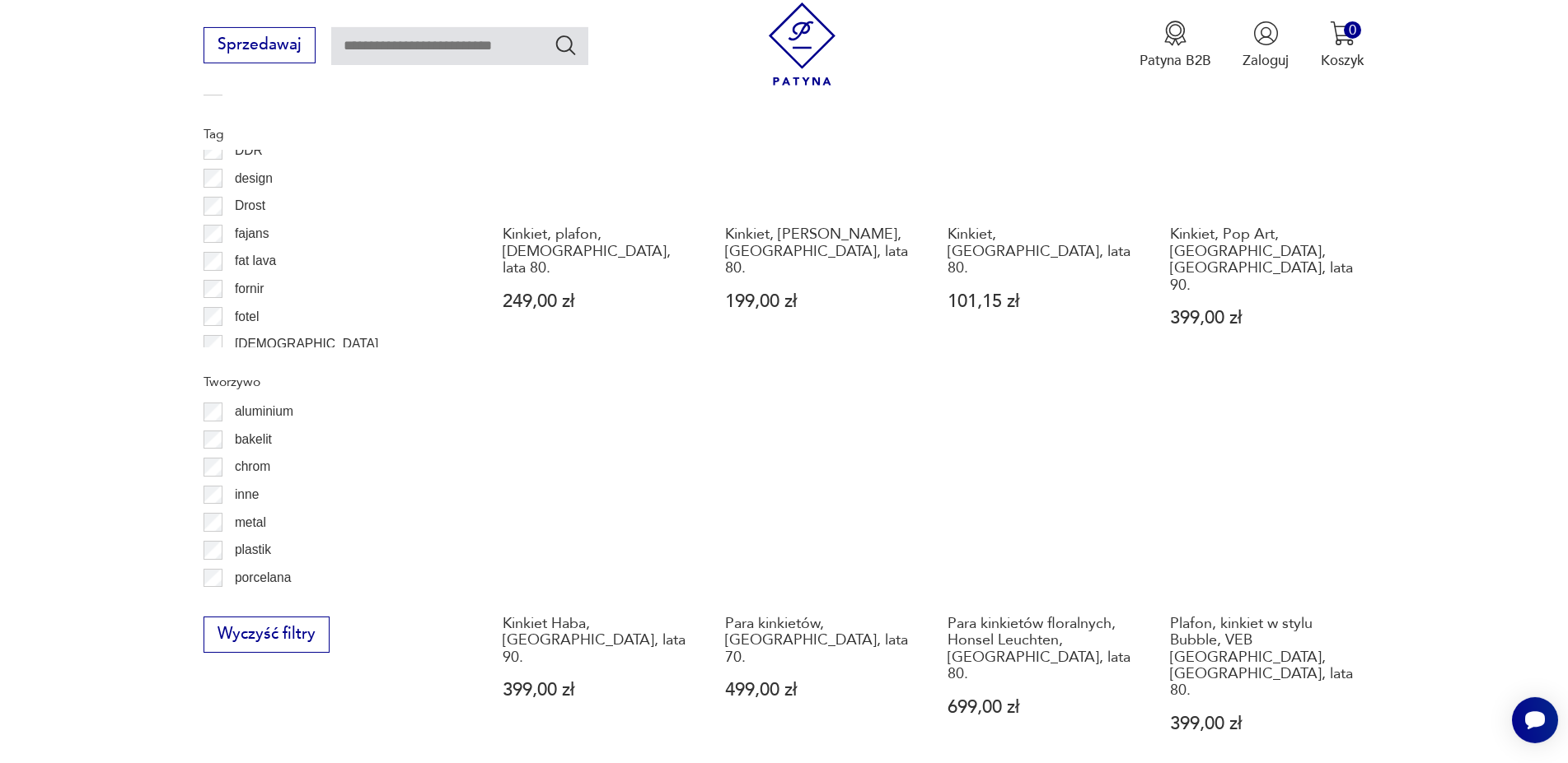
scroll to position [1665, 0]
